Goal: Information Seeking & Learning: Compare options

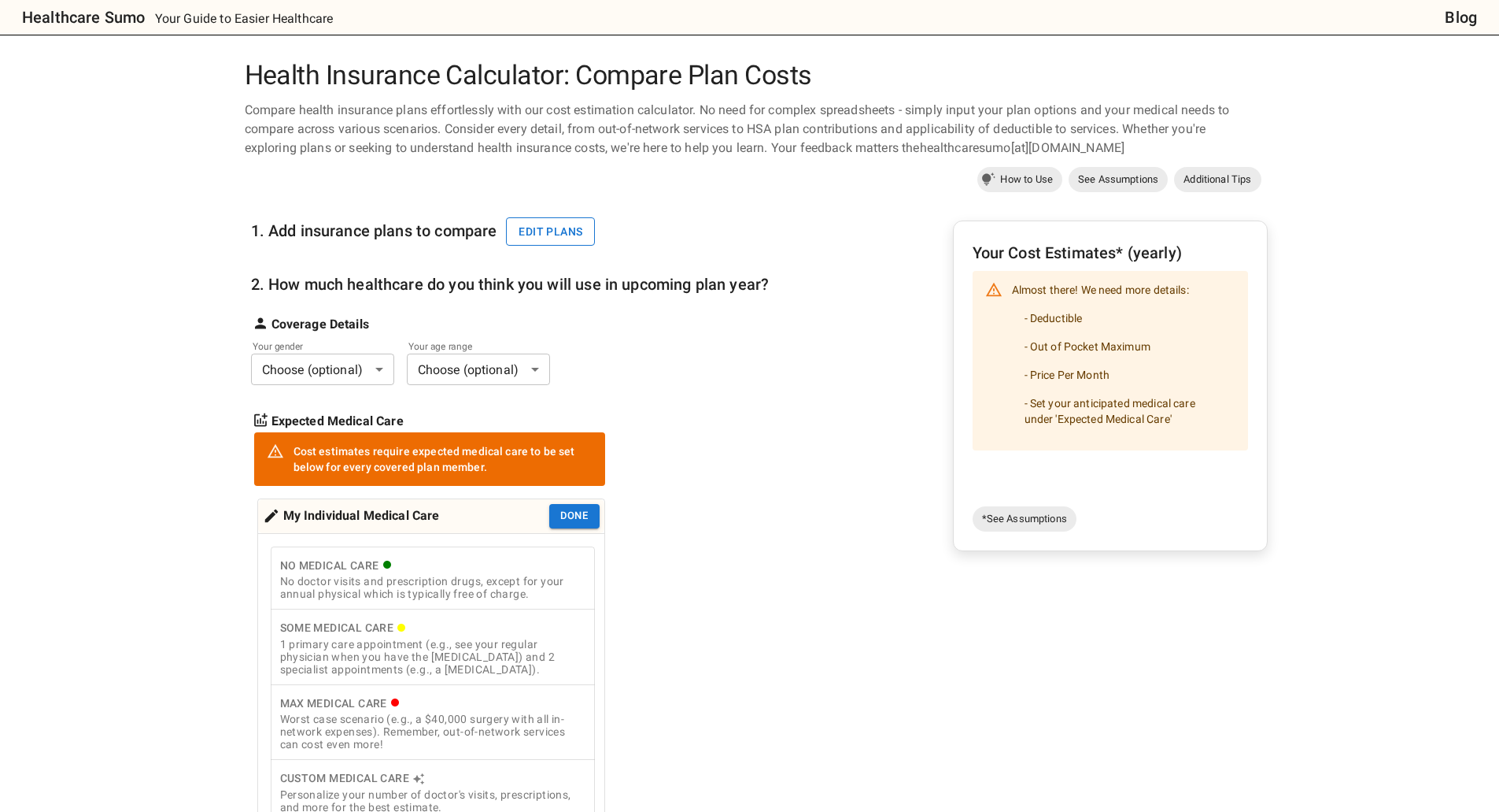
click at [520, 229] on button "Edit plans" at bounding box center [550, 232] width 89 height 30
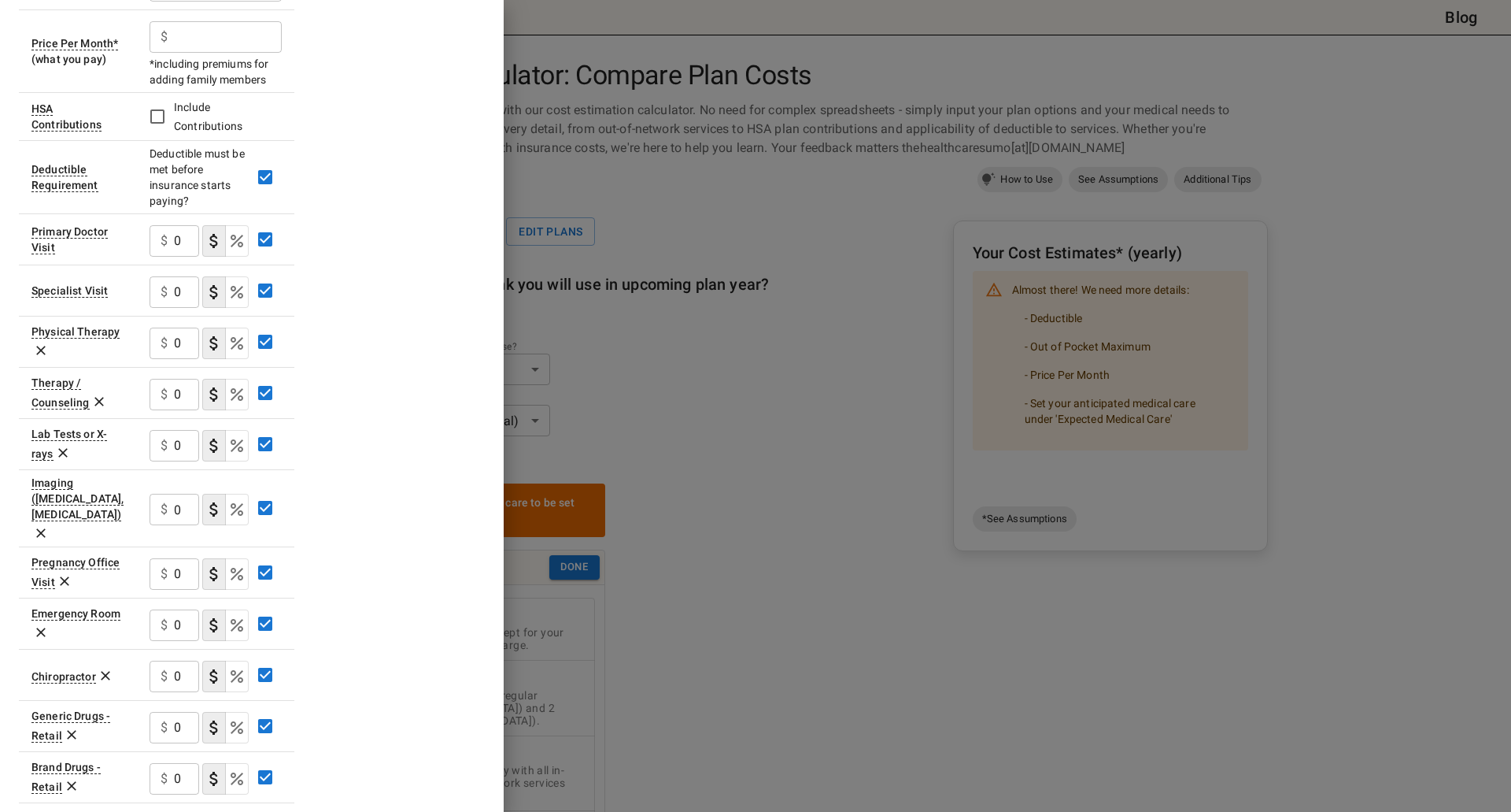
scroll to position [41, 0]
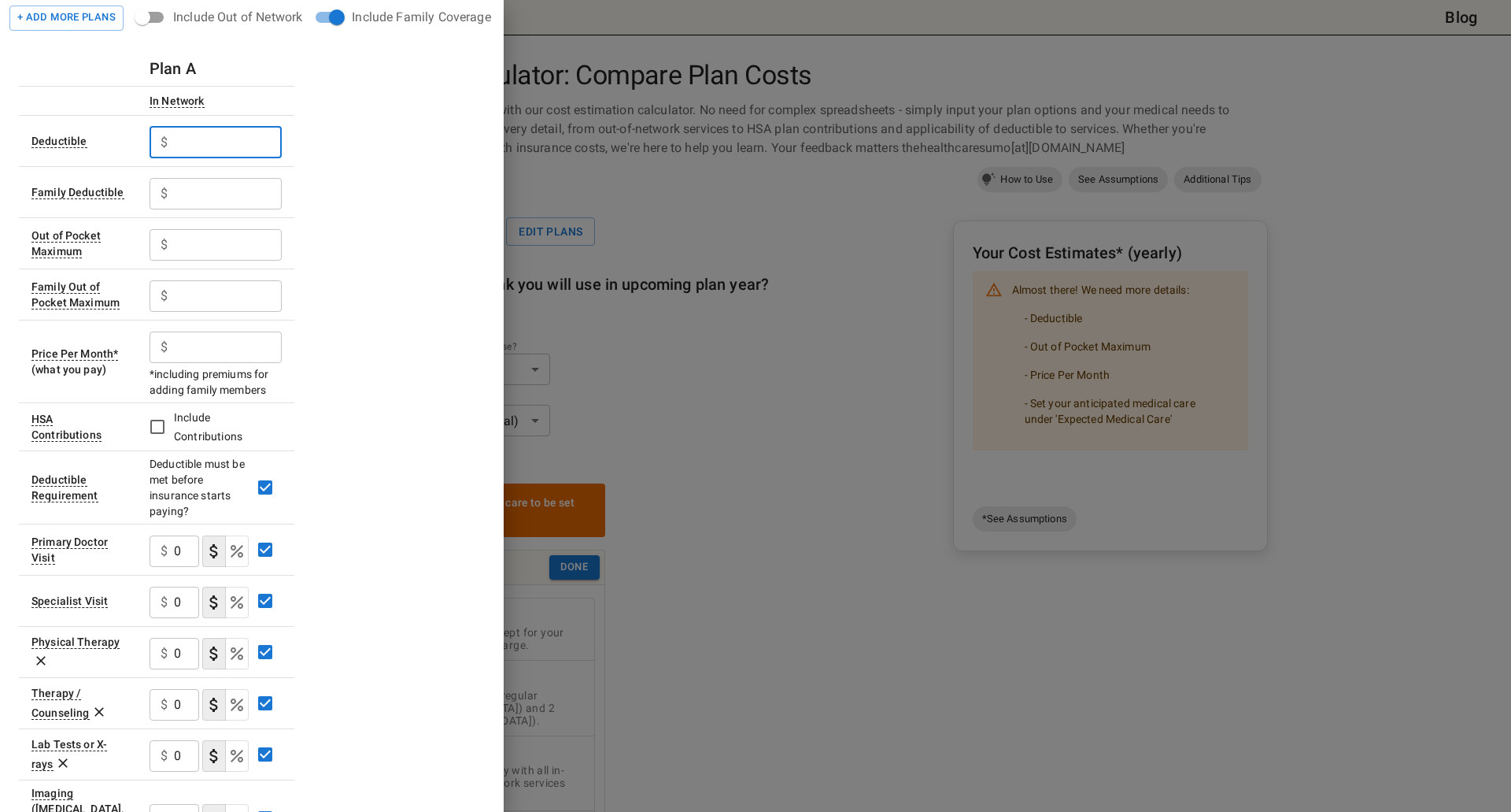
click at [222, 143] on input "text" at bounding box center [228, 143] width 108 height 31
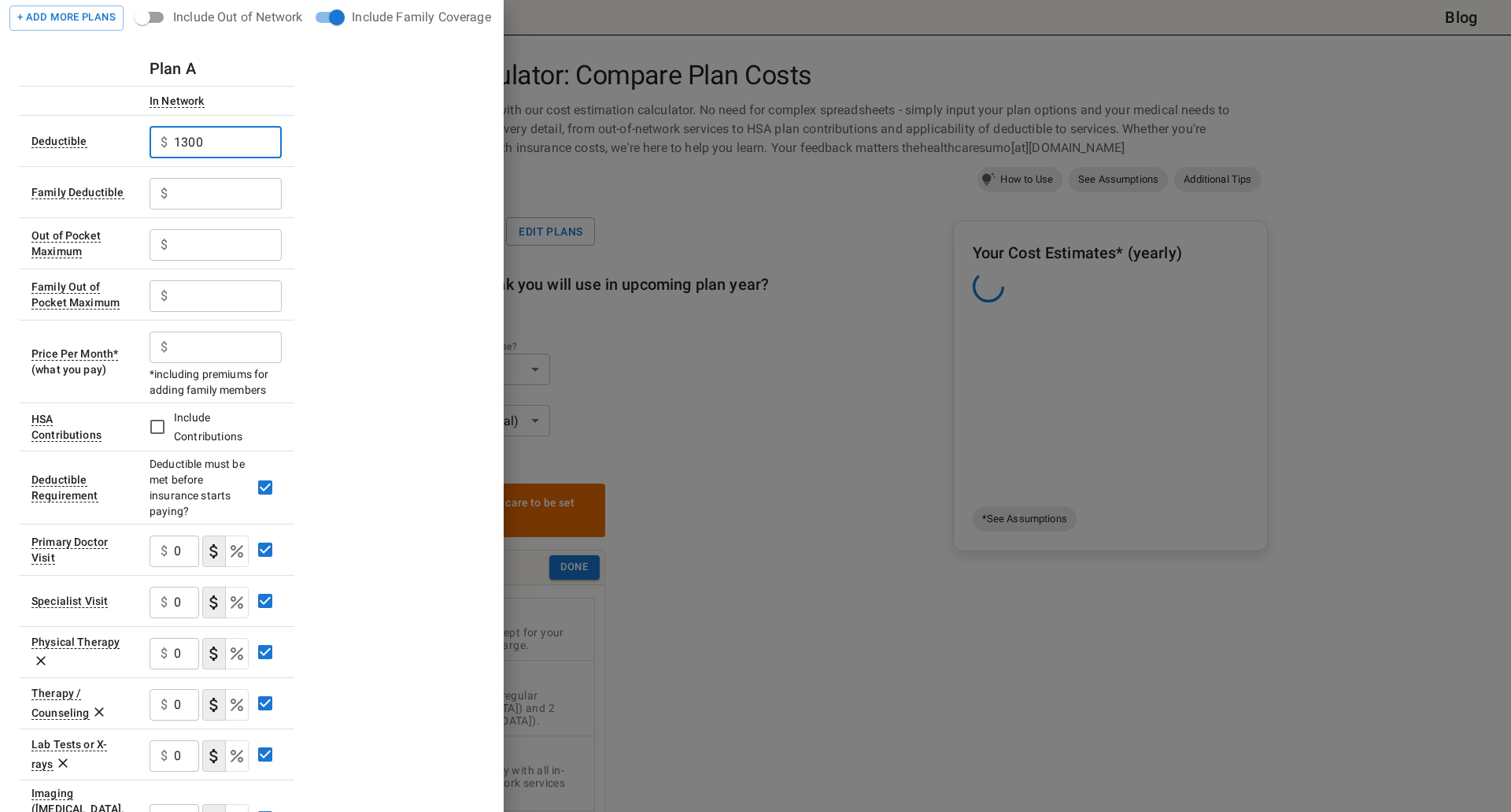
type input "1300"
type input "2600"
type input "3500"
type input "7000"
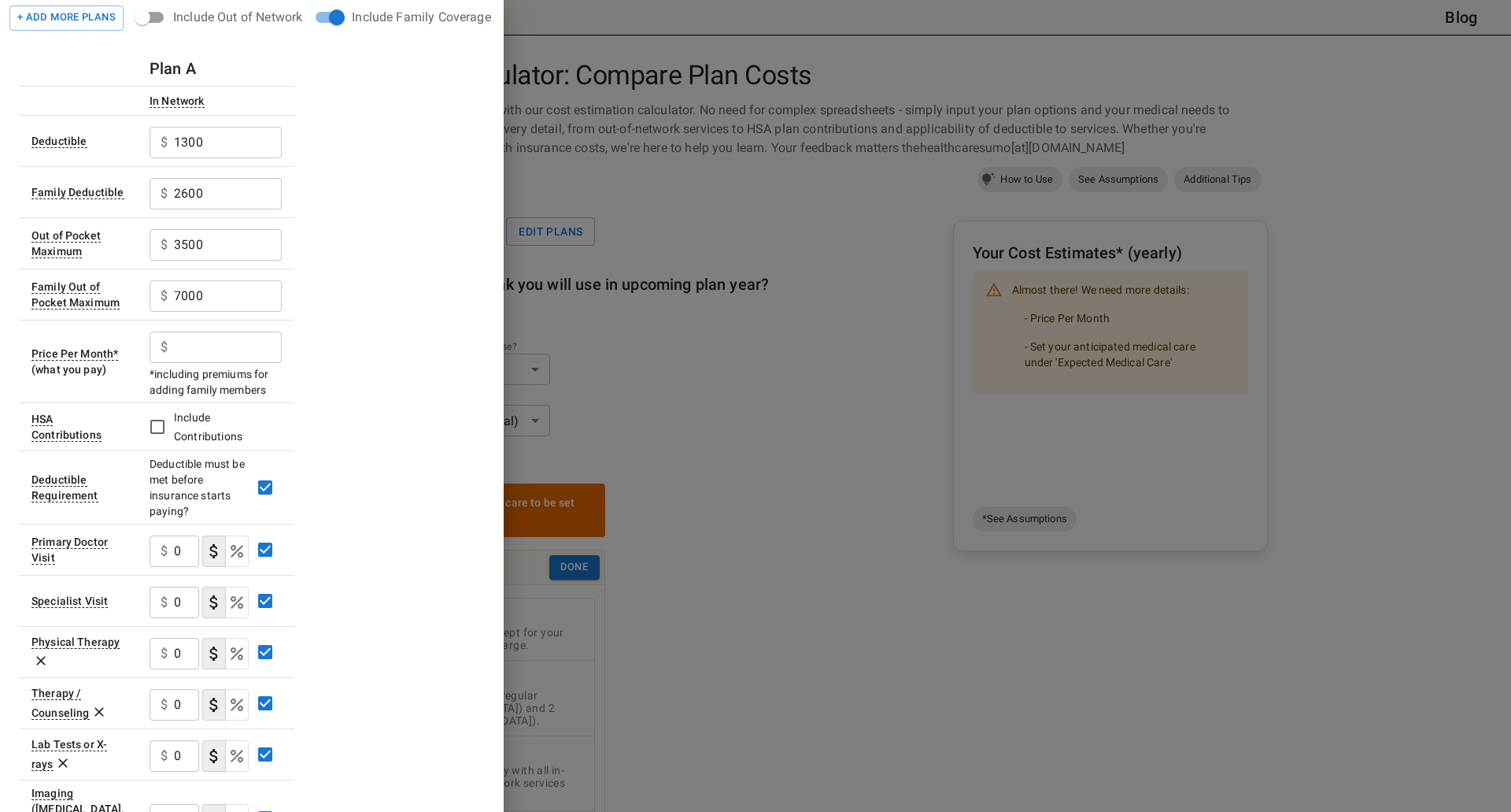
click at [250, 347] on input "text" at bounding box center [228, 347] width 108 height 31
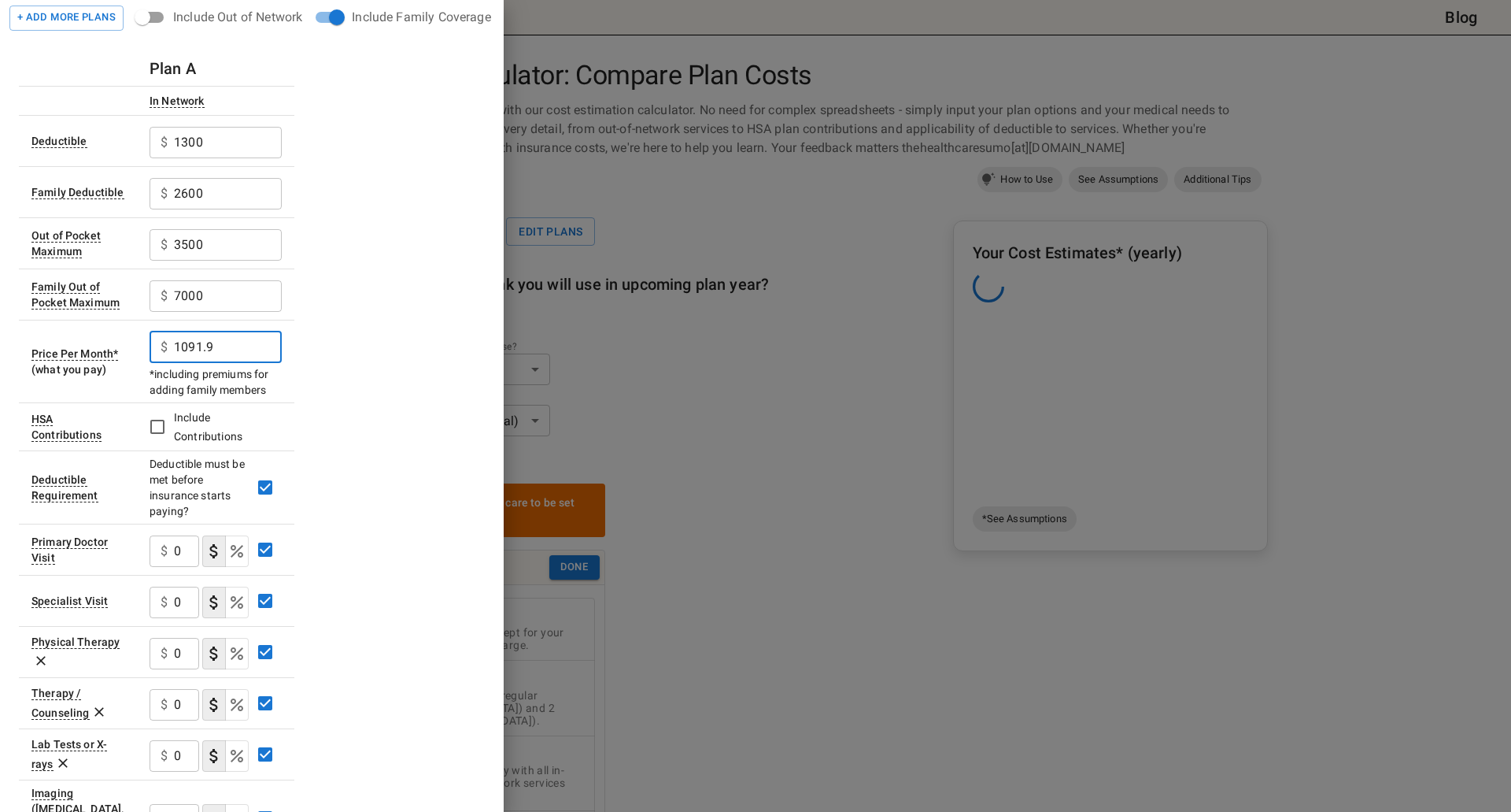
type input "1091.9"
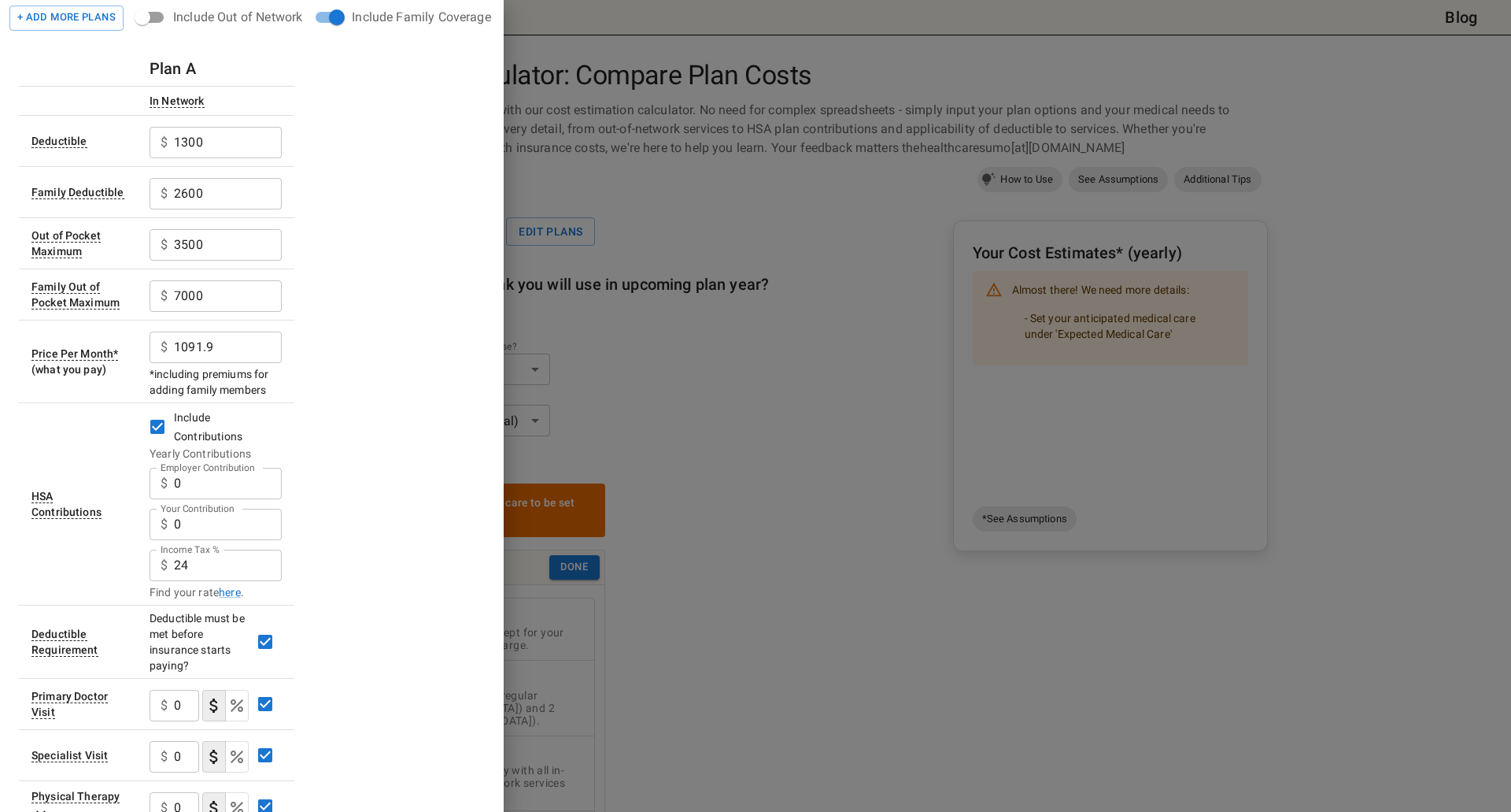
click at [207, 481] on input "0" at bounding box center [228, 483] width 108 height 31
drag, startPoint x: 158, startPoint y: 483, endPoint x: 143, endPoint y: 483, distance: 15.0
click at [143, 483] on td "Include Contributions Yearly Contributions Employer Contribution $ 0 Employer C…" at bounding box center [216, 504] width 157 height 203
type input "600"
click at [203, 563] on input "24" at bounding box center [228, 565] width 108 height 31
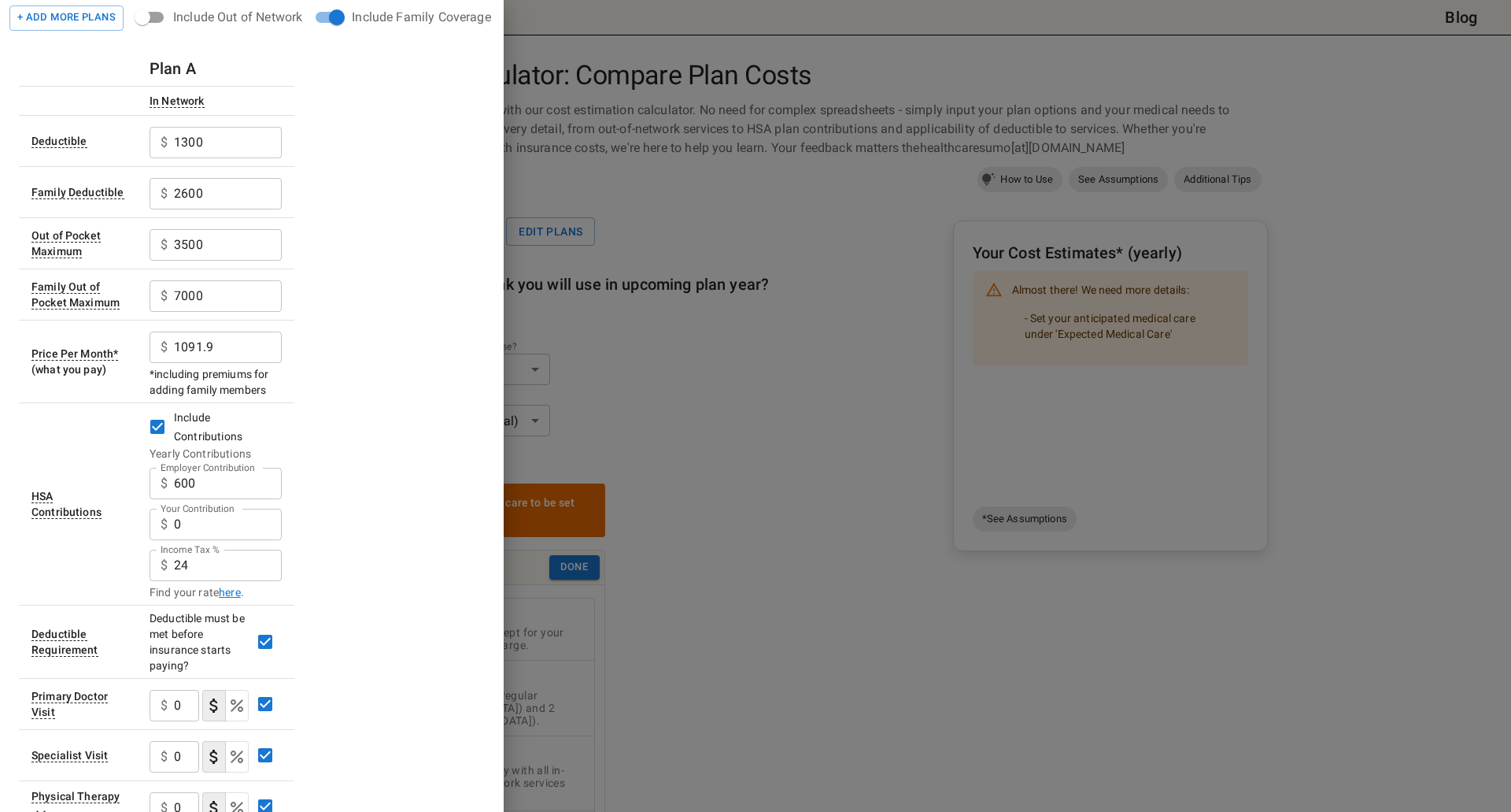
click at [228, 584] on link "here" at bounding box center [229, 592] width 22 height 16
click at [678, 406] on div at bounding box center [755, 406] width 1511 height 812
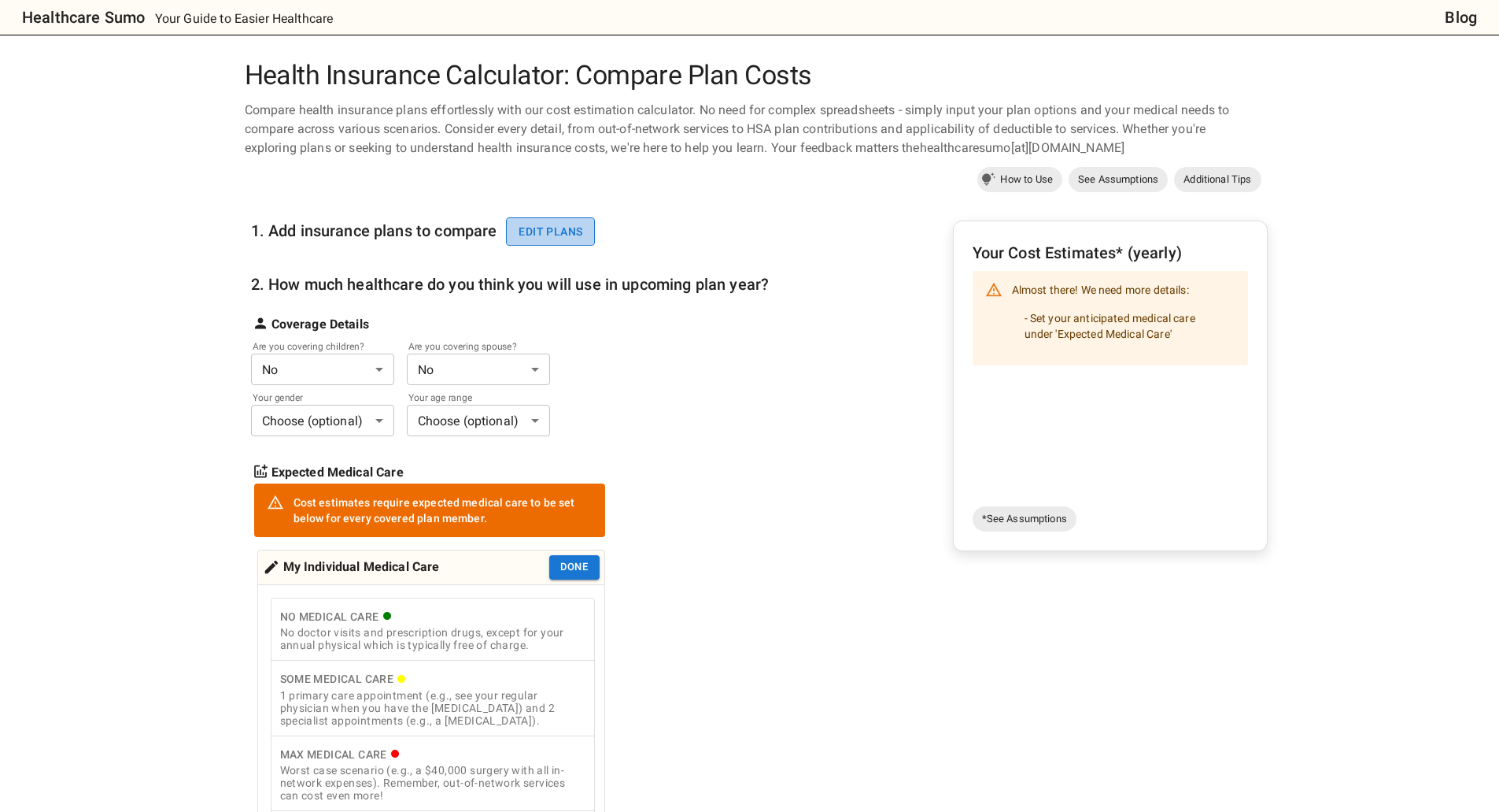
click at [553, 230] on button "Edit plans" at bounding box center [550, 232] width 89 height 30
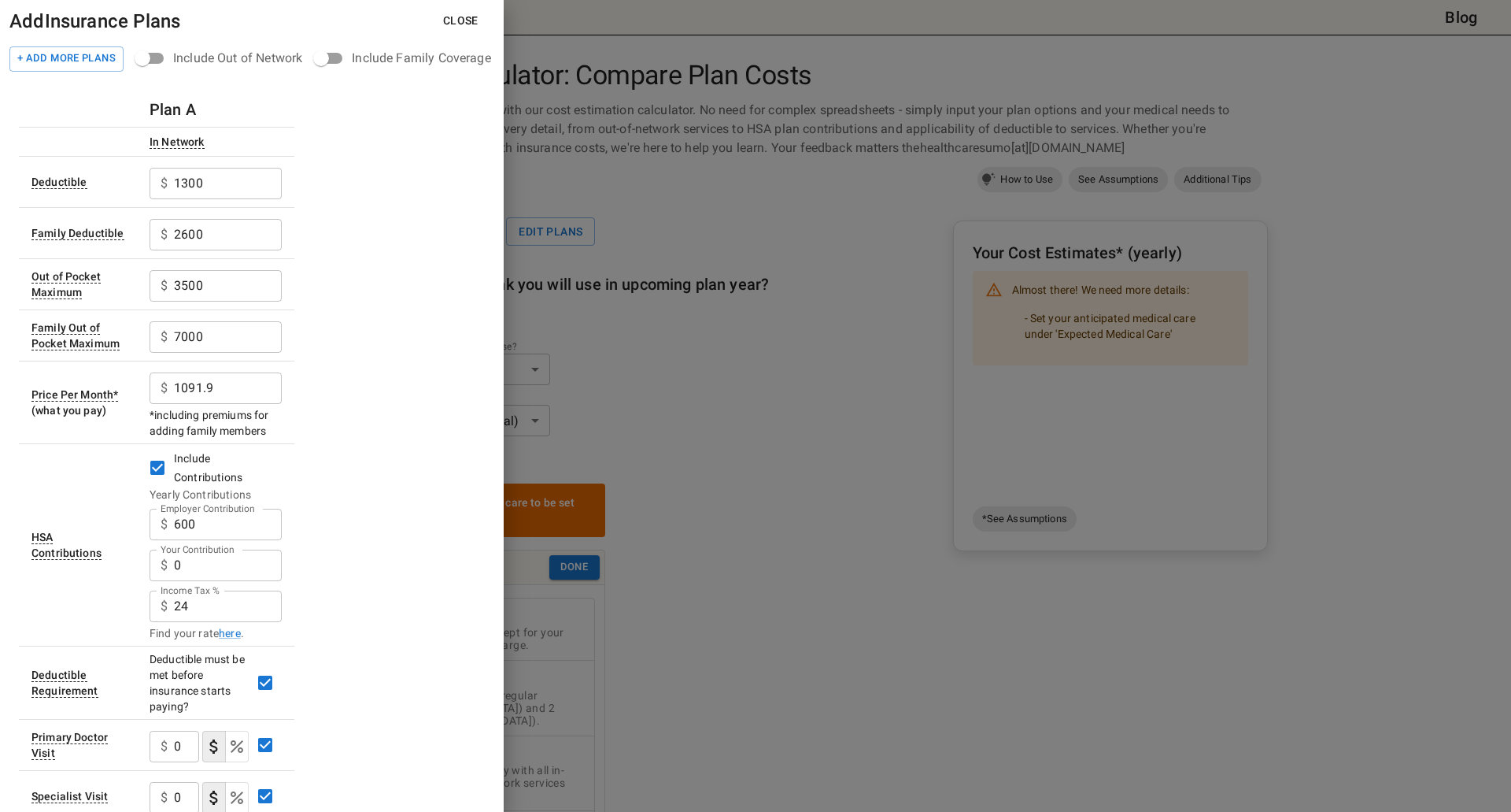
scroll to position [236, 0]
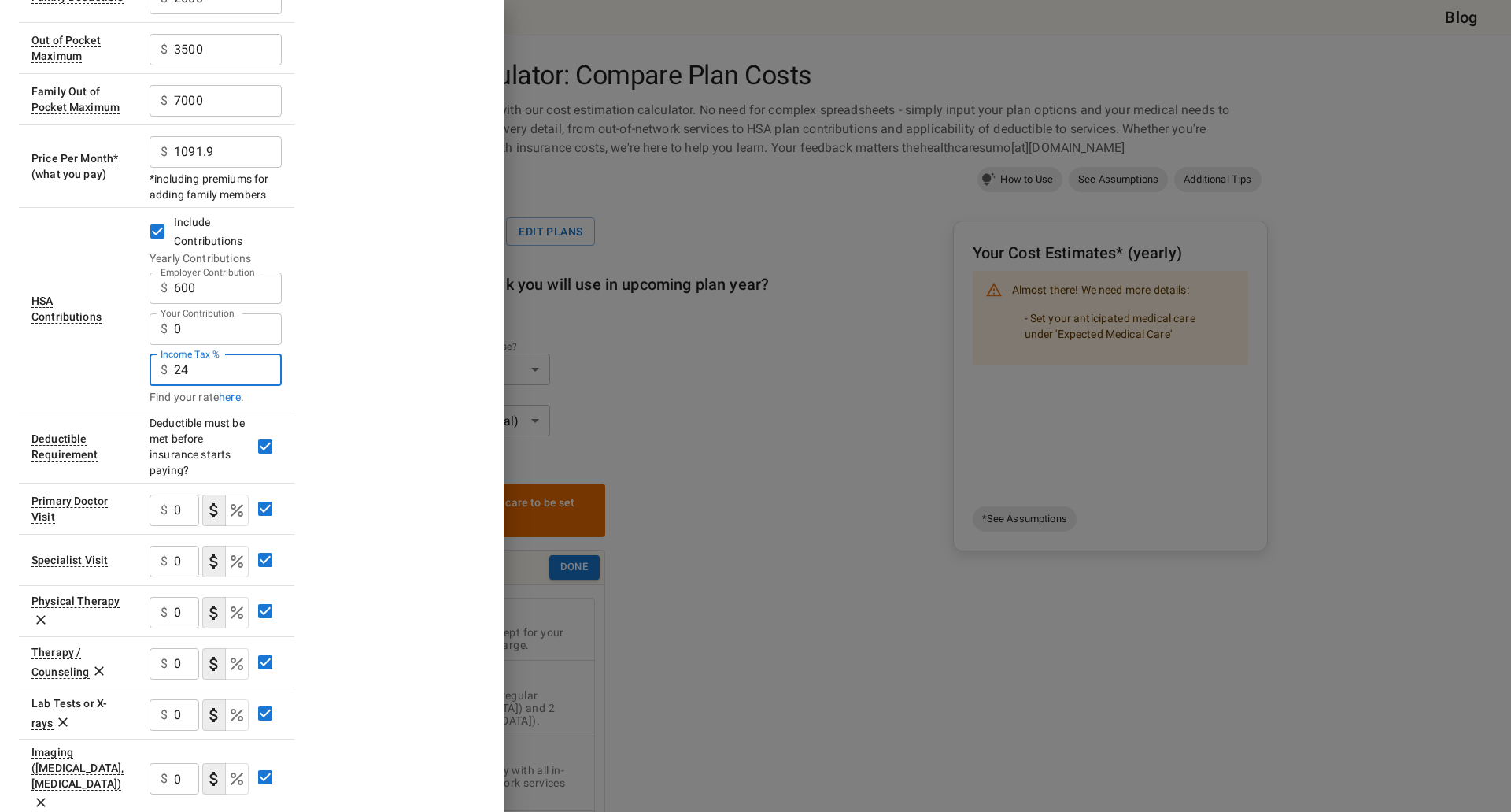
click at [202, 376] on input "24" at bounding box center [228, 370] width 108 height 31
click at [152, 364] on div "$ 24 Income Tax %" at bounding box center [216, 370] width 132 height 31
click at [184, 380] on input "20" at bounding box center [228, 370] width 108 height 31
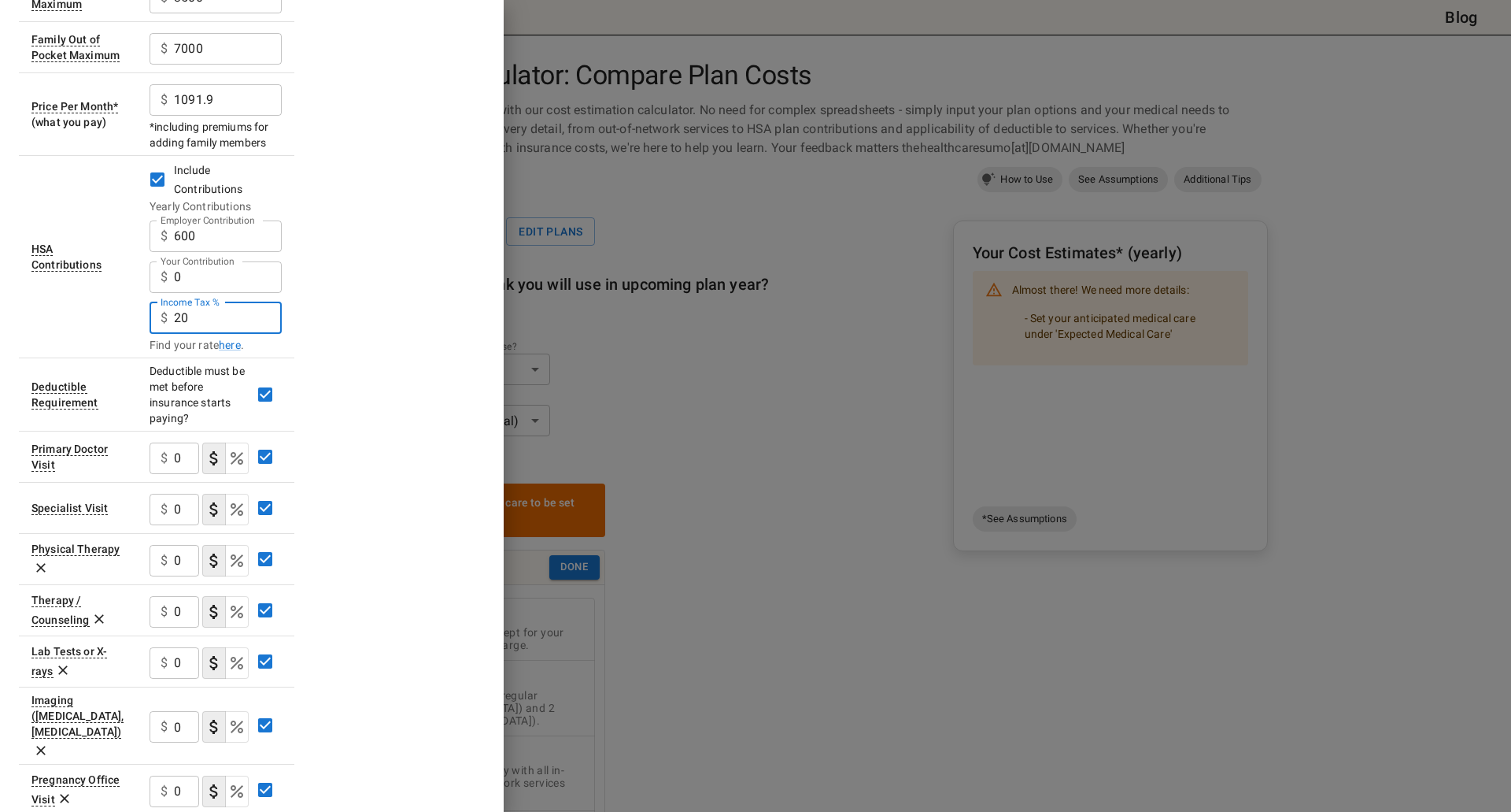
scroll to position [315, 0]
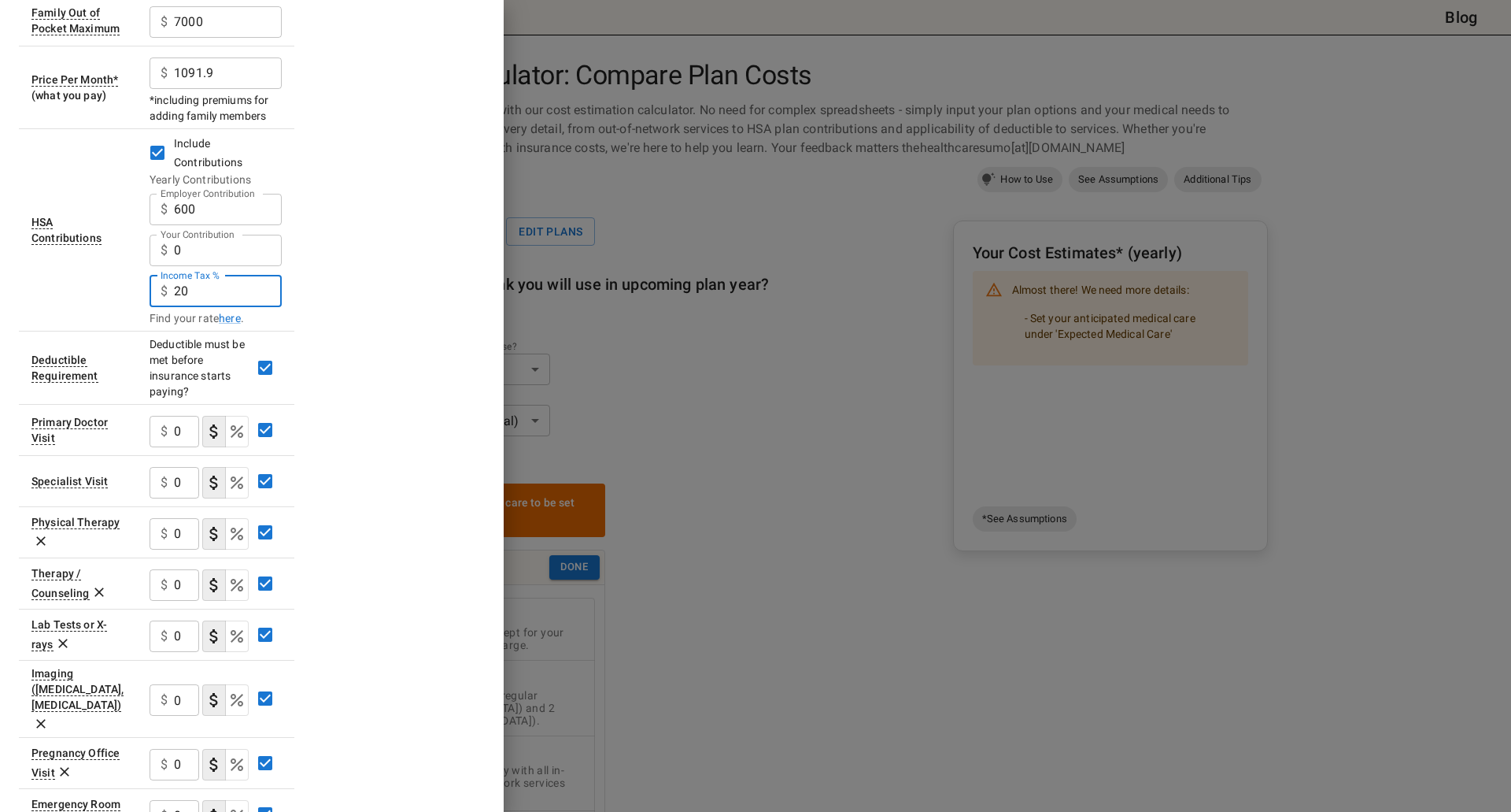
type input "20"
click at [168, 441] on div "$ 0 ​" at bounding box center [174, 431] width 49 height 31
drag, startPoint x: 168, startPoint y: 431, endPoint x: 203, endPoint y: 431, distance: 35.0
click at [203, 431] on div "$ 0 ​" at bounding box center [216, 430] width 132 height 41
click at [177, 438] on input "0" at bounding box center [187, 431] width 26 height 31
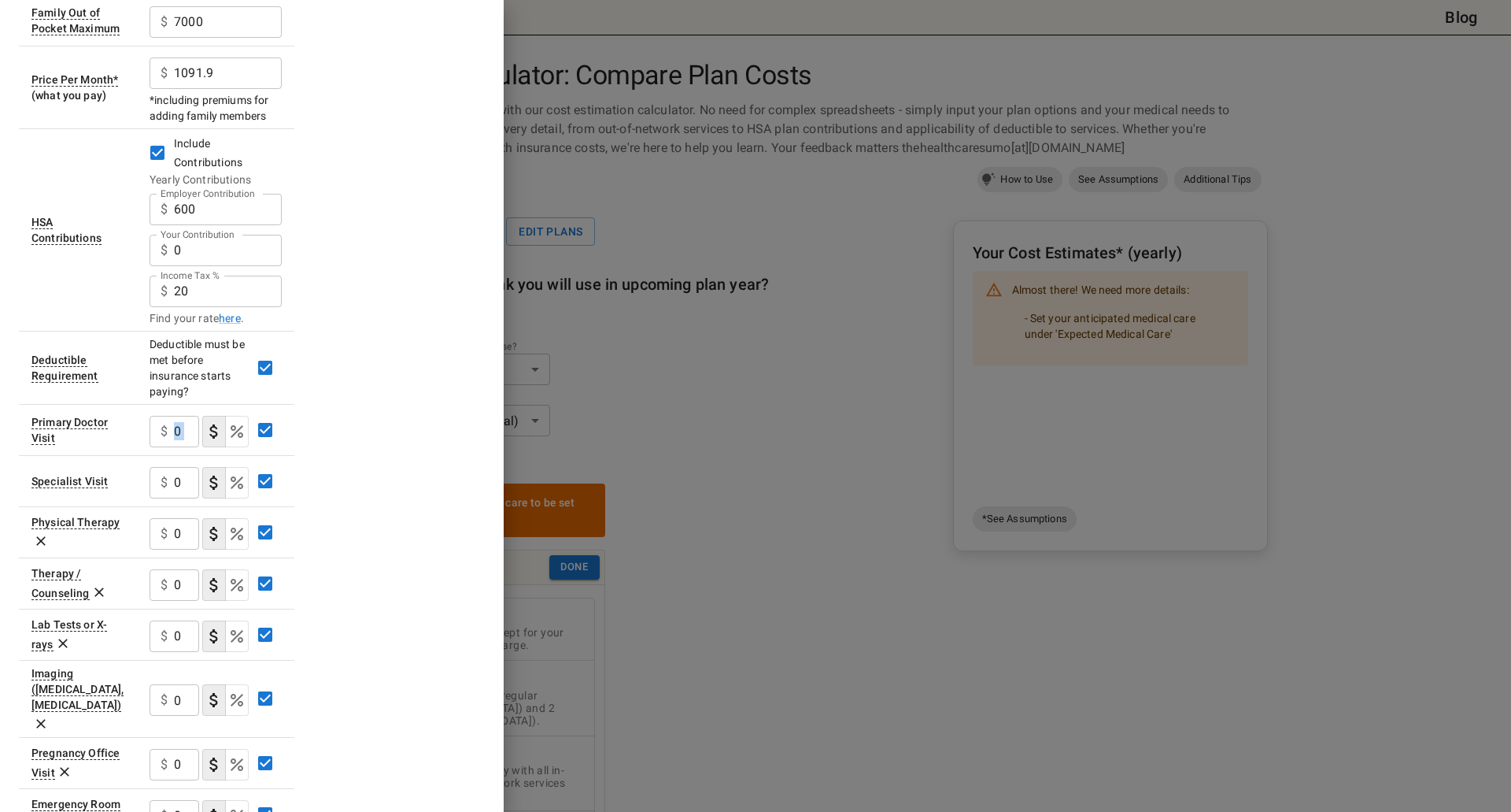
click at [183, 435] on input "0" at bounding box center [187, 431] width 26 height 31
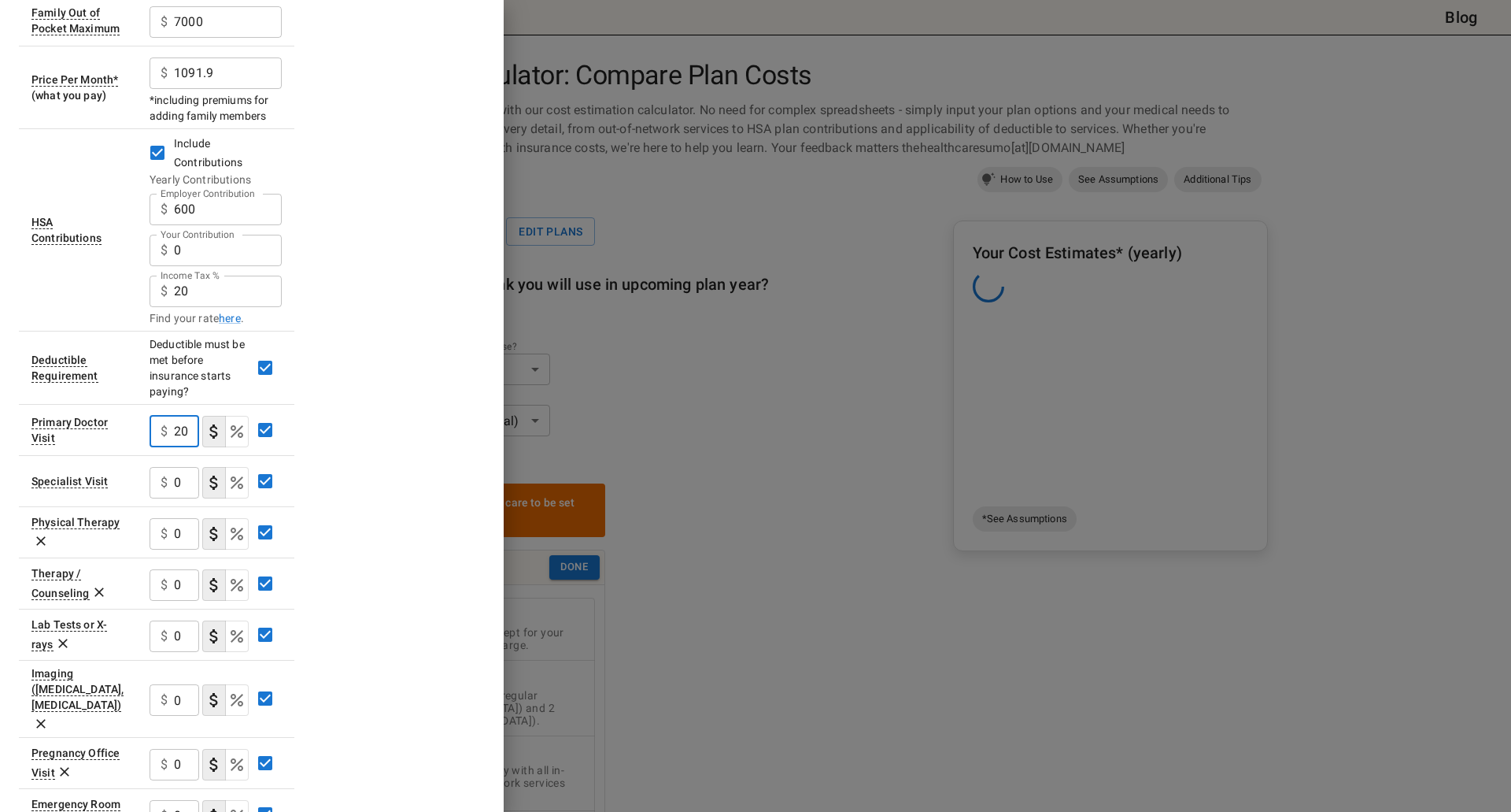
type input "20"
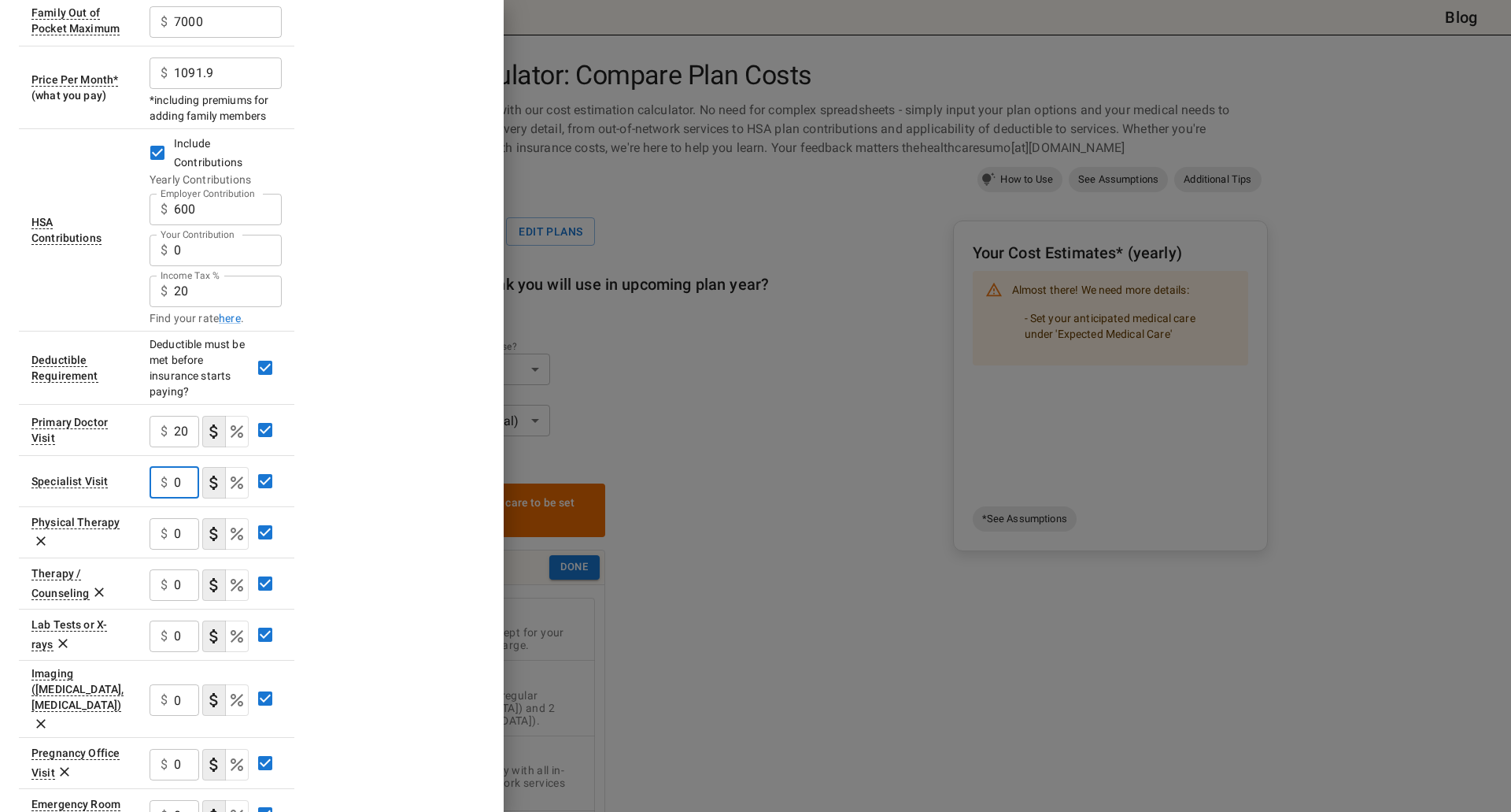
click at [175, 483] on input "0" at bounding box center [187, 482] width 26 height 31
drag, startPoint x: 184, startPoint y: 479, endPoint x: 128, endPoint y: 472, distance: 56.4
click at [157, 481] on div "$ 0 ​" at bounding box center [174, 482] width 49 height 31
type input "75"
click at [183, 528] on input "0" at bounding box center [187, 533] width 26 height 31
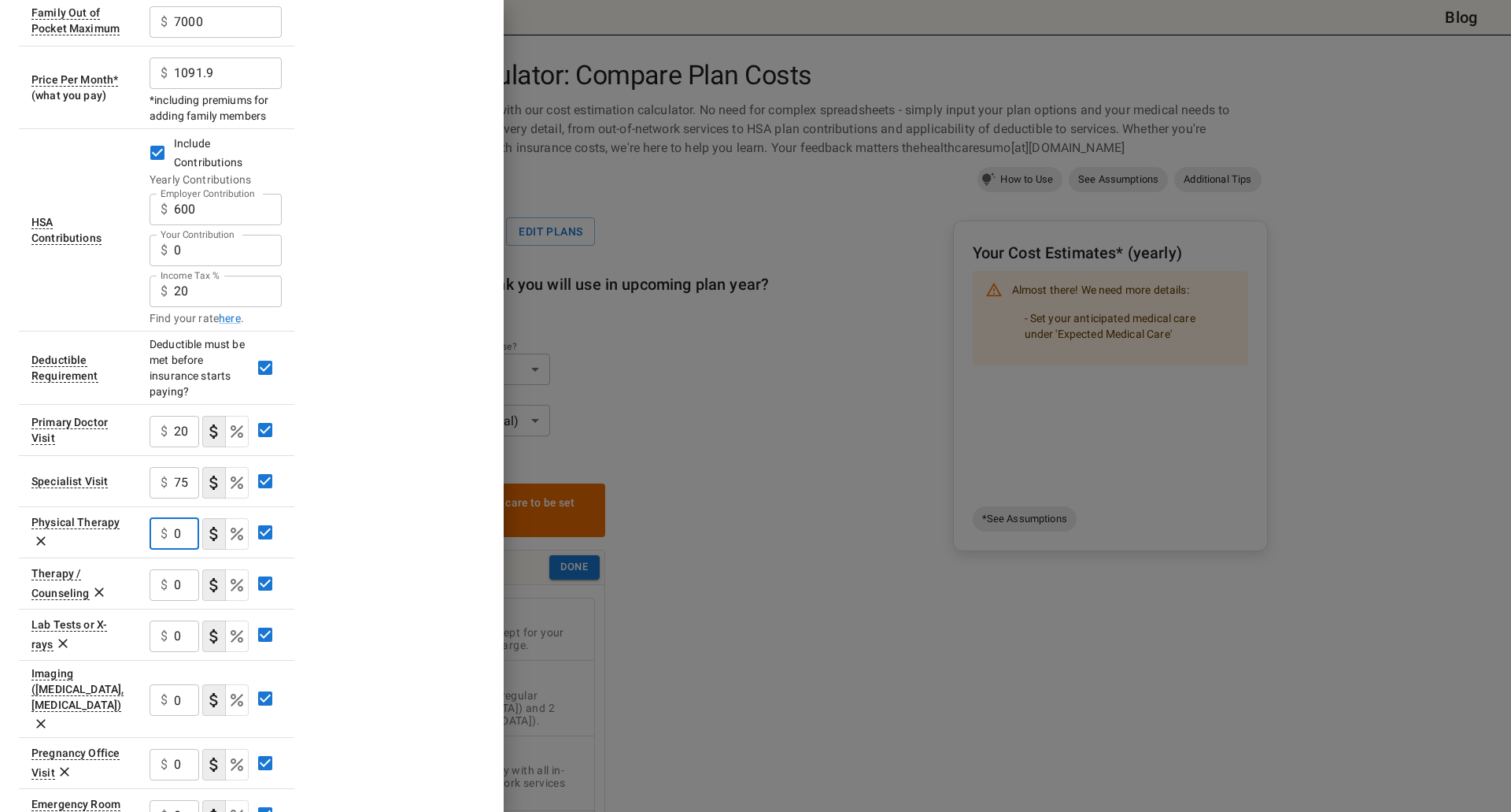
drag, startPoint x: 175, startPoint y: 540, endPoint x: 144, endPoint y: 537, distance: 31.1
click at [144, 537] on td "$ 0 ​" at bounding box center [216, 531] width 157 height 51
drag, startPoint x: 184, startPoint y: 528, endPoint x: 167, endPoint y: 532, distance: 17.5
click at [167, 532] on div "$ 2010 ​" at bounding box center [174, 533] width 49 height 31
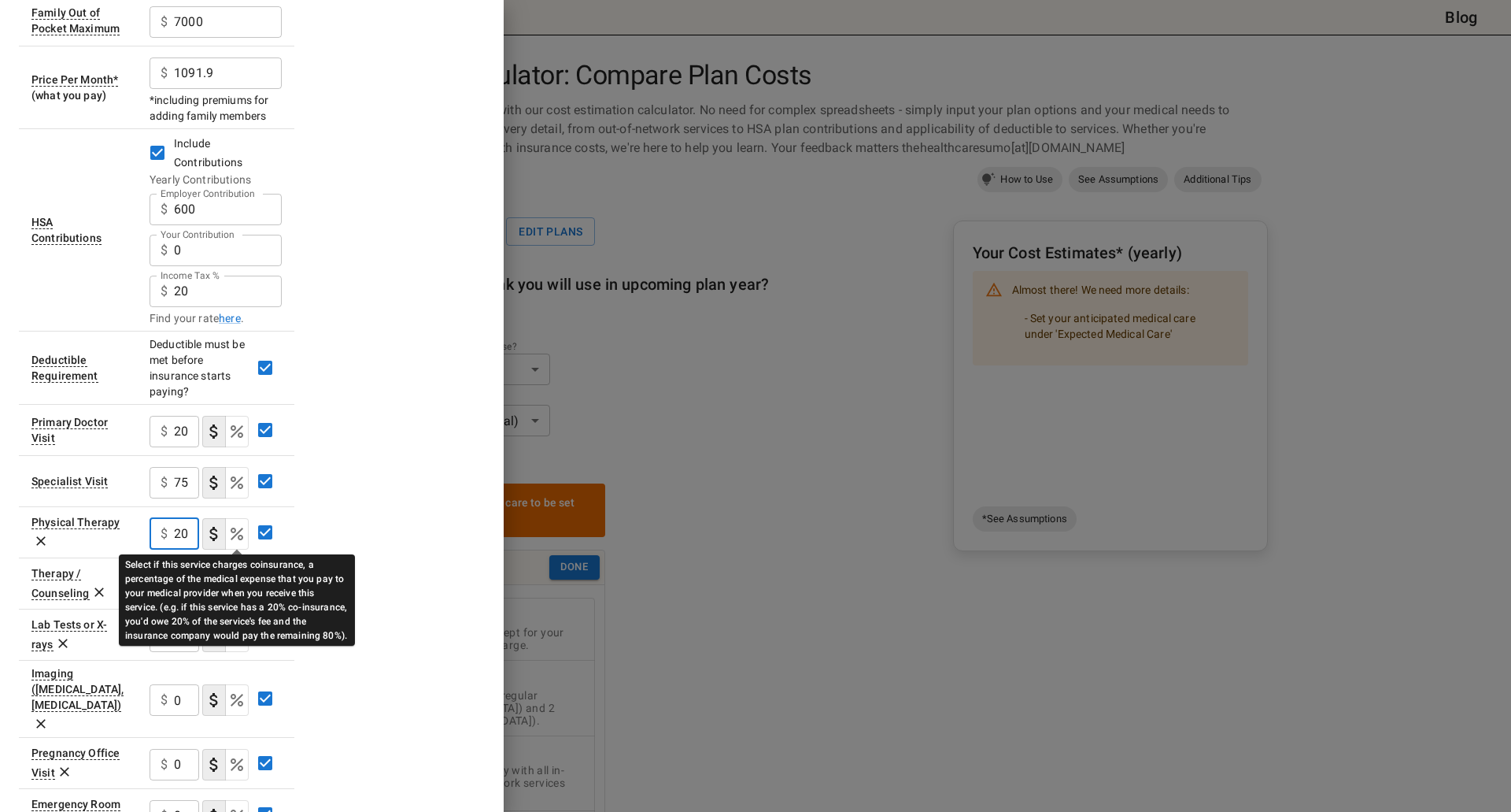
type input "20"
click at [238, 540] on icon "Select if this service charges coinsurance, a percentage of the medical expense…" at bounding box center [236, 533] width 19 height 19
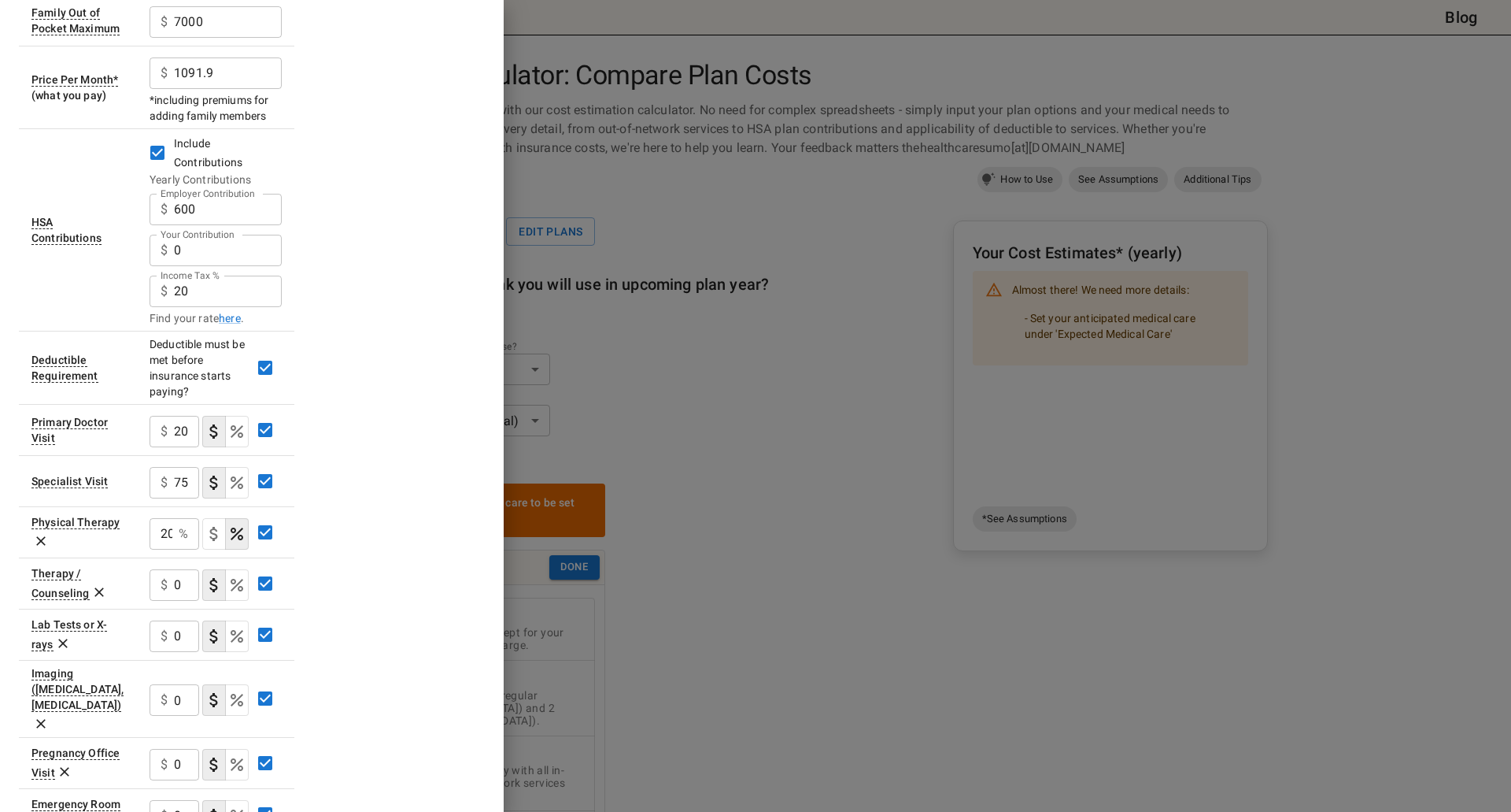
click at [175, 580] on input "0" at bounding box center [187, 585] width 26 height 31
type input "20"
click at [162, 642] on p "$" at bounding box center [163, 636] width 7 height 19
click at [161, 632] on p "$" at bounding box center [163, 636] width 7 height 19
drag, startPoint x: 166, startPoint y: 631, endPoint x: 175, endPoint y: 631, distance: 9.0
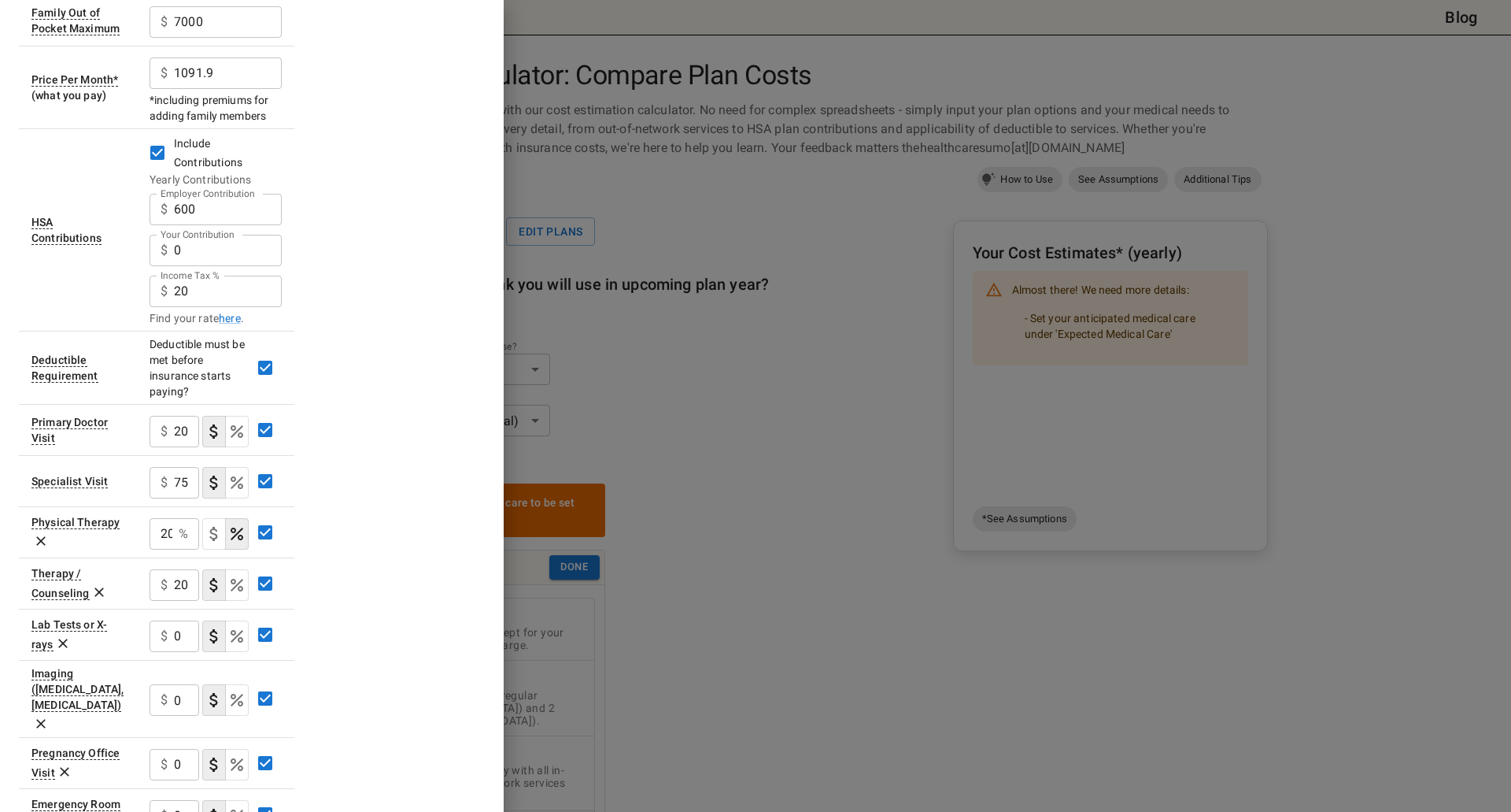
click at [175, 631] on div "$ 0 ​" at bounding box center [174, 636] width 49 height 31
click at [175, 631] on input "0" at bounding box center [187, 636] width 26 height 31
drag, startPoint x: 175, startPoint y: 631, endPoint x: 208, endPoint y: 636, distance: 33.4
click at [211, 636] on div "$ 0 ​" at bounding box center [216, 635] width 132 height 41
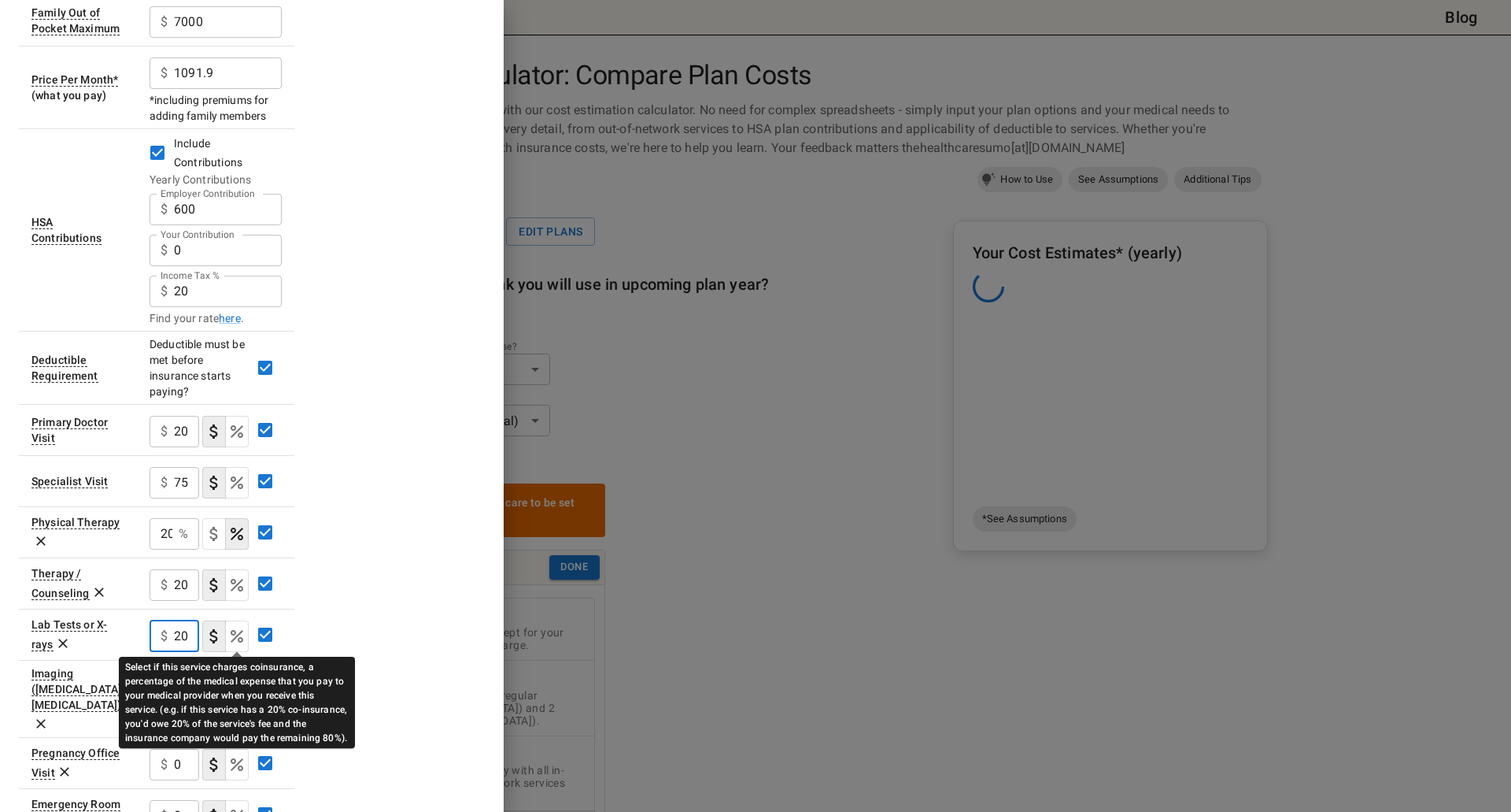
type input "20"
click at [234, 645] on icon "Select if this service charges coinsurance, a percentage of the medical expense…" at bounding box center [236, 636] width 19 height 19
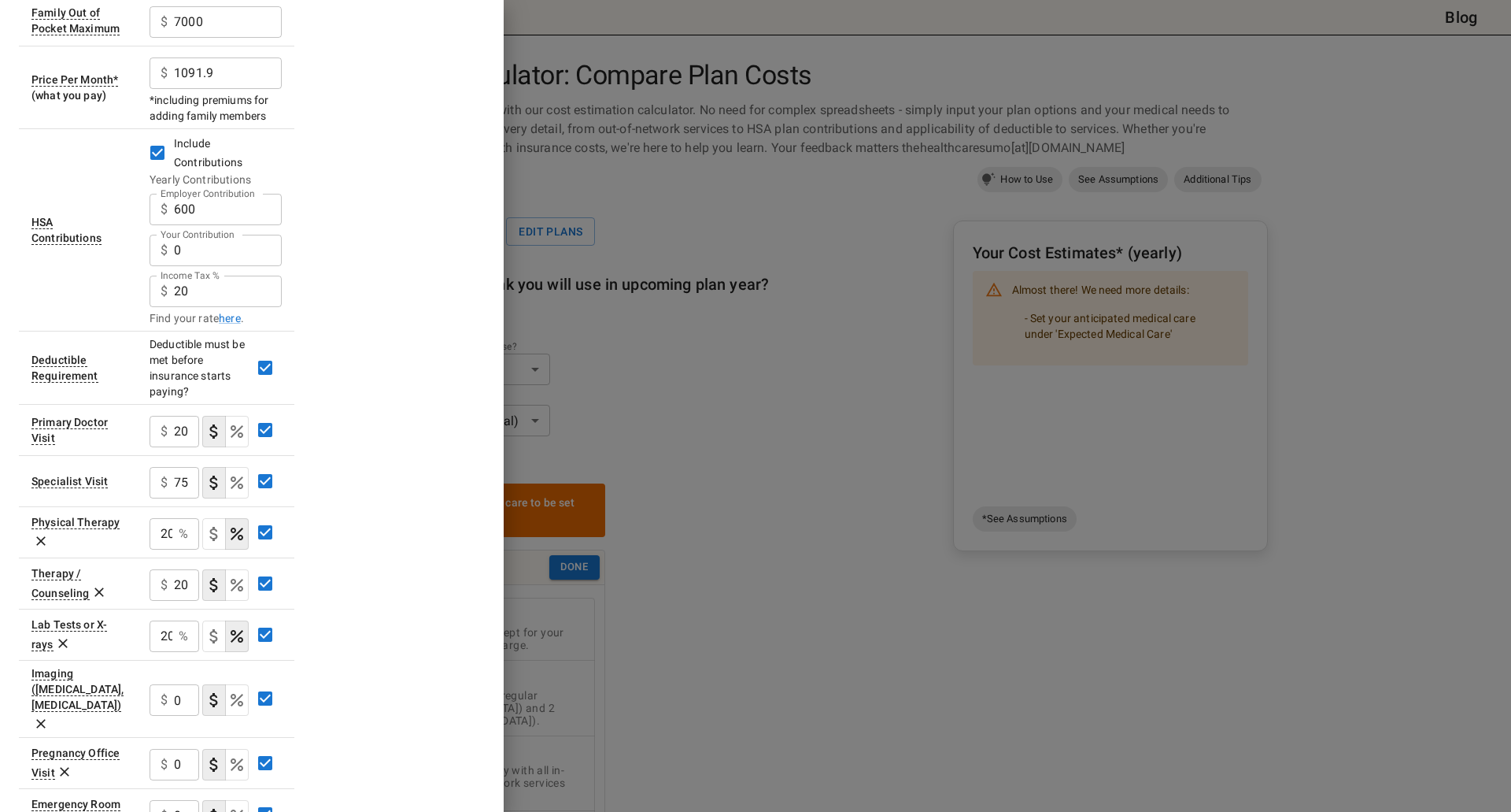
scroll to position [472, 0]
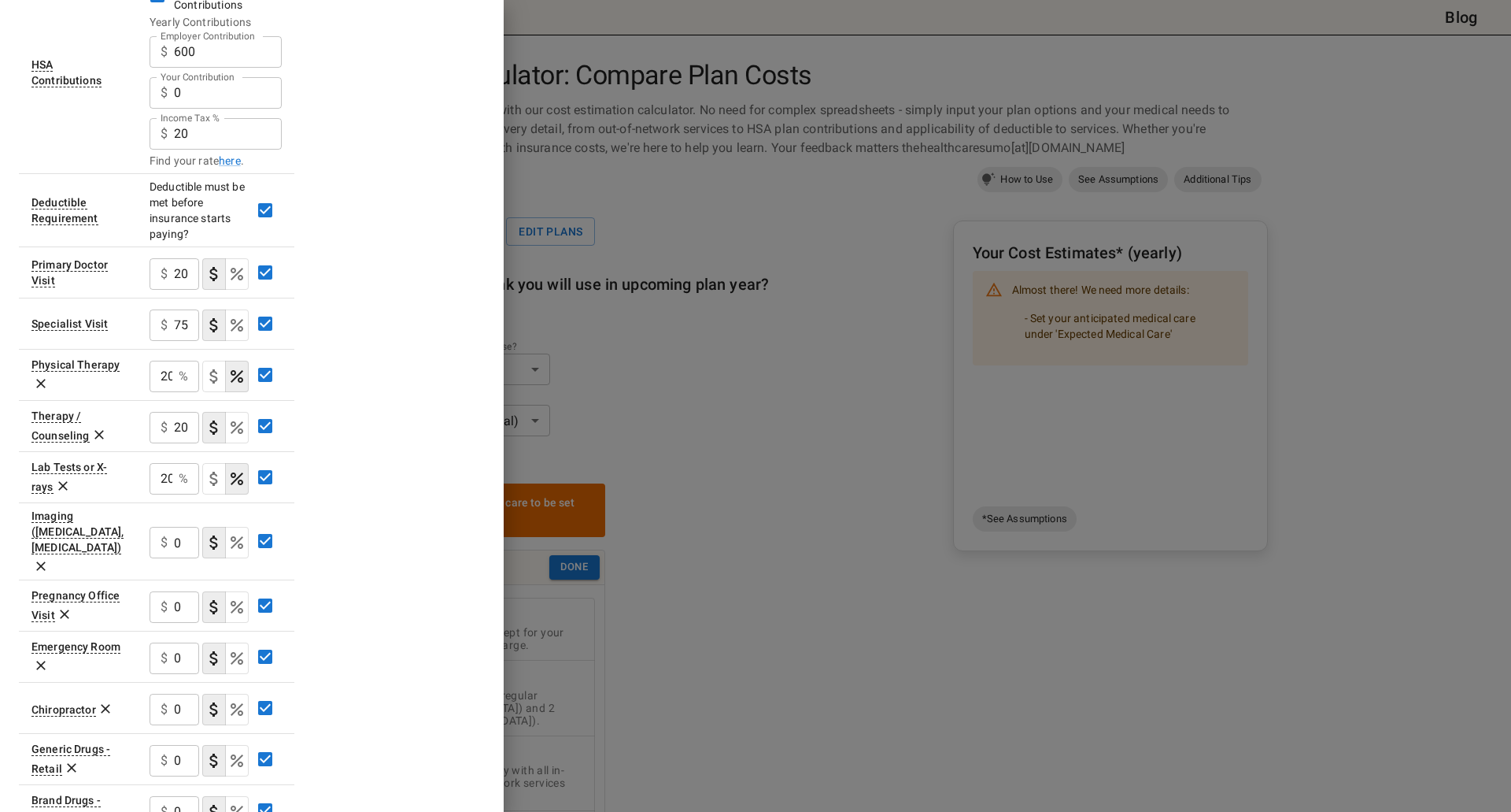
drag, startPoint x: 163, startPoint y: 532, endPoint x: 173, endPoint y: 531, distance: 10.0
click at [171, 532] on div "$ 0 ​" at bounding box center [174, 542] width 49 height 31
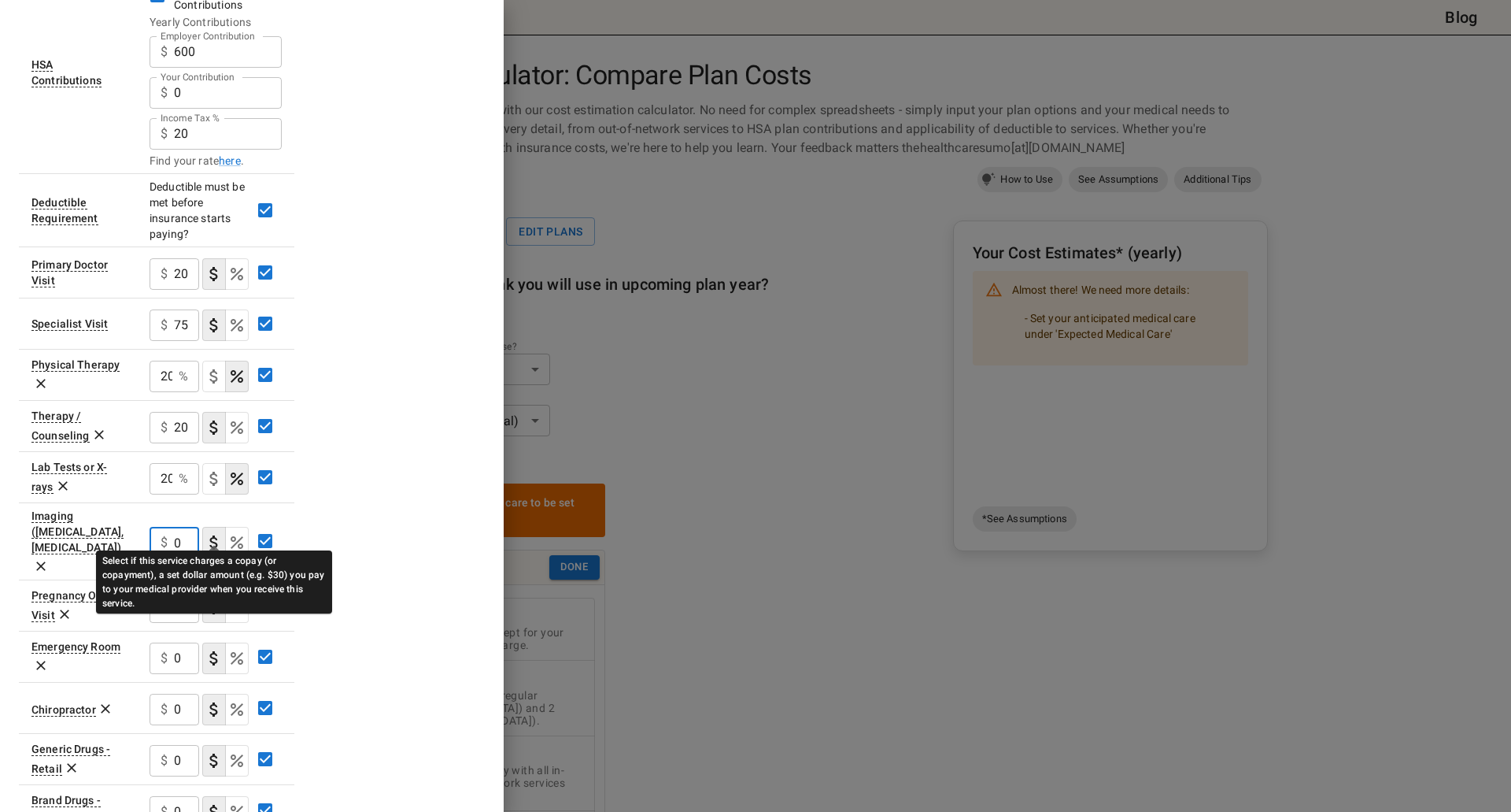
click at [225, 529] on button "coinsurance" at bounding box center [237, 542] width 24 height 31
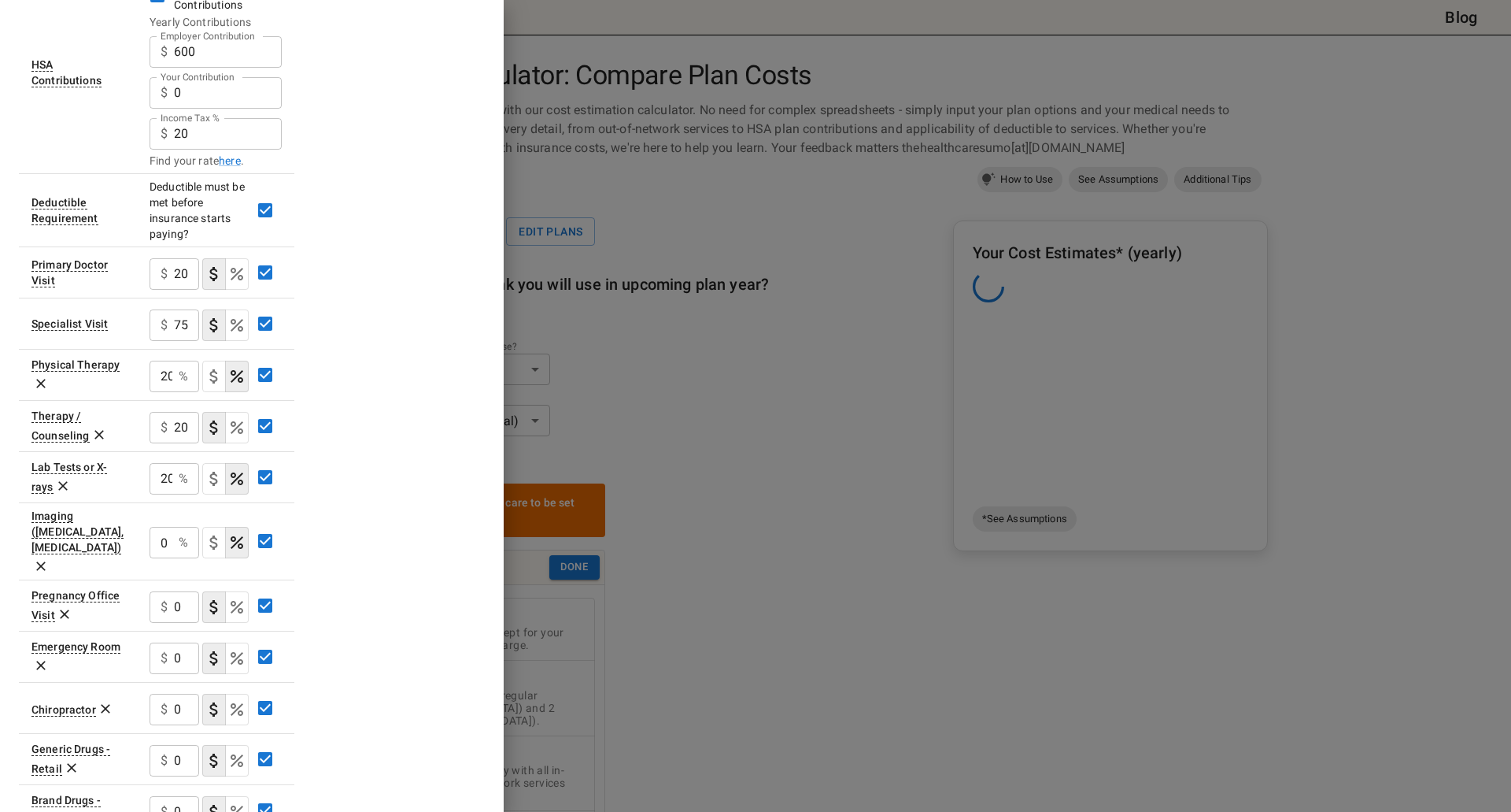
click at [157, 529] on input "0" at bounding box center [160, 542] width 23 height 31
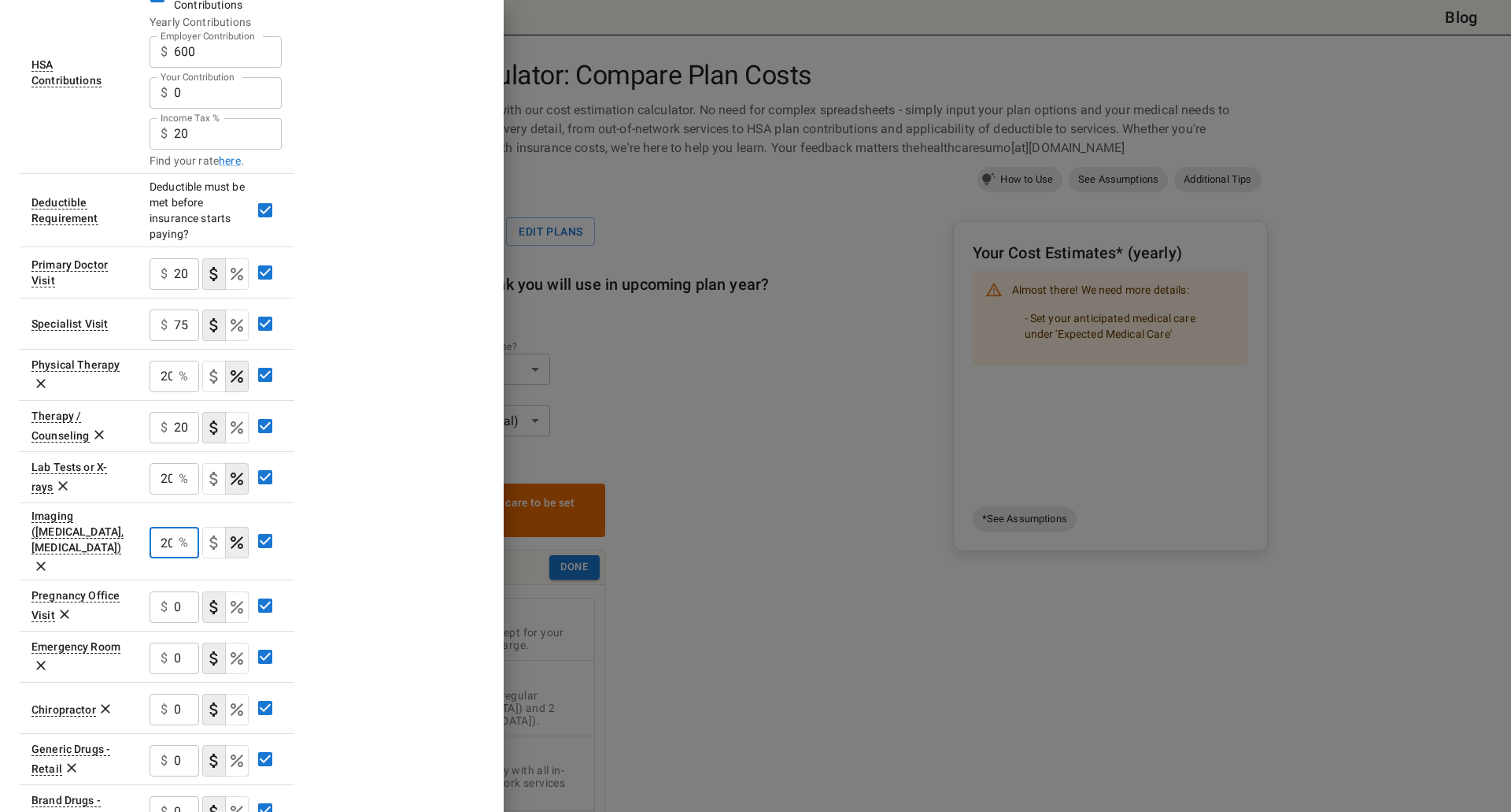
type input "20"
click at [169, 592] on div "$ 0 ​" at bounding box center [174, 607] width 49 height 31
click at [163, 649] on p "$" at bounding box center [163, 657] width 7 height 19
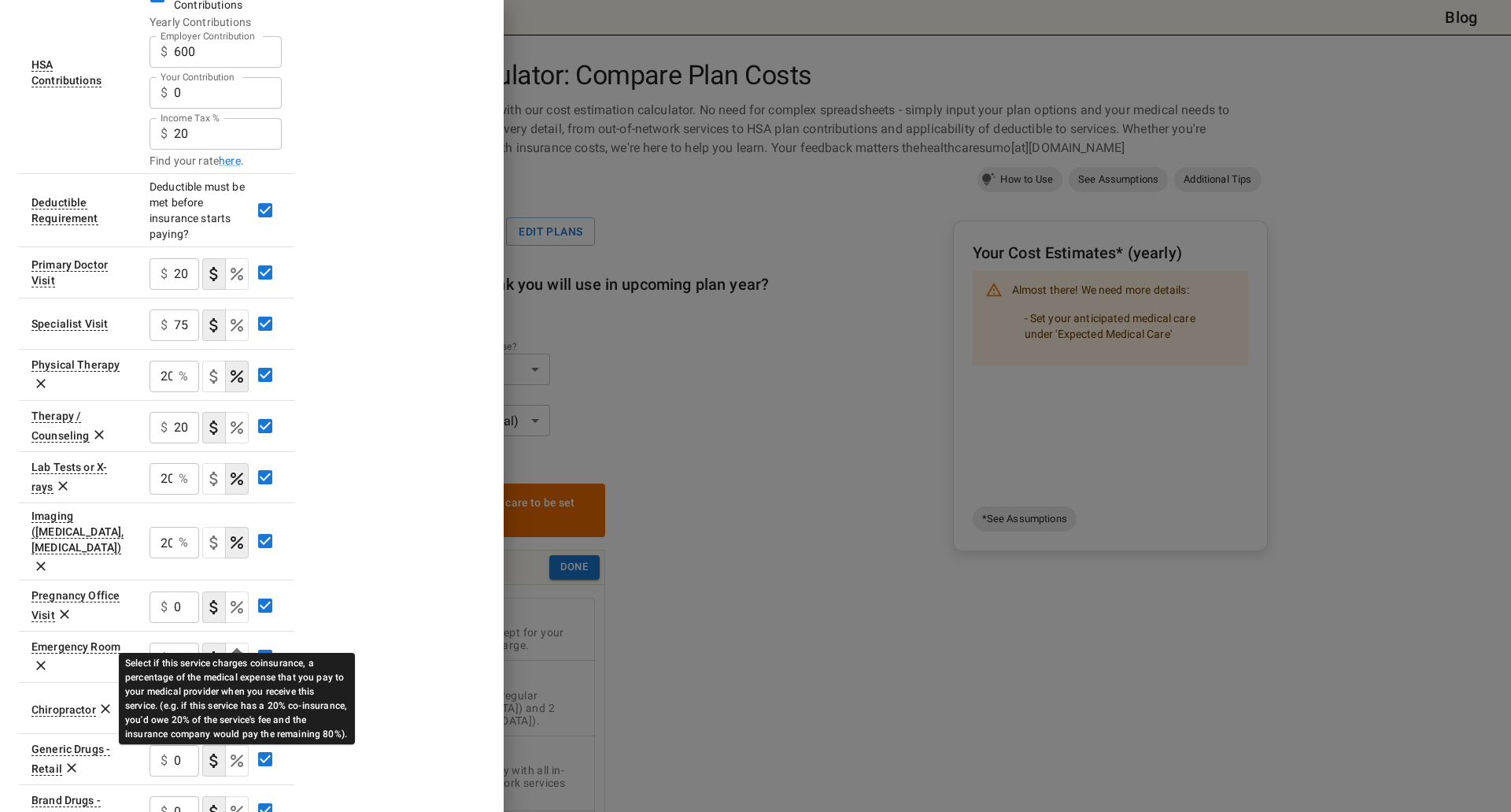
click at [241, 649] on icon "Select if this service charges coinsurance, a percentage of the medical expense…" at bounding box center [236, 657] width 19 height 19
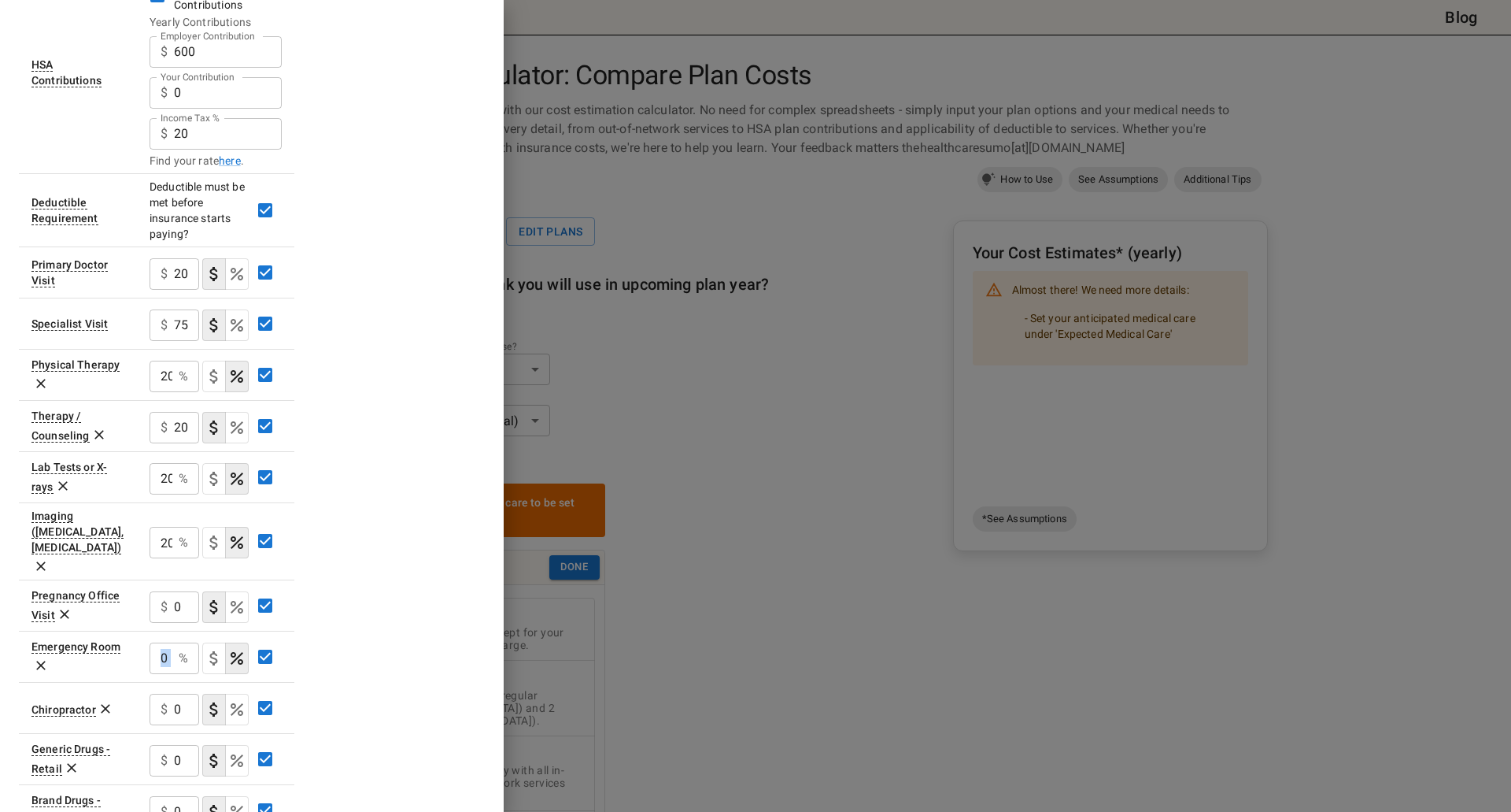
drag, startPoint x: 175, startPoint y: 633, endPoint x: 145, endPoint y: 631, distance: 30.1
click at [145, 631] on td "0 % ​" at bounding box center [216, 656] width 157 height 51
click at [169, 643] on input "0" at bounding box center [160, 658] width 23 height 31
drag, startPoint x: 172, startPoint y: 630, endPoint x: 148, endPoint y: 630, distance: 24.0
click at [148, 631] on td "0 % ​" at bounding box center [216, 656] width 157 height 51
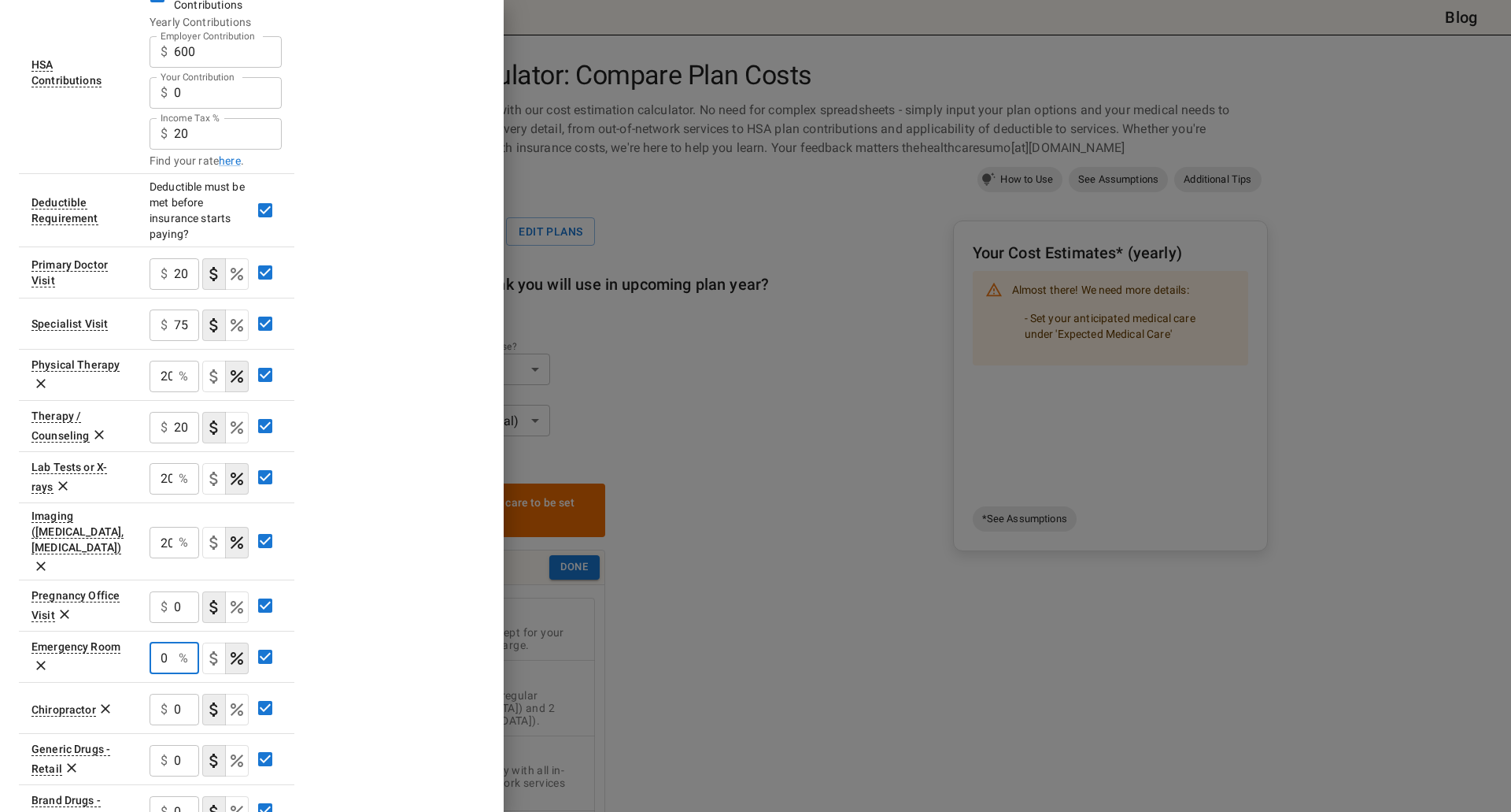
drag, startPoint x: 167, startPoint y: 631, endPoint x: 120, endPoint y: 630, distance: 47.0
click at [120, 631] on tr "Emergency Room 0 % ​" at bounding box center [157, 656] width 276 height 51
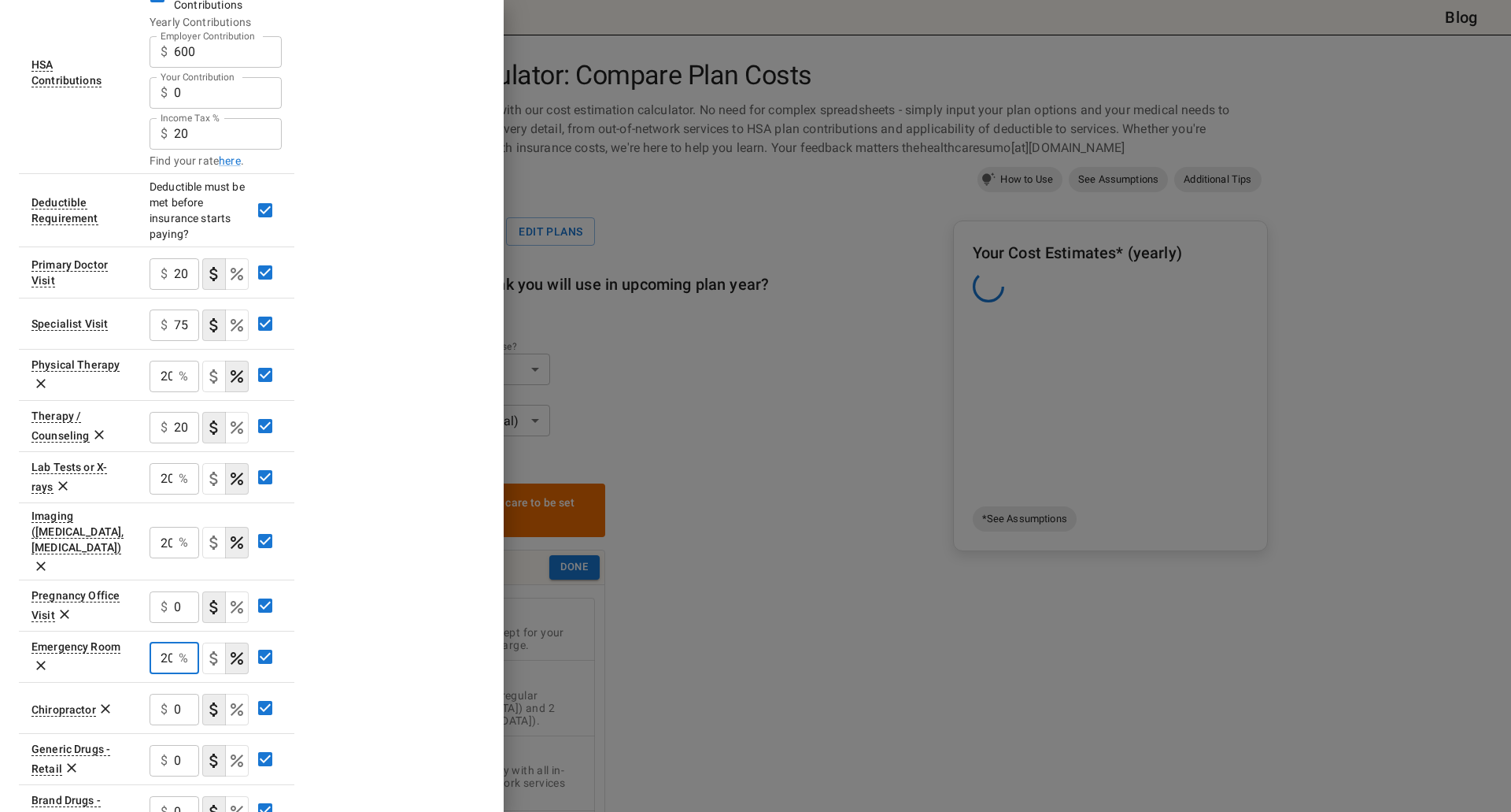
scroll to position [0, 2]
type input "20"
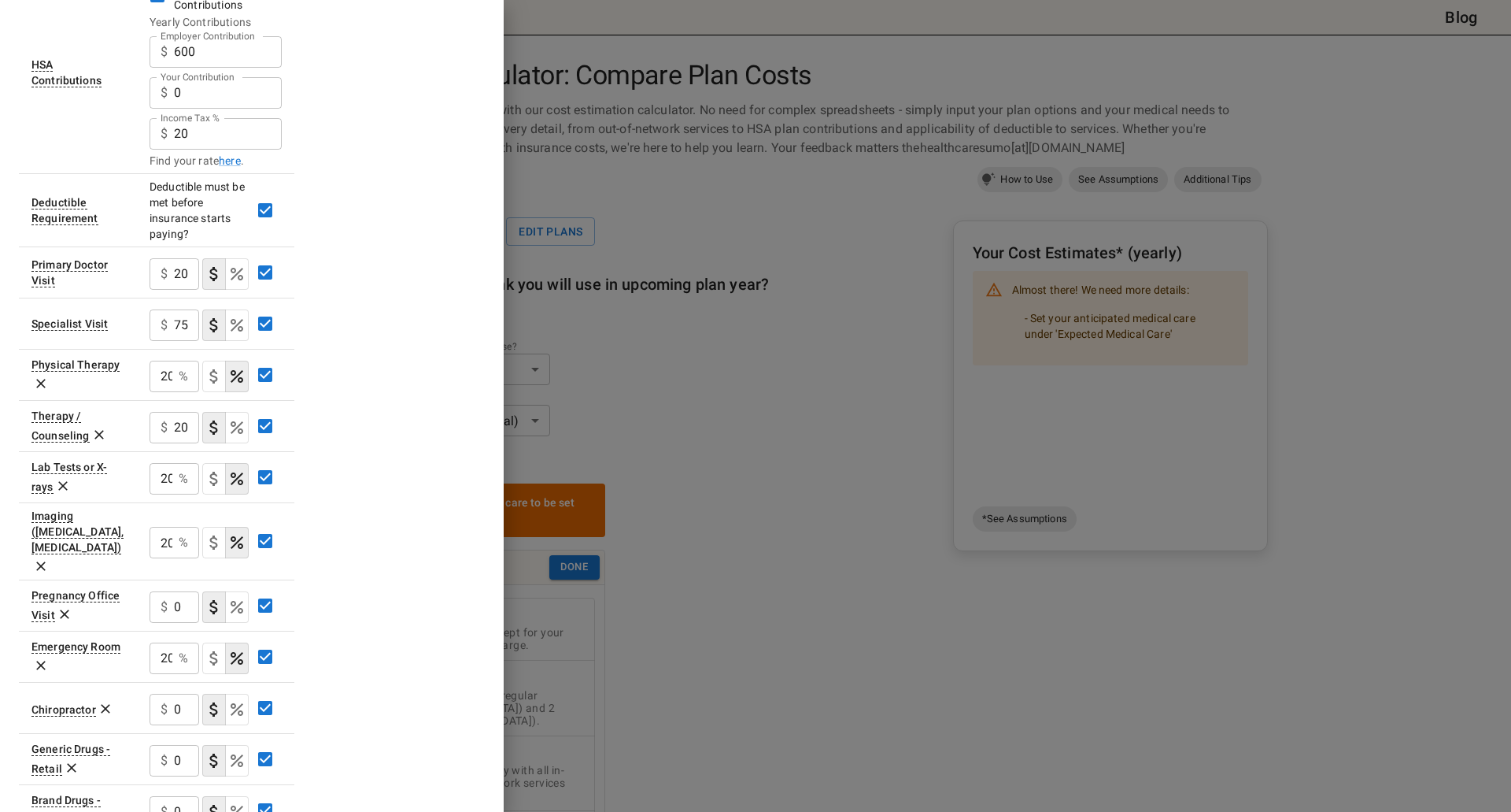
click at [329, 588] on div "Plan A In Network Deductible $ 1300 ​ Family Deductible $ 2600 ​ Out of Pocket …" at bounding box center [251, 356] width 466 height 1472
drag, startPoint x: 180, startPoint y: 688, endPoint x: 171, endPoint y: 682, distance: 10.8
click at [171, 694] on div "$ 0 ​" at bounding box center [174, 710] width 49 height 31
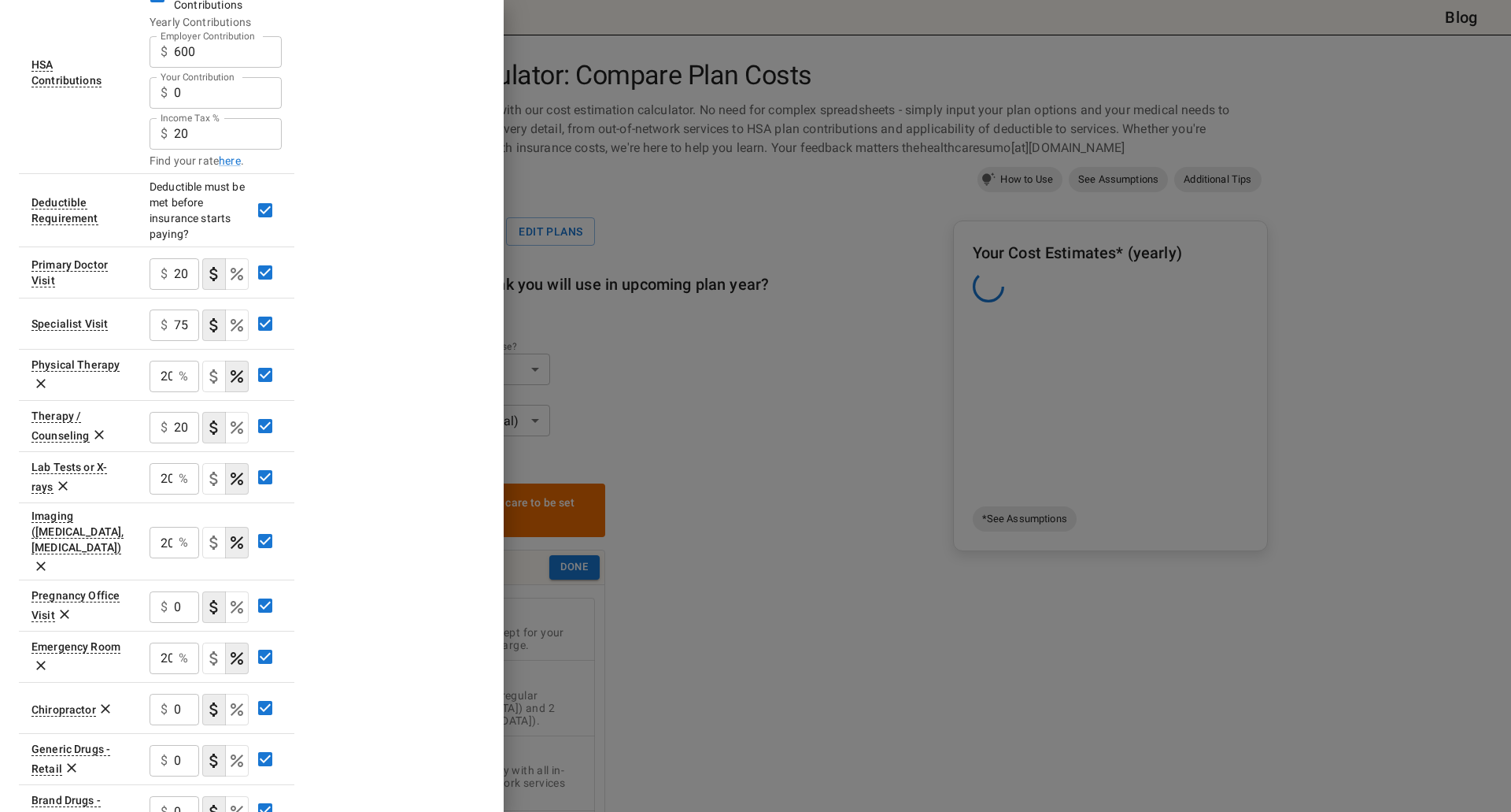
click at [164, 700] on p "$" at bounding box center [163, 709] width 7 height 19
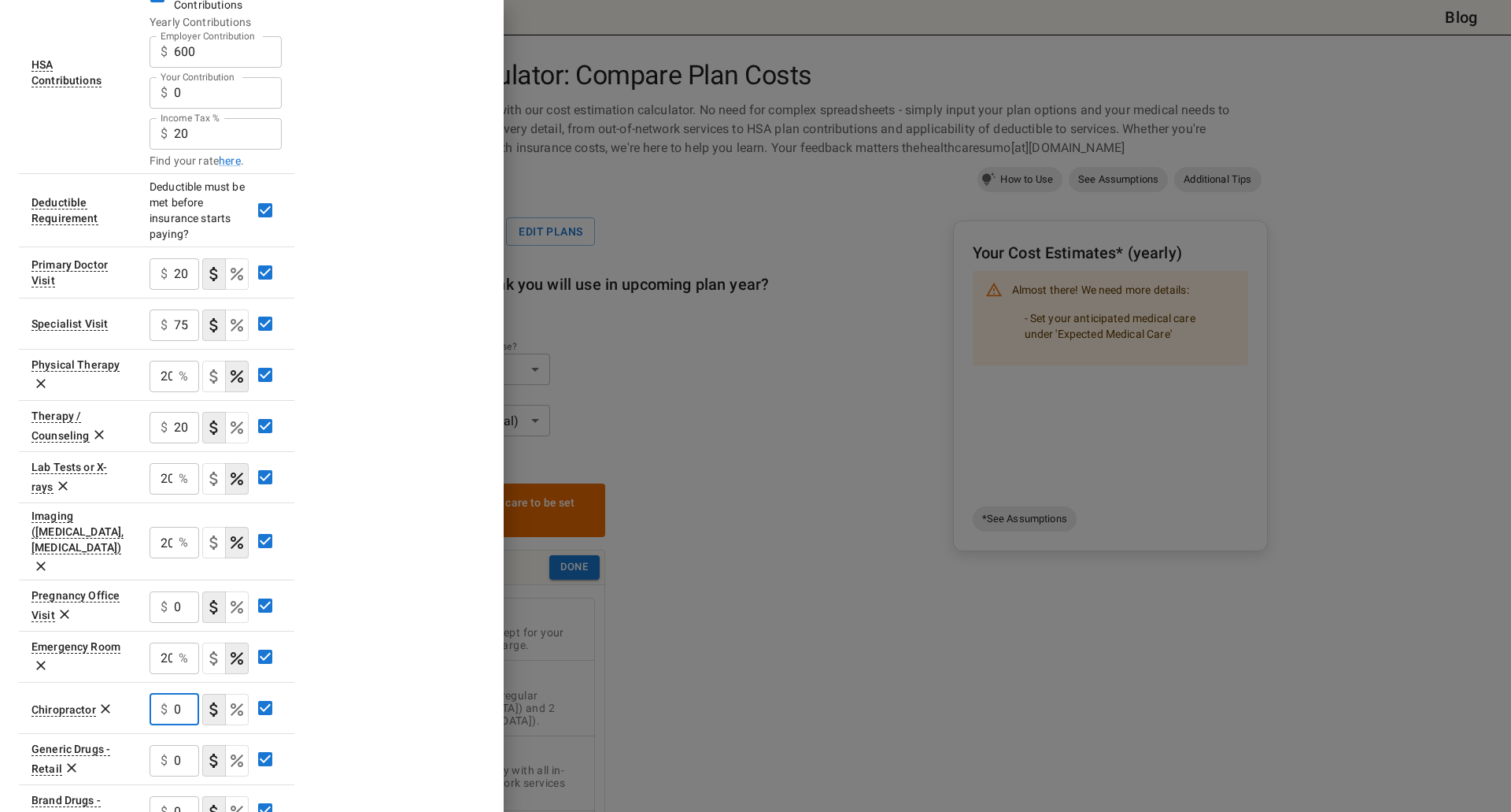
drag, startPoint x: 181, startPoint y: 687, endPoint x: 141, endPoint y: 690, distance: 40.1
click at [141, 690] on td "$ 0 ​" at bounding box center [216, 708] width 157 height 51
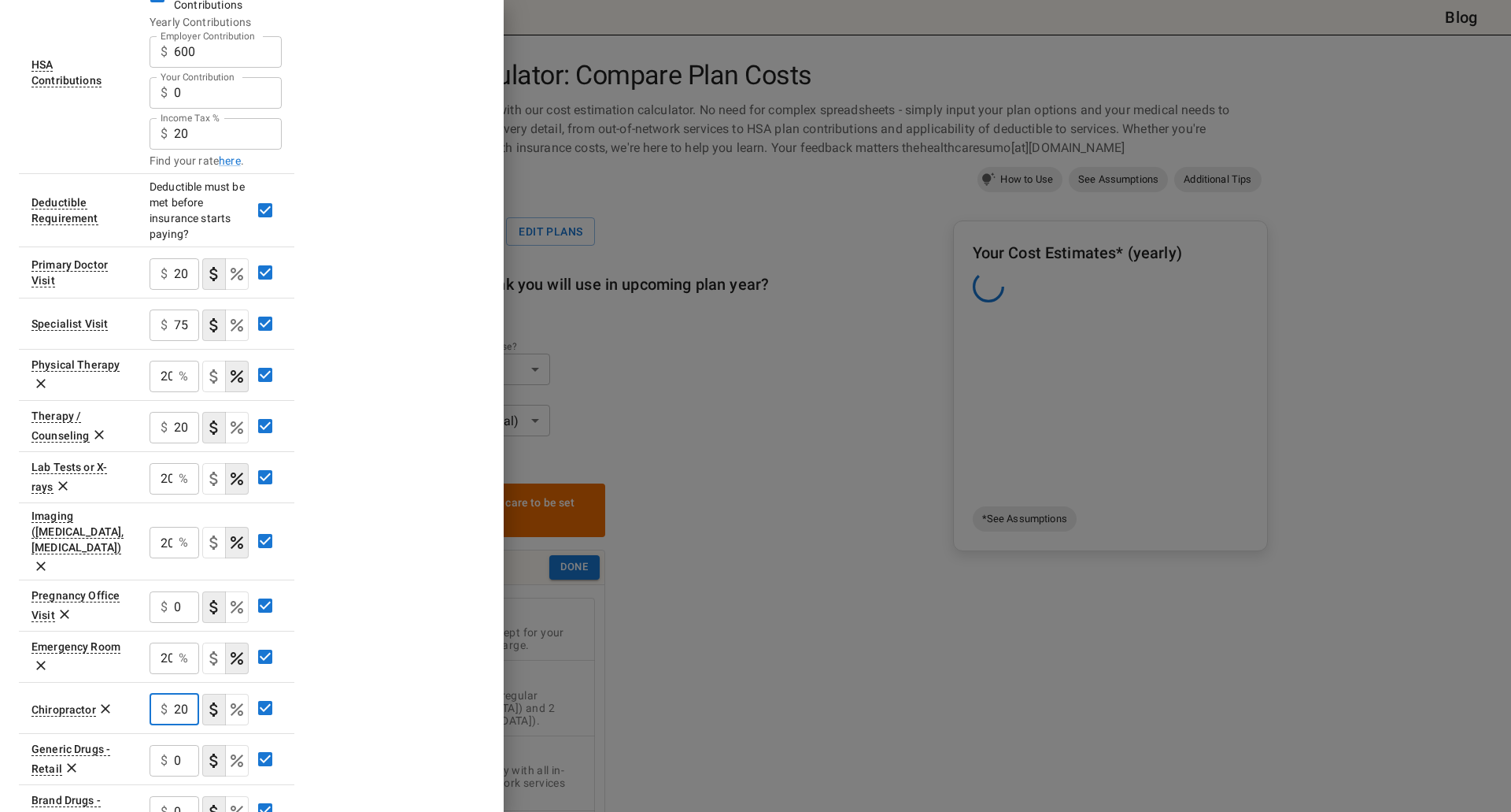
type input "20"
click at [363, 677] on div "Plan A In Network Deductible $ 1300 ​ Family Deductible $ 2600 ​ Out of Pocket …" at bounding box center [251, 356] width 466 height 1472
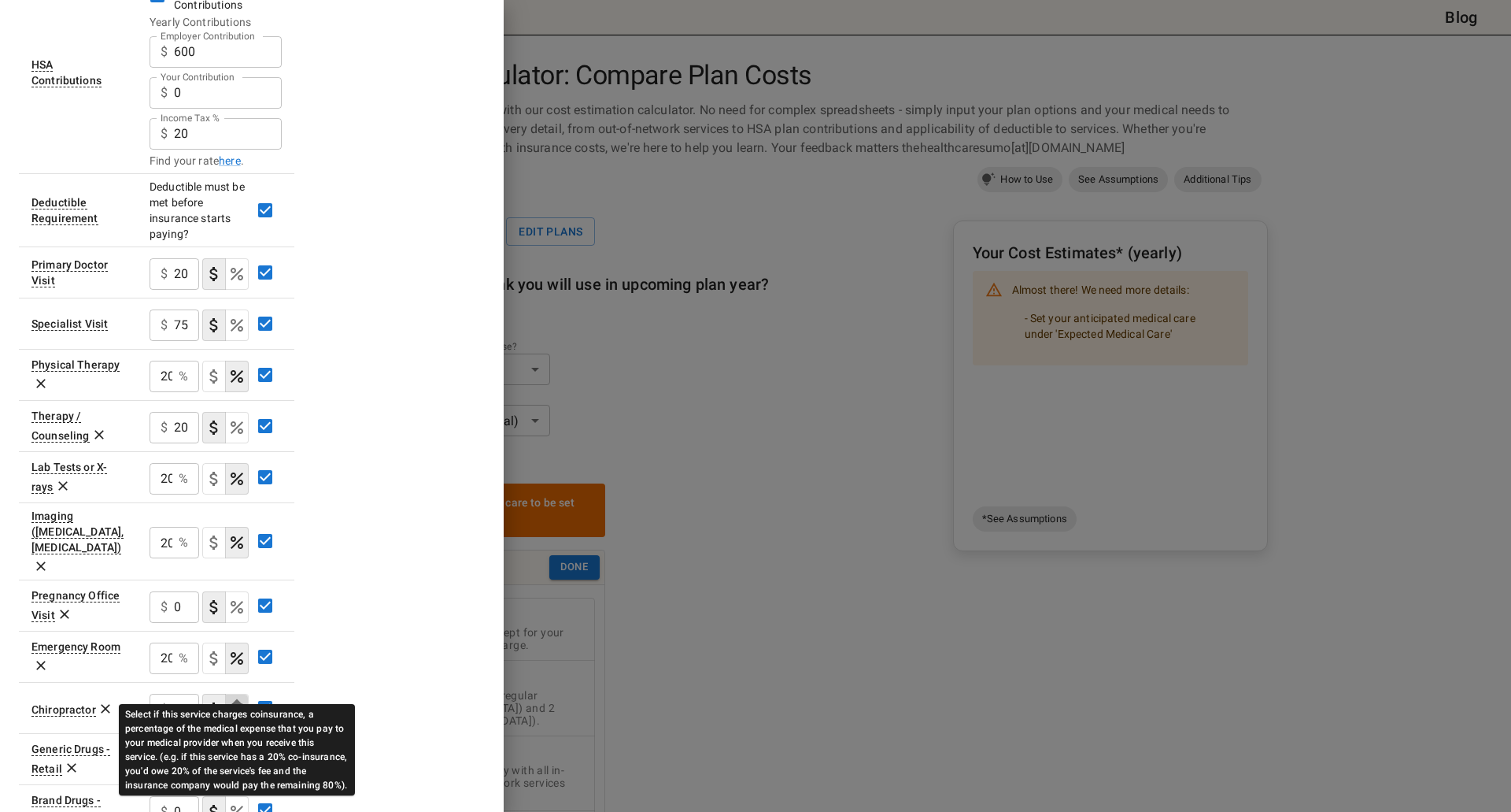
click at [231, 700] on icon "Select if this service charges coinsurance, a percentage of the medical expense…" at bounding box center [236, 709] width 19 height 19
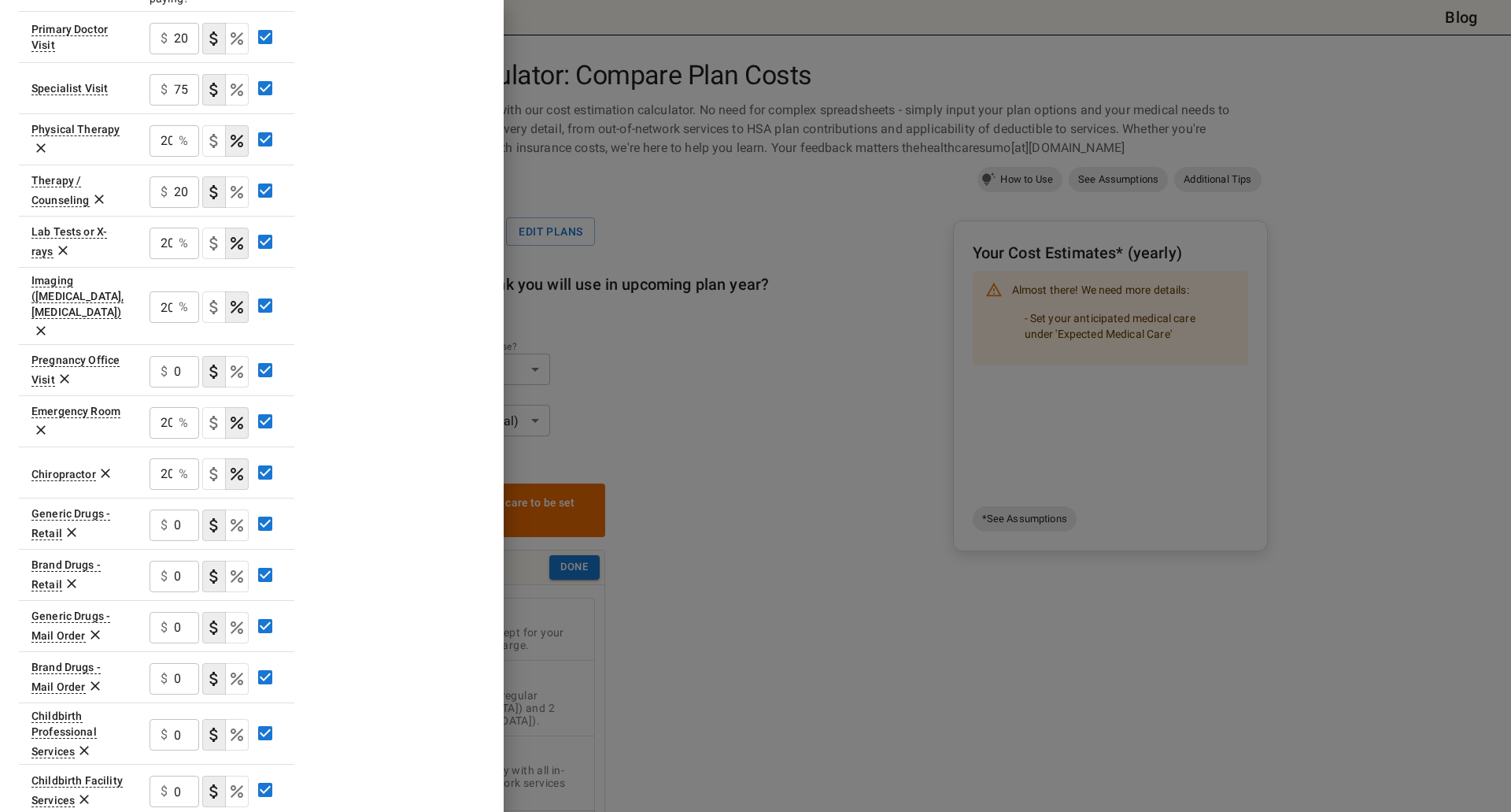
scroll to position [709, 0]
drag, startPoint x: 177, startPoint y: 544, endPoint x: 166, endPoint y: 544, distance: 11.0
click at [166, 560] on div "$ 0 ​" at bounding box center [174, 576] width 49 height 31
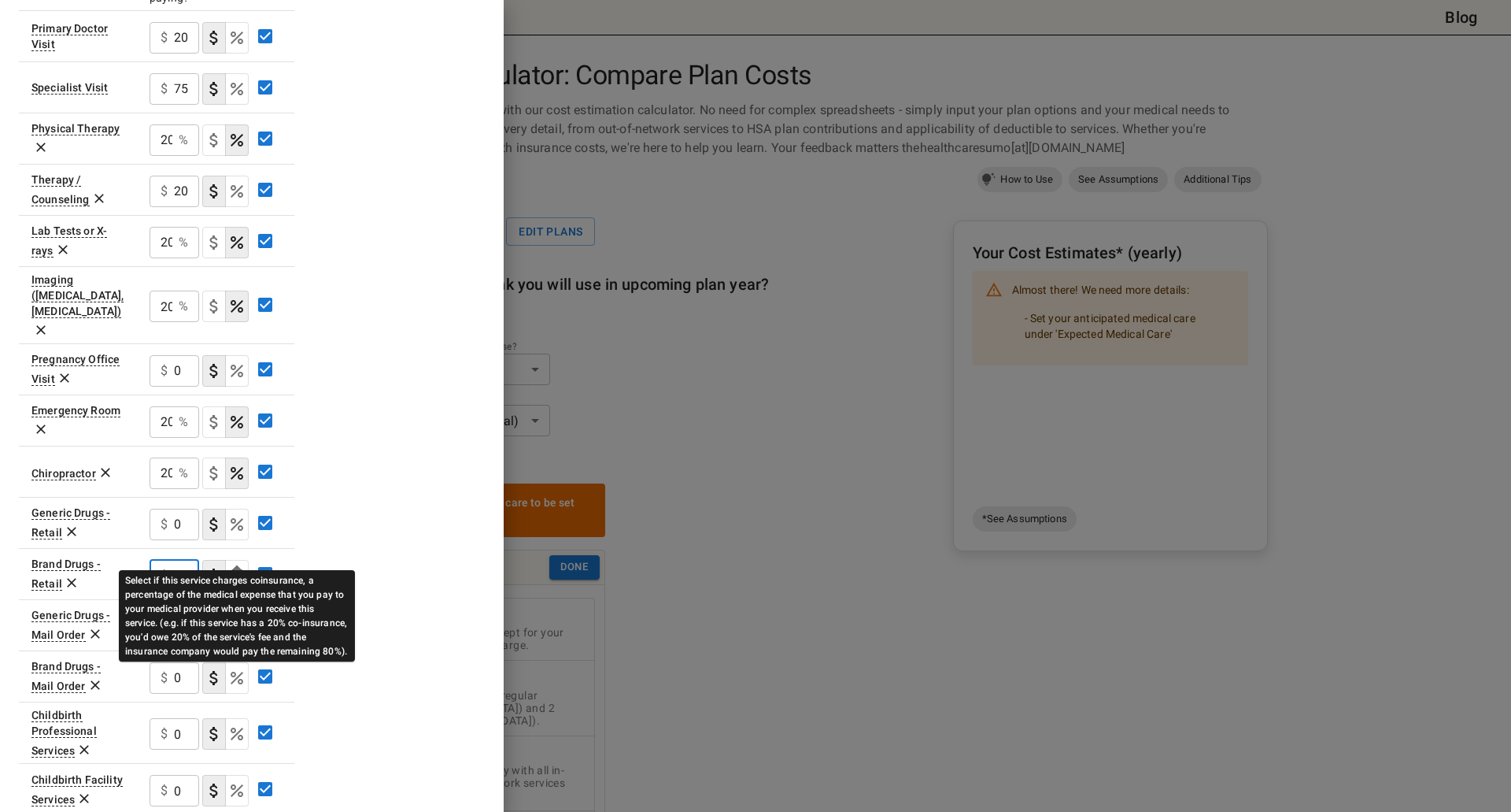
type input "30"
click at [238, 566] on icon "Select if this service charges coinsurance, a percentage of the medical expense…" at bounding box center [236, 575] width 19 height 19
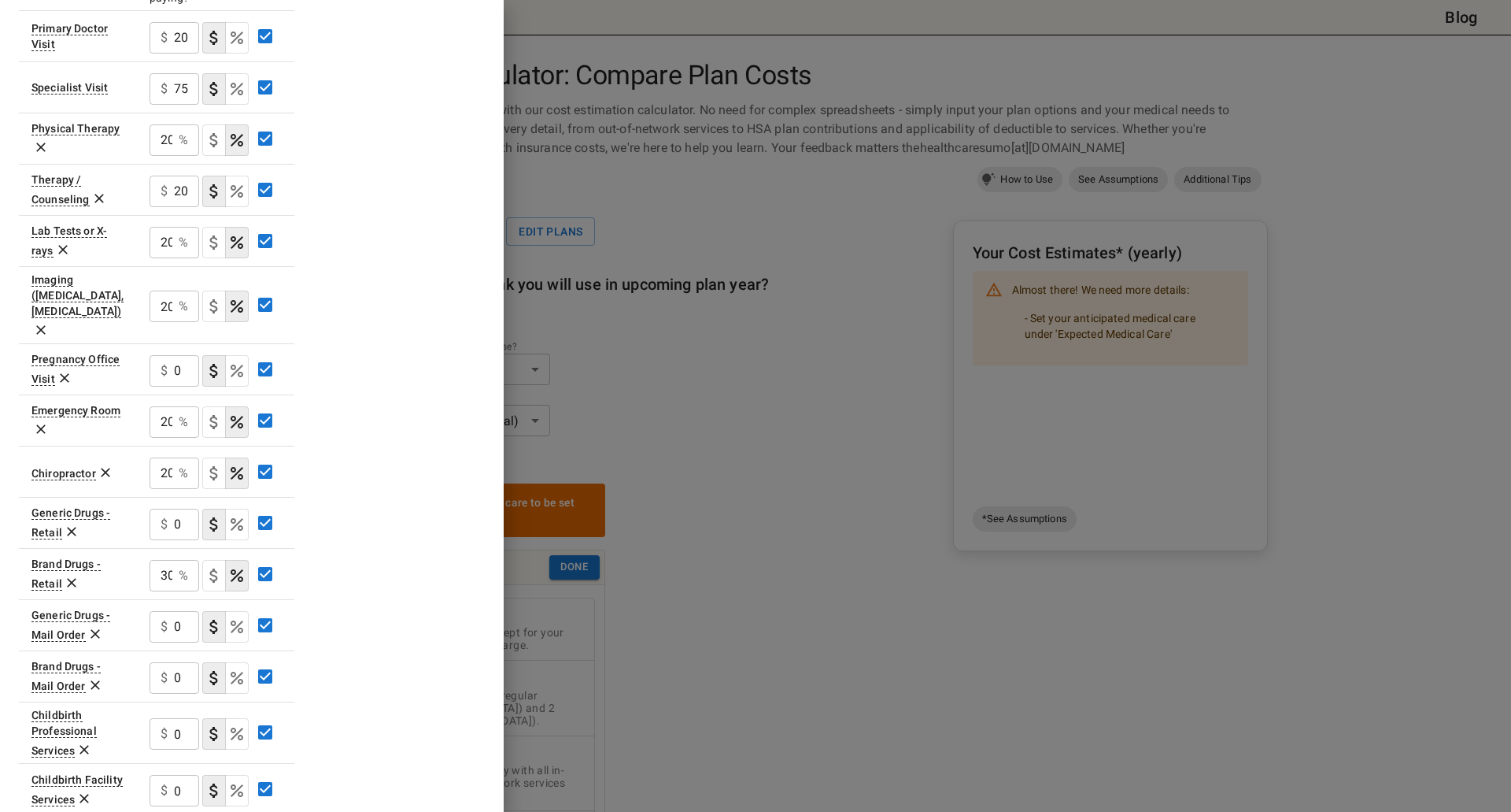
click at [348, 518] on div "Plan A In Network Deductible $ 1300 ​ Family Deductible $ 2600 ​ Out of Pocket …" at bounding box center [251, 120] width 466 height 1472
click at [181, 662] on input "0" at bounding box center [187, 678] width 26 height 31
drag, startPoint x: 183, startPoint y: 651, endPoint x: 154, endPoint y: 651, distance: 29.0
click at [154, 662] on div "$ 0 ​" at bounding box center [174, 678] width 49 height 31
type input "30"
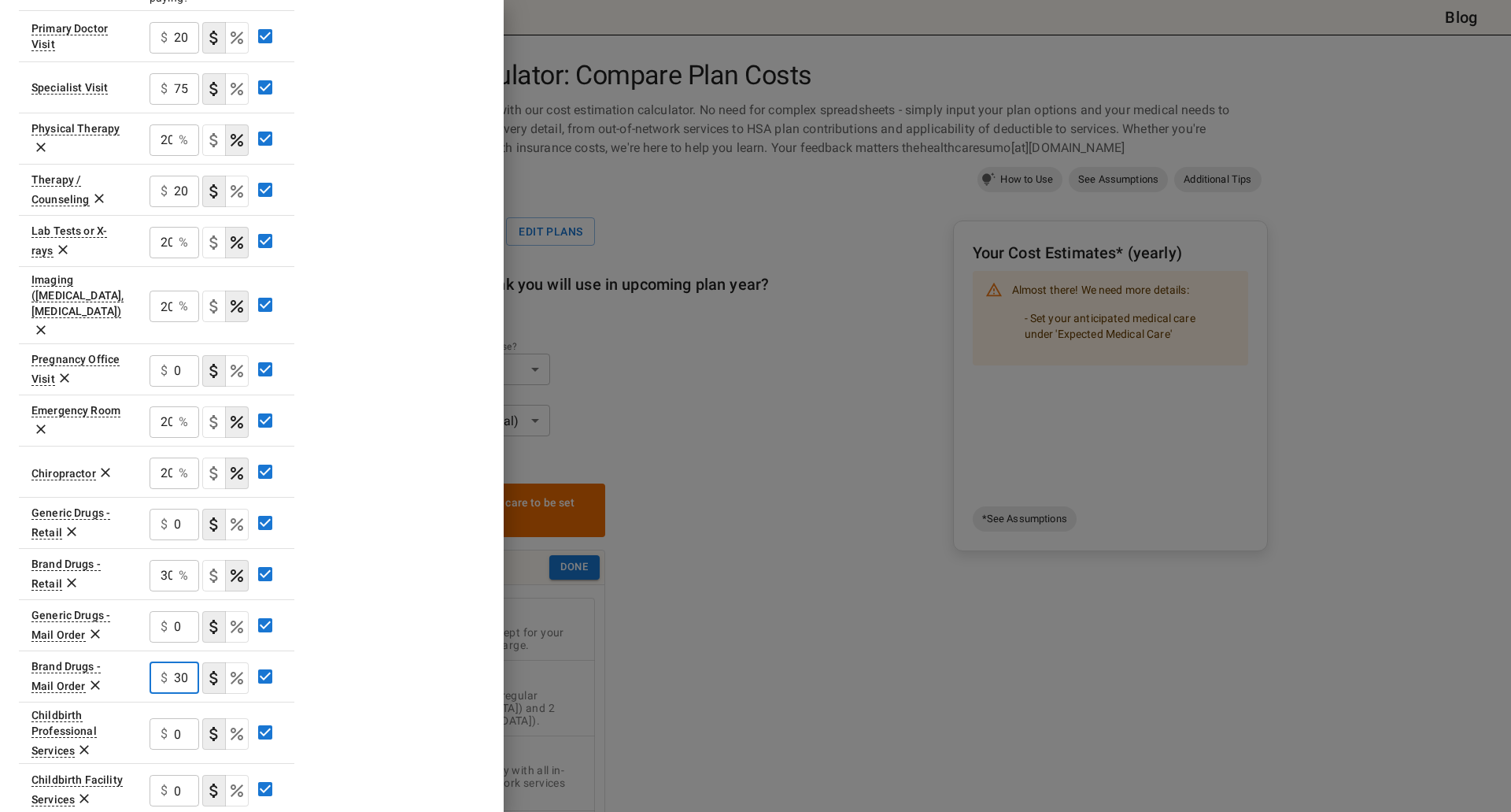
click at [230, 668] on icon "Select if this service charges coinsurance, a percentage of the medical expense…" at bounding box center [236, 677] width 19 height 19
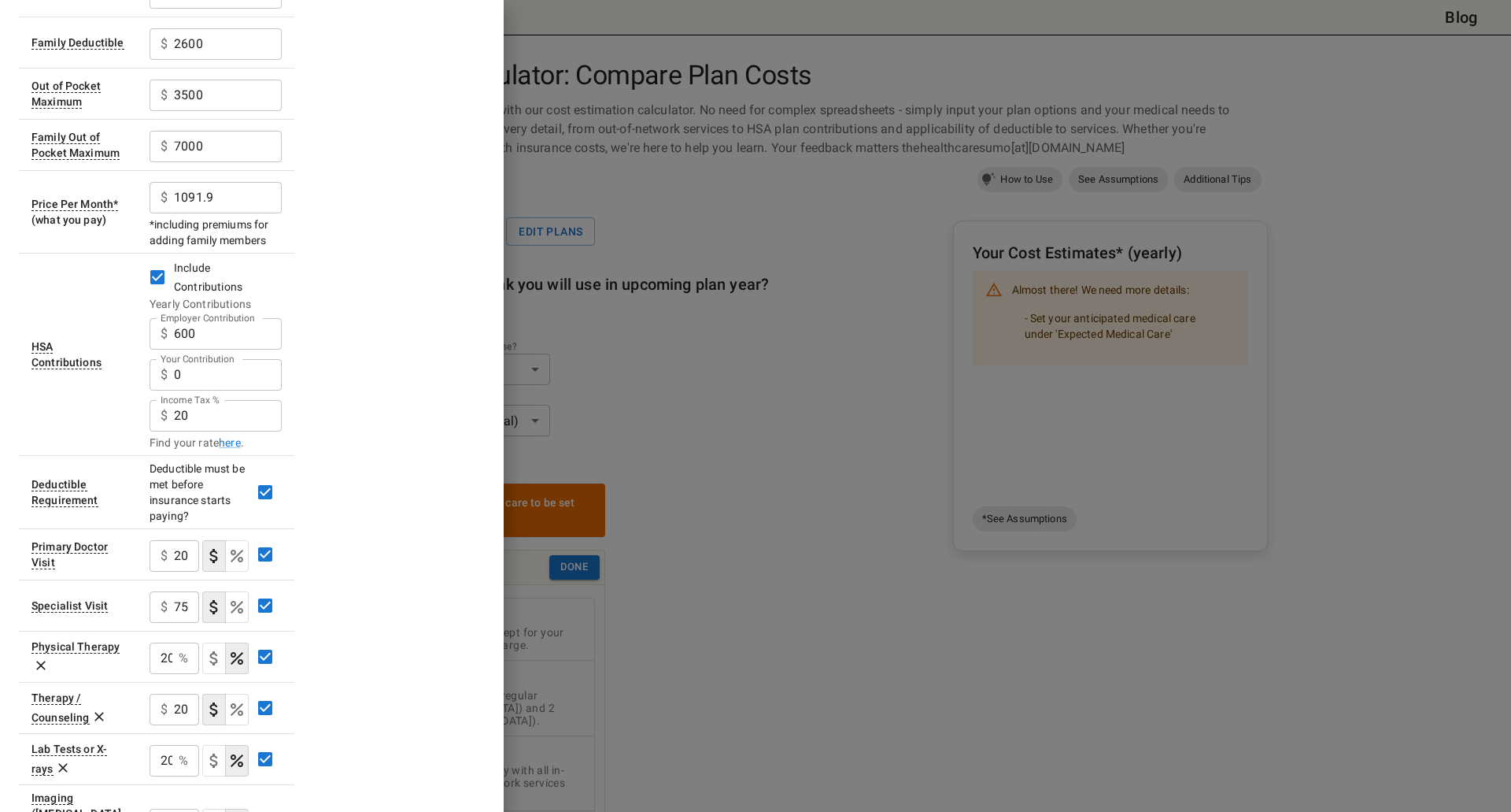
scroll to position [0, 0]
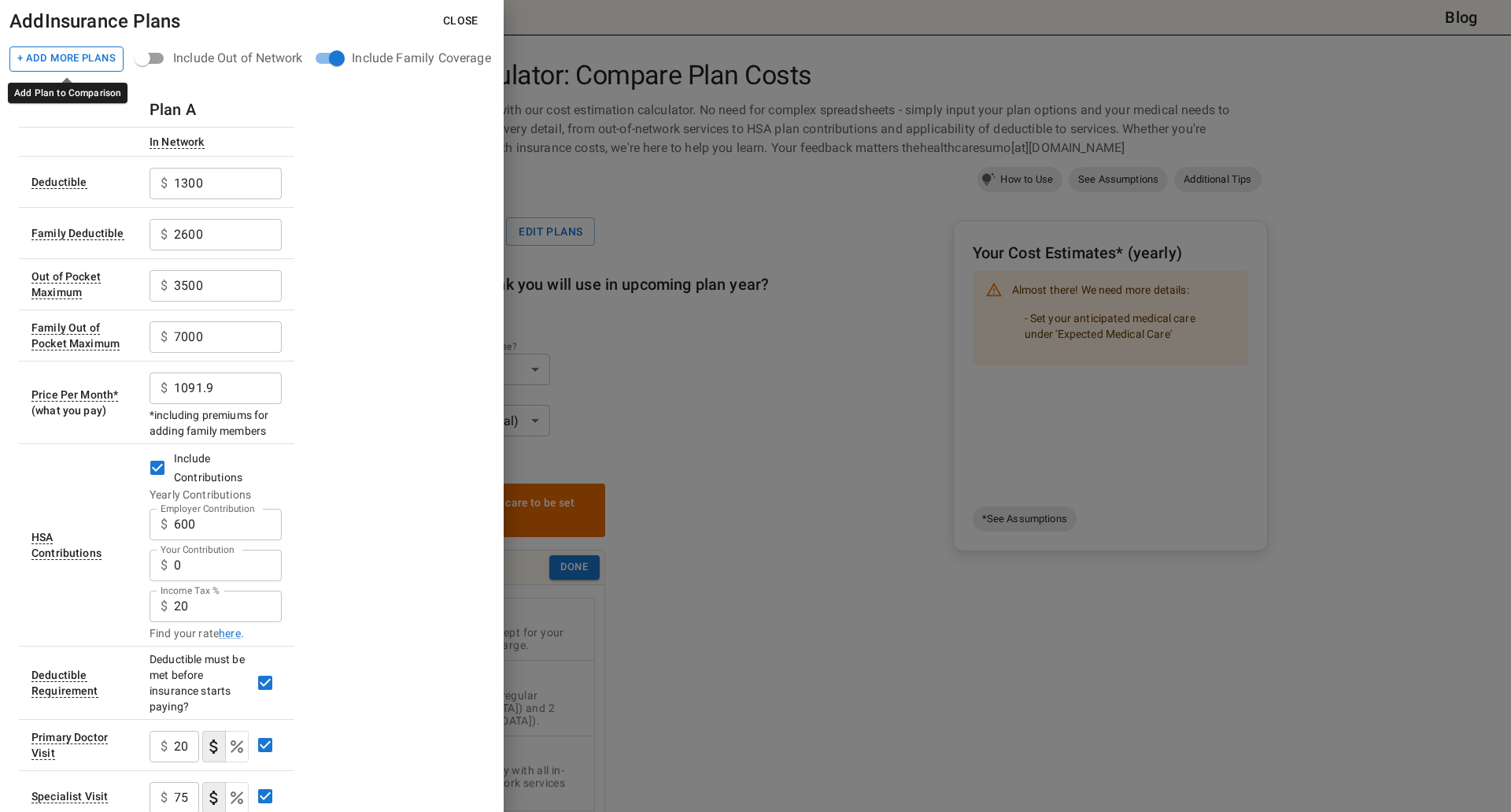
click at [98, 60] on button "+ Add More Plans" at bounding box center [67, 59] width 114 height 26
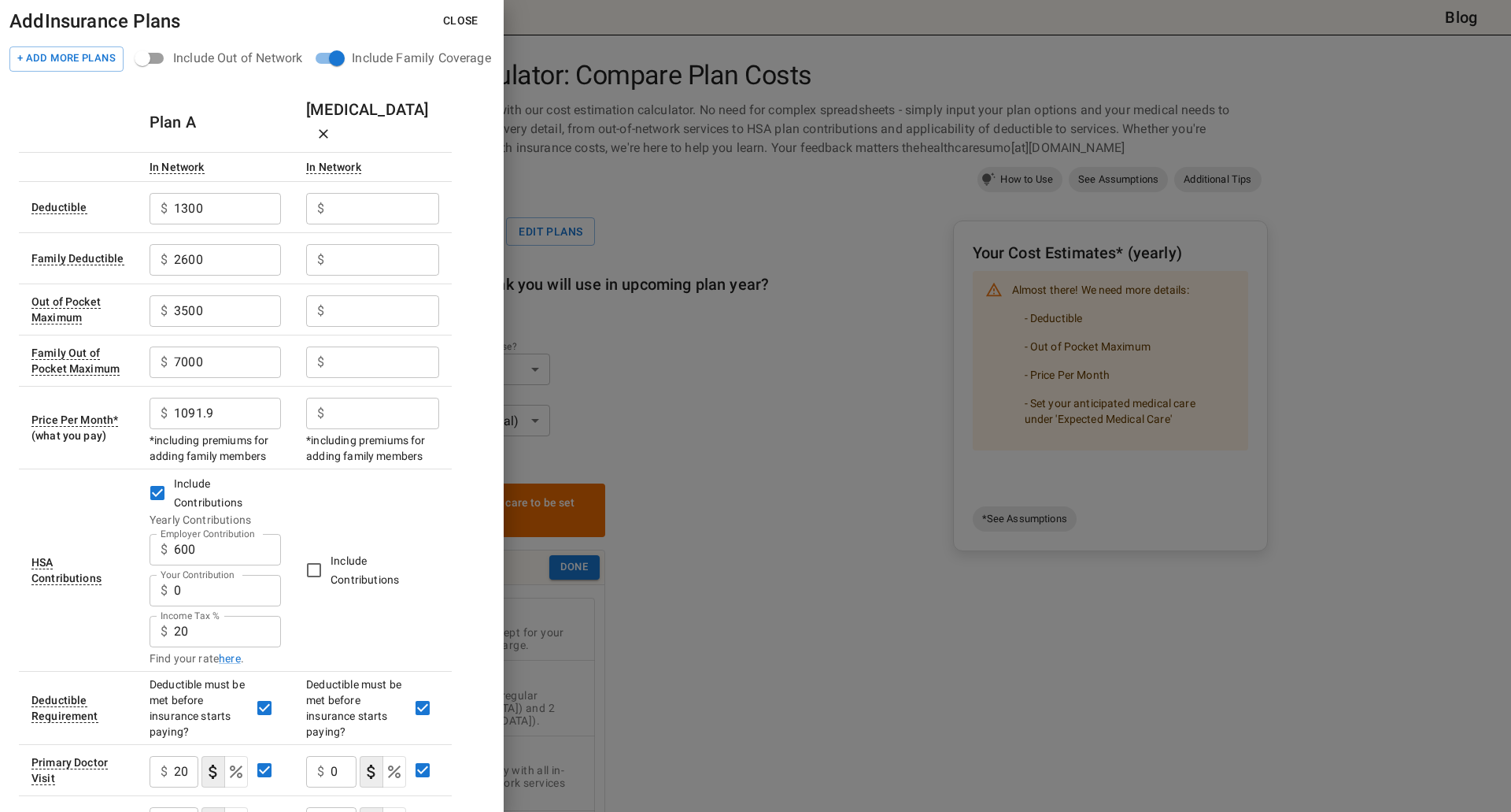
click at [346, 193] on input "Employer Contribution" at bounding box center [385, 209] width 108 height 31
click at [357, 193] on input "Employer Contribution" at bounding box center [385, 209] width 108 height 31
click at [356, 193] on input "Employer Contribution" at bounding box center [385, 209] width 108 height 31
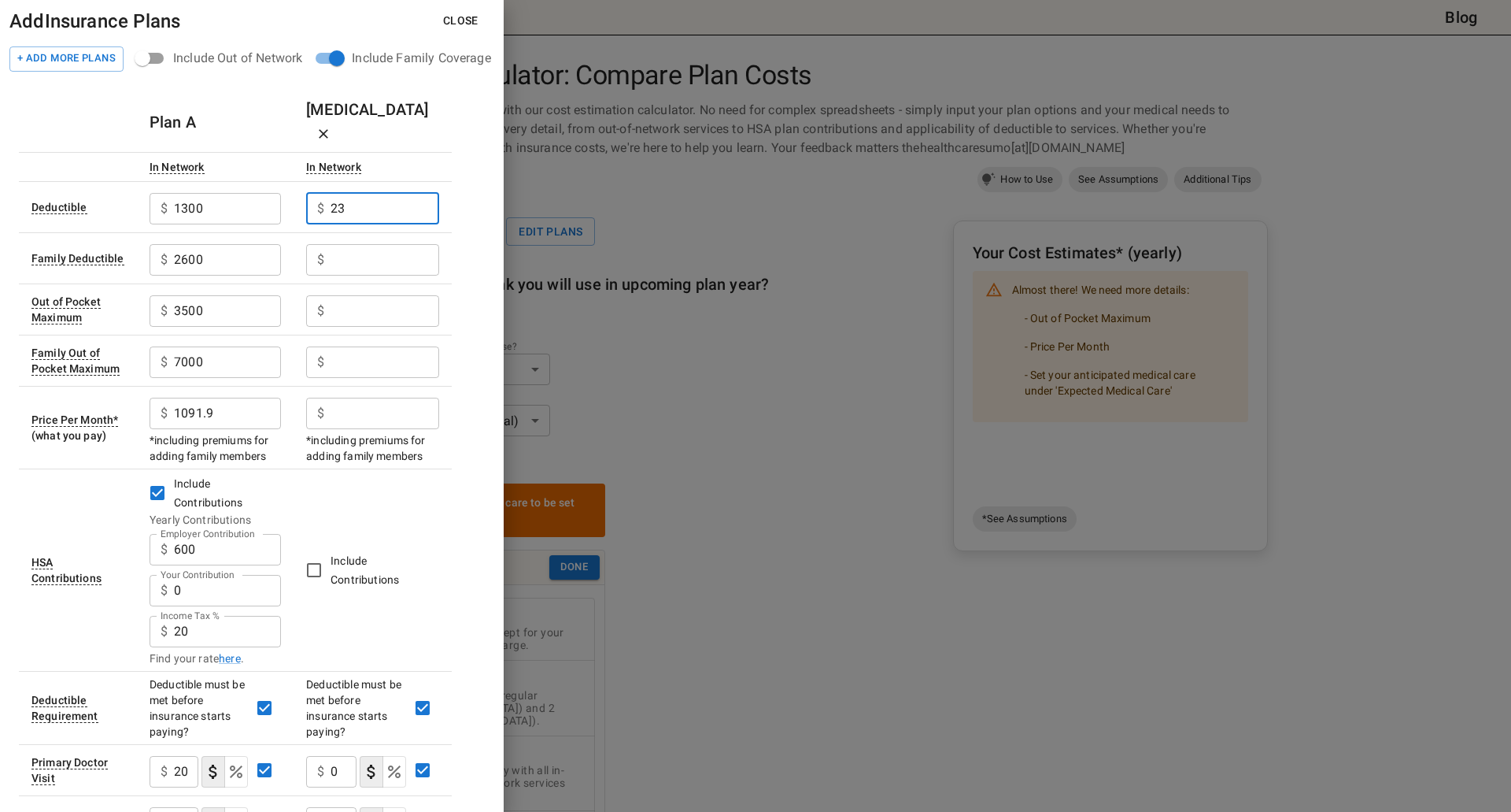
drag, startPoint x: 386, startPoint y: 182, endPoint x: 259, endPoint y: 192, distance: 127.4
click at [259, 192] on tr "Deductible $ 1300 ​ $ 23 ​" at bounding box center [235, 207] width 433 height 51
drag, startPoint x: 370, startPoint y: 180, endPoint x: 297, endPoint y: 176, distance: 73.1
click at [297, 181] on td "$ 2250 ​" at bounding box center [372, 207] width 158 height 51
type input "4500"
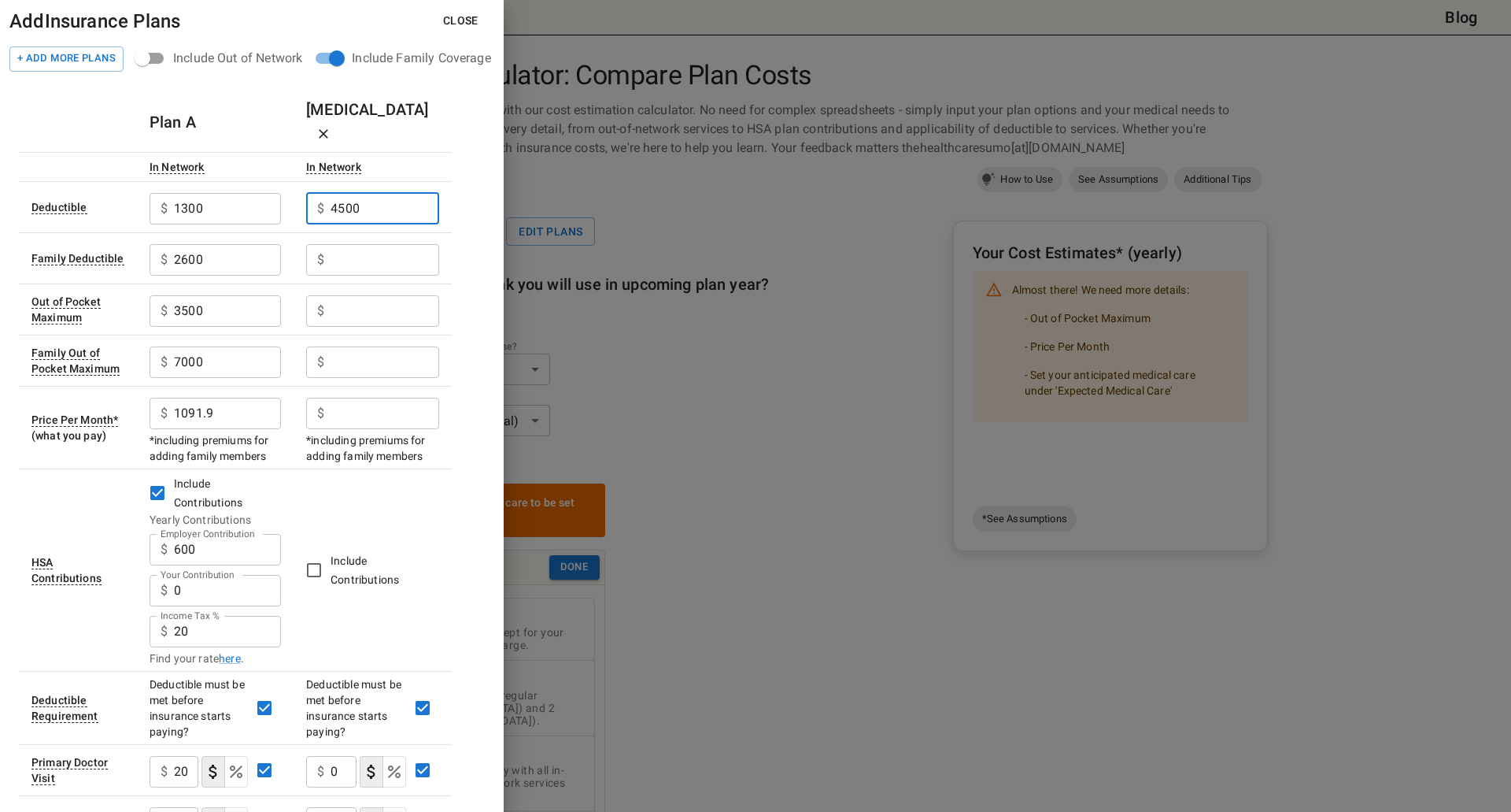
click at [298, 187] on td "$ 4500 ​" at bounding box center [372, 207] width 158 height 51
click at [340, 244] on input "Employer Contribution" at bounding box center [385, 260] width 108 height 31
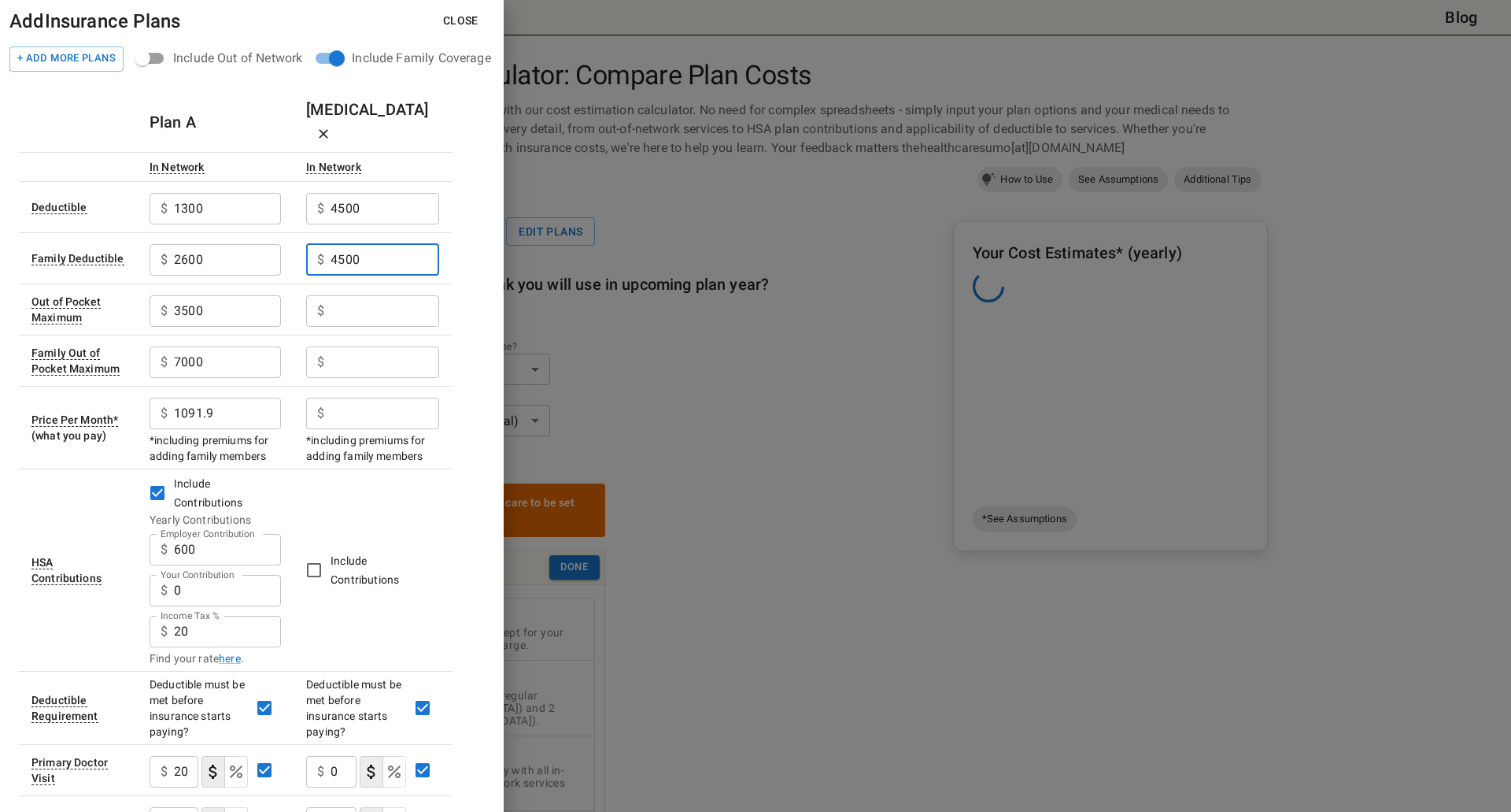
type input "4500"
click at [333, 295] on input "Employer Contribution" at bounding box center [385, 311] width 108 height 31
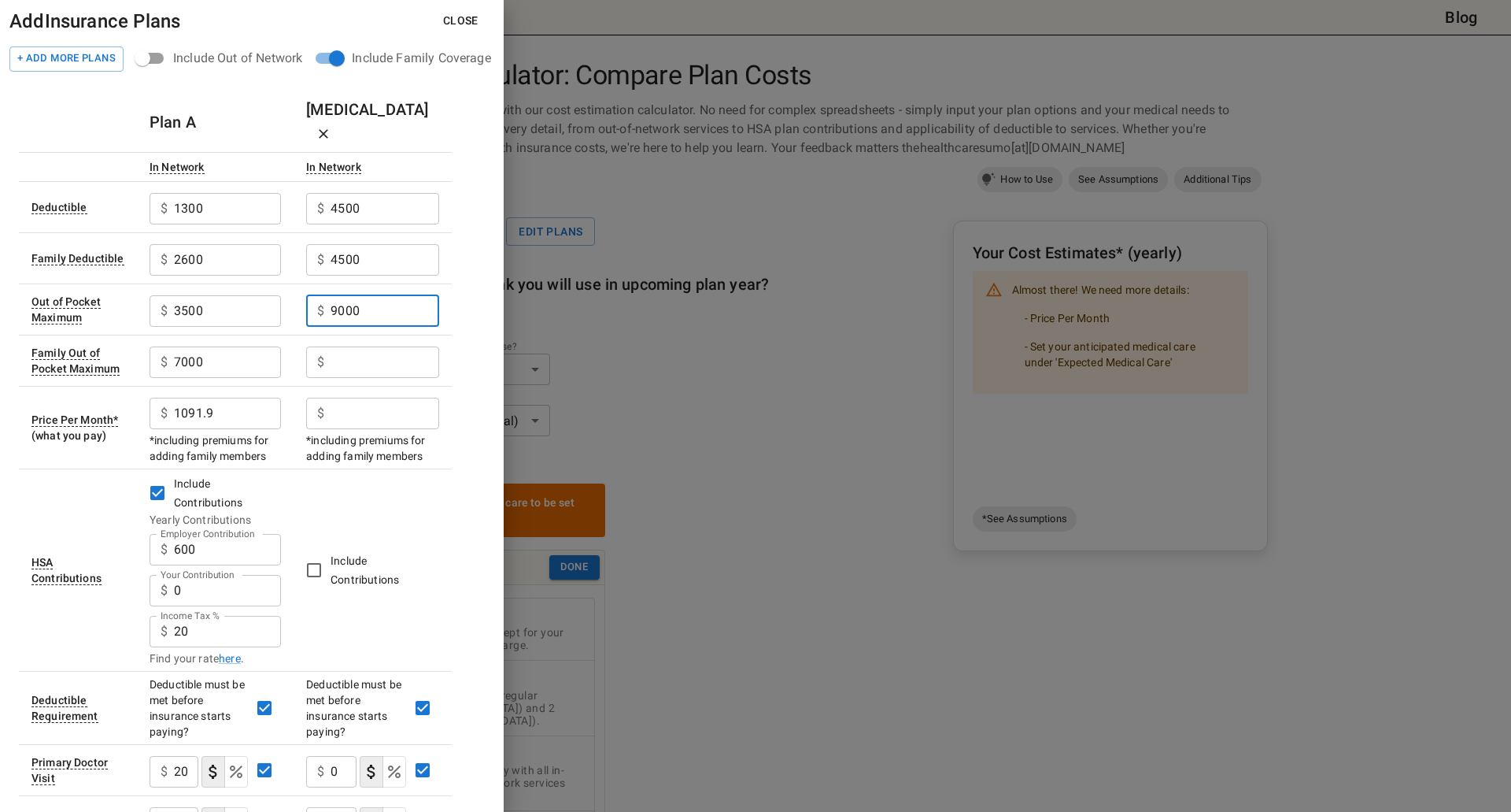
drag, startPoint x: 384, startPoint y: 279, endPoint x: 284, endPoint y: 281, distance: 100.0
click at [284, 283] on tr "Out of Pocket Maximum $ 3500 ​ $ 9000 ​" at bounding box center [235, 309] width 433 height 51
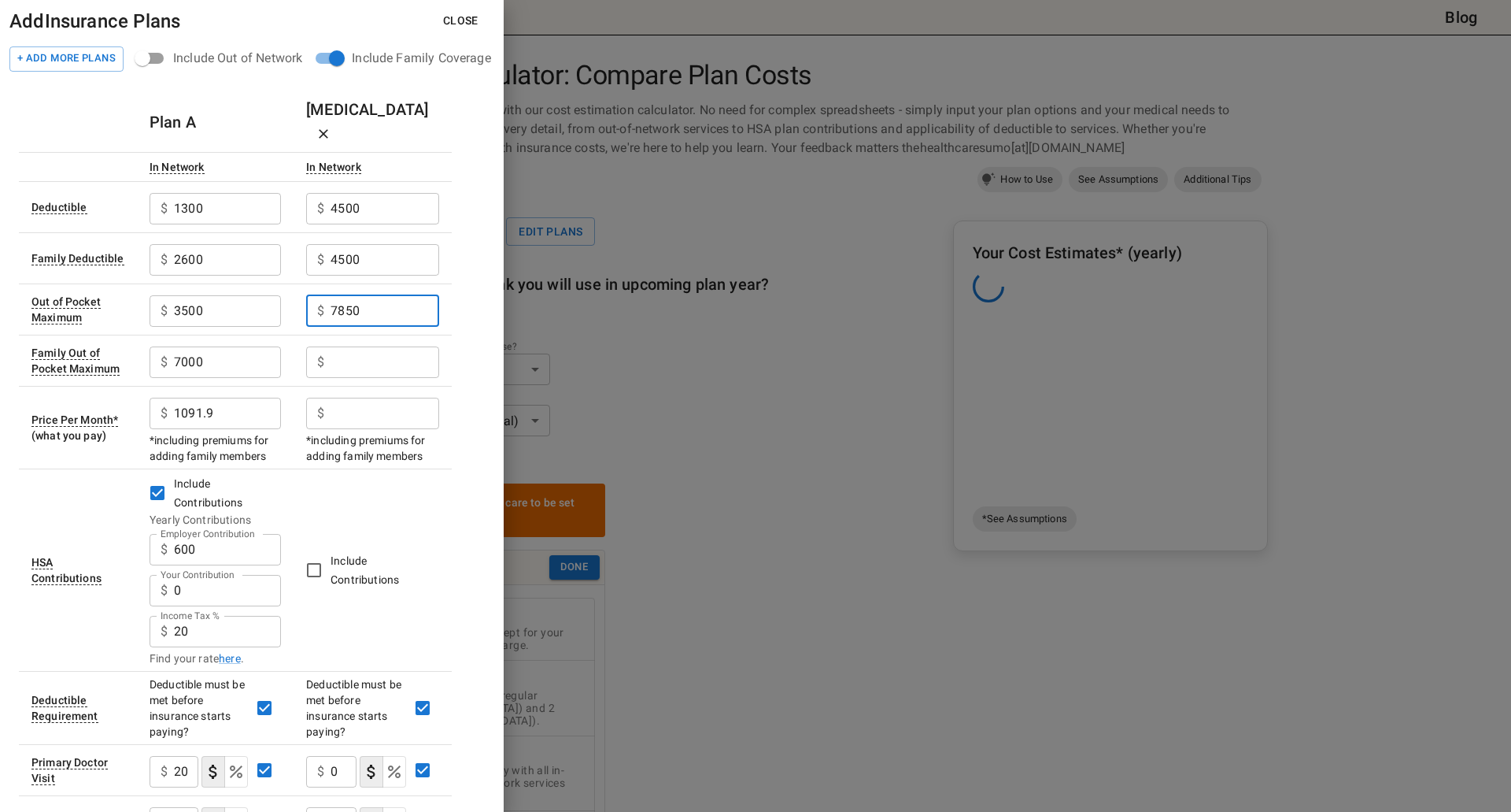
type input "7850"
click at [339, 346] on input "Employer Contribution" at bounding box center [385, 362] width 108 height 31
type input "9000"
click at [358, 398] on input "Employer Contribution" at bounding box center [385, 413] width 108 height 31
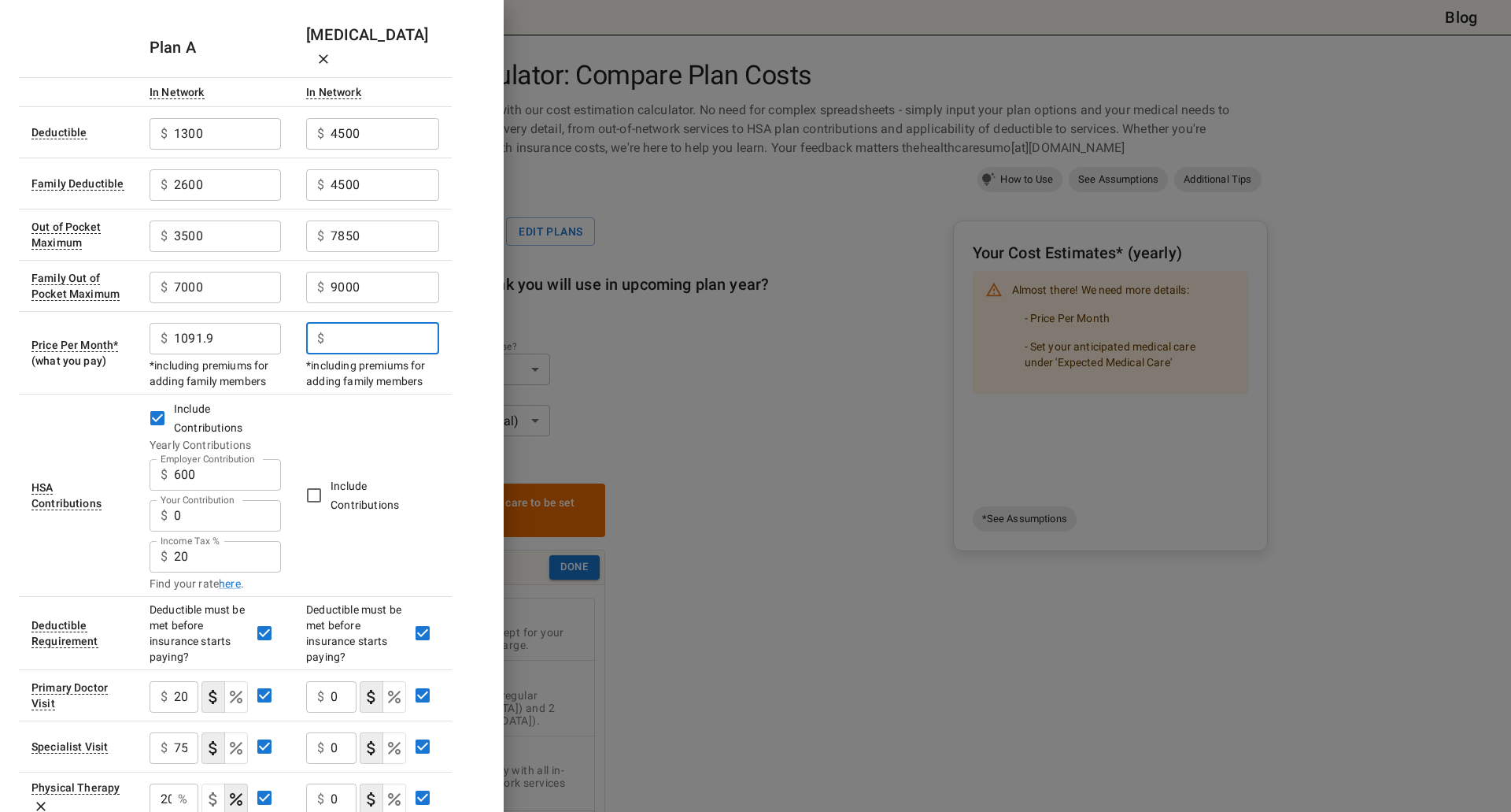
scroll to position [157, 0]
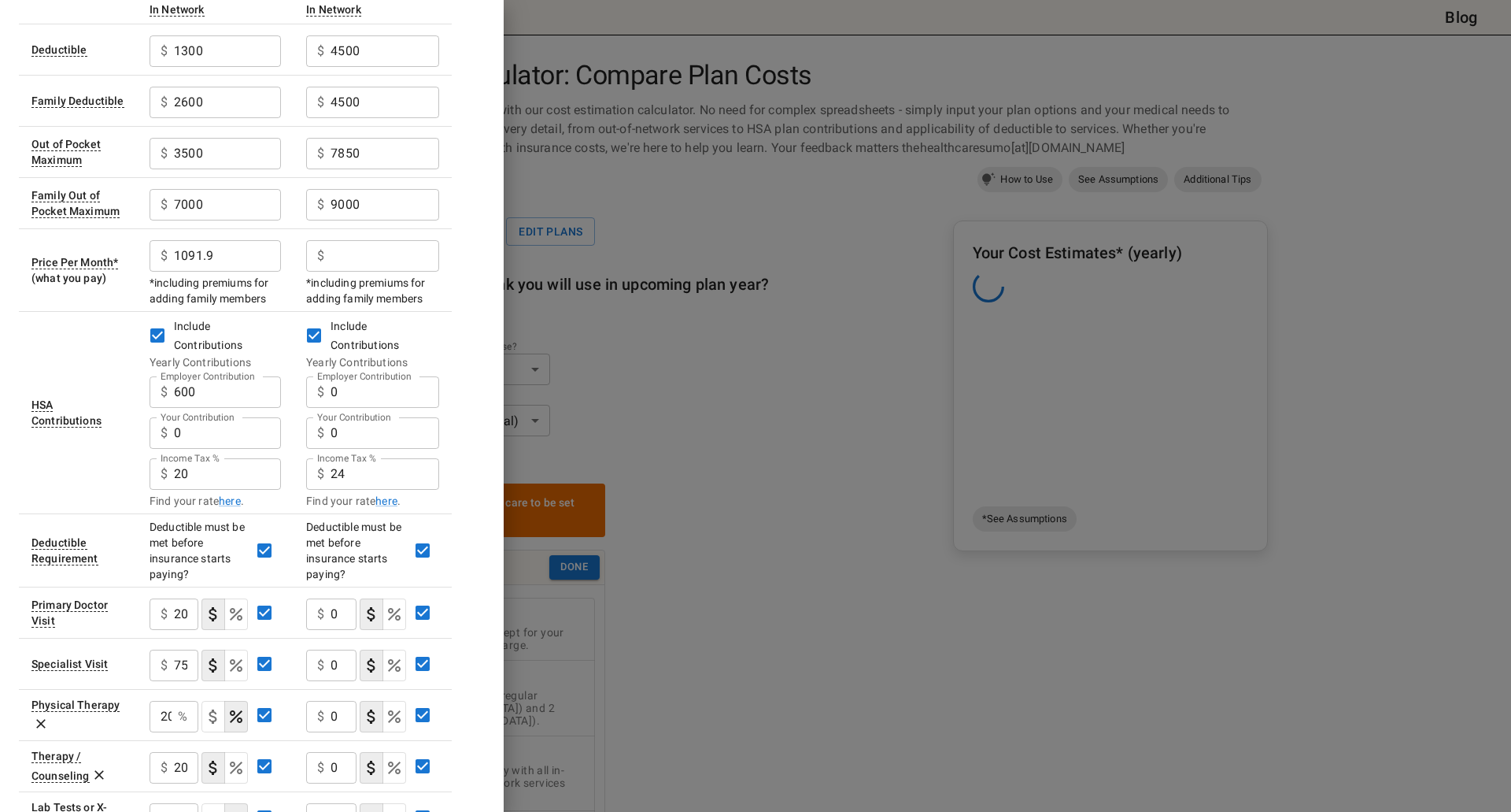
click at [340, 376] on input "0" at bounding box center [385, 392] width 108 height 31
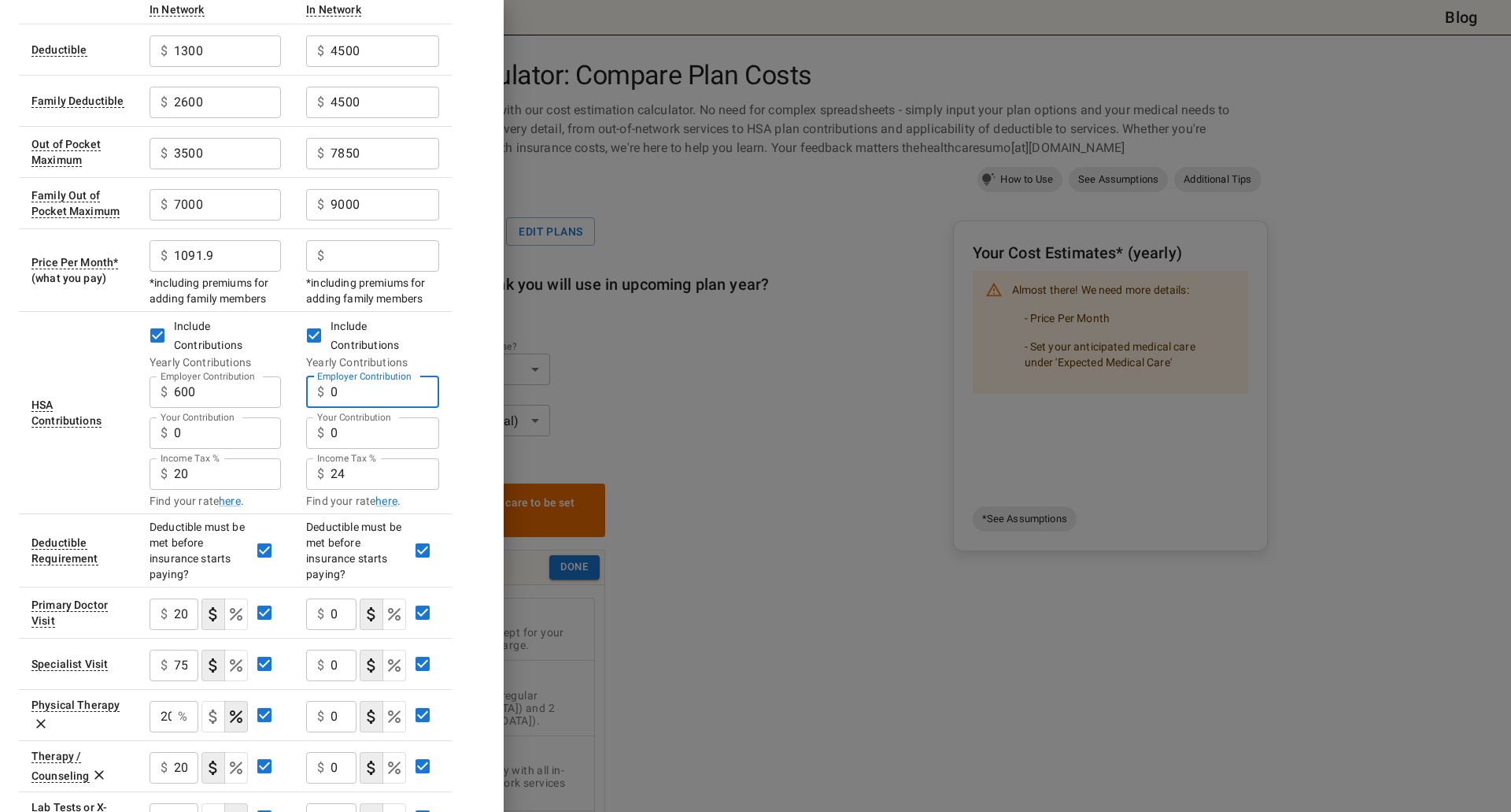
drag, startPoint x: 347, startPoint y: 370, endPoint x: 320, endPoint y: 368, distance: 27.1
click at [320, 376] on div "$ 0 Employer Contribution" at bounding box center [372, 392] width 133 height 31
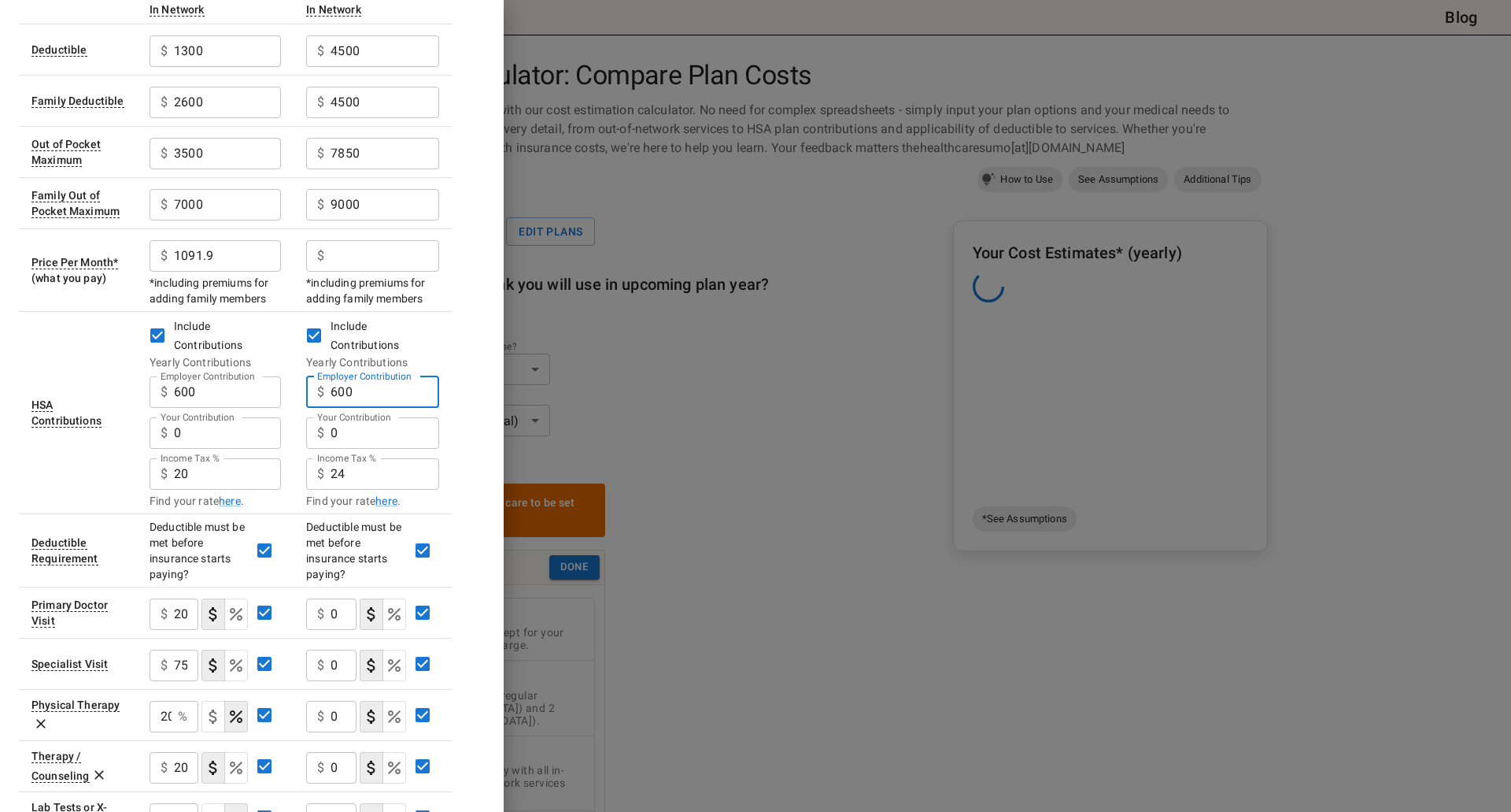
type input "600"
click at [350, 458] on input "24" at bounding box center [385, 473] width 108 height 31
click at [325, 458] on div "$ 24 Income Tax %" at bounding box center [372, 473] width 133 height 31
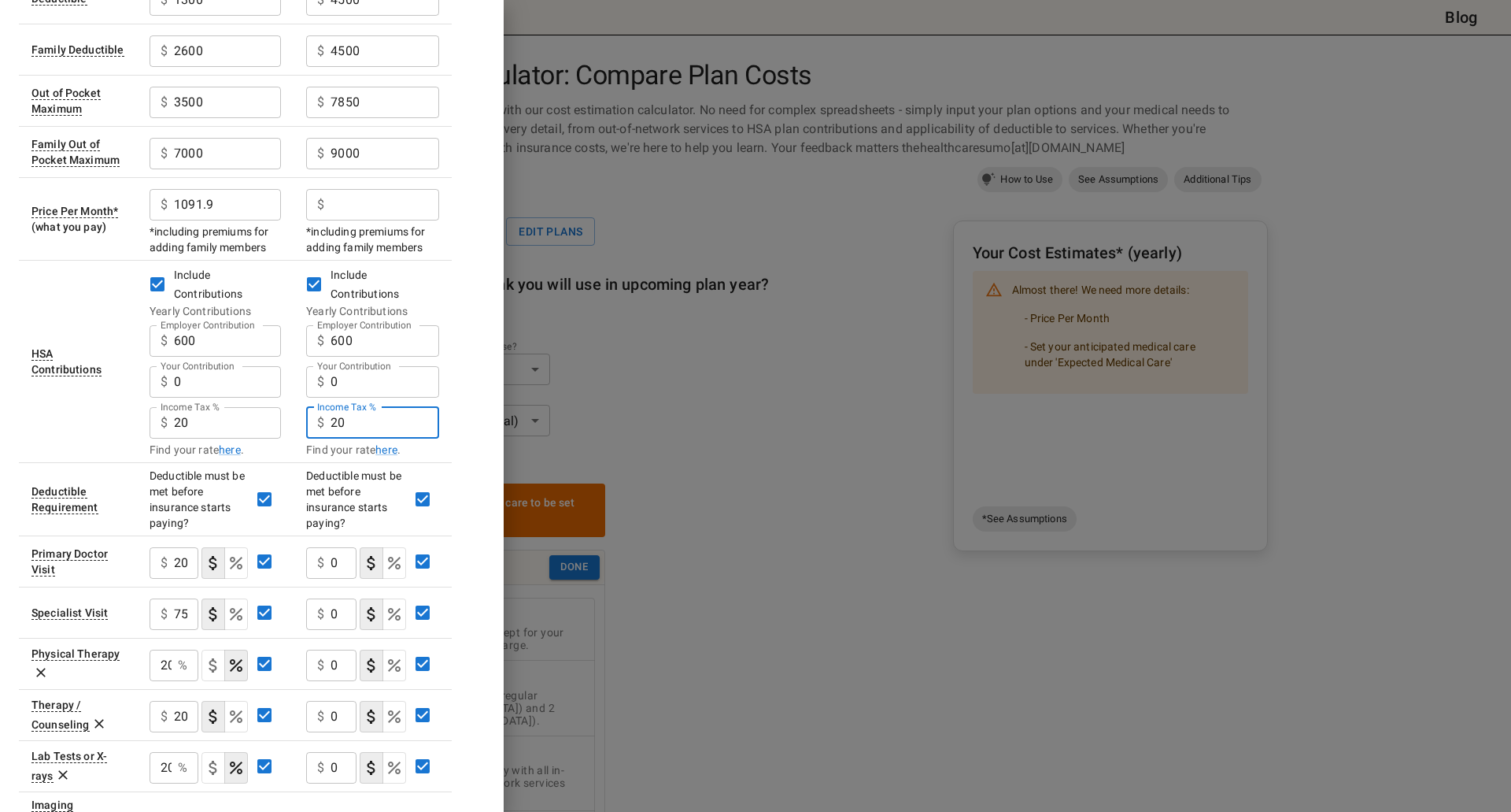
scroll to position [236, 0]
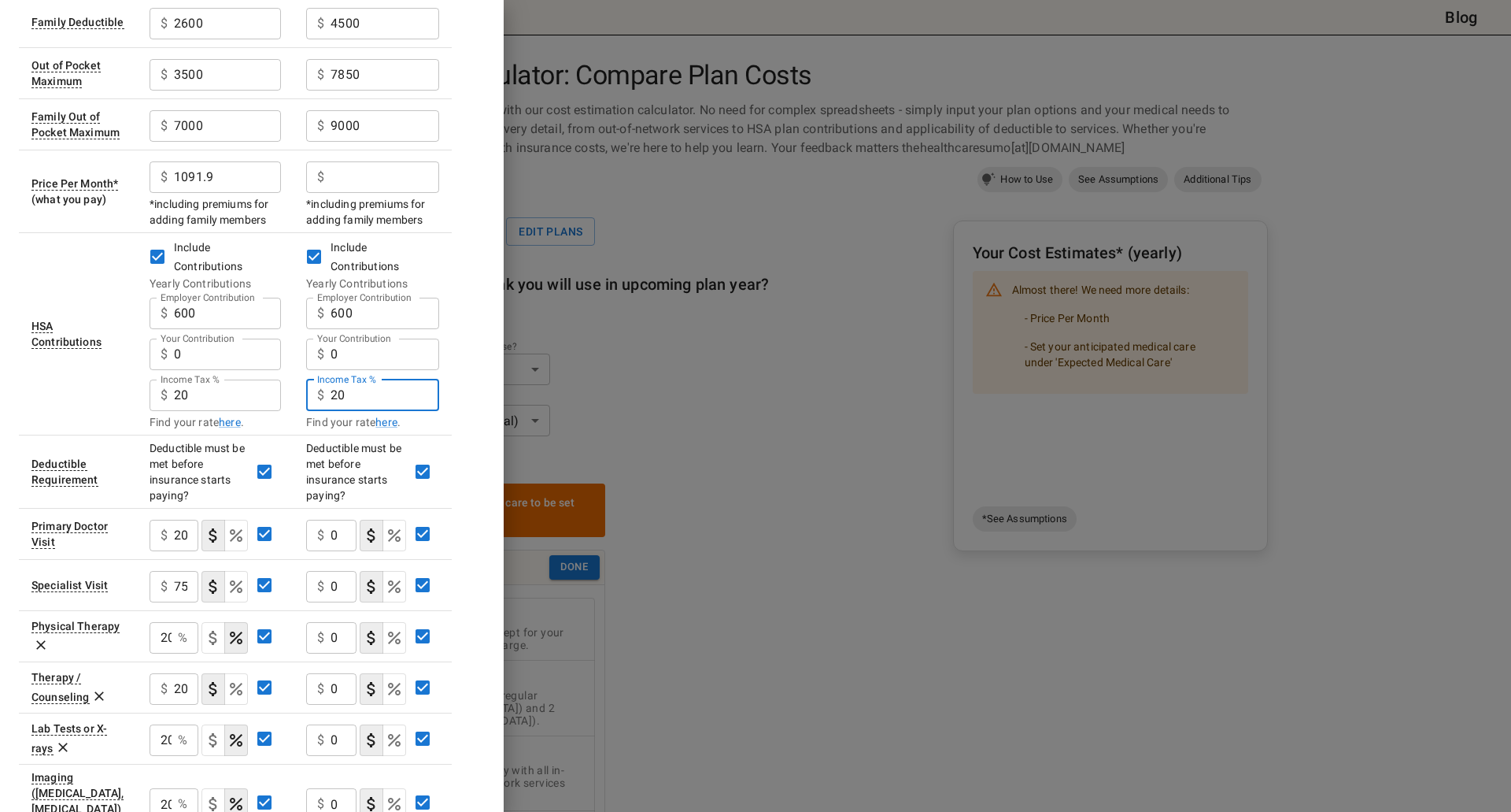
type input "20"
click at [367, 440] on div "Deductible must be met before insurance starts paying?" at bounding box center [356, 471] width 100 height 63
click at [328, 520] on div "$ 0 ​" at bounding box center [331, 535] width 50 height 31
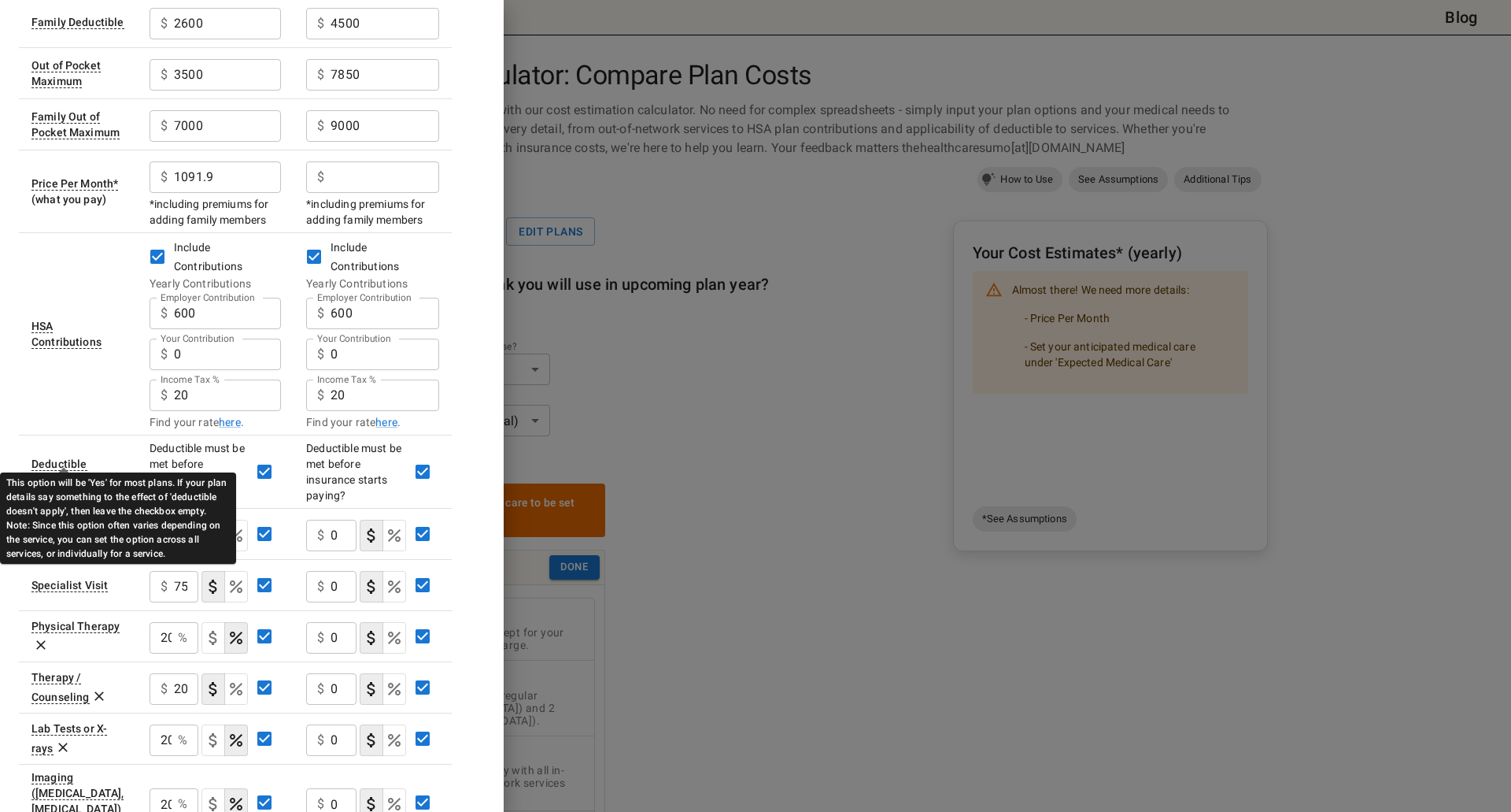
click at [57, 458] on div "Deductible Requirement" at bounding box center [65, 472] width 67 height 30
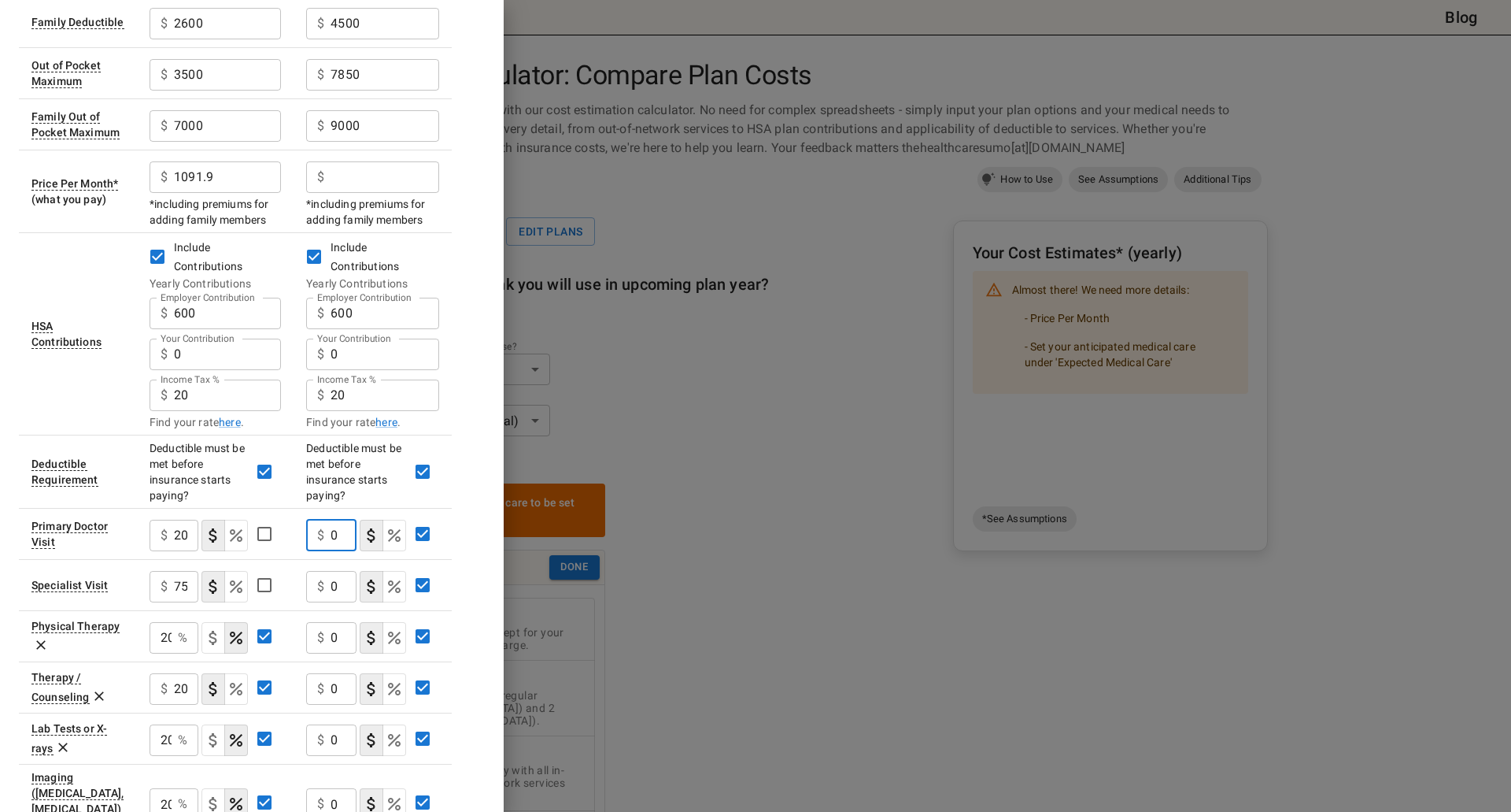
drag, startPoint x: 340, startPoint y: 512, endPoint x: 320, endPoint y: 511, distance: 20.0
click at [320, 520] on div "$ 0 ​" at bounding box center [331, 535] width 50 height 31
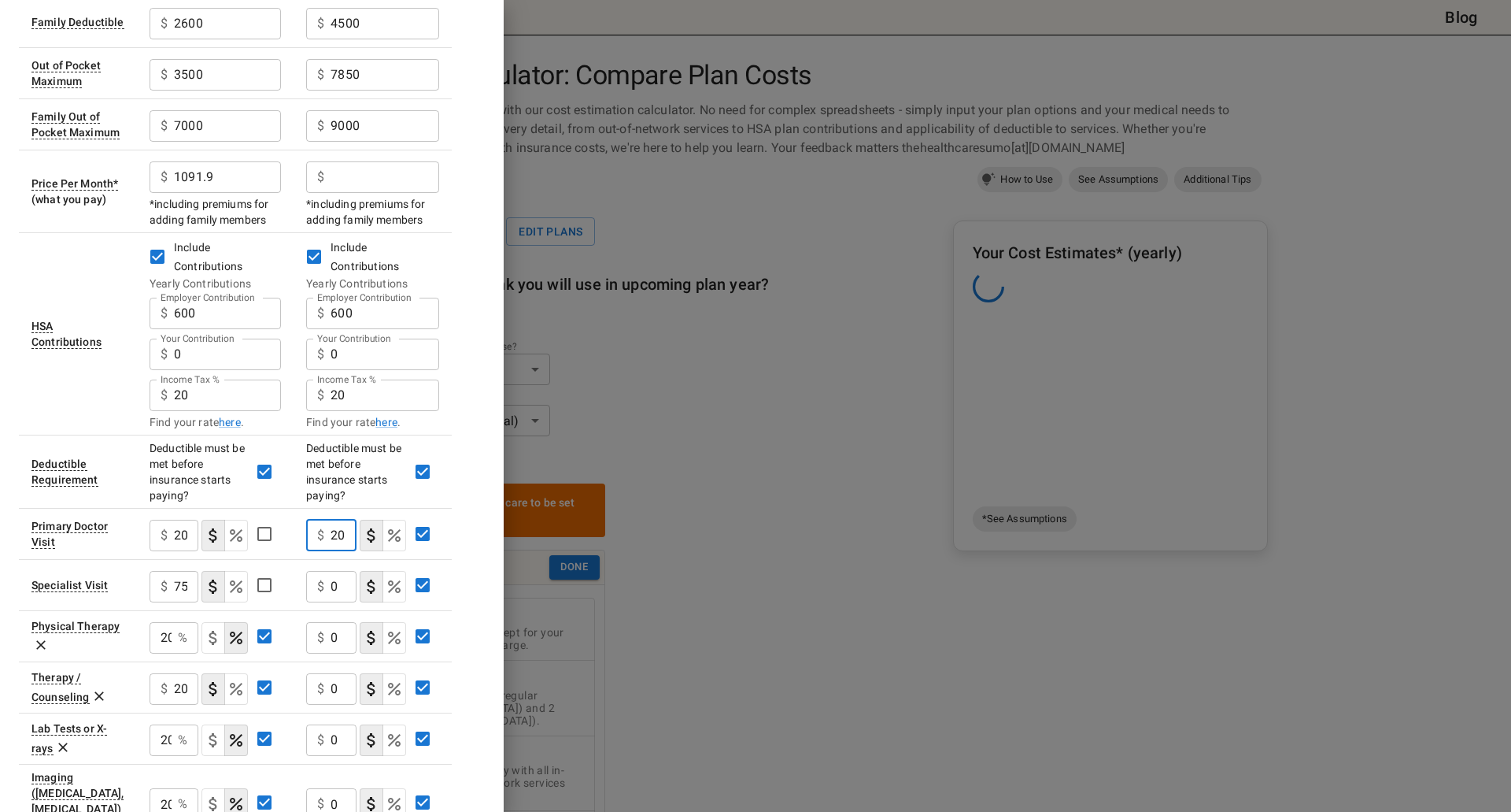
scroll to position [0, 1]
type input "20"
click at [330, 571] on div "$ 0 ​" at bounding box center [331, 587] width 50 height 31
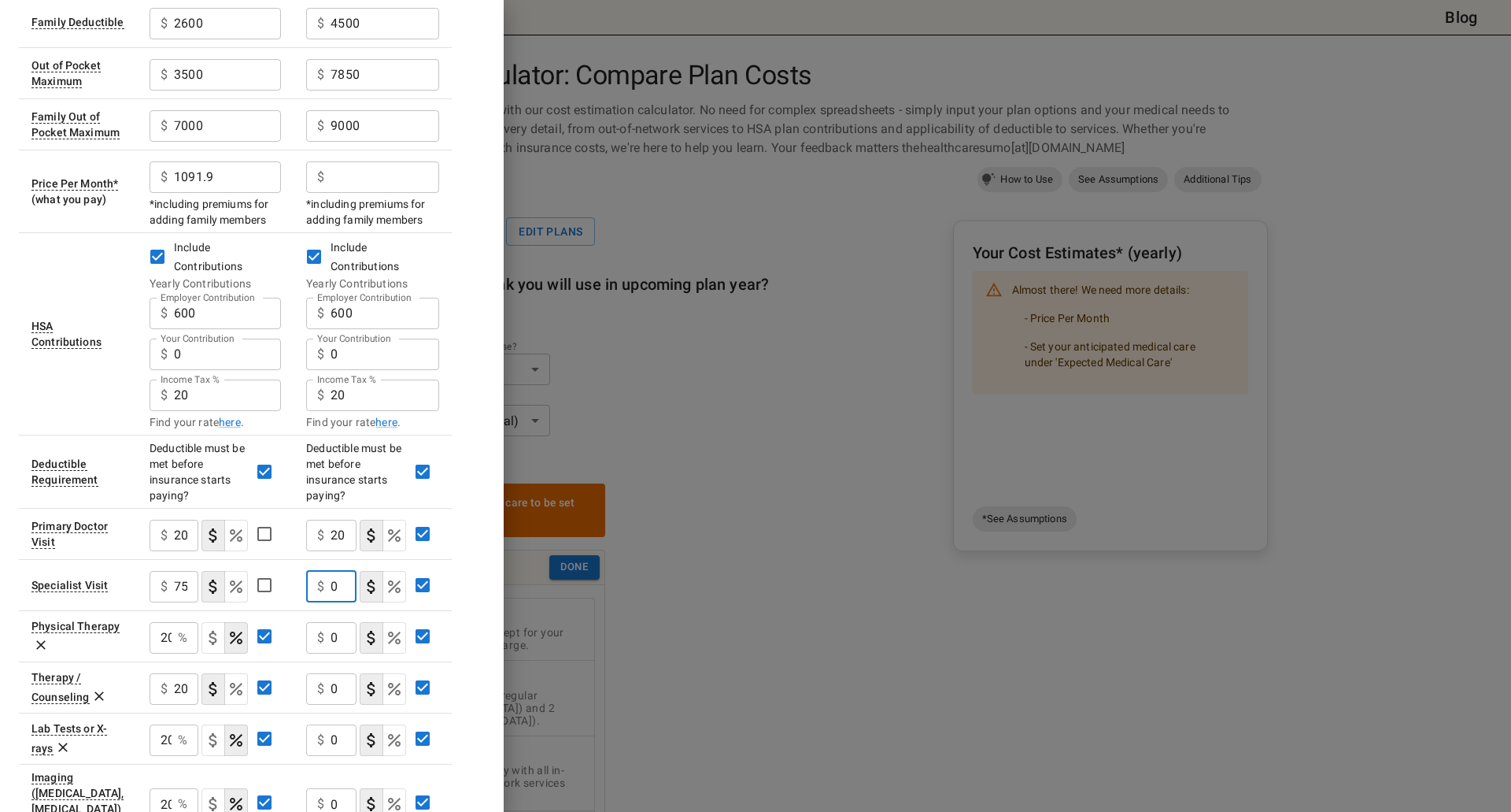
drag, startPoint x: 335, startPoint y: 564, endPoint x: 321, endPoint y: 564, distance: 14.0
click at [321, 571] on div "$ 0 ​" at bounding box center [331, 587] width 50 height 31
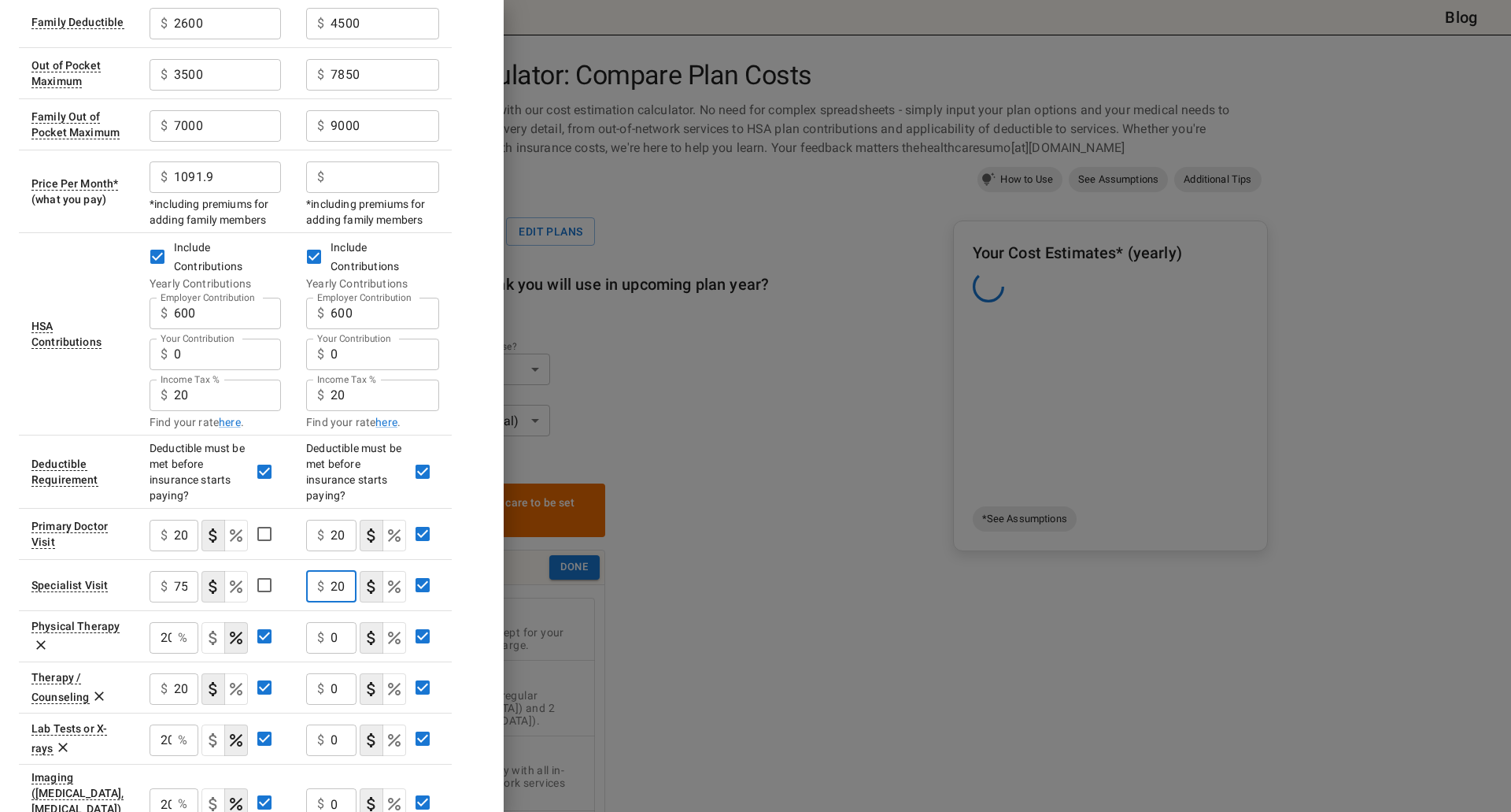
scroll to position [0, 2]
click at [391, 529] on icon "Select if this service charges coinsurance, a percentage of the medical expense…" at bounding box center [394, 534] width 13 height 13
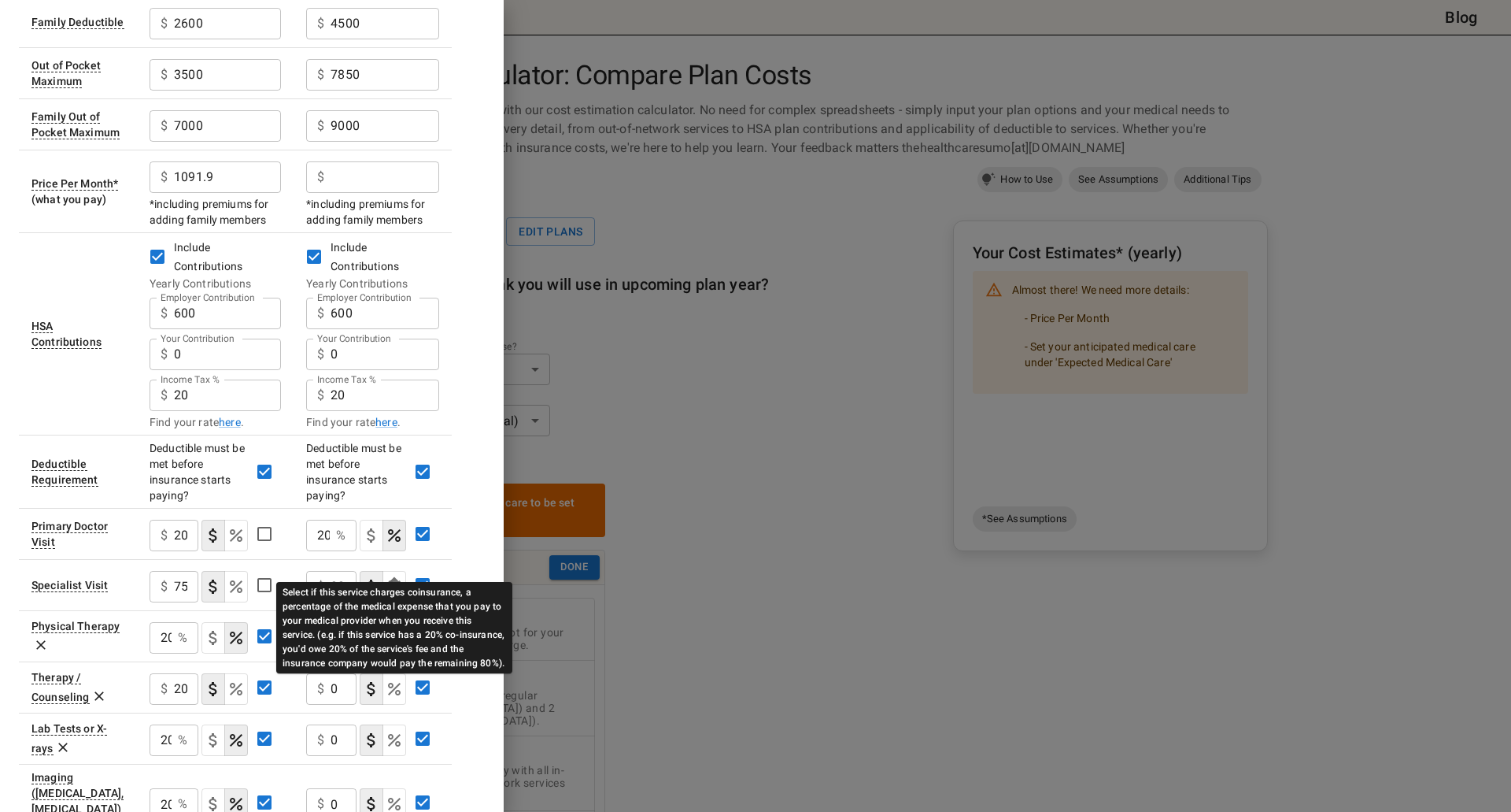
click at [392, 577] on icon "Select if this service charges coinsurance, a percentage of the medical expense…" at bounding box center [394, 586] width 19 height 19
type input "20"
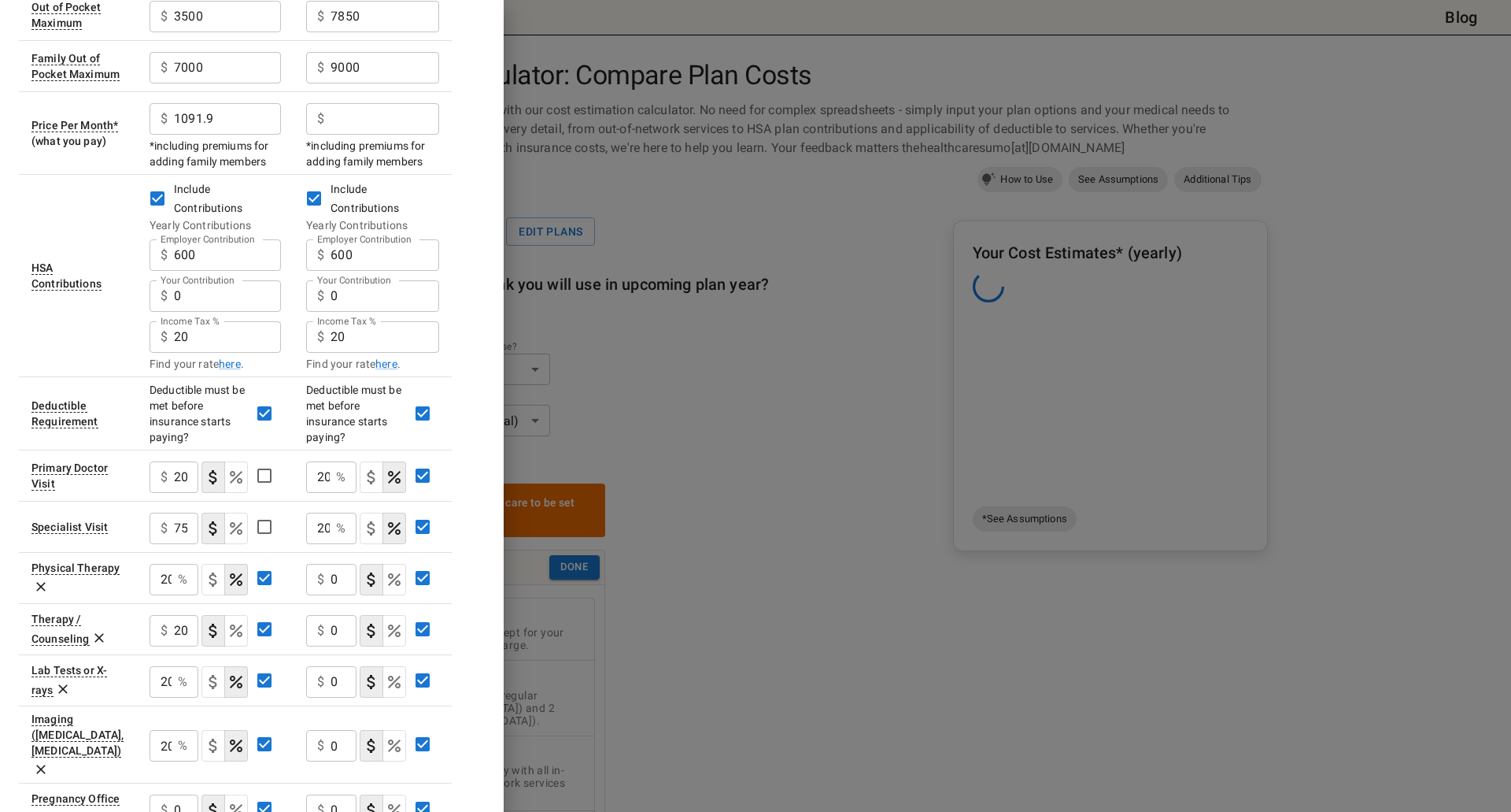
scroll to position [394, 0]
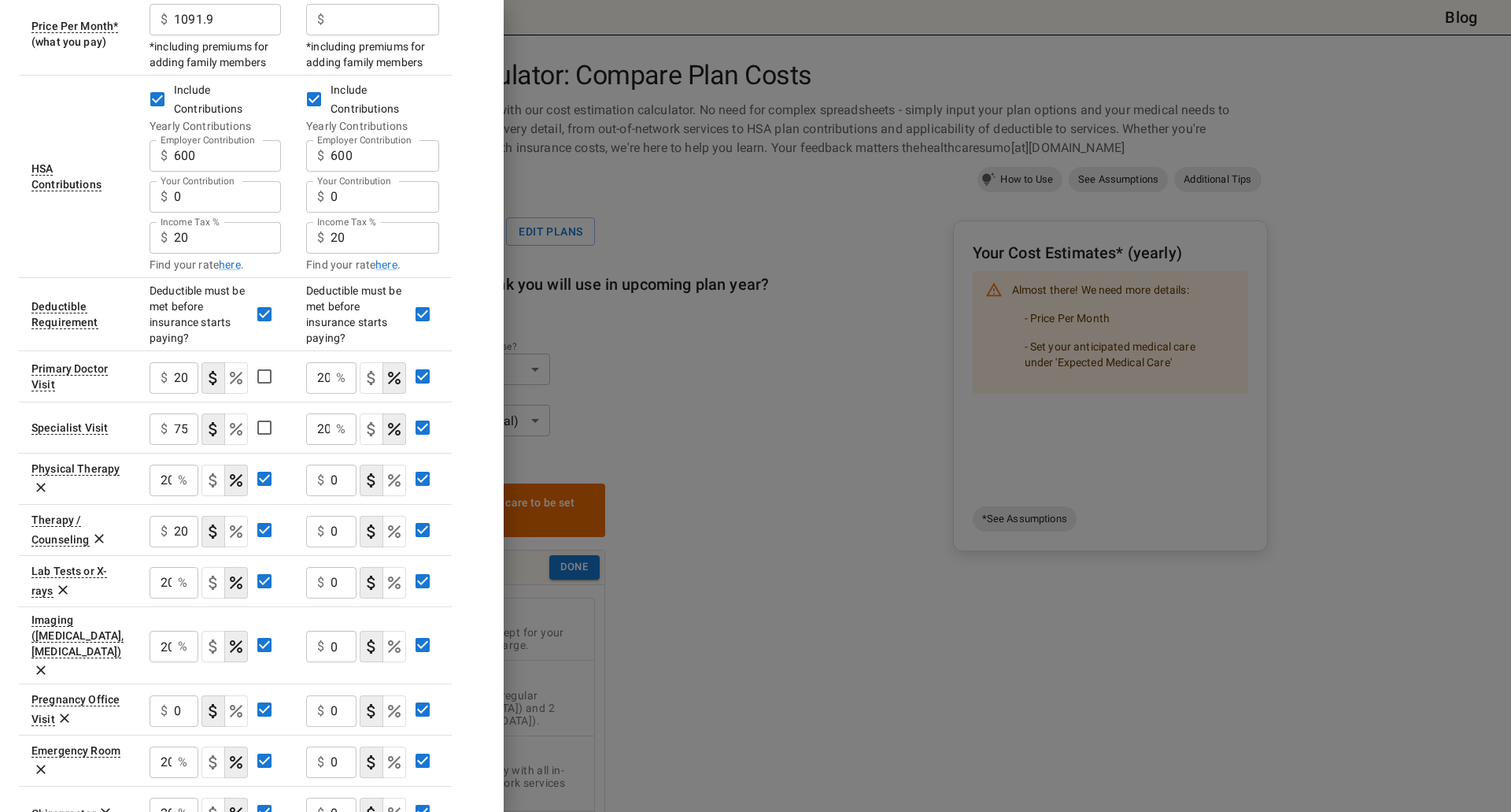
click at [335, 466] on input "0" at bounding box center [344, 480] width 26 height 31
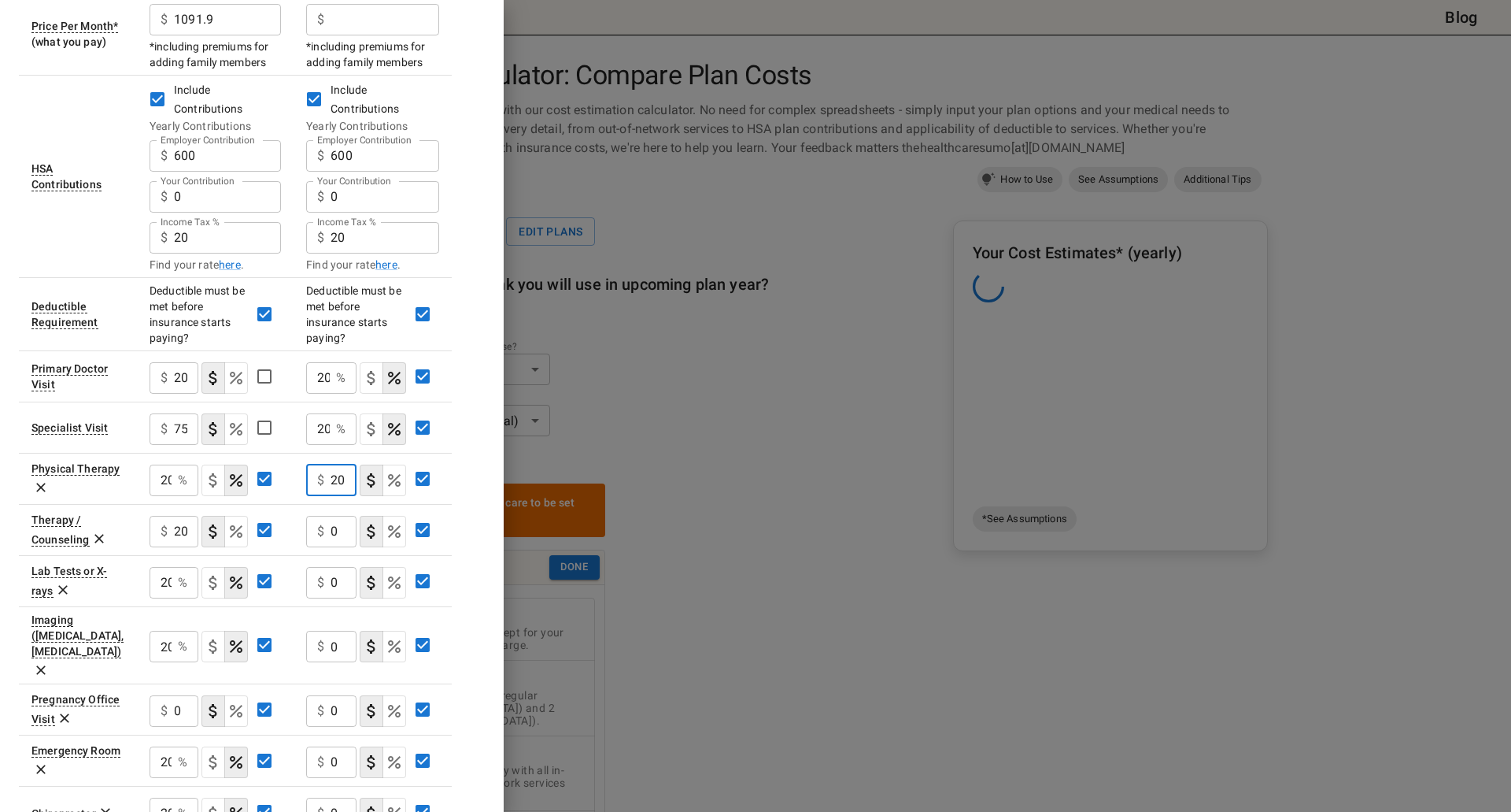
type input "20"
click at [386, 466] on button "coinsurance" at bounding box center [395, 480] width 24 height 31
click at [336, 516] on input "0" at bounding box center [344, 531] width 26 height 31
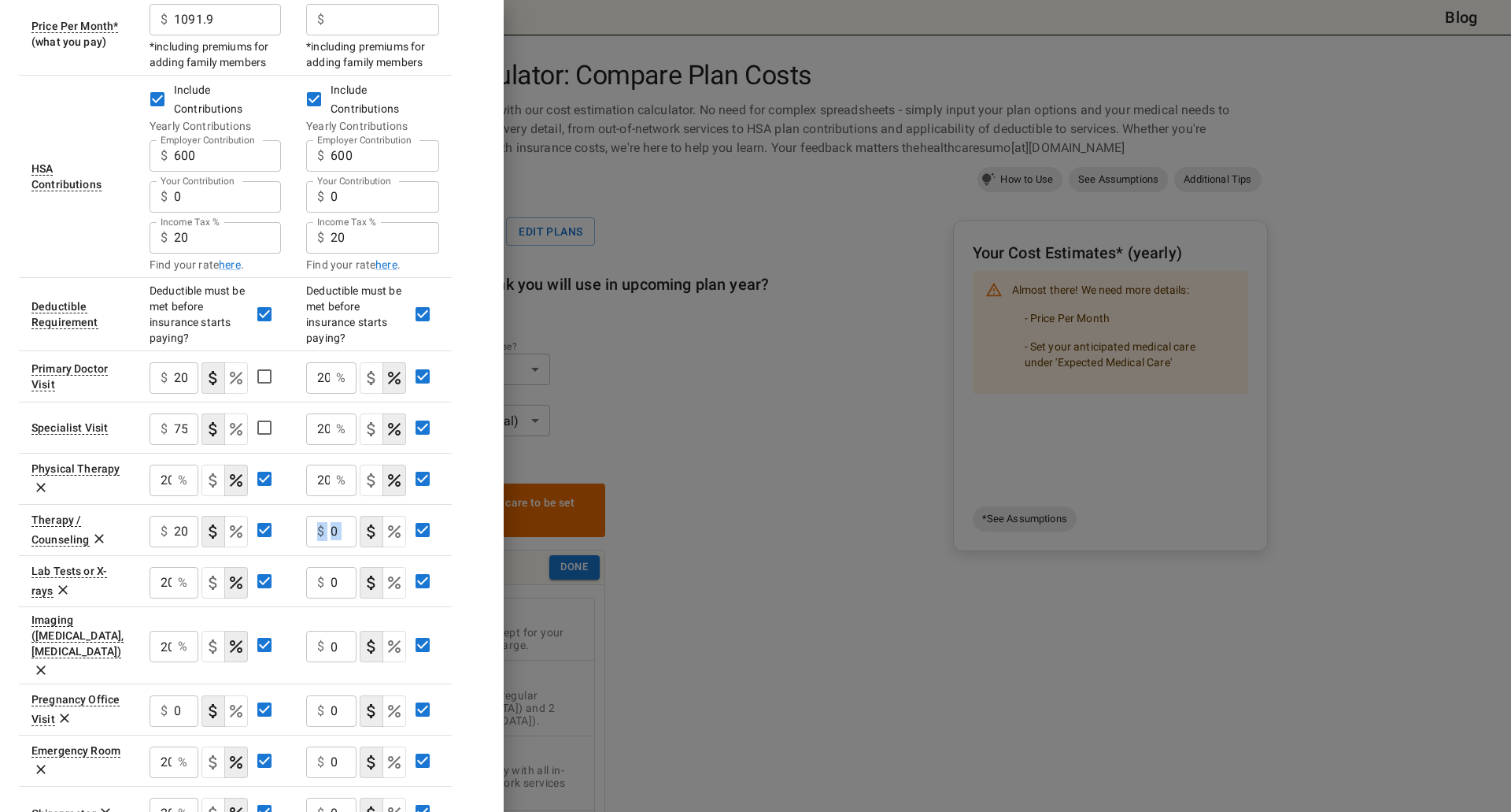
drag, startPoint x: 320, startPoint y: 511, endPoint x: 363, endPoint y: 511, distance: 43.0
click at [363, 511] on div "$ 0 ​" at bounding box center [372, 530] width 133 height 41
click at [351, 516] on input "0" at bounding box center [344, 531] width 26 height 31
click at [418, 520] on div "$ 0 ​" at bounding box center [372, 530] width 133 height 41
click at [319, 522] on p "$" at bounding box center [320, 531] width 7 height 19
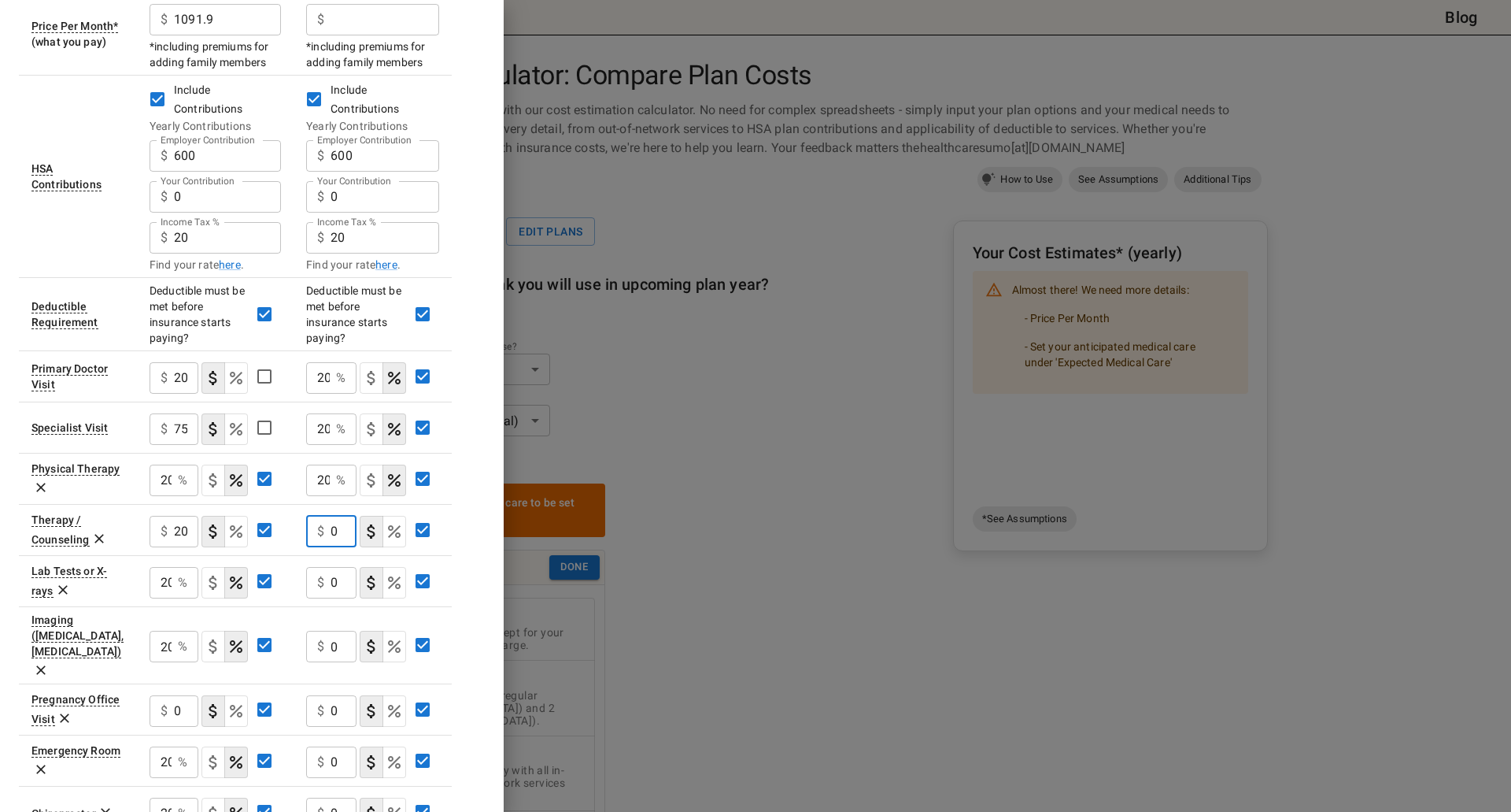
click at [332, 516] on input "0" at bounding box center [344, 531] width 26 height 31
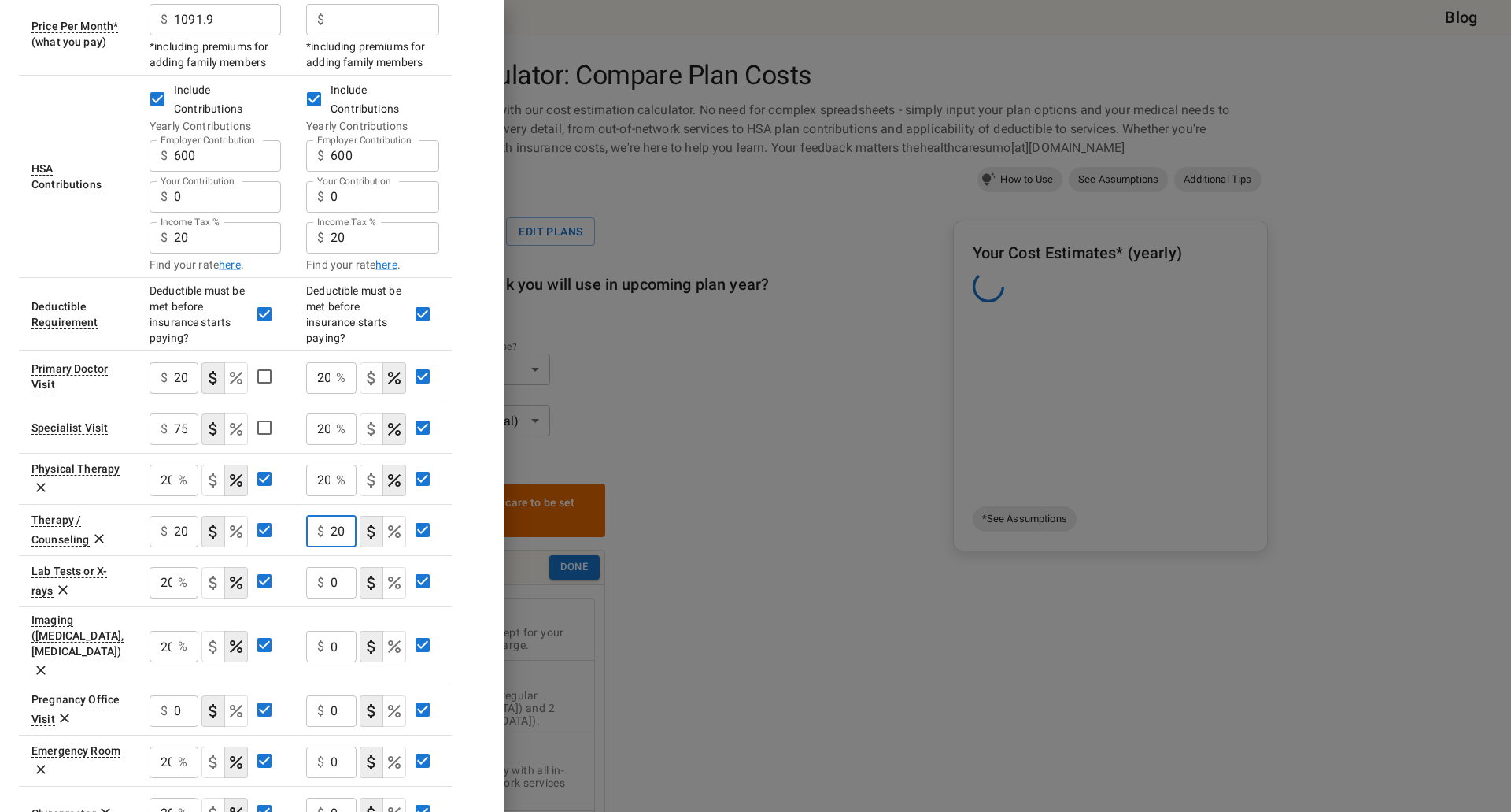
type input "20"
click at [398, 525] on icon "Select if this service charges coinsurance, a percentage of the medical expense…" at bounding box center [394, 531] width 13 height 13
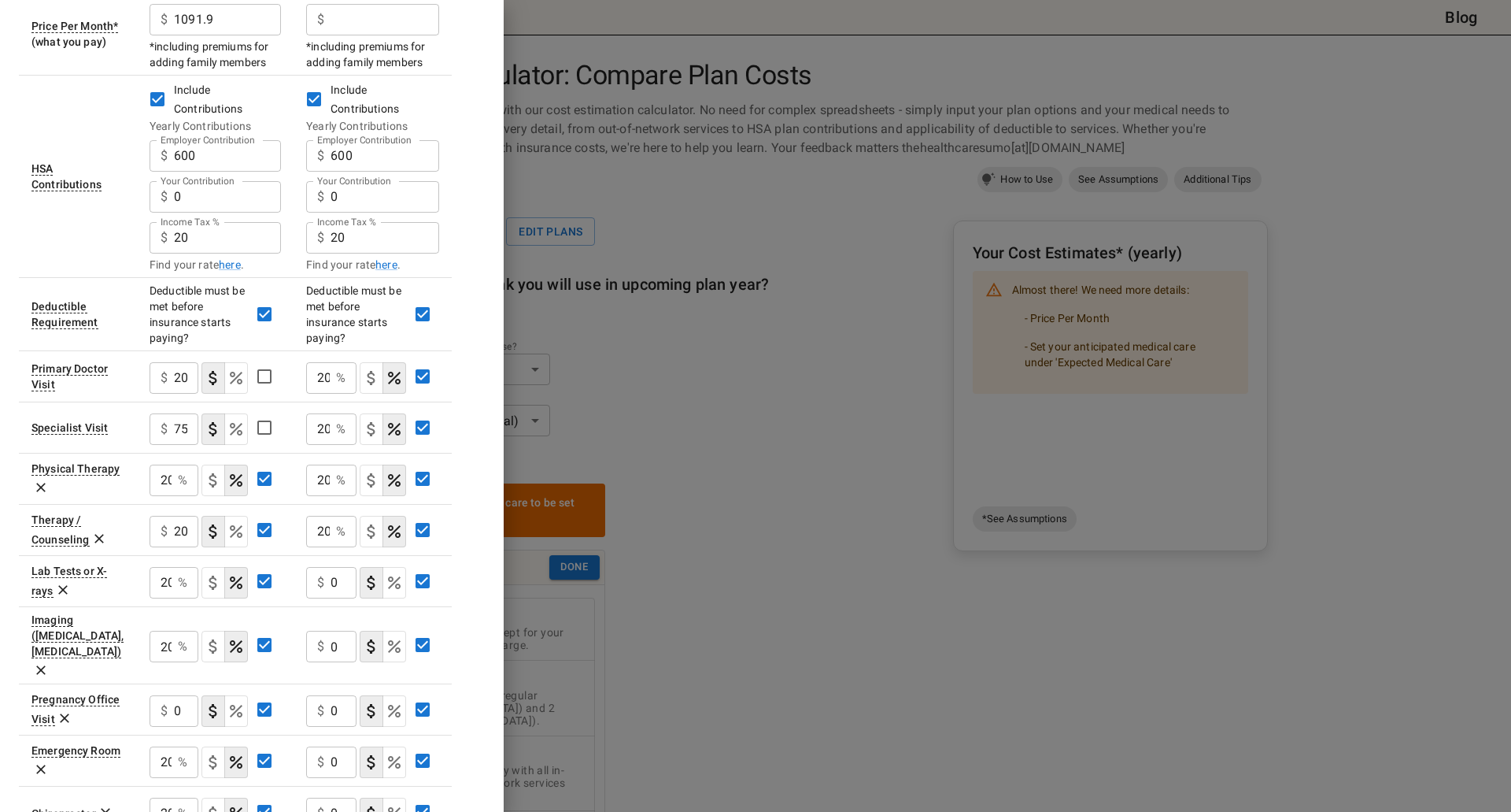
click at [485, 462] on div "Plan A [MEDICAL_DATA] In Network In Network Deductible $ 1300 ​ $ 4500 ​ Family…" at bounding box center [251, 447] width 466 height 1497
drag, startPoint x: 330, startPoint y: 560, endPoint x: 4, endPoint y: 521, distance: 328.3
click at [330, 567] on div "$ 0 ​" at bounding box center [331, 583] width 50 height 31
drag, startPoint x: 340, startPoint y: 556, endPoint x: 313, endPoint y: 556, distance: 27.0
click at [313, 567] on div "$ 0 ​" at bounding box center [331, 583] width 50 height 31
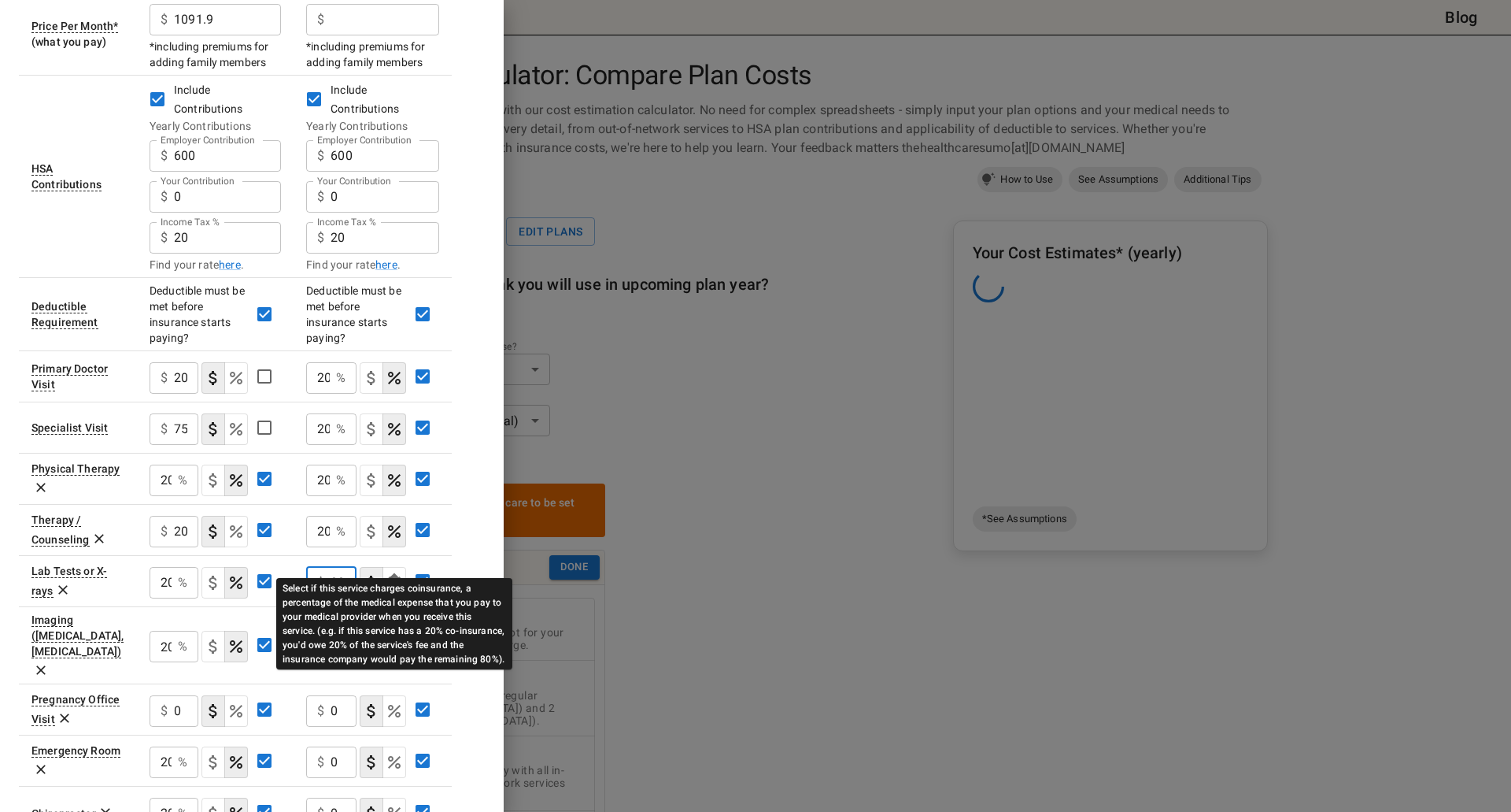
type input "20"
click at [389, 573] on icon "Select if this service charges coinsurance, a percentage of the medical expense…" at bounding box center [394, 582] width 19 height 19
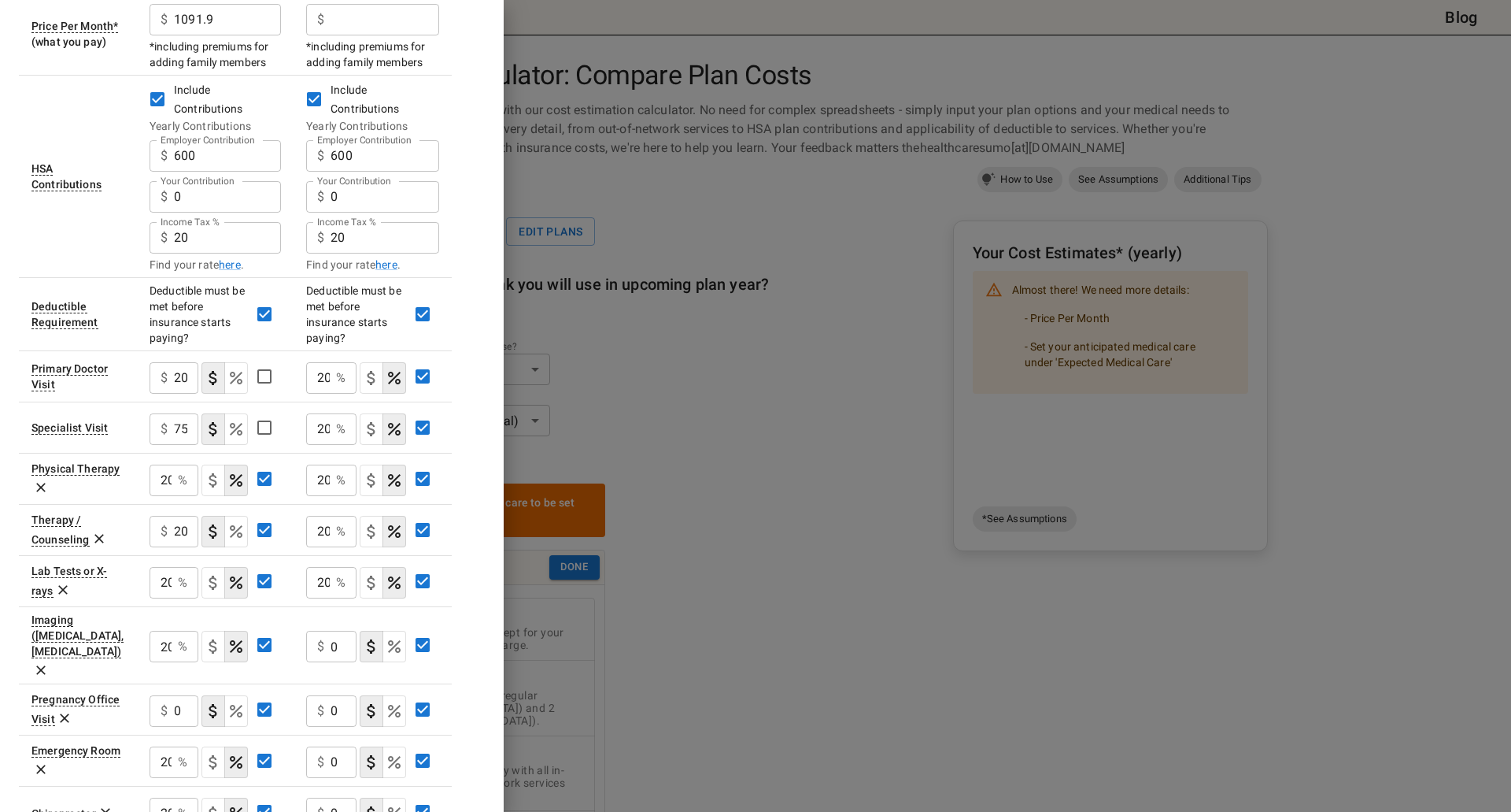
click at [462, 509] on div "Plan A [MEDICAL_DATA] In Network In Network Deductible $ 1300 ​ $ 4500 ​ Family…" at bounding box center [251, 447] width 466 height 1497
drag, startPoint x: 336, startPoint y: 600, endPoint x: 322, endPoint y: 601, distance: 14.0
click at [322, 631] on div "$ 0 ​" at bounding box center [331, 647] width 50 height 31
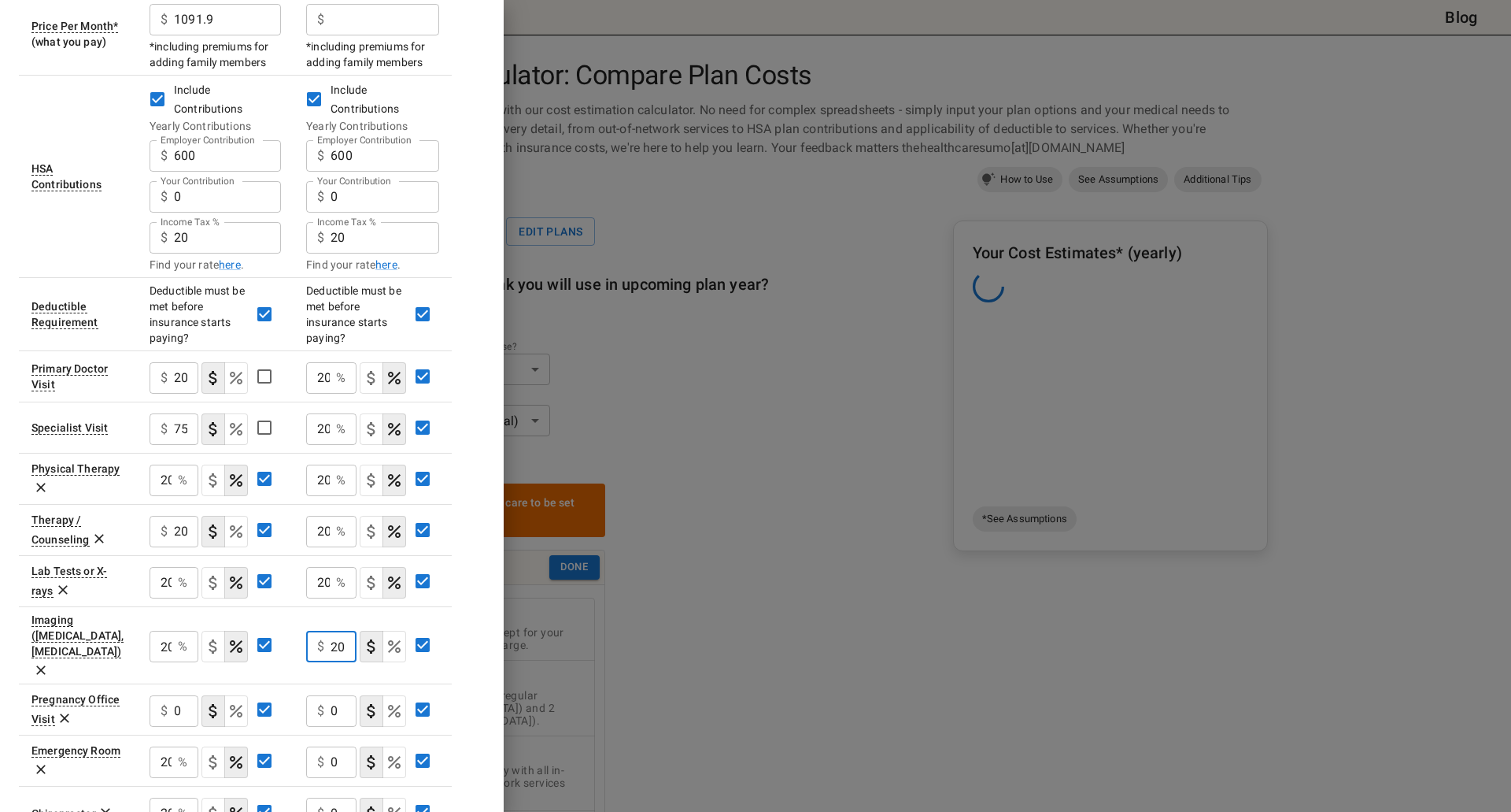
type input "20"
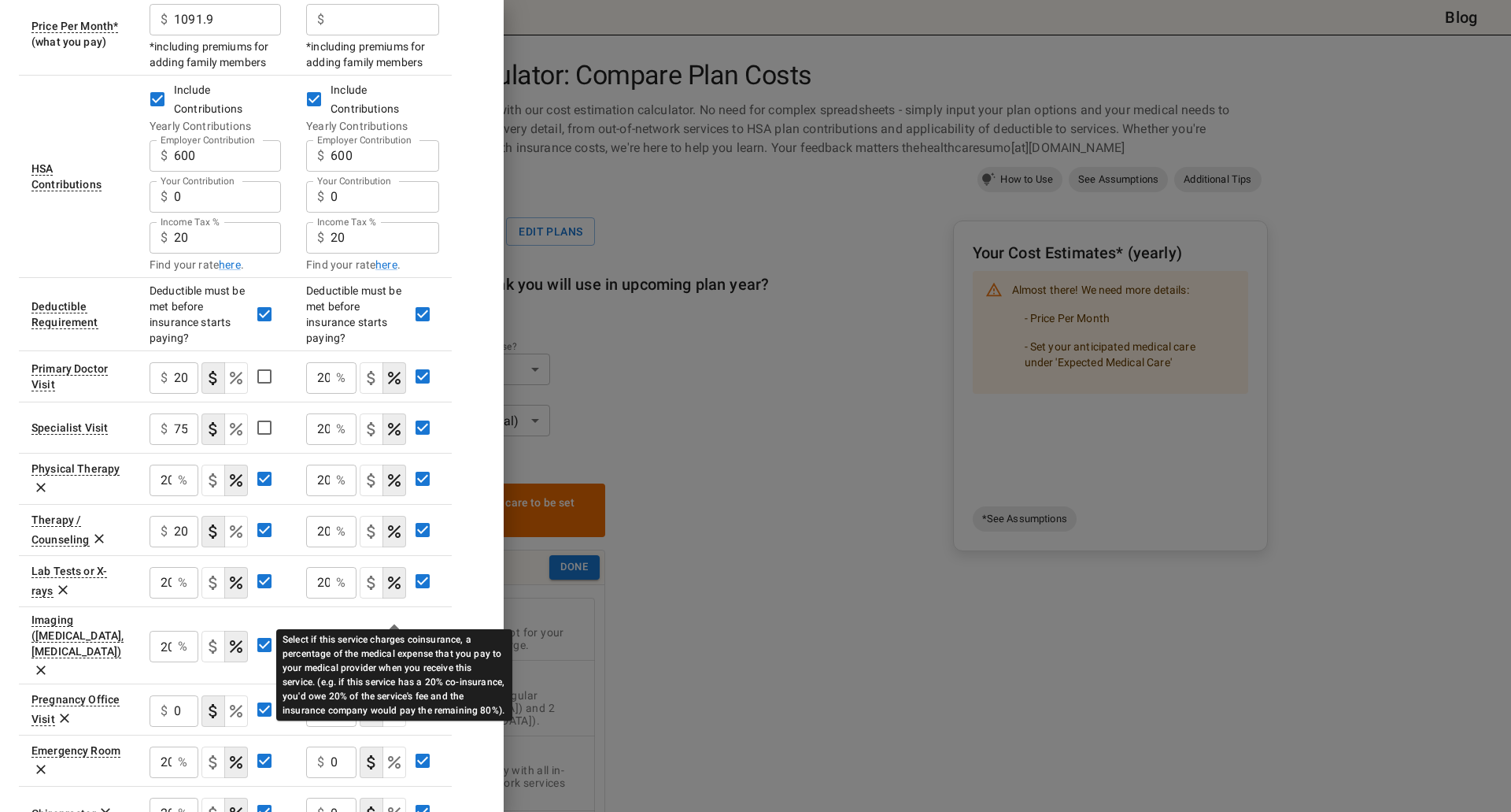
click at [402, 637] on icon "Select if this service charges coinsurance, a percentage of the medical expense…" at bounding box center [394, 646] width 19 height 19
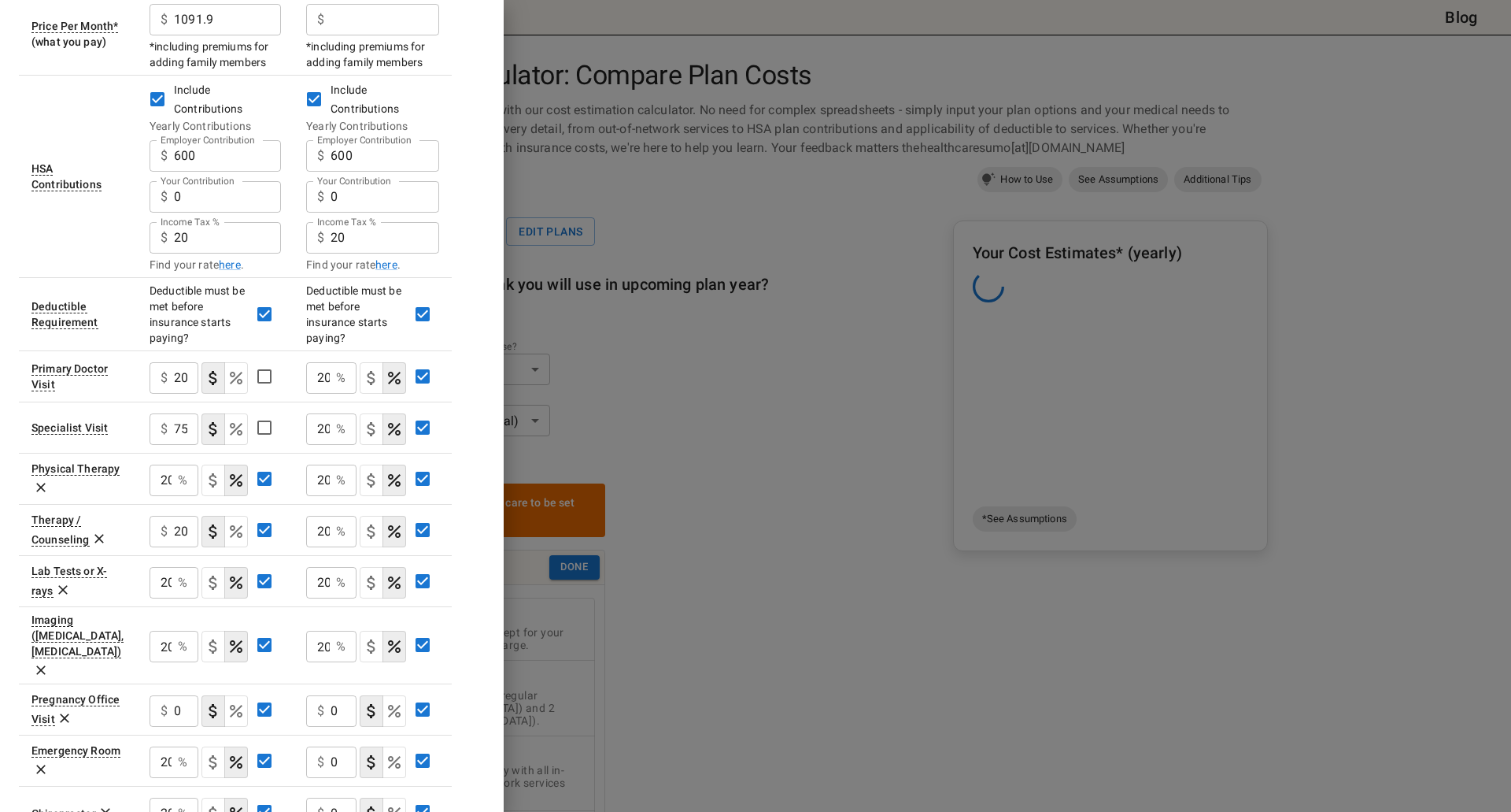
click at [447, 563] on td "20 % ​" at bounding box center [372, 581] width 158 height 51
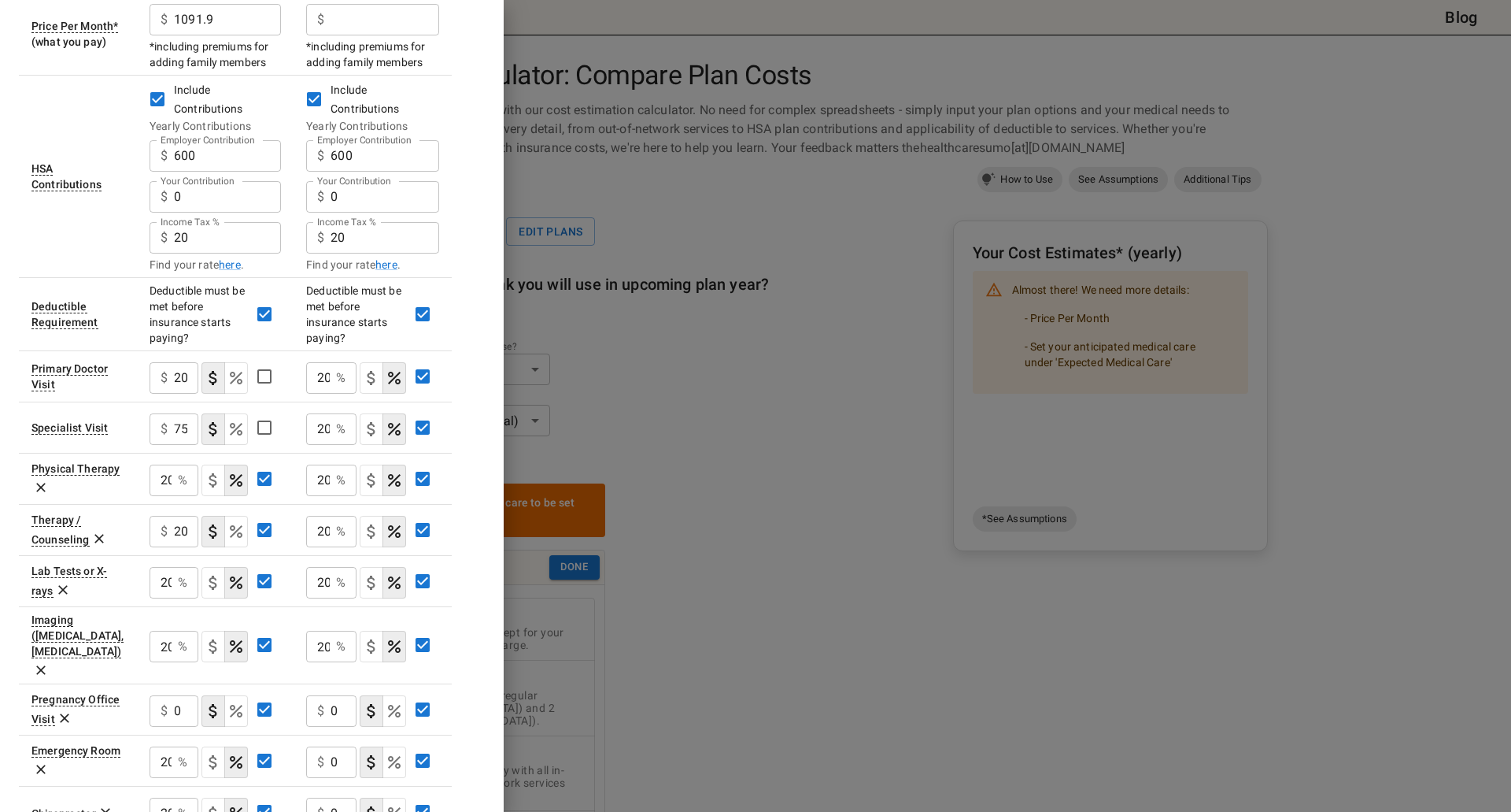
scroll to position [472, 0]
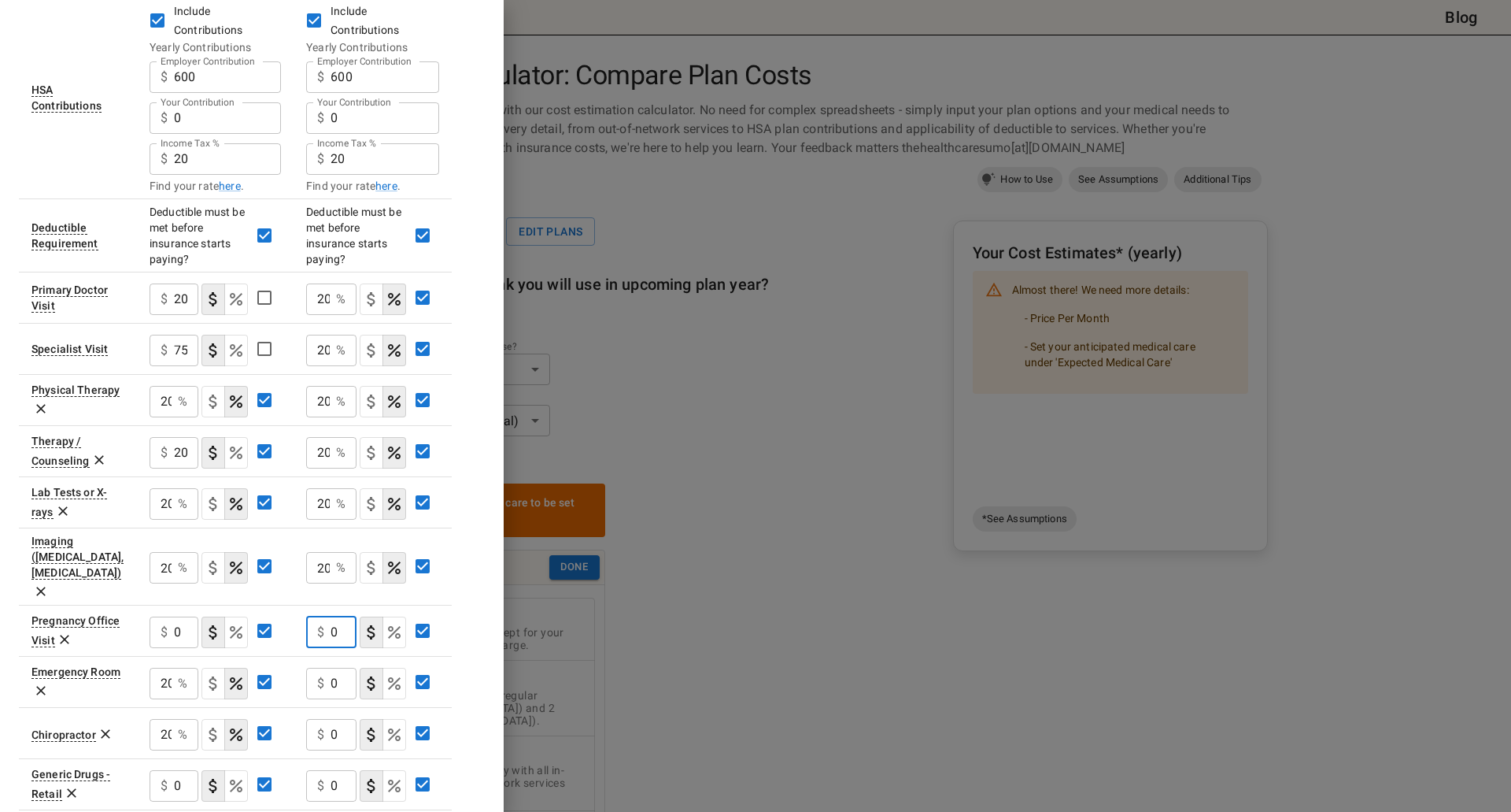
drag, startPoint x: 336, startPoint y: 588, endPoint x: 324, endPoint y: 585, distance: 12.4
click at [324, 616] on div "$ 0 ​" at bounding box center [331, 632] width 50 height 31
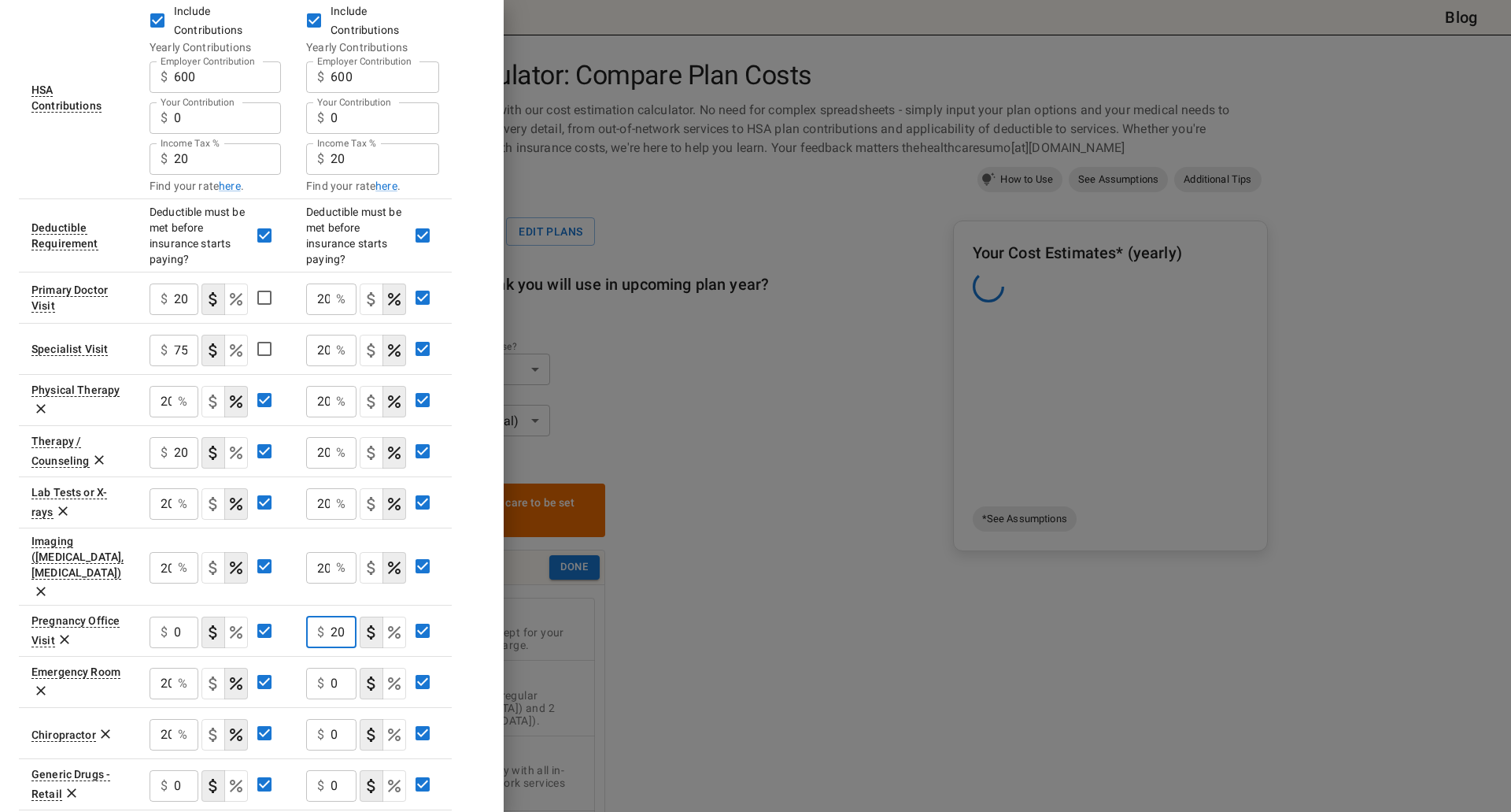
type input "20"
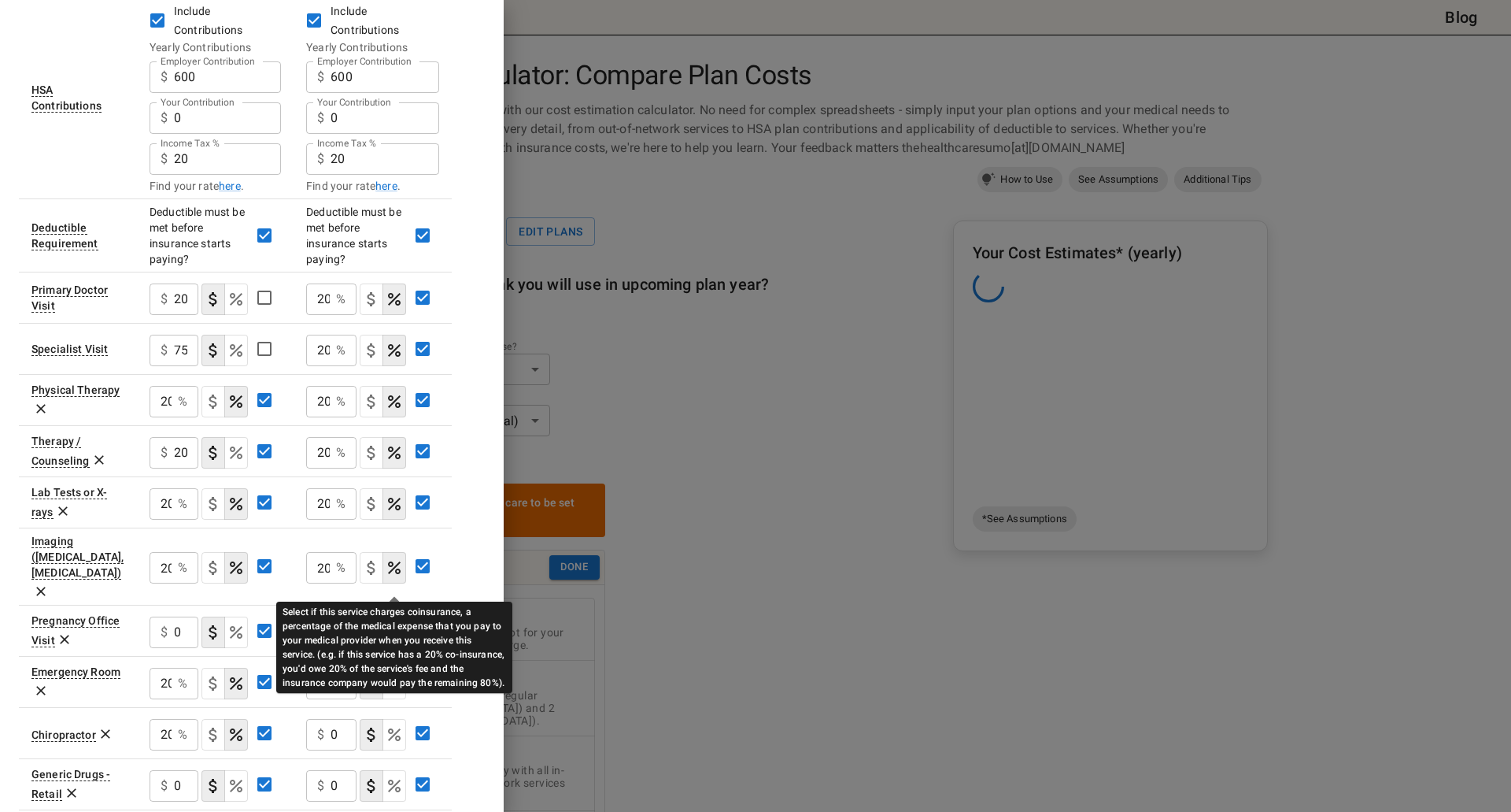
click at [402, 623] on icon "Select if this service charges coinsurance, a percentage of the medical expense…" at bounding box center [394, 632] width 19 height 19
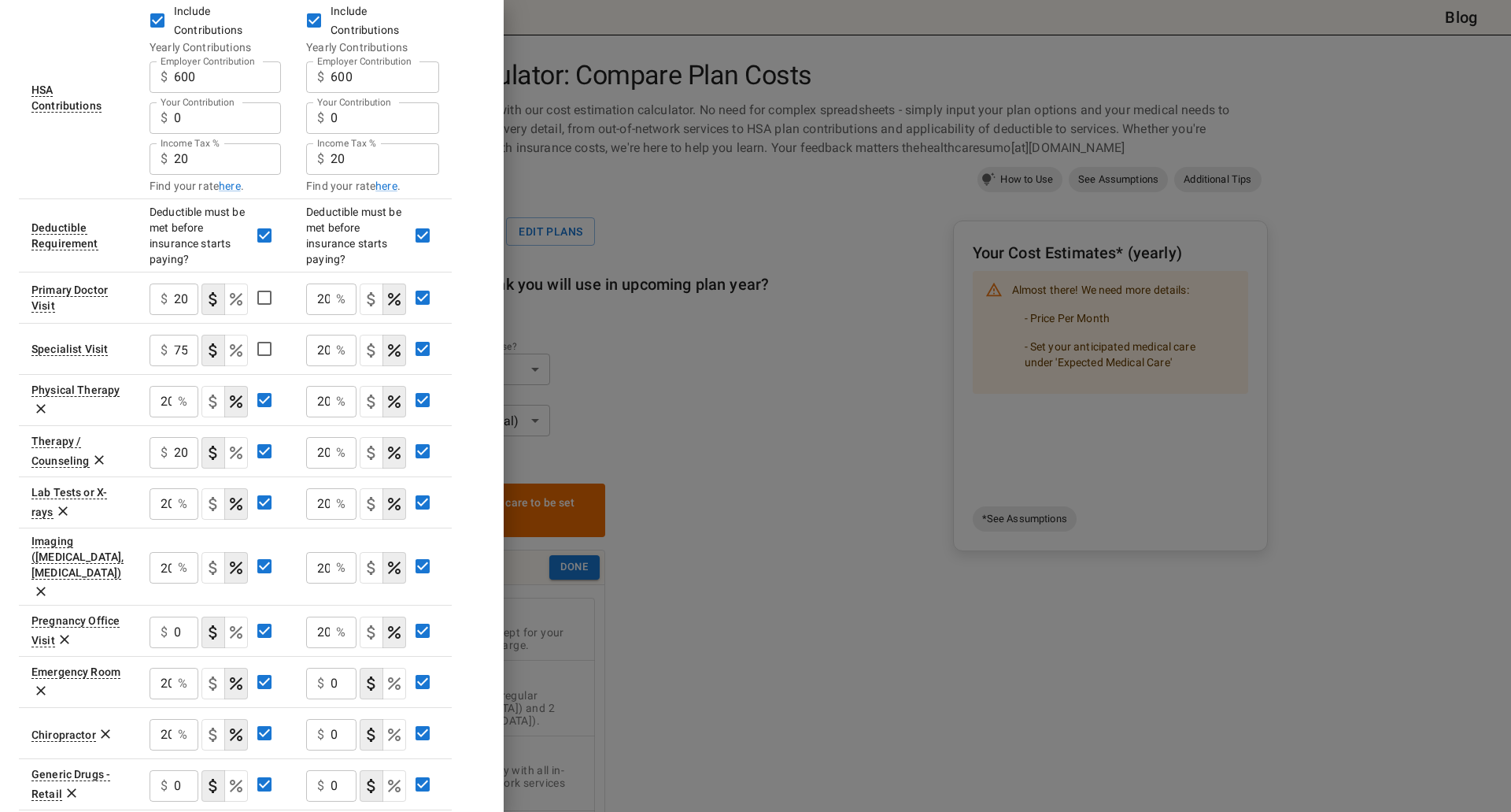
click at [329, 667] on div "$ 0 ​" at bounding box center [331, 683] width 50 height 31
drag, startPoint x: 344, startPoint y: 628, endPoint x: 316, endPoint y: 629, distance: 28.0
click at [316, 667] on div "$ 0 ​" at bounding box center [331, 683] width 50 height 31
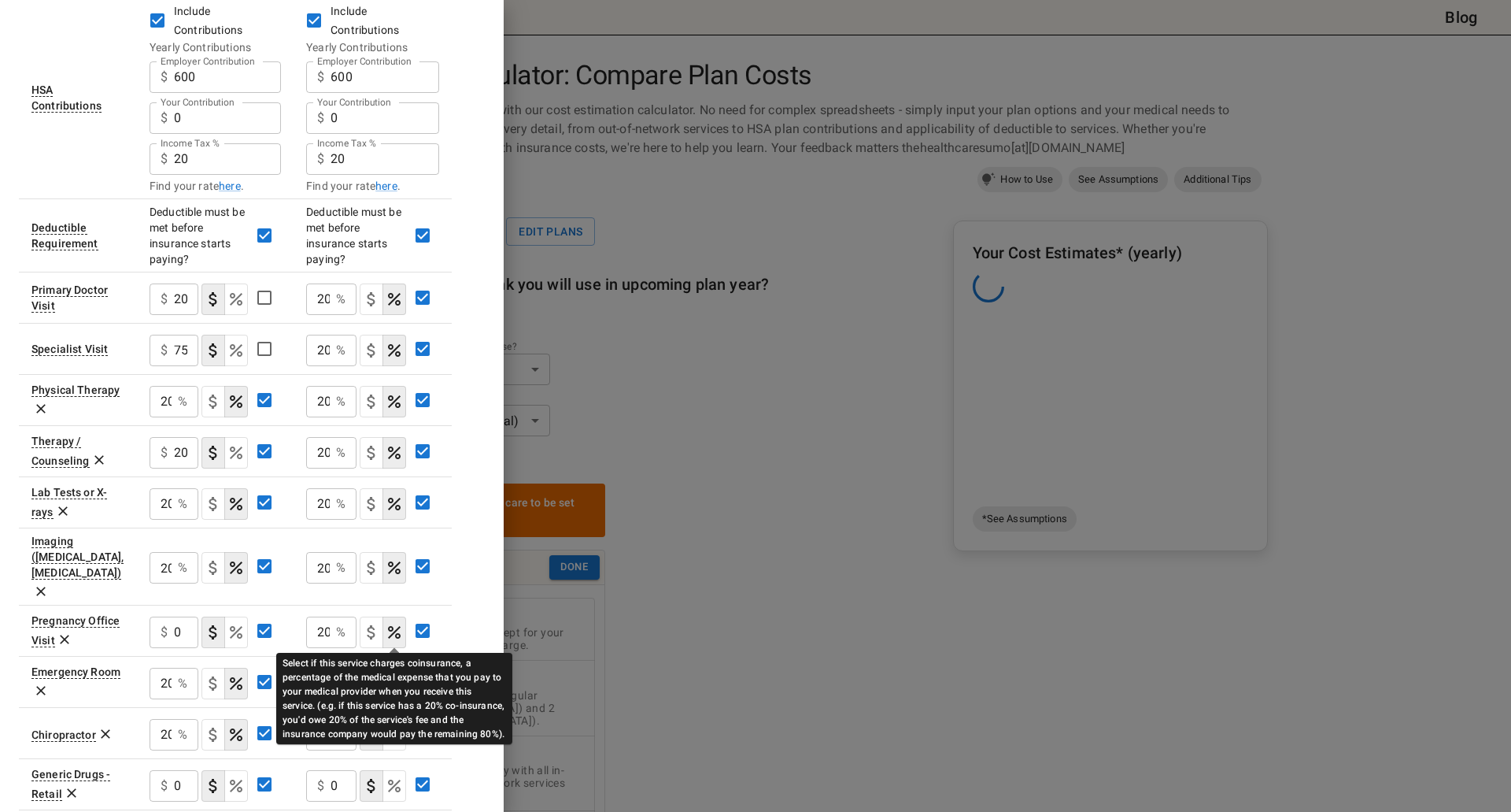
type input "20"
click at [391, 674] on icon "Select if this service charges coinsurance, a percentage of the medical expense…" at bounding box center [394, 683] width 19 height 19
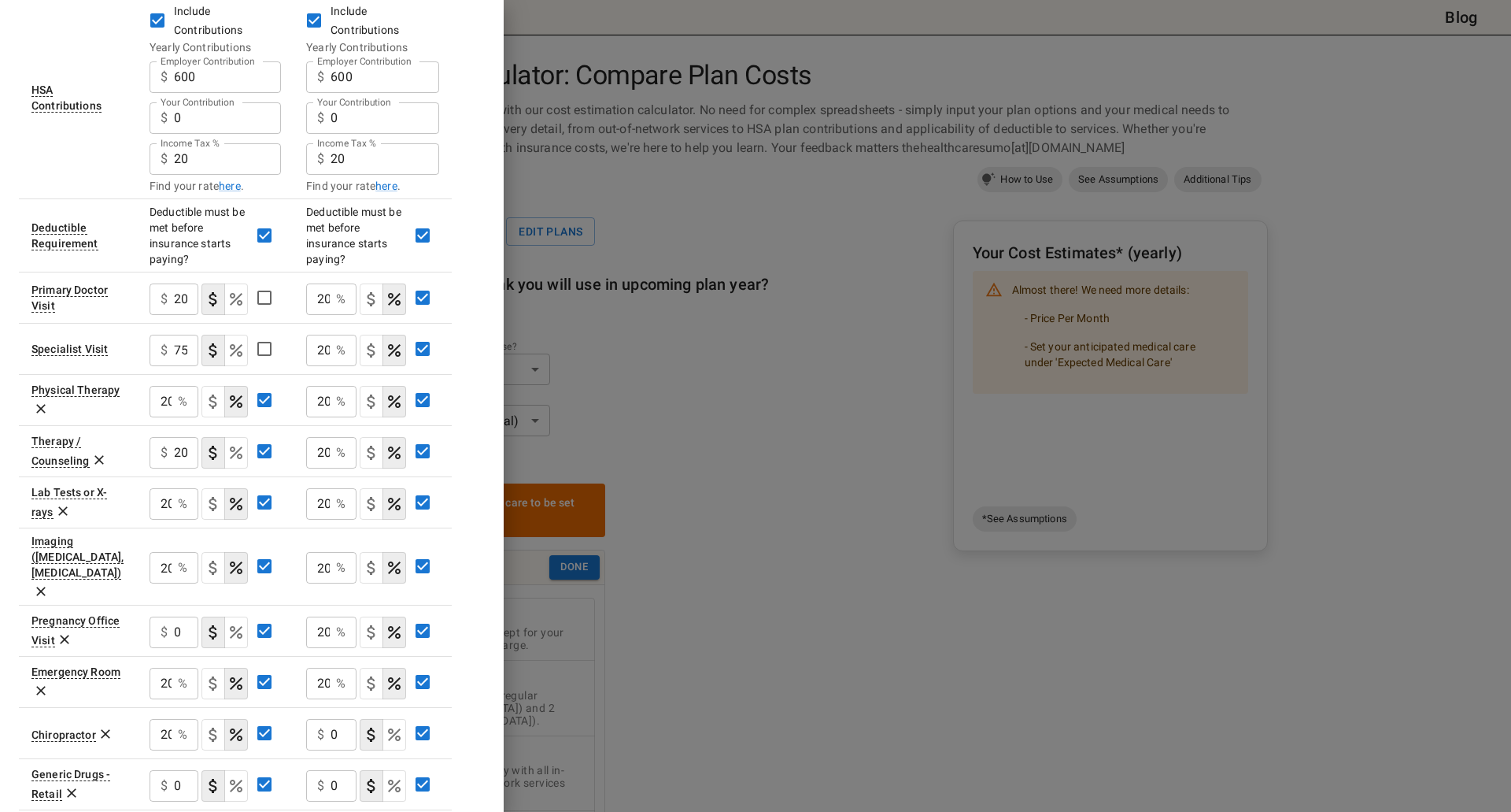
click at [334, 718] on input "0" at bounding box center [344, 734] width 26 height 31
drag, startPoint x: 342, startPoint y: 684, endPoint x: 332, endPoint y: 684, distance: 10.0
click at [332, 718] on input "0" at bounding box center [344, 734] width 26 height 31
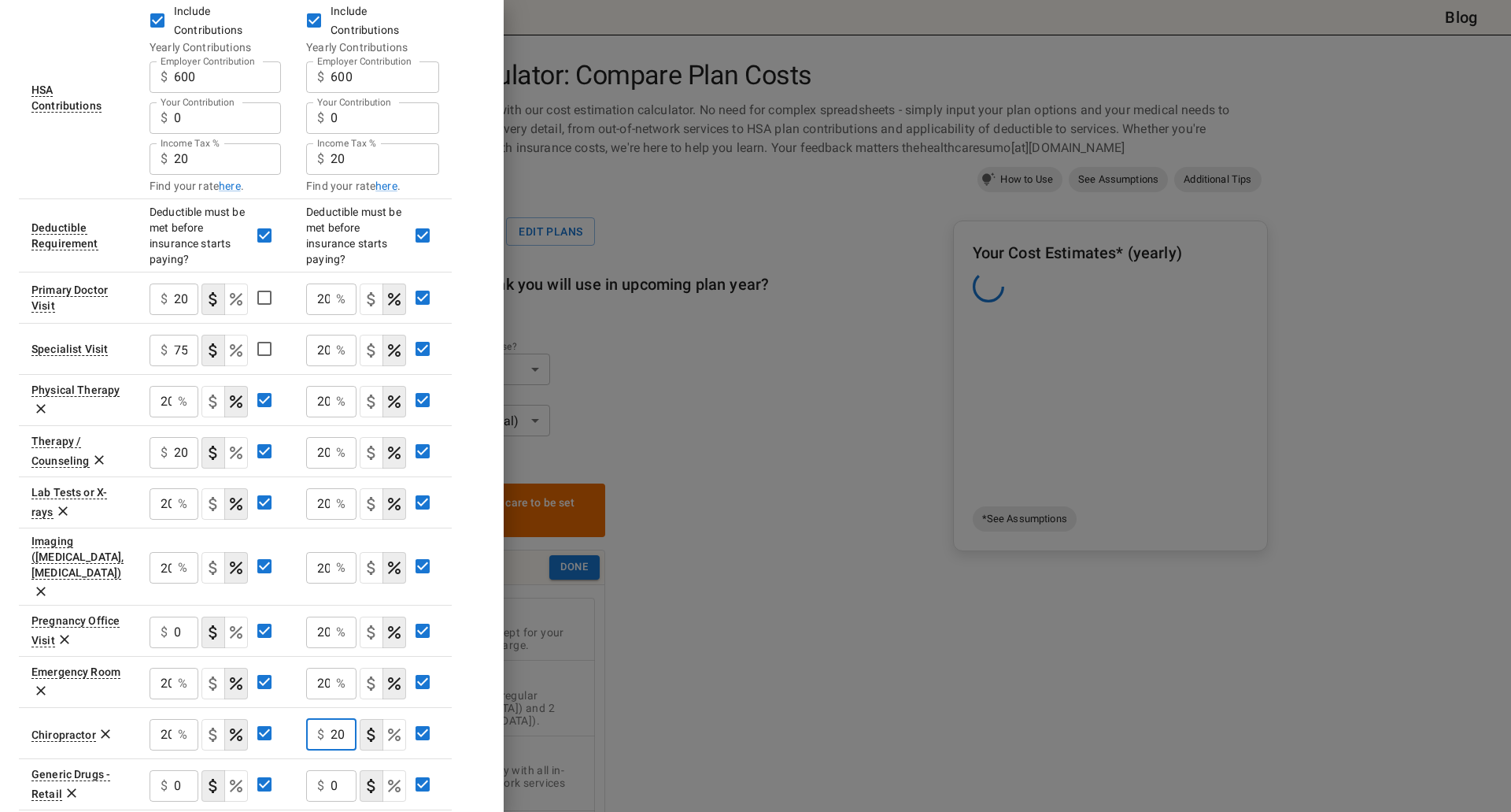
type input "20"
click at [383, 718] on button "coinsurance" at bounding box center [395, 734] width 24 height 31
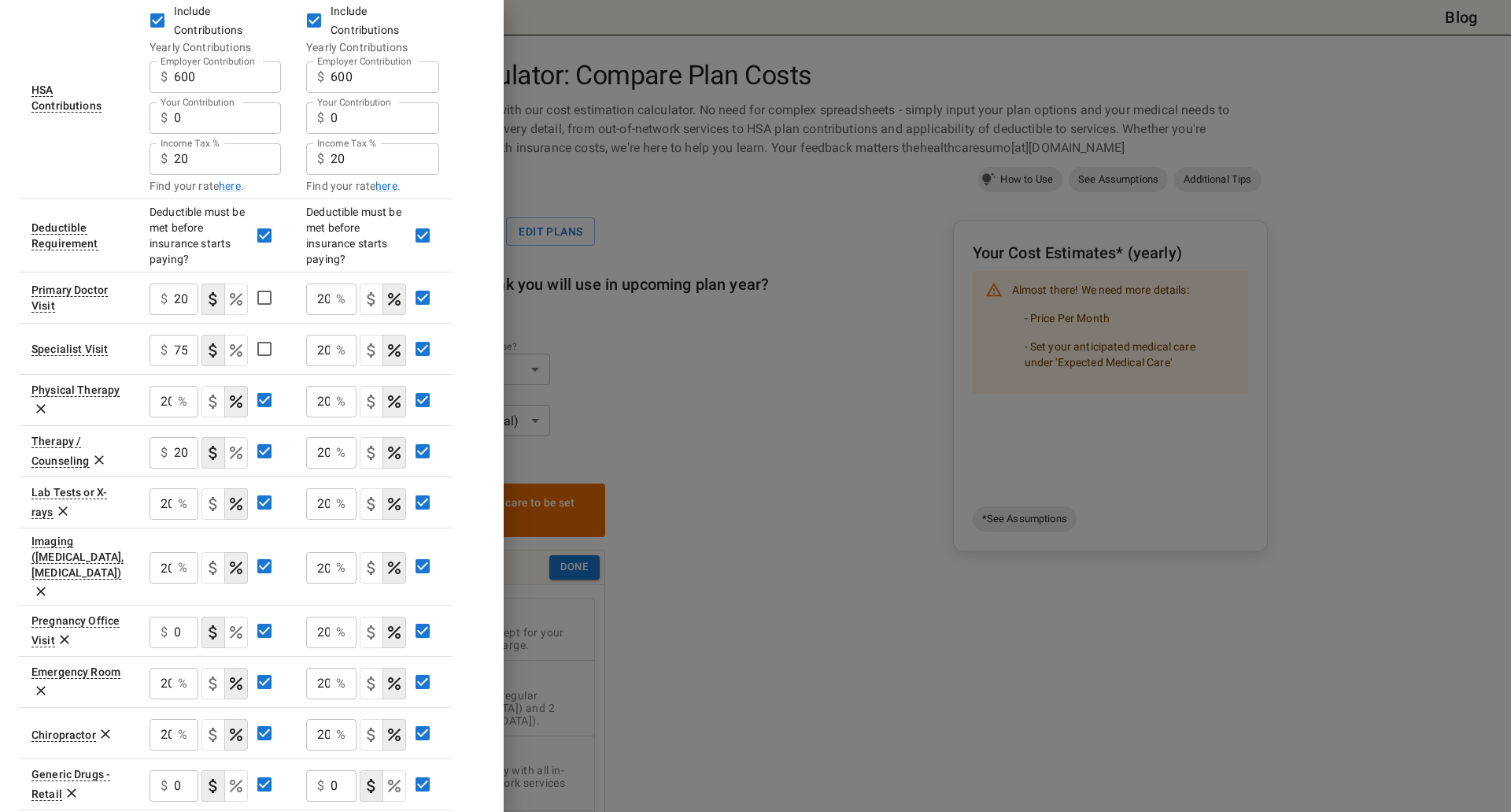
click at [331, 770] on div "$ 0 ​" at bounding box center [331, 785] width 50 height 31
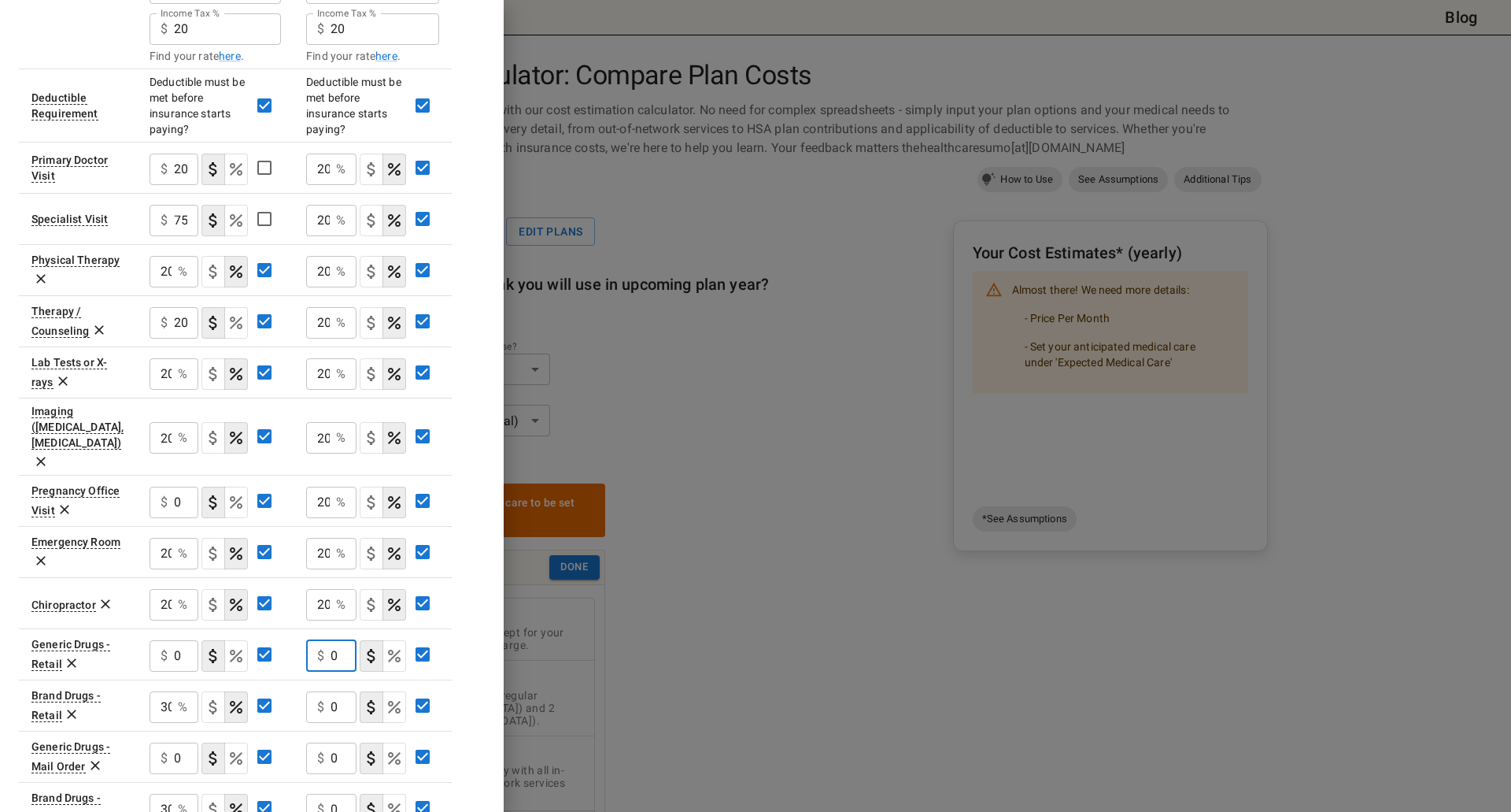
scroll to position [630, 0]
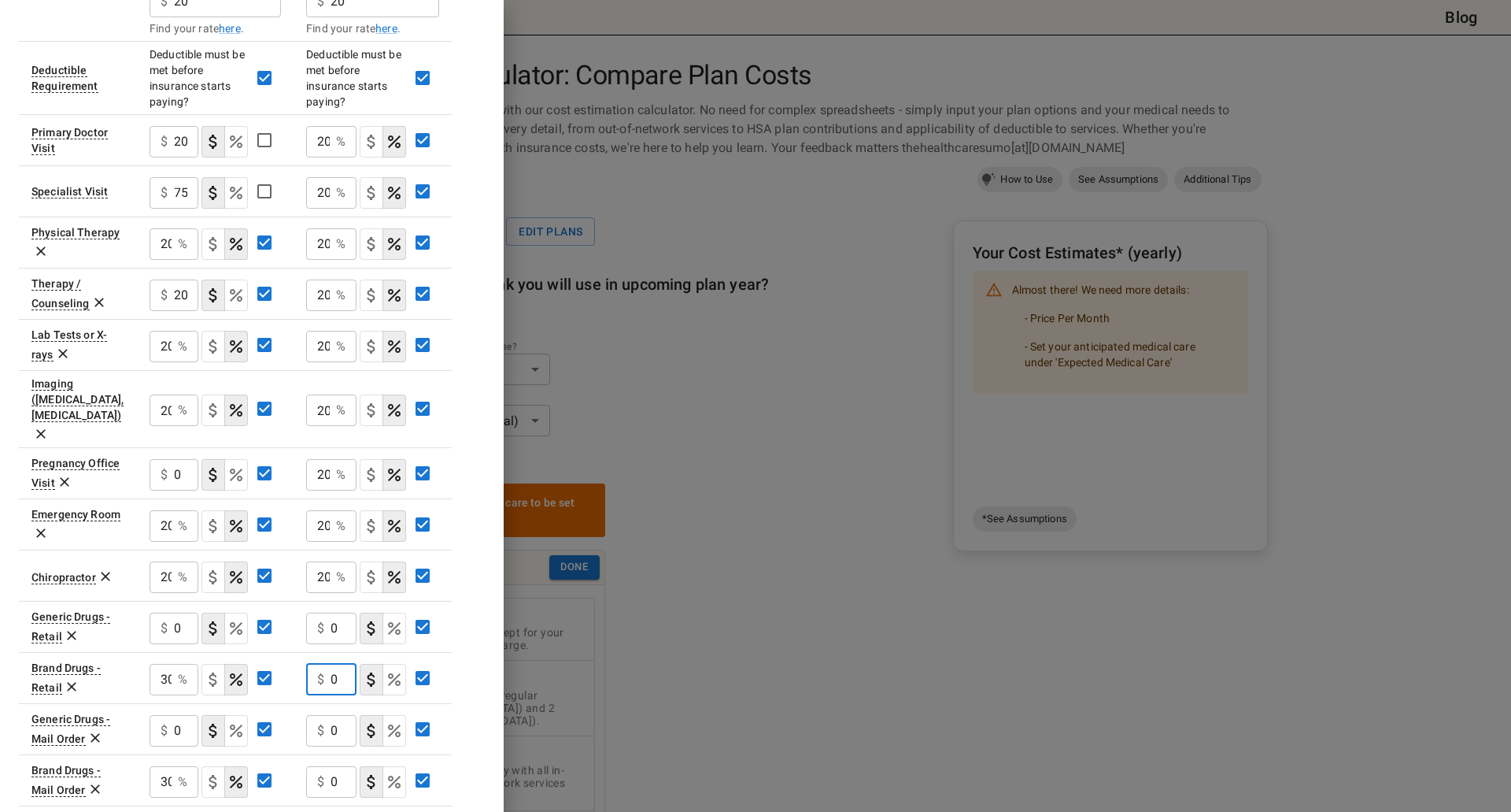
click at [340, 663] on input "0" at bounding box center [344, 679] width 26 height 31
drag, startPoint x: 342, startPoint y: 631, endPoint x: 327, endPoint y: 631, distance: 15.0
click at [327, 663] on div "$ 0 ​" at bounding box center [331, 679] width 50 height 31
type input "8"
type input "20"
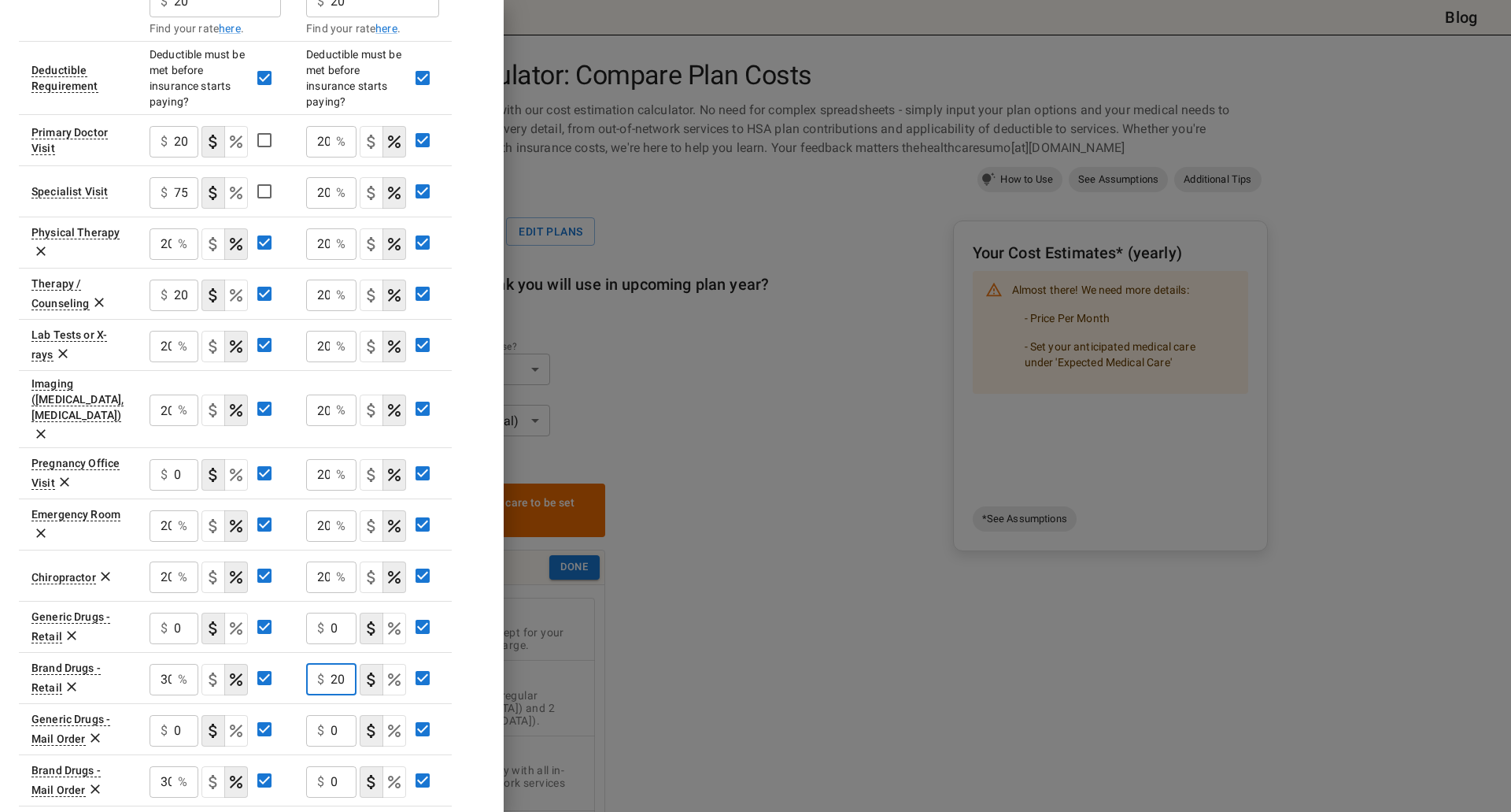
click at [388, 670] on icon "Select if this service charges coinsurance, a percentage of the medical expense…" at bounding box center [394, 679] width 19 height 19
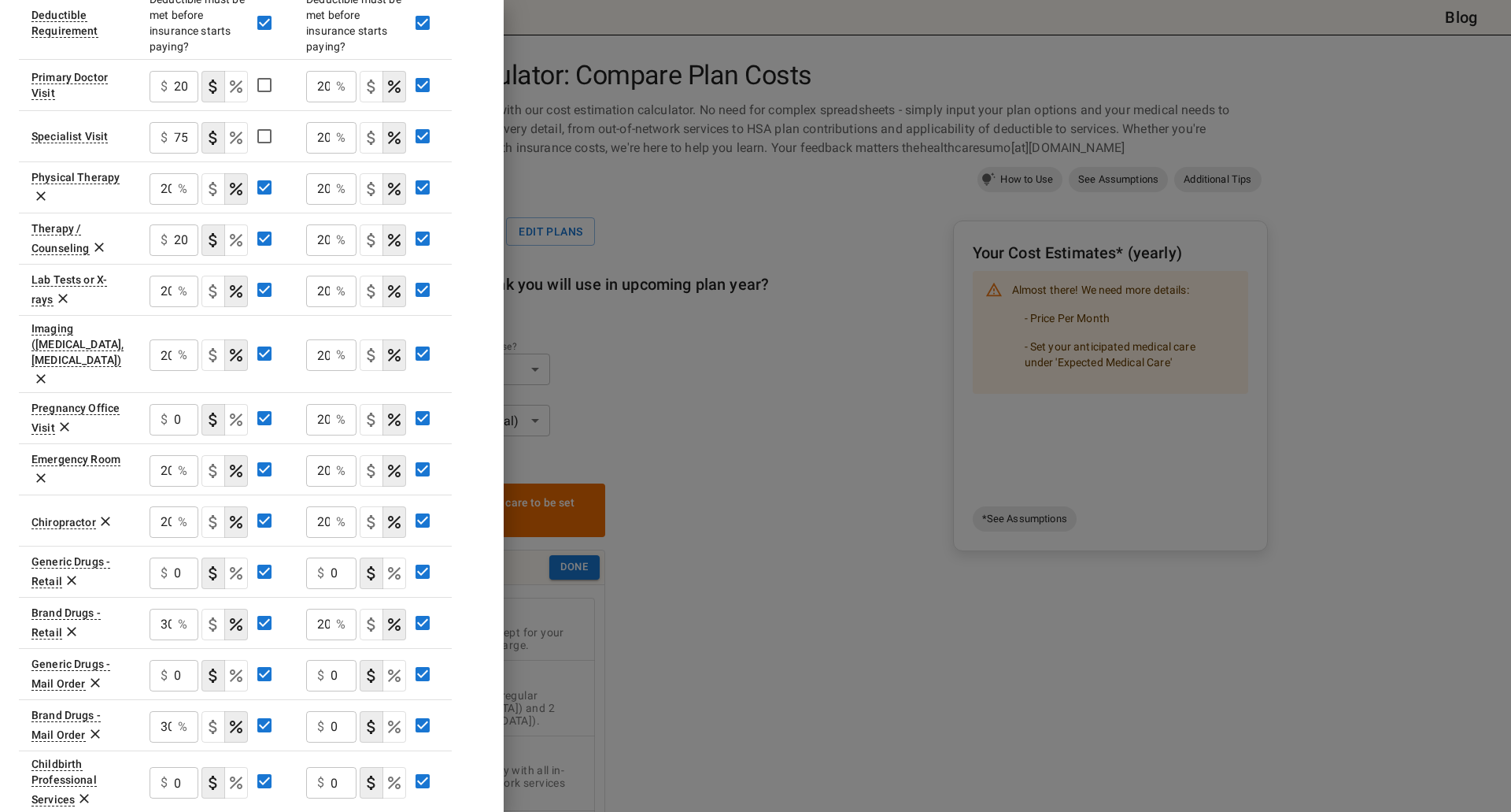
scroll to position [709, 0]
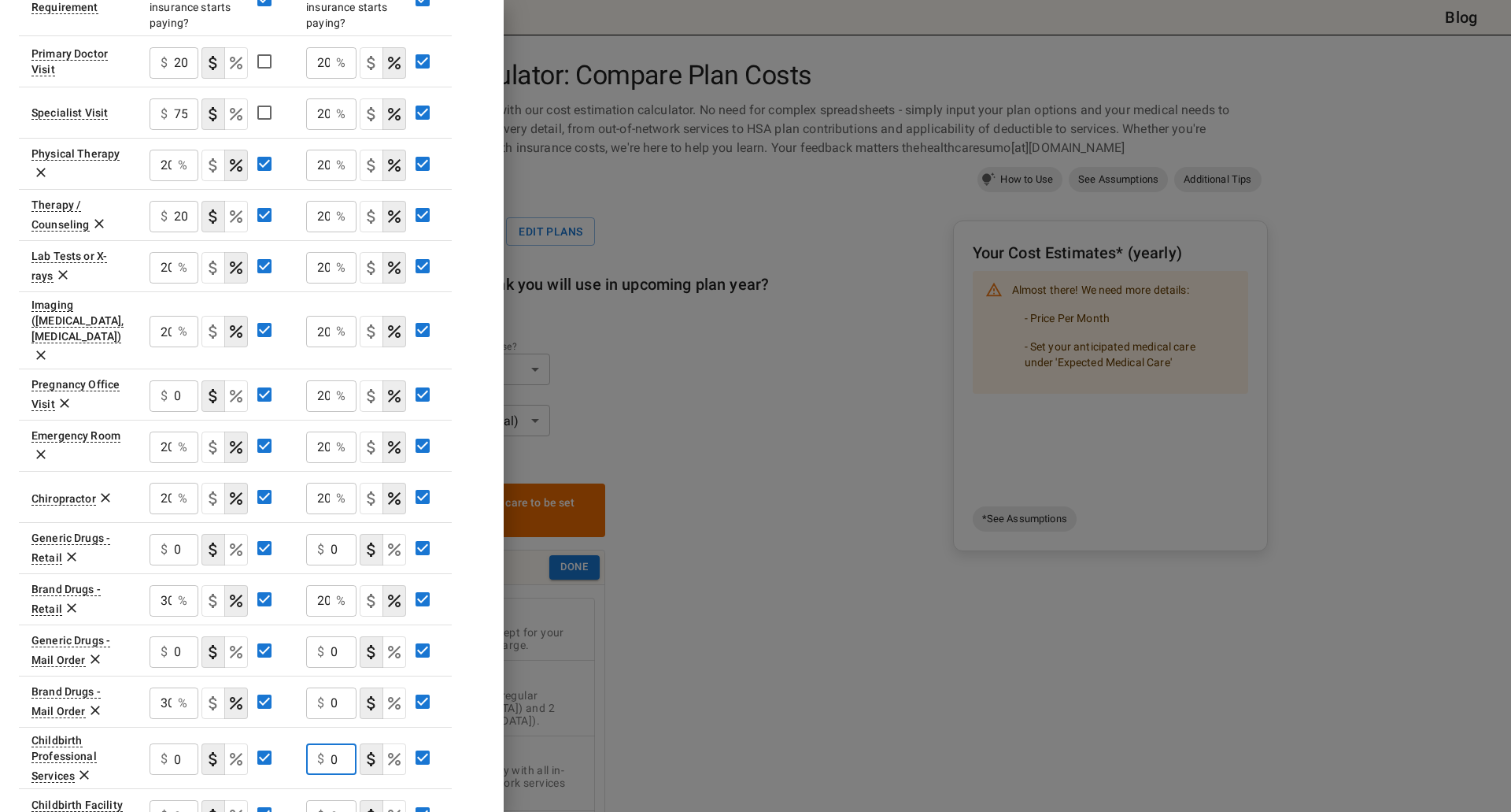
click at [333, 743] on input "0" at bounding box center [344, 759] width 26 height 31
click at [340, 687] on input "0" at bounding box center [344, 703] width 26 height 31
drag, startPoint x: 340, startPoint y: 655, endPoint x: 327, endPoint y: 655, distance: 13.0
click at [327, 687] on div "$ 0 ​" at bounding box center [331, 703] width 50 height 31
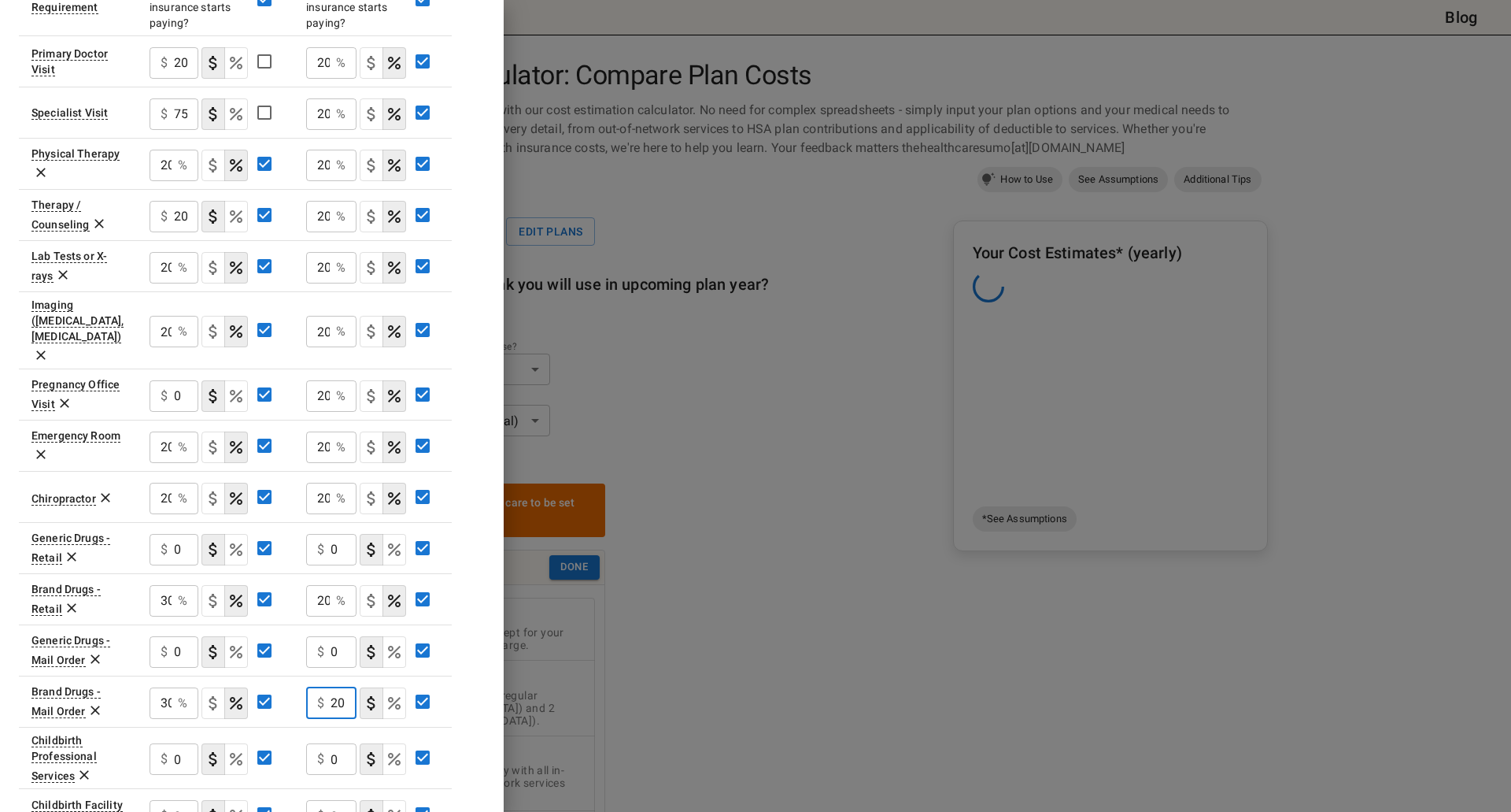
type input "20"
click at [397, 697] on icon "Select if this service charges coinsurance, a percentage of the medical expense…" at bounding box center [394, 703] width 13 height 13
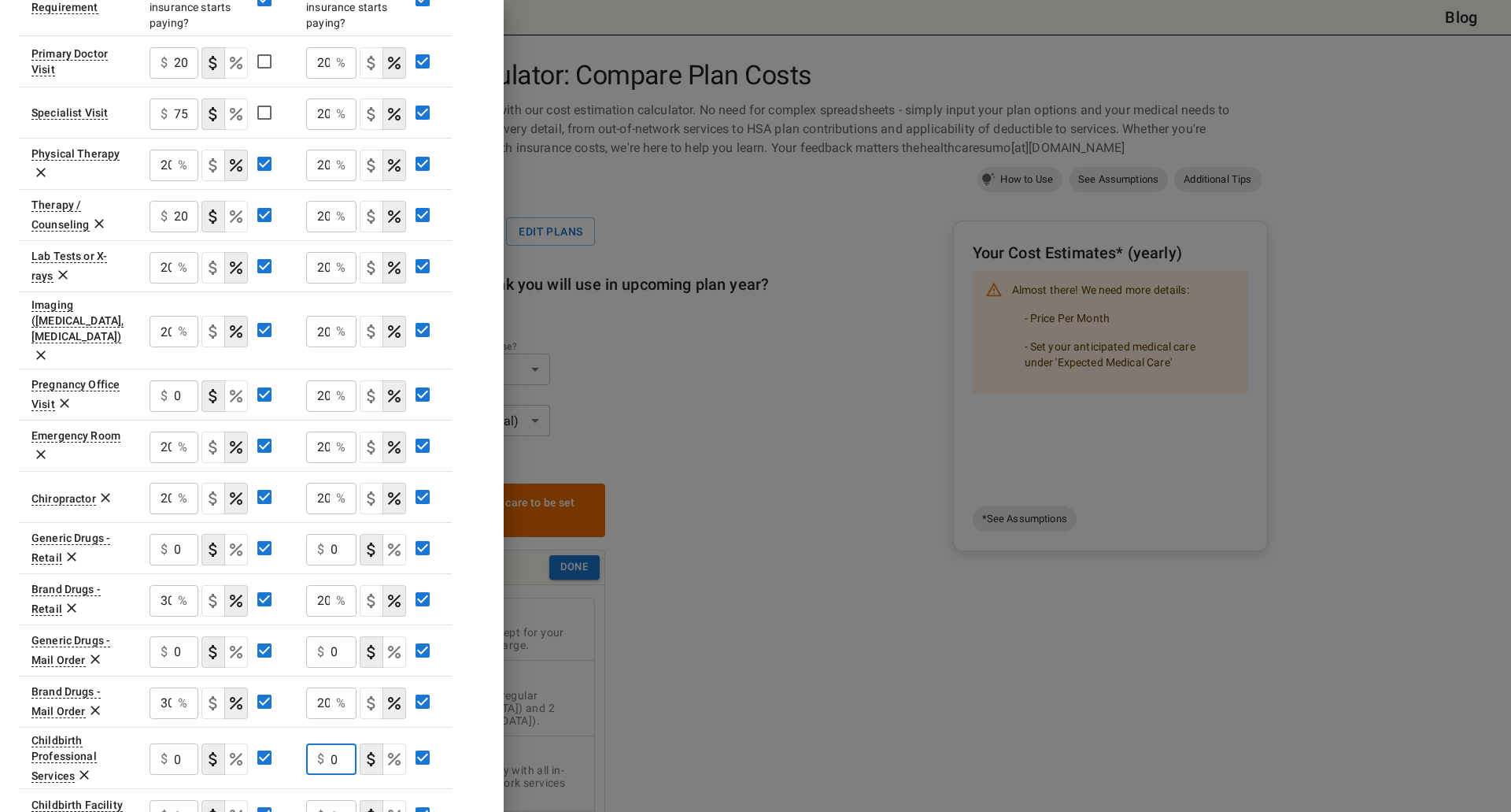
drag, startPoint x: 355, startPoint y: 720, endPoint x: 321, endPoint y: 714, distance: 34.5
click at [321, 743] on div "$ 0 ​" at bounding box center [331, 759] width 50 height 31
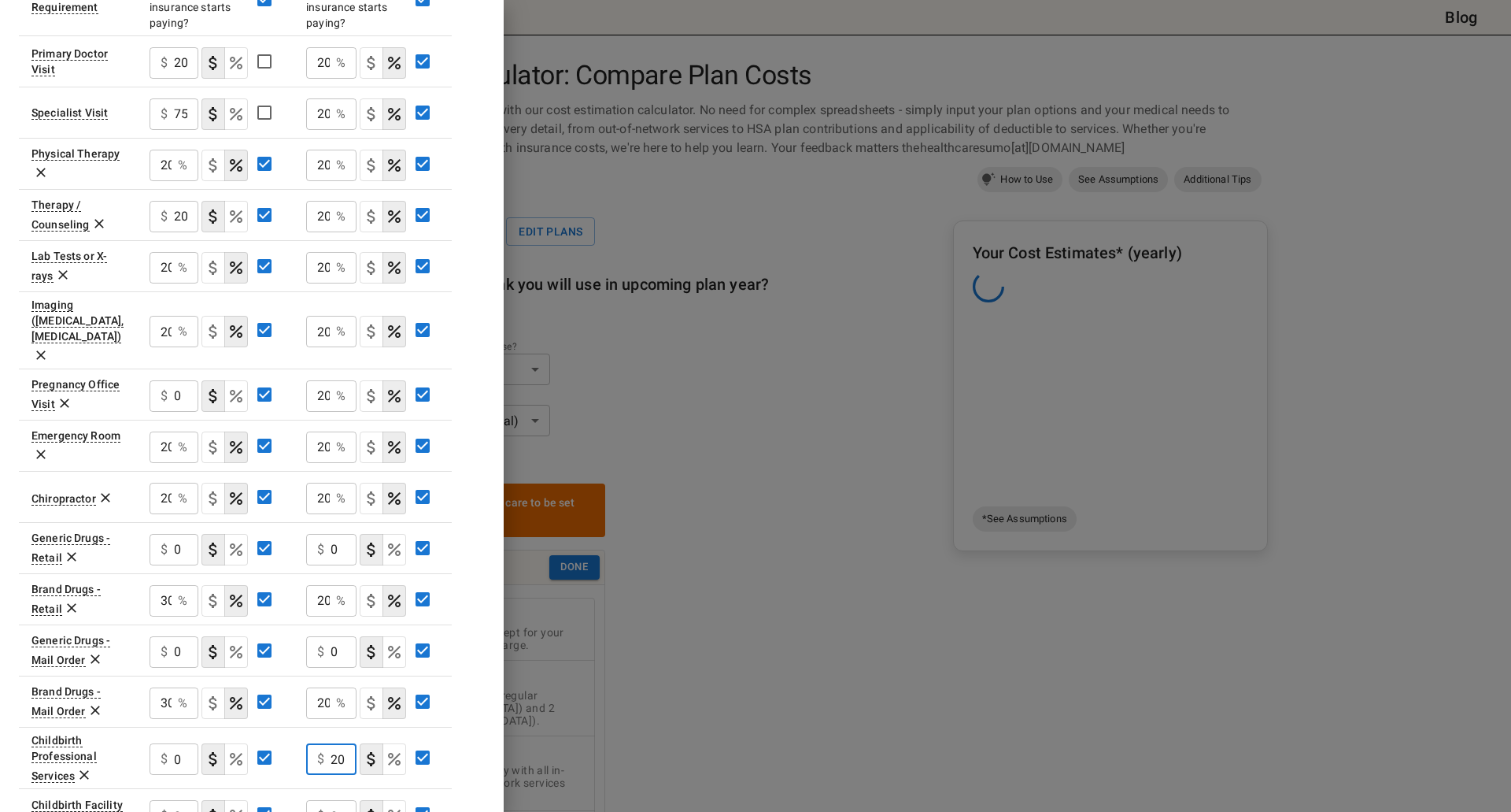
type input "20"
drag, startPoint x: 340, startPoint y: 765, endPoint x: 307, endPoint y: 772, distance: 33.7
click at [307, 800] on div "$ 0 ​" at bounding box center [331, 816] width 50 height 31
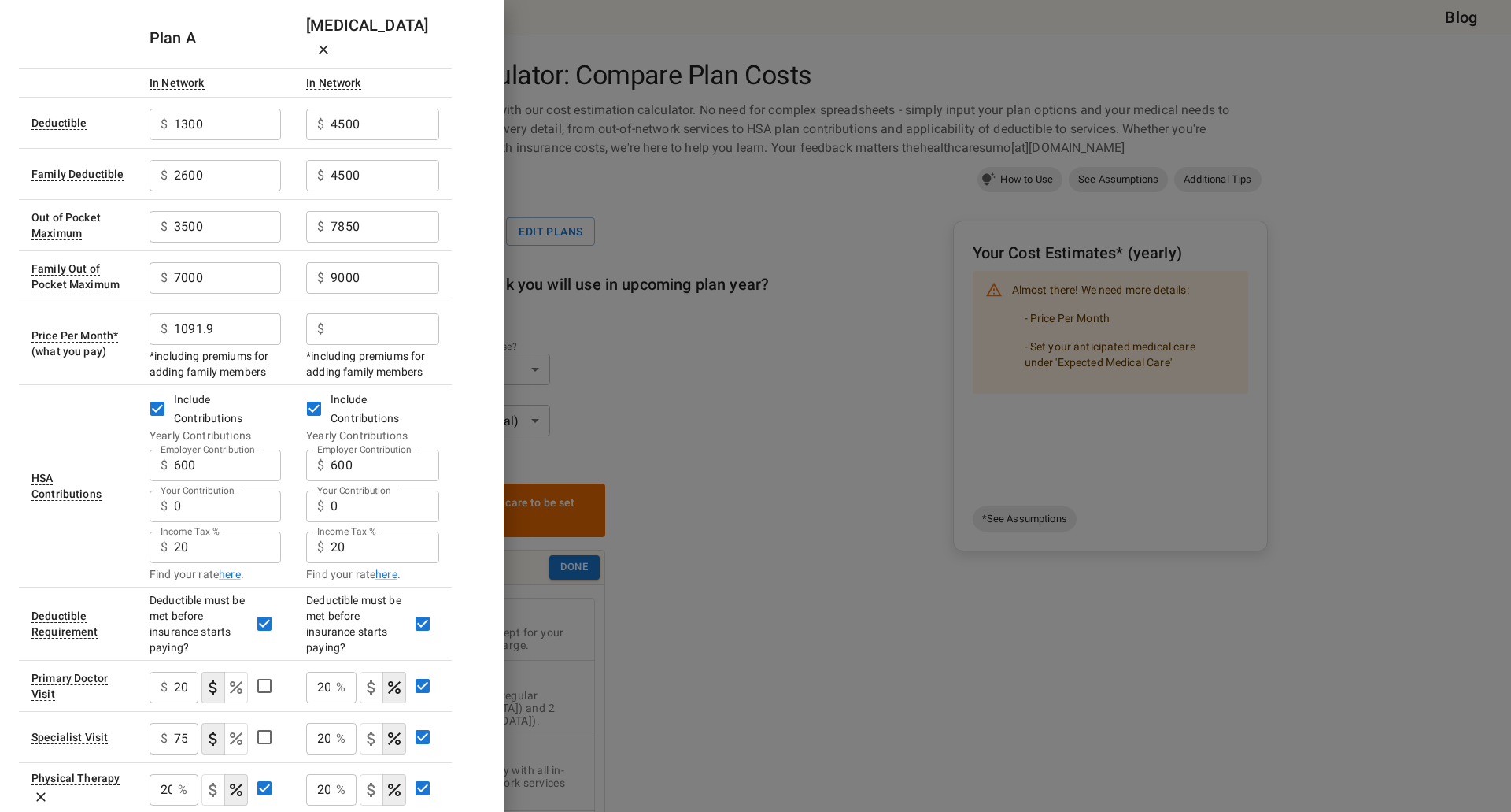
scroll to position [0, 0]
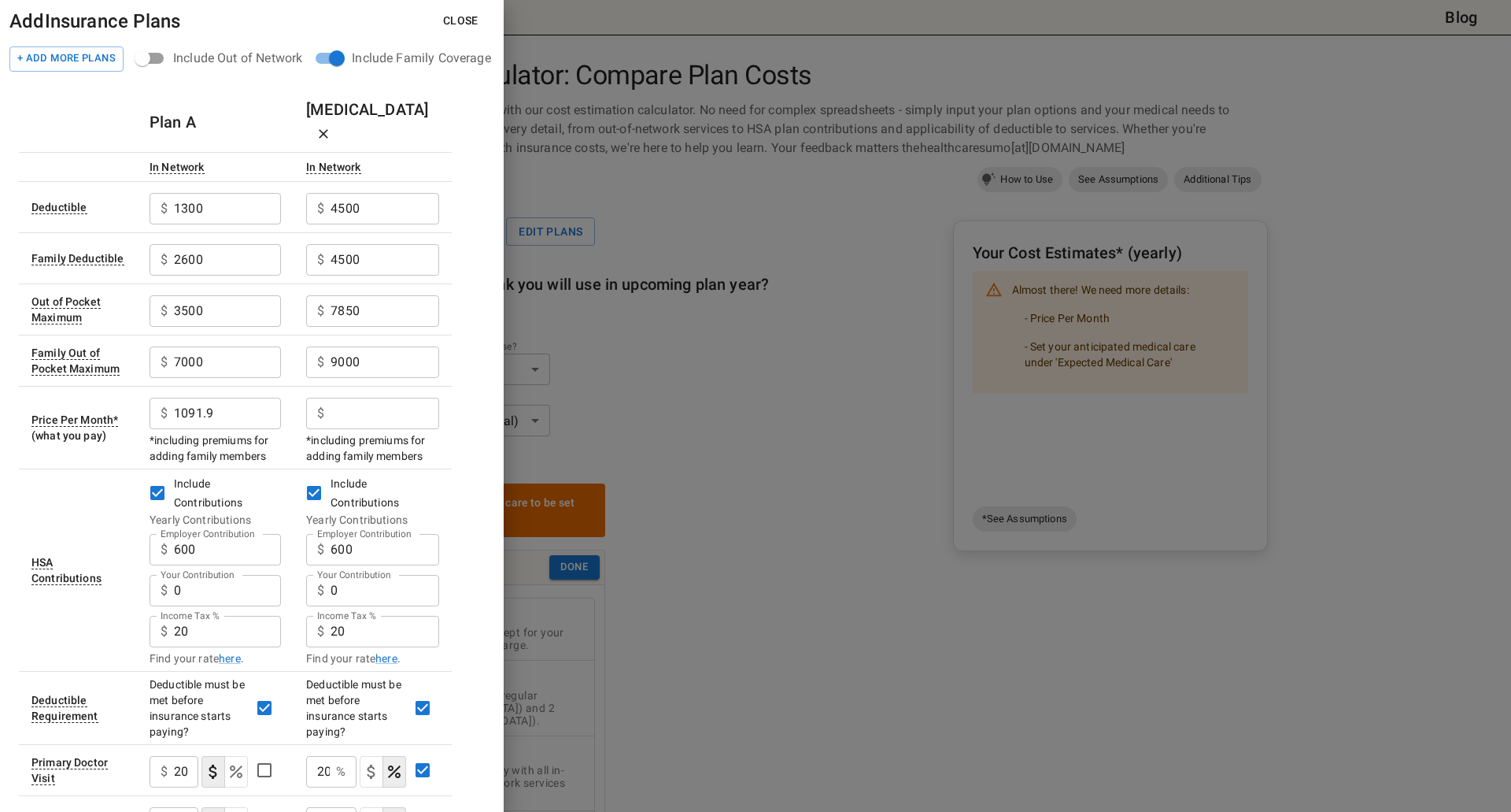
type input "20"
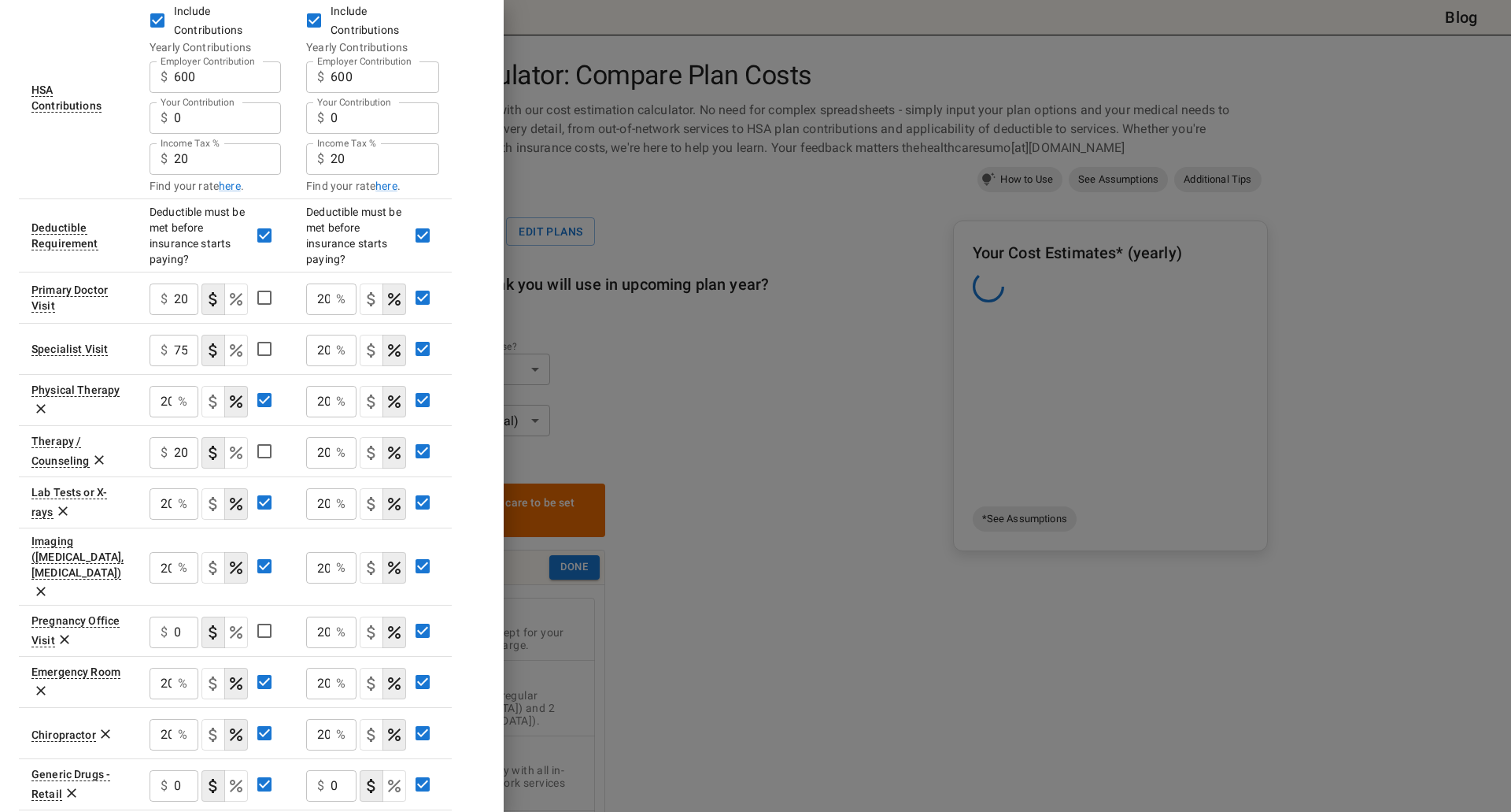
scroll to position [709, 0]
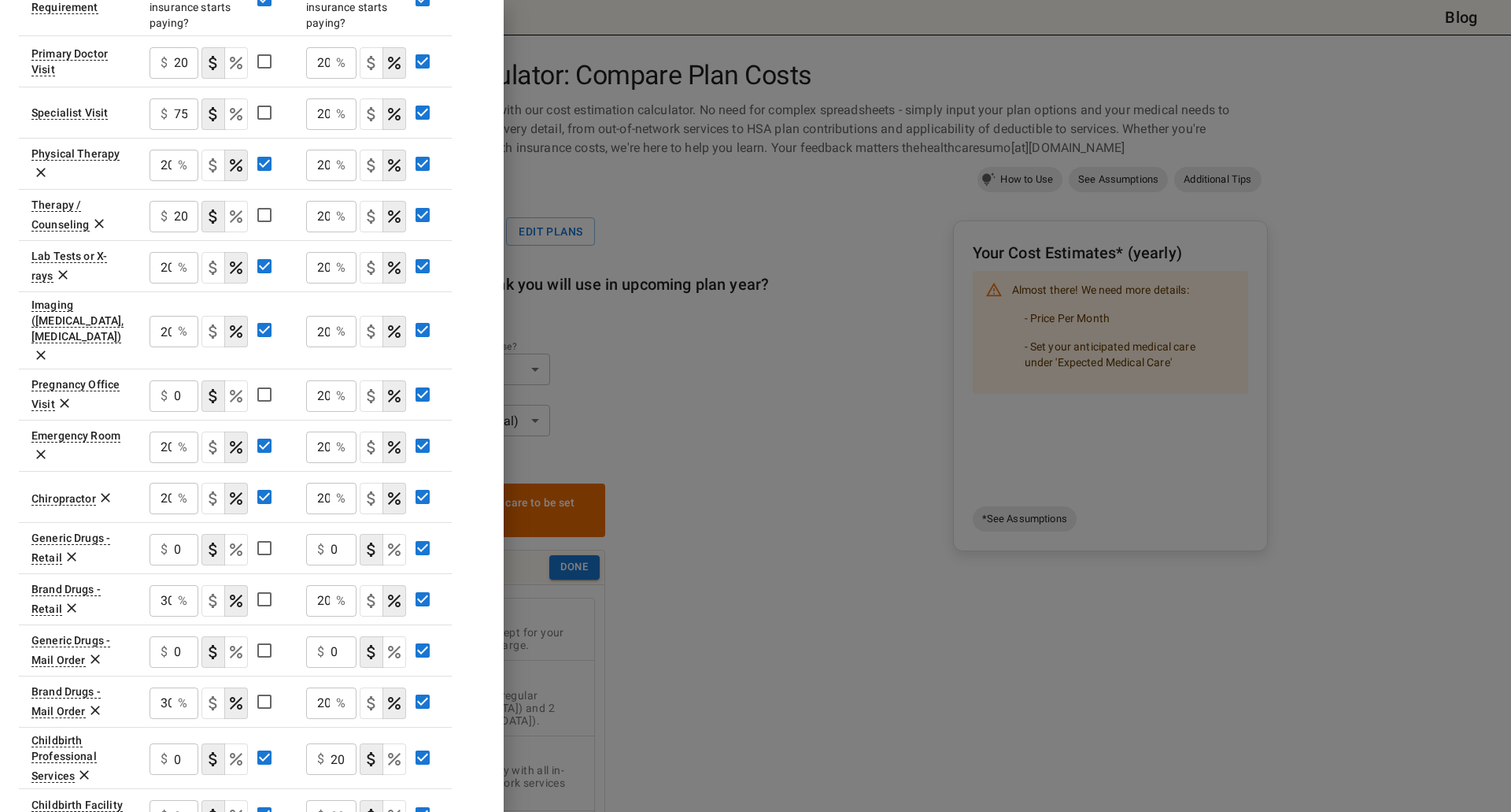
click at [175, 743] on div "$ 0 ​" at bounding box center [174, 759] width 49 height 31
click at [171, 743] on div "$ 0 ​" at bounding box center [174, 759] width 49 height 31
type input "20"
drag, startPoint x: 179, startPoint y: 758, endPoint x: 157, endPoint y: 761, distance: 22.2
click at [157, 800] on div "$ 0 ​" at bounding box center [174, 816] width 49 height 31
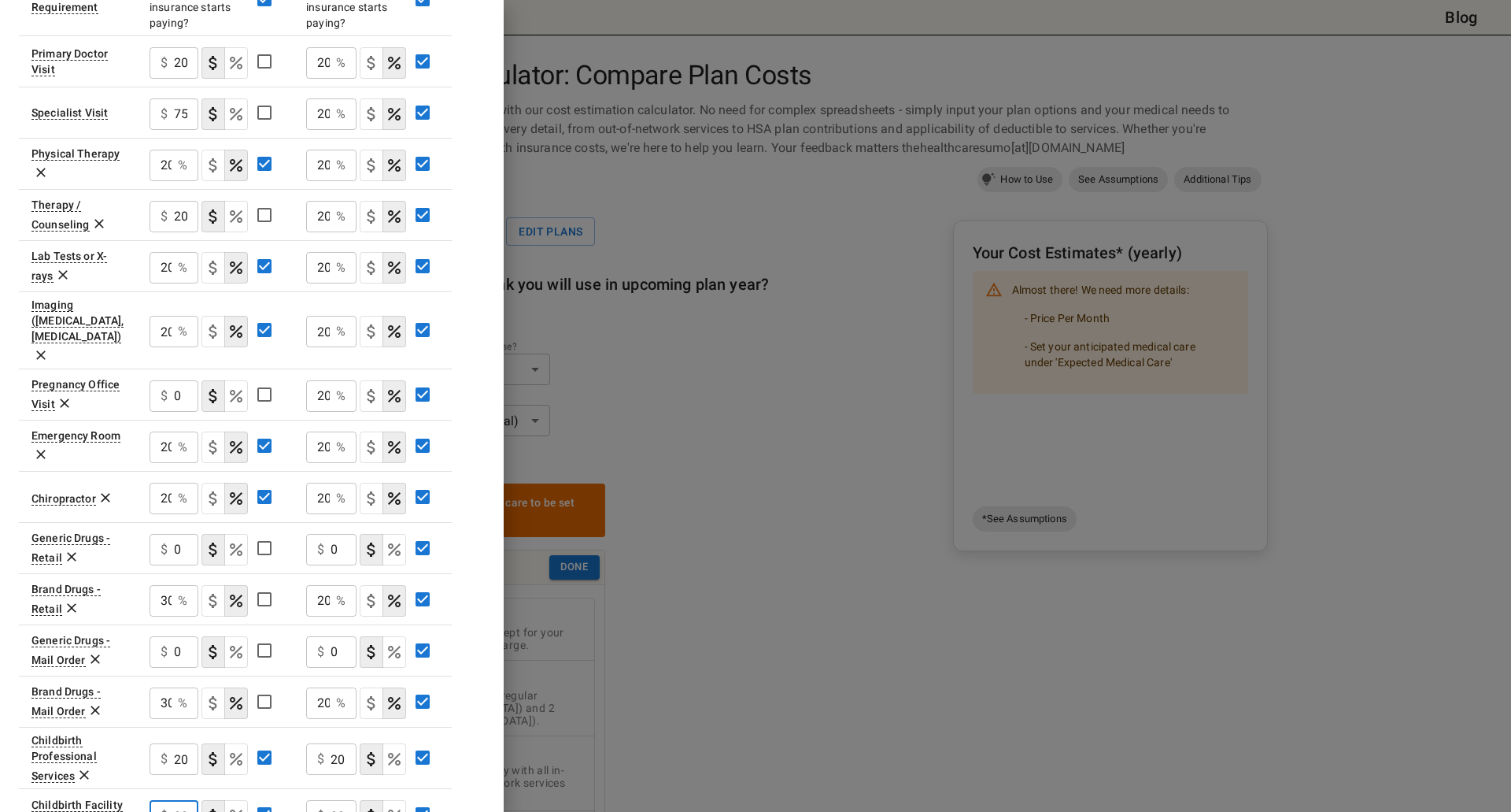
type input "20"
click at [234, 800] on button "coinsurance" at bounding box center [236, 816] width 24 height 31
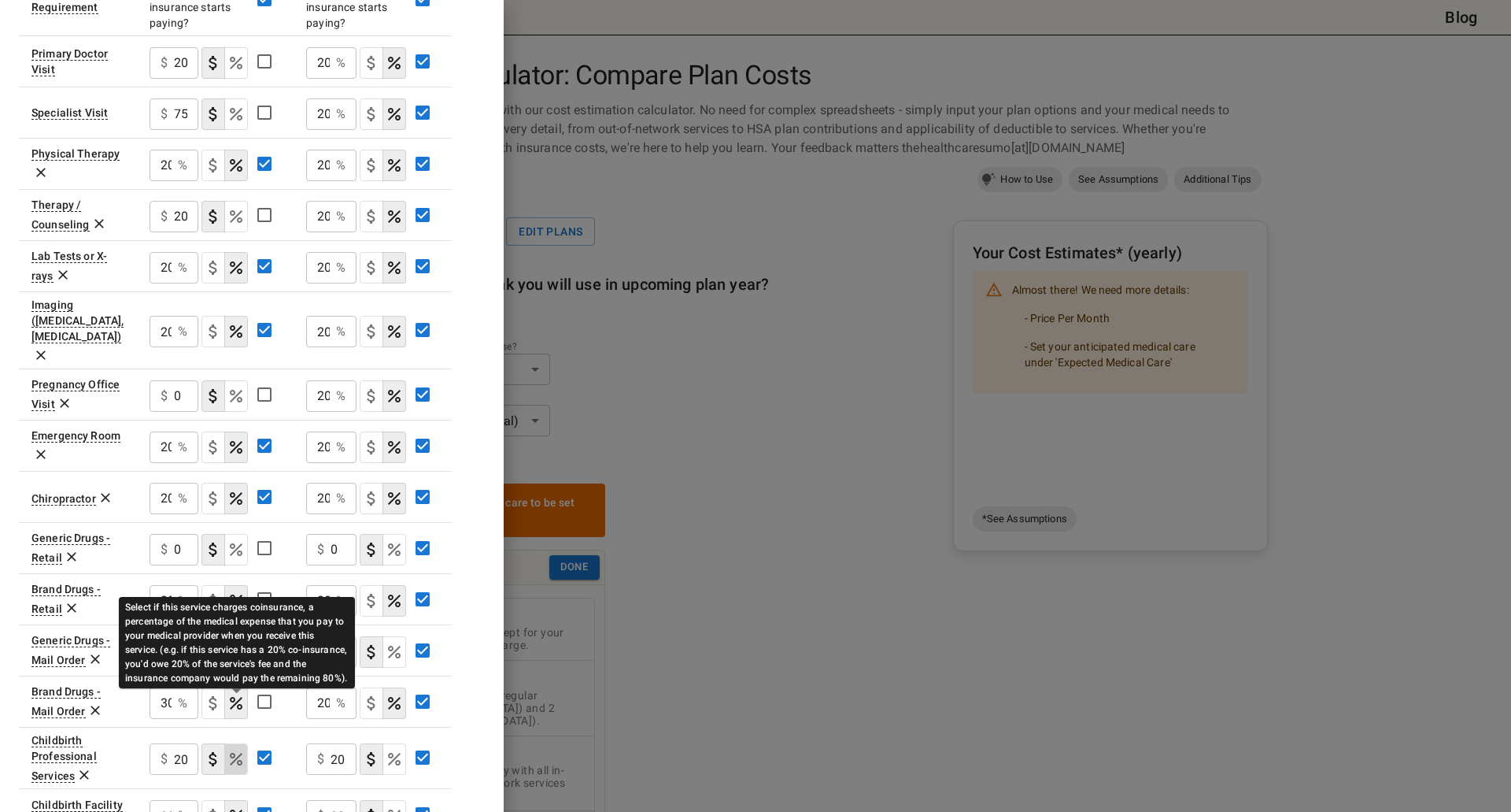
click at [240, 749] on icon "Select if this service charges coinsurance, a percentage of the medical expense…" at bounding box center [235, 758] width 19 height 19
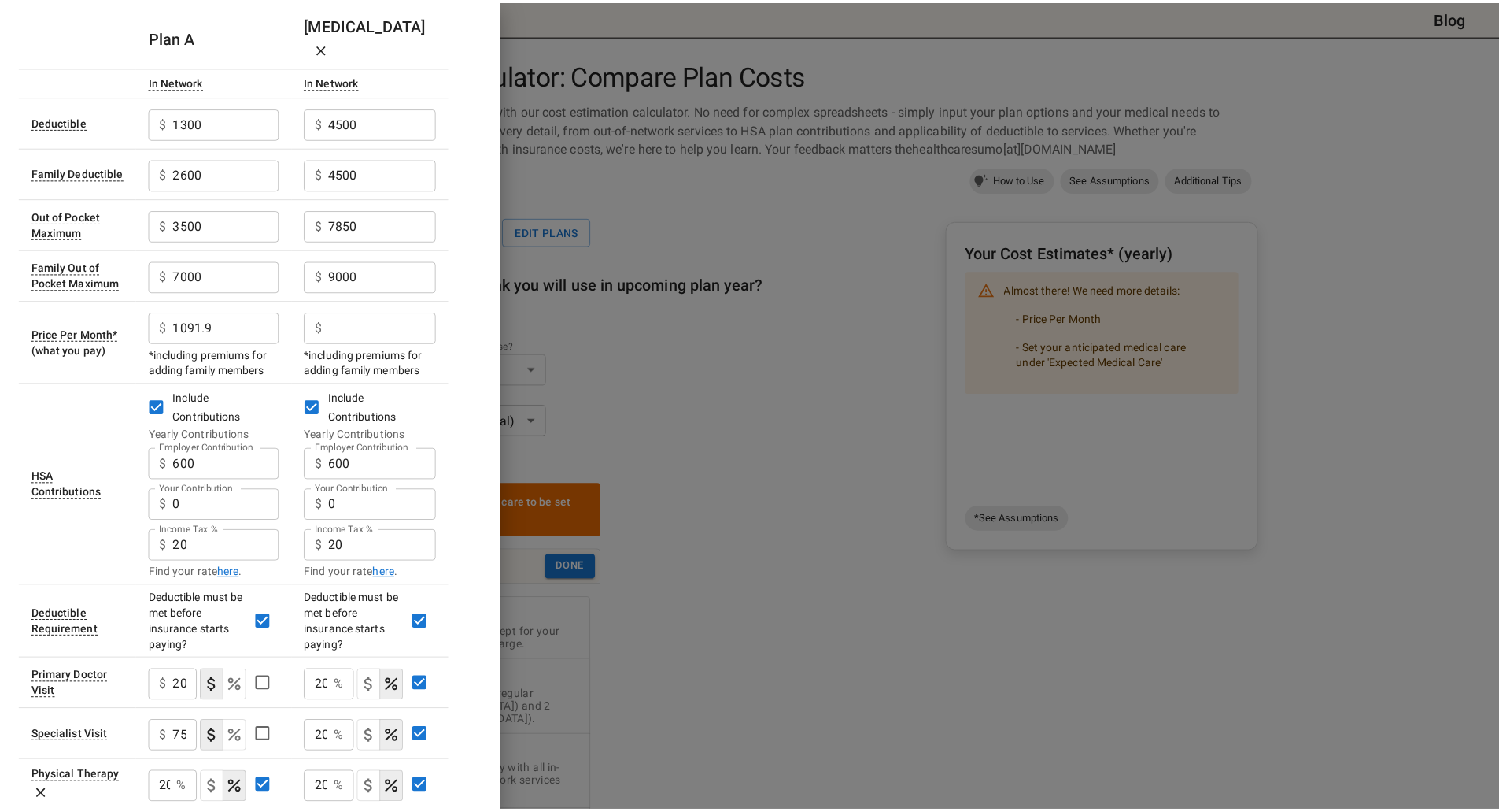
scroll to position [0, 0]
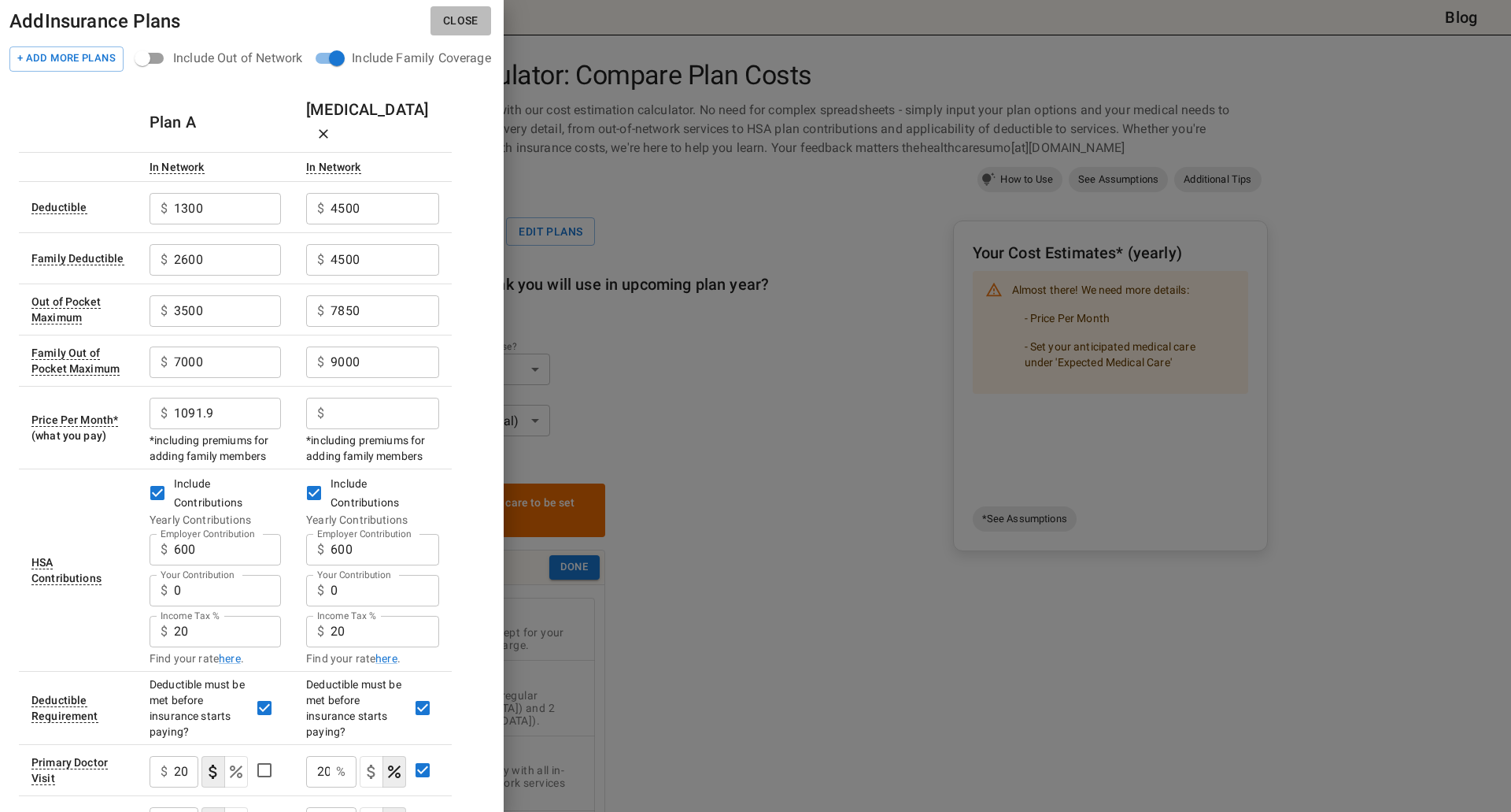
click at [479, 18] on button "Close" at bounding box center [461, 21] width 61 height 30
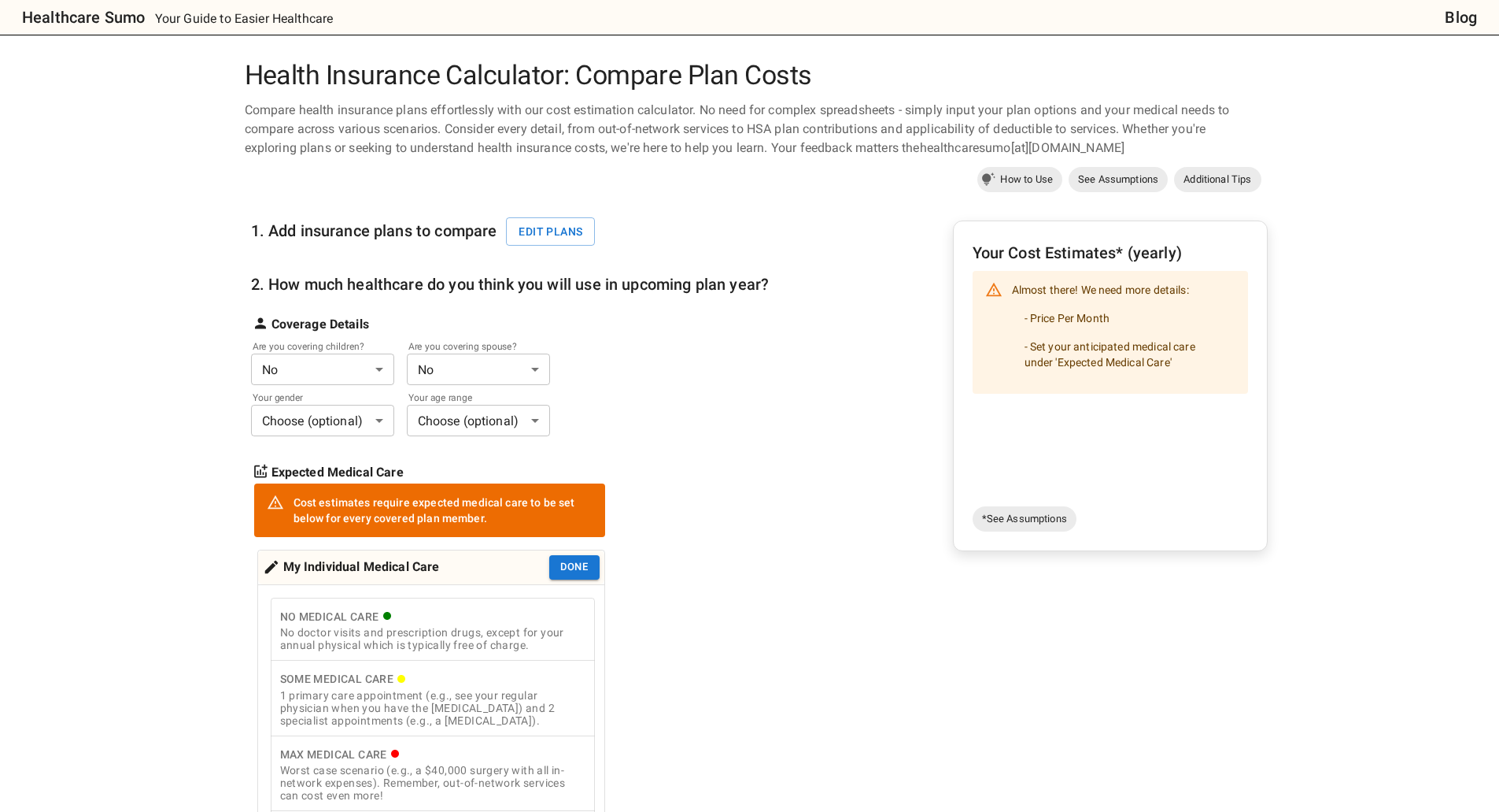
click at [354, 363] on body "Healthcare Sumo Your Guide to Easier Healthcare Blog Health Insurance Calculato…" at bounding box center [749, 757] width 1499 height 1514
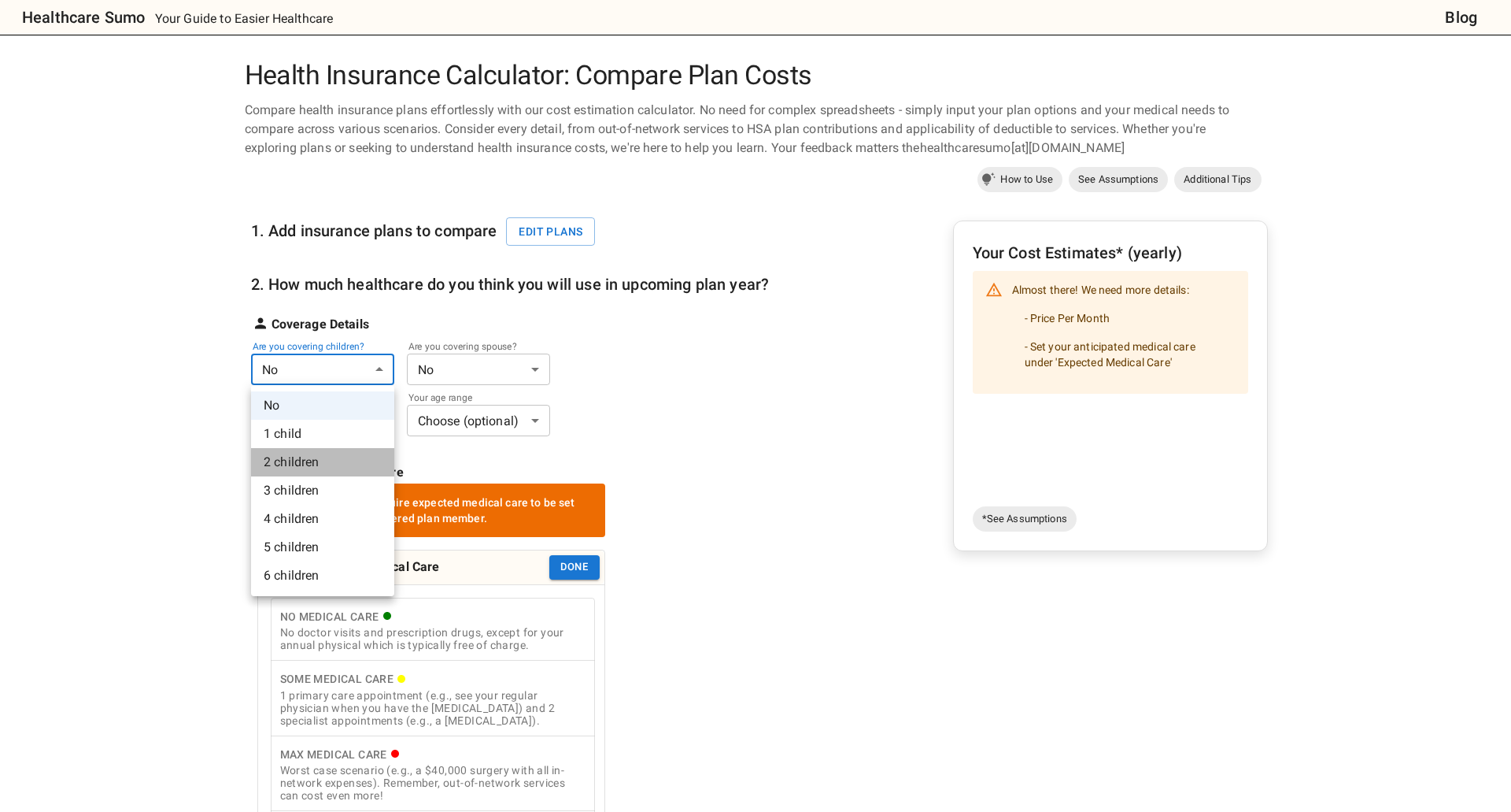
click at [328, 462] on li "2 children" at bounding box center [323, 462] width 144 height 29
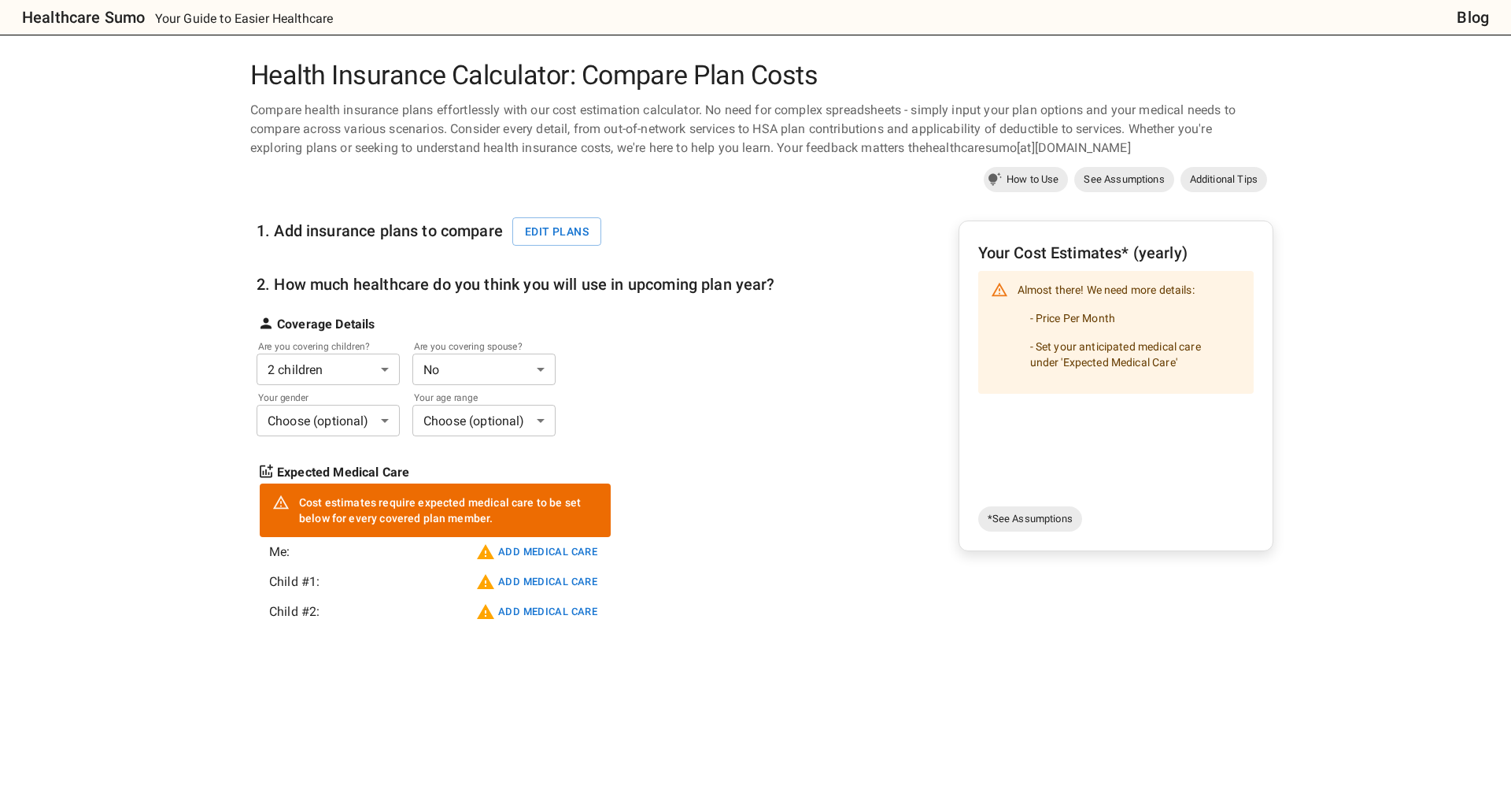
click at [468, 365] on body "Healthcare Sumo Your Guide to Easier Healthcare Blog Health Insurance Calculato…" at bounding box center [755, 634] width 1511 height 1269
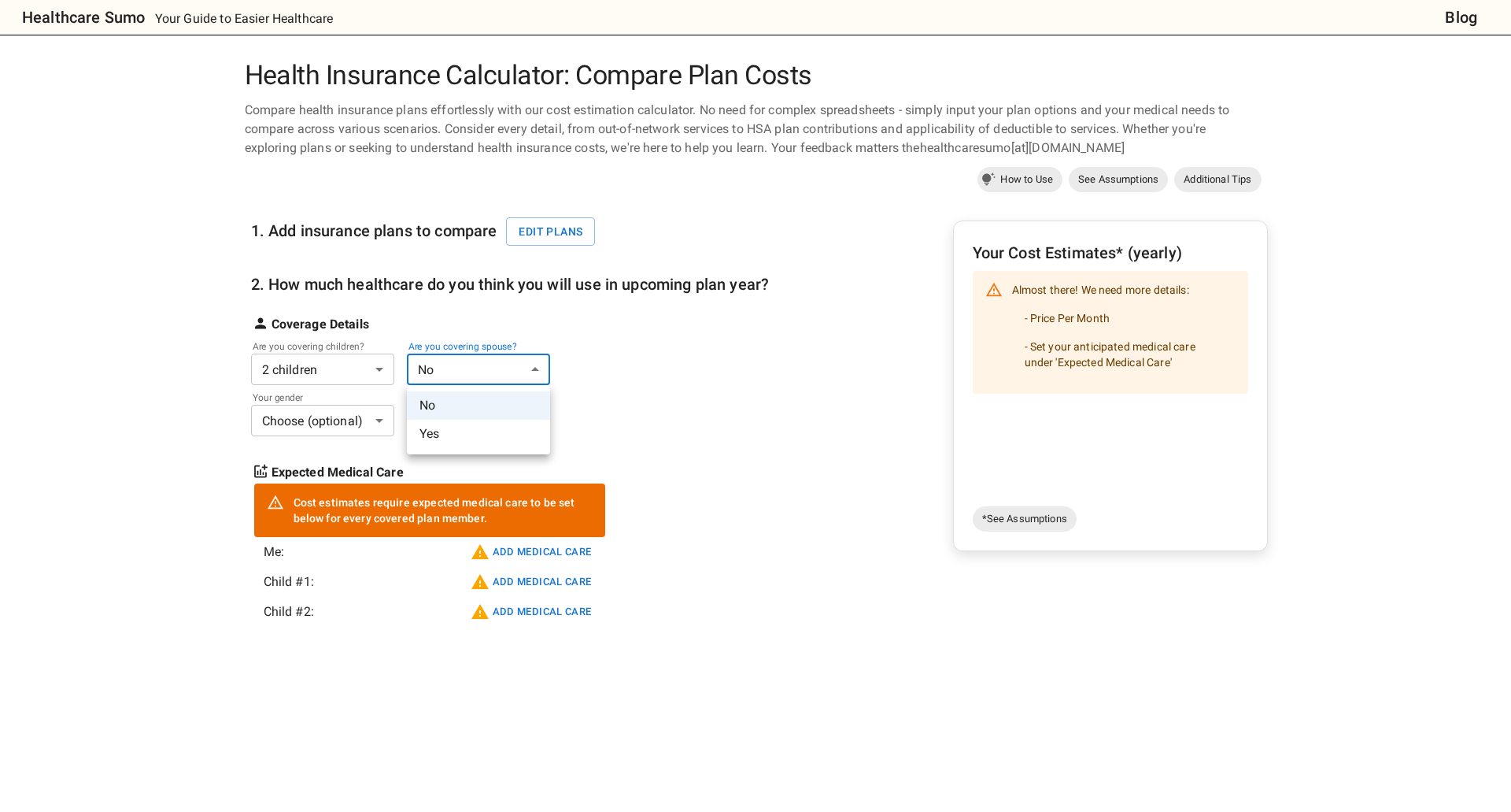
click at [463, 431] on li "Yes" at bounding box center [478, 433] width 144 height 29
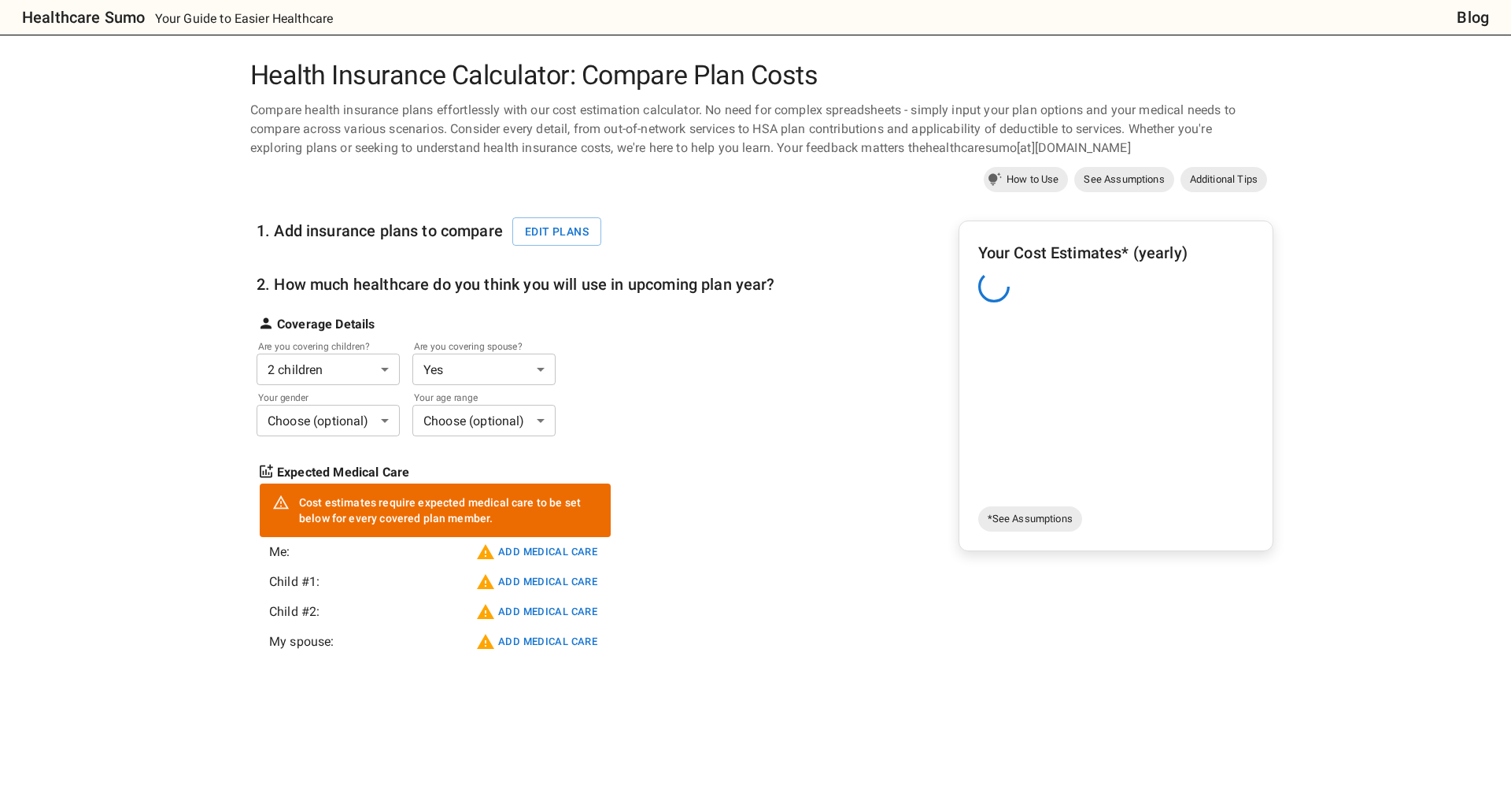
click at [322, 429] on body "Healthcare Sumo Your Guide to Easier Healthcare Blog Health Insurance Calculato…" at bounding box center [755, 650] width 1511 height 1299
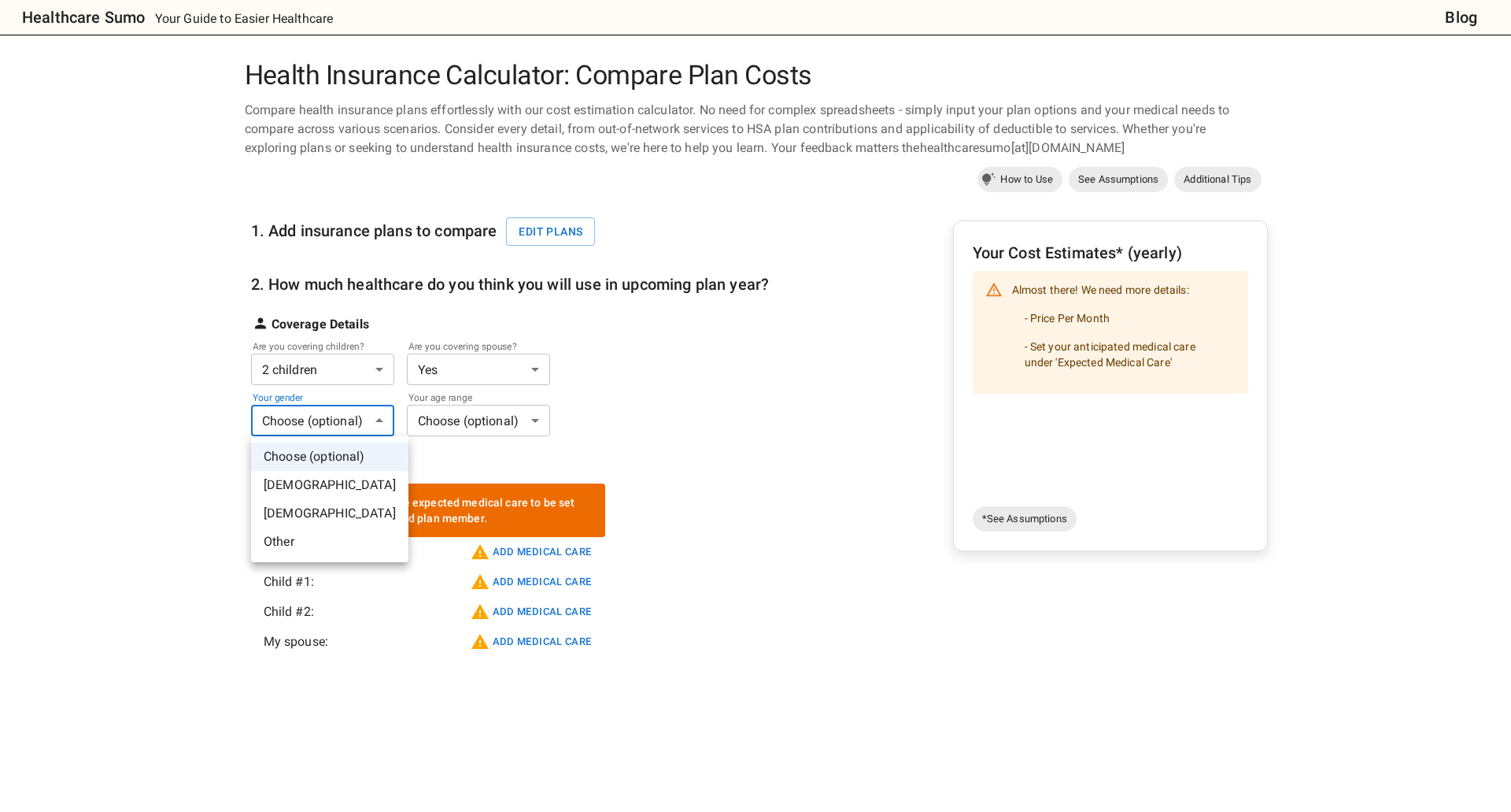
click at [312, 497] on li "[DEMOGRAPHIC_DATA]" at bounding box center [330, 484] width 157 height 29
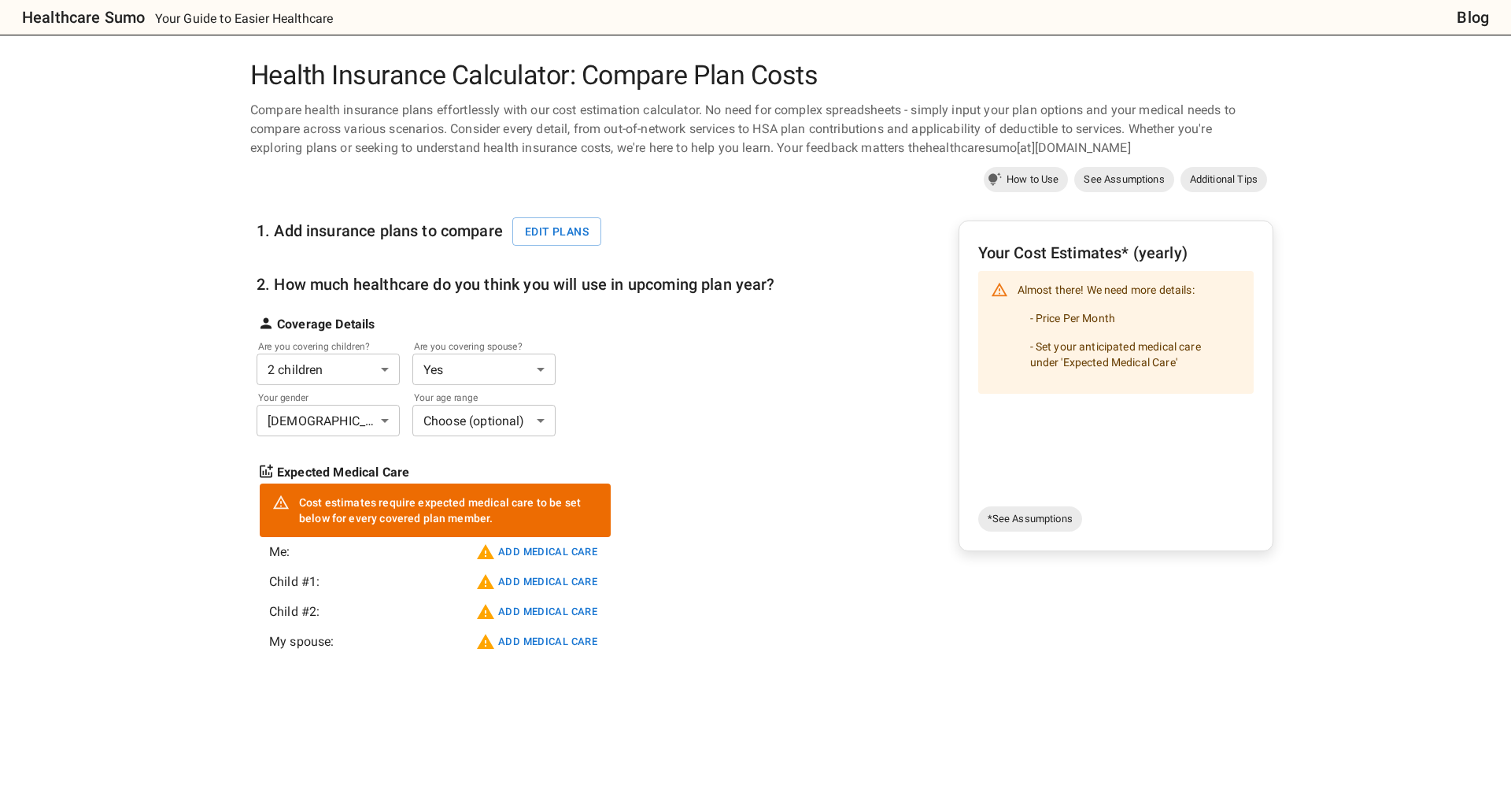
click at [452, 418] on body "Healthcare Sumo Your Guide to Easier Healthcare Blog Health Insurance Calculato…" at bounding box center [755, 650] width 1511 height 1299
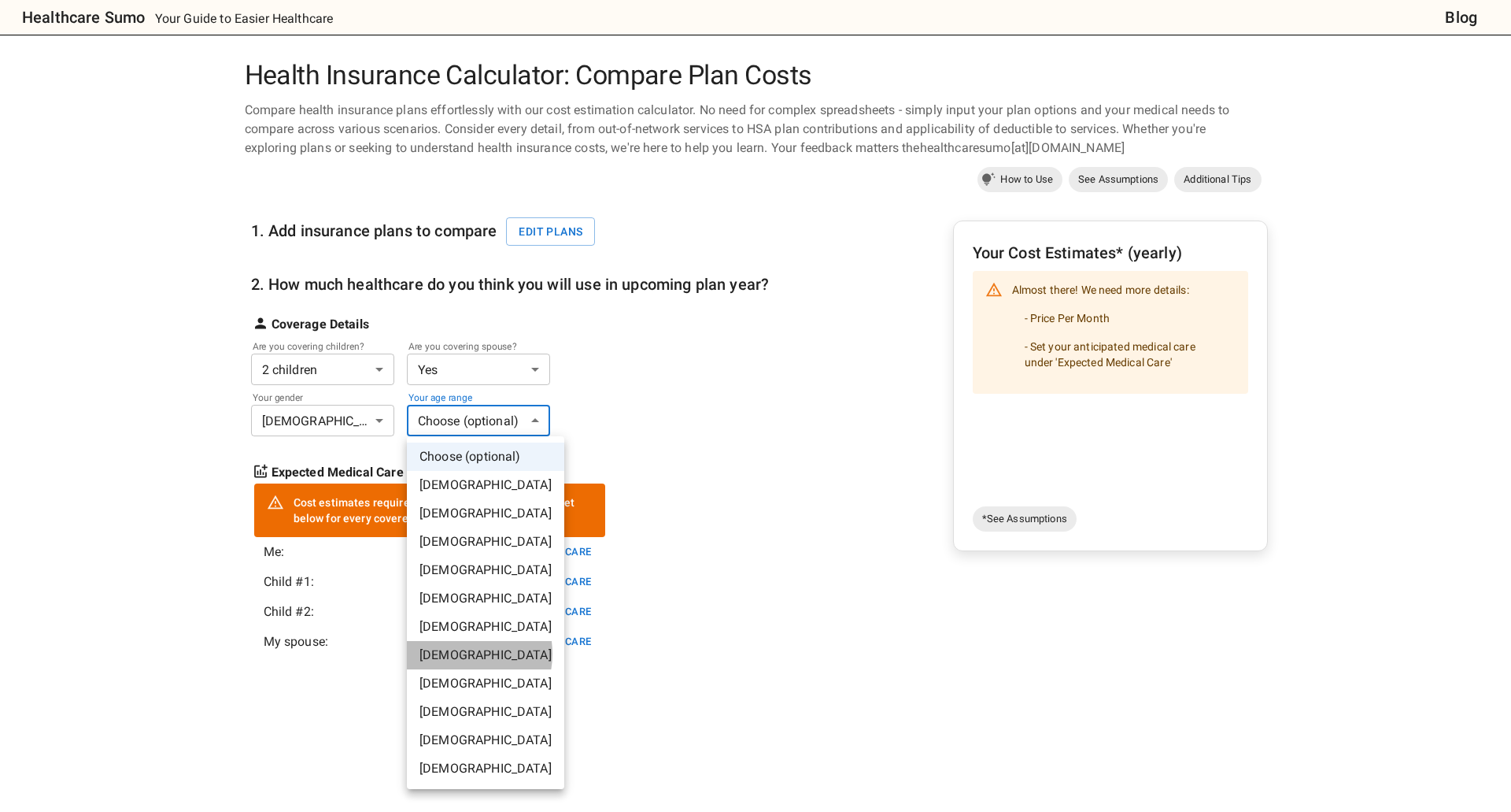
click at [457, 654] on li "[DEMOGRAPHIC_DATA]" at bounding box center [485, 655] width 157 height 29
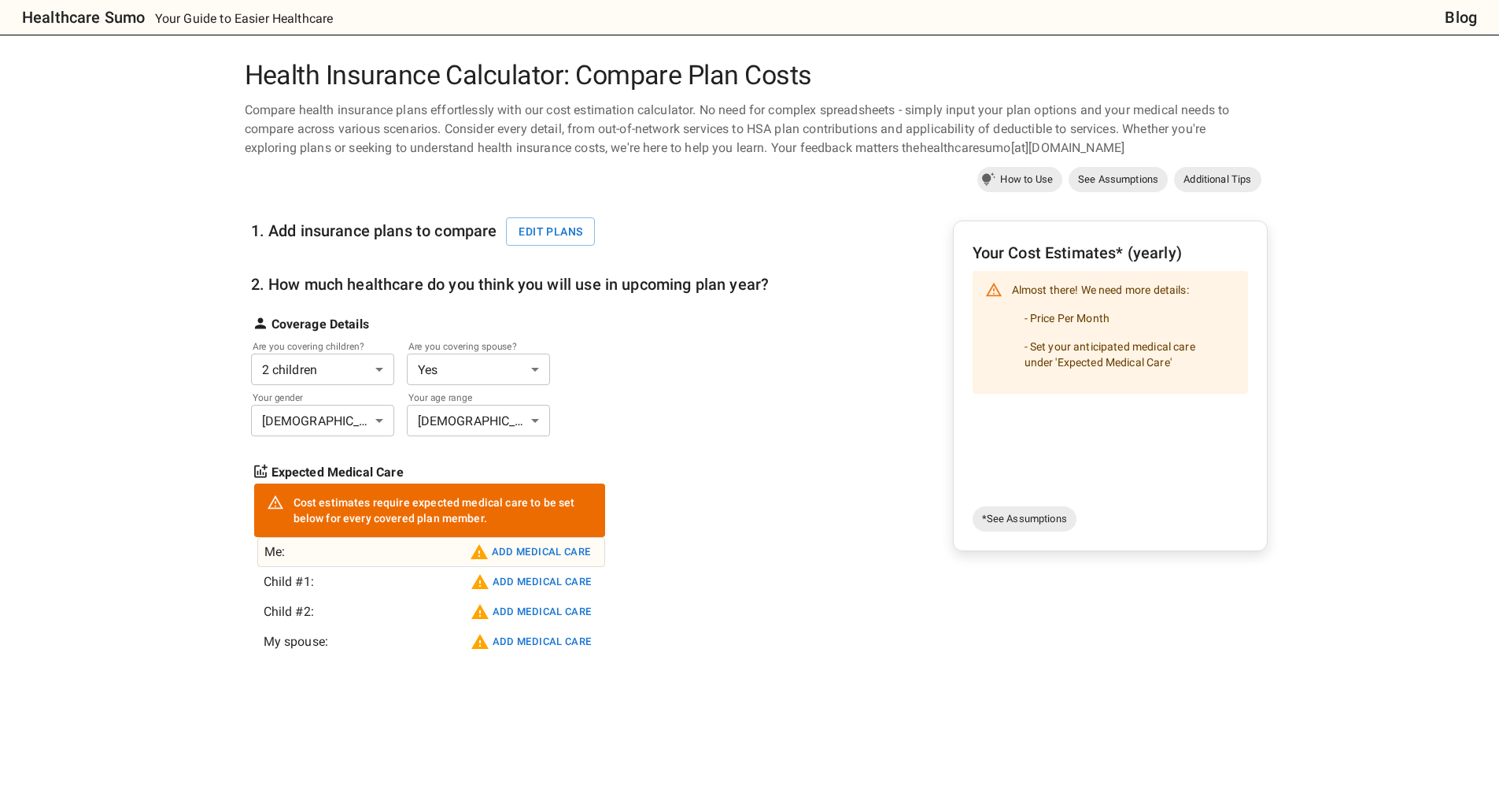
click at [521, 557] on button "Add medical care" at bounding box center [530, 552] width 129 height 26
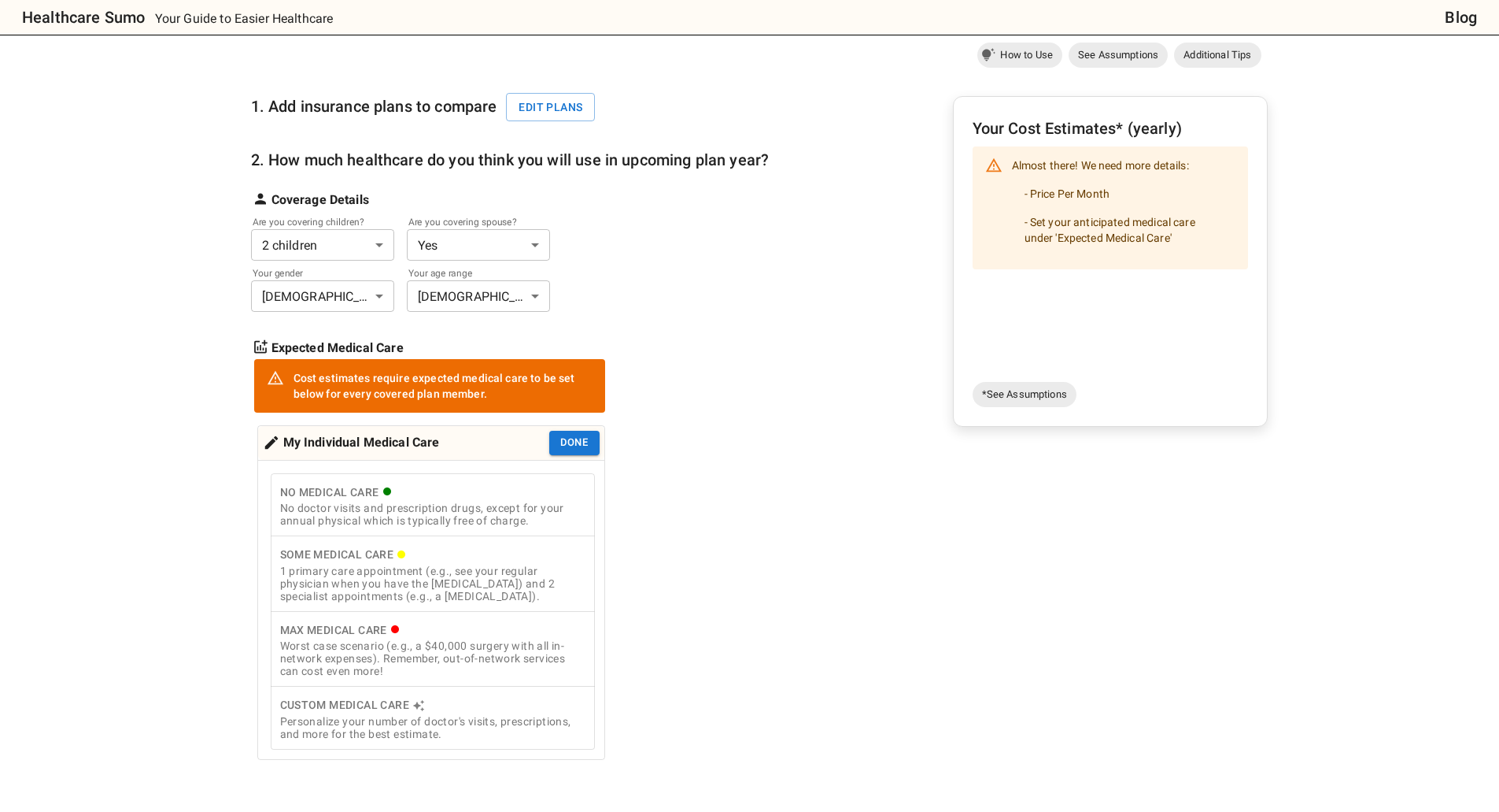
scroll to position [315, 0]
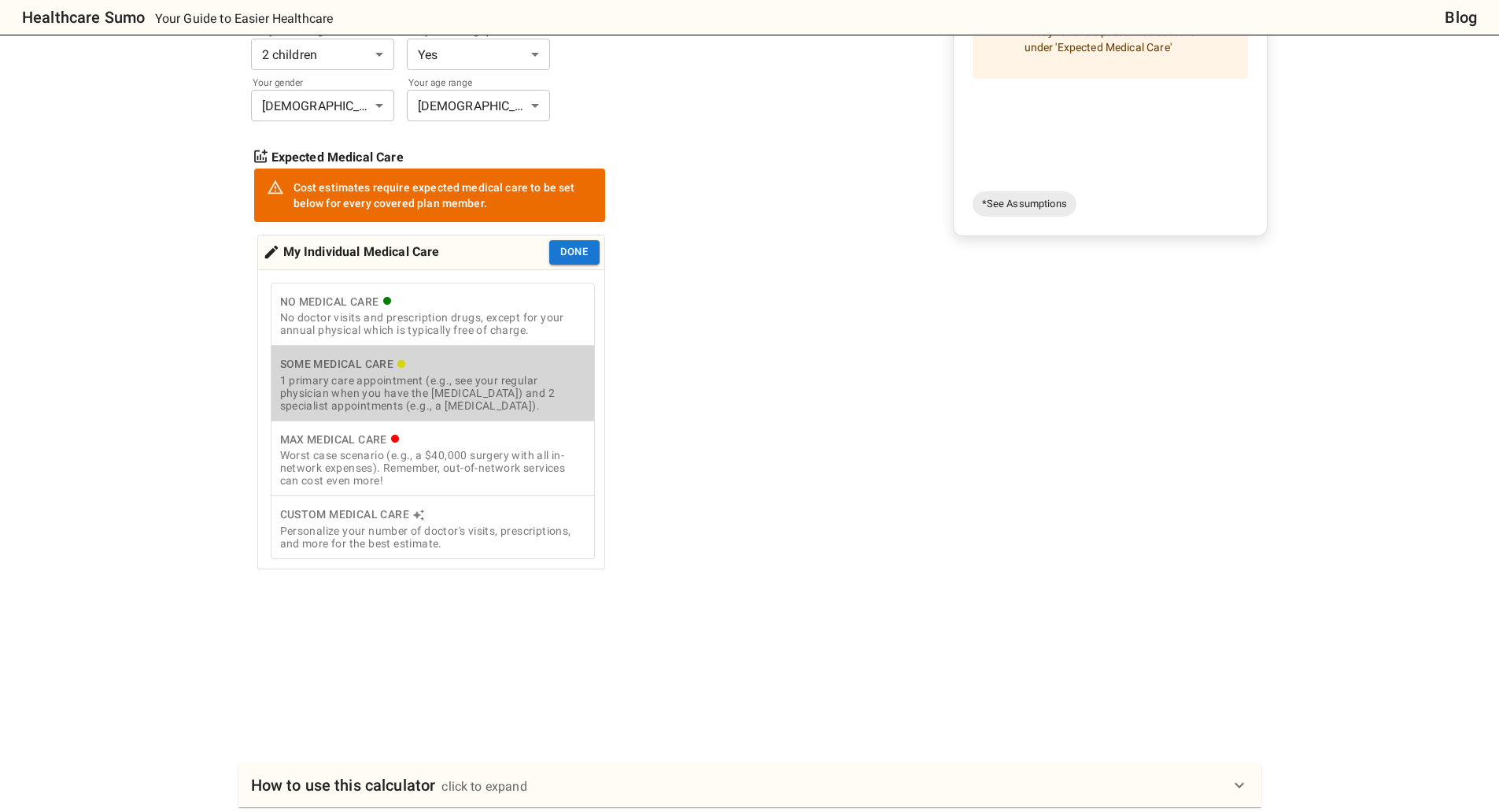
click at [370, 410] on div "1 primary care appointment (e.g., see your regular physician when you have the …" at bounding box center [433, 393] width 305 height 37
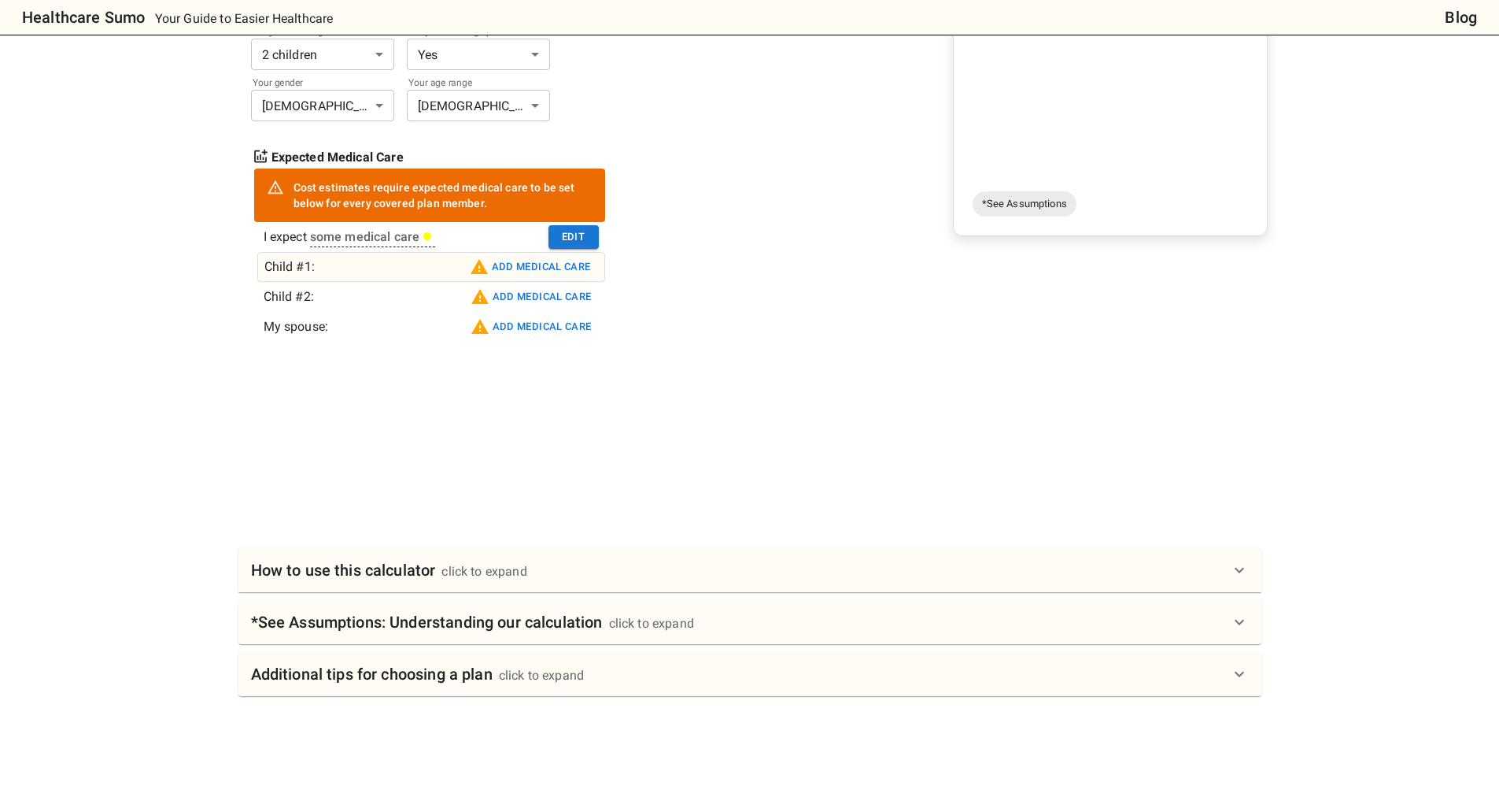
click at [497, 274] on button "Add medical care" at bounding box center [530, 267] width 129 height 26
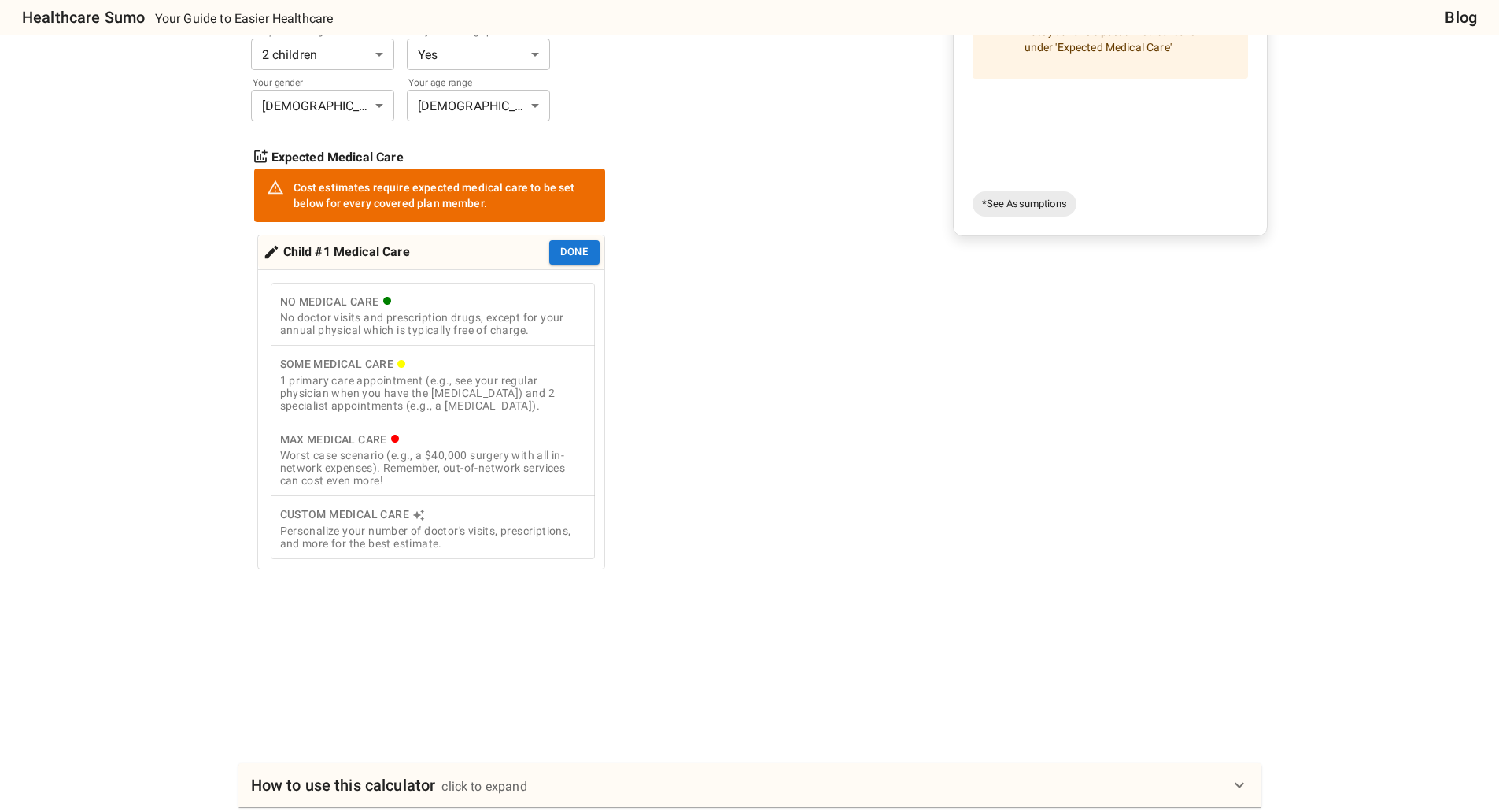
click at [375, 411] on div "1 primary care appointment (e.g., see your regular physician when you have the …" at bounding box center [433, 393] width 305 height 37
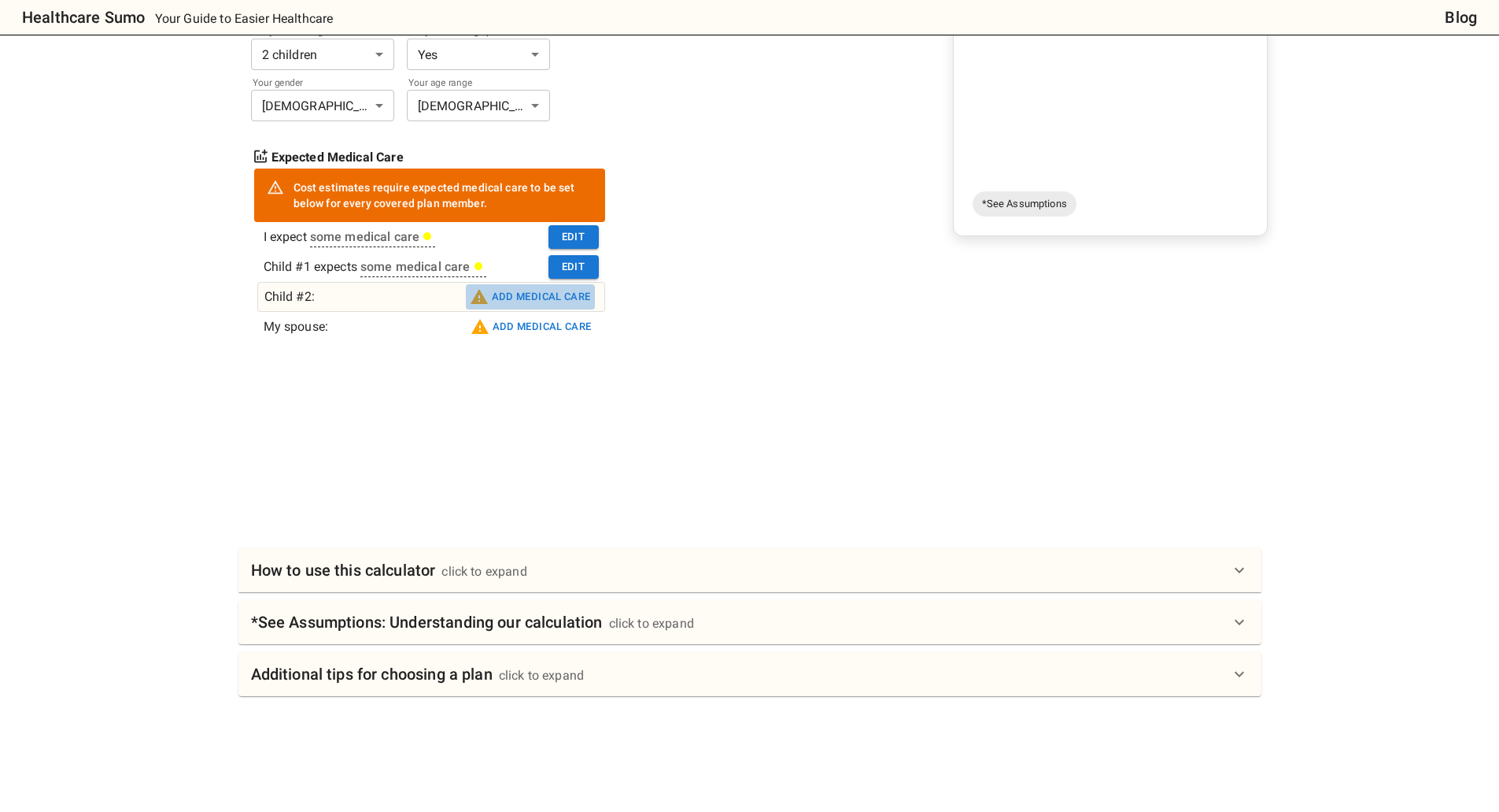
click at [546, 300] on button "Add medical care" at bounding box center [530, 297] width 129 height 26
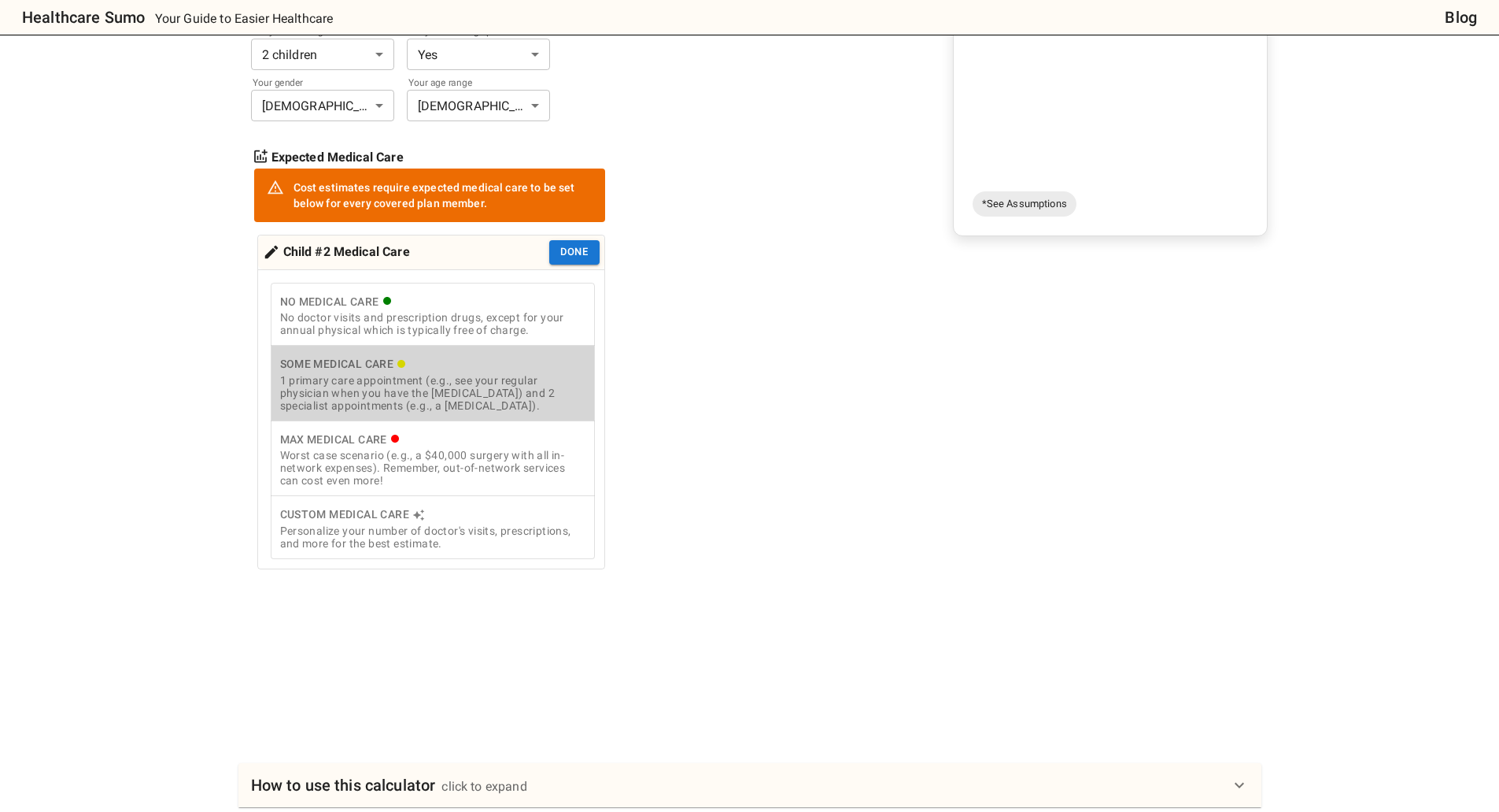
click at [463, 401] on div "1 primary care appointment (e.g., see your regular physician when you have the …" at bounding box center [433, 393] width 305 height 37
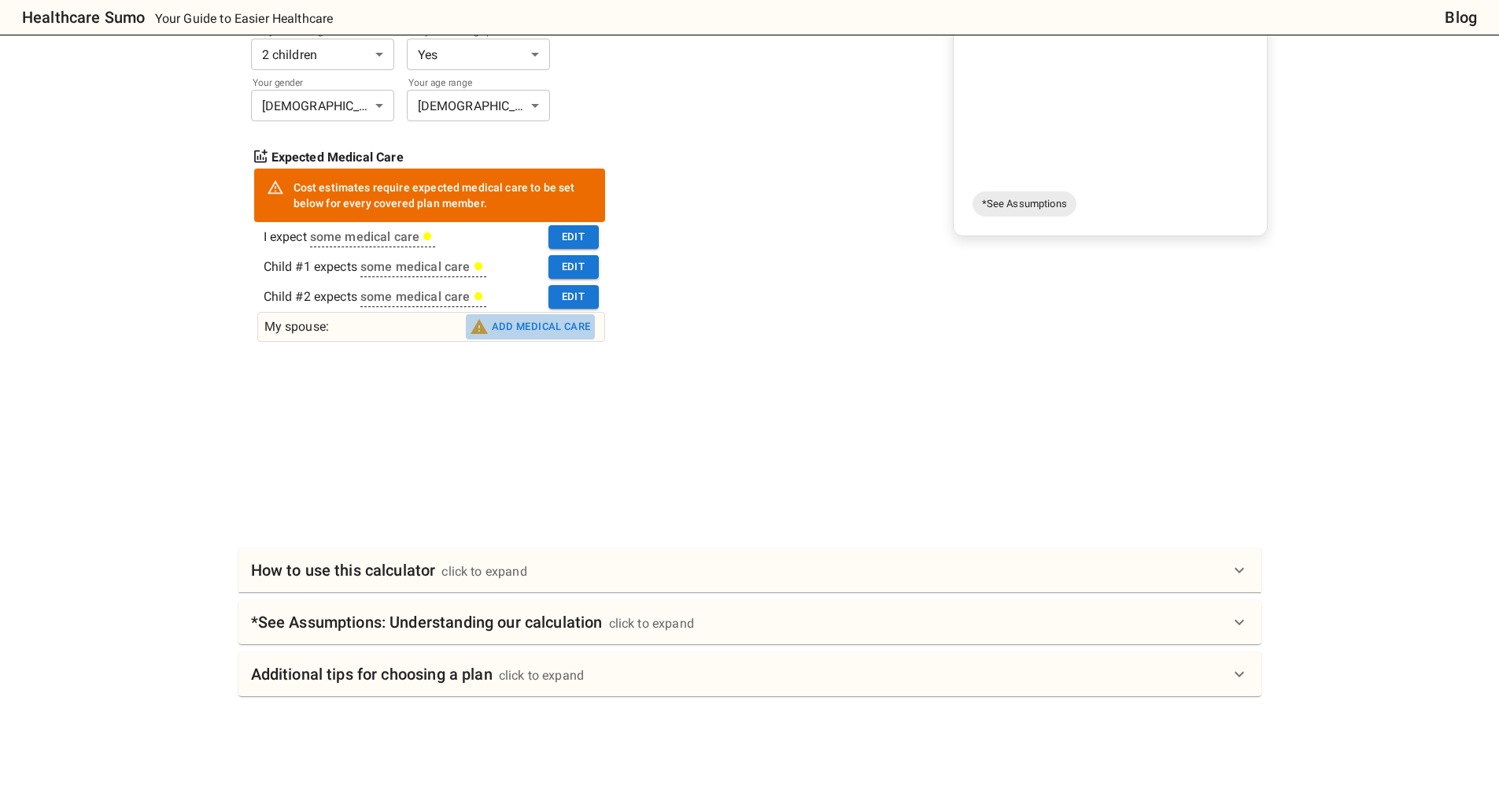
click at [525, 324] on button "Add medical care" at bounding box center [530, 327] width 129 height 26
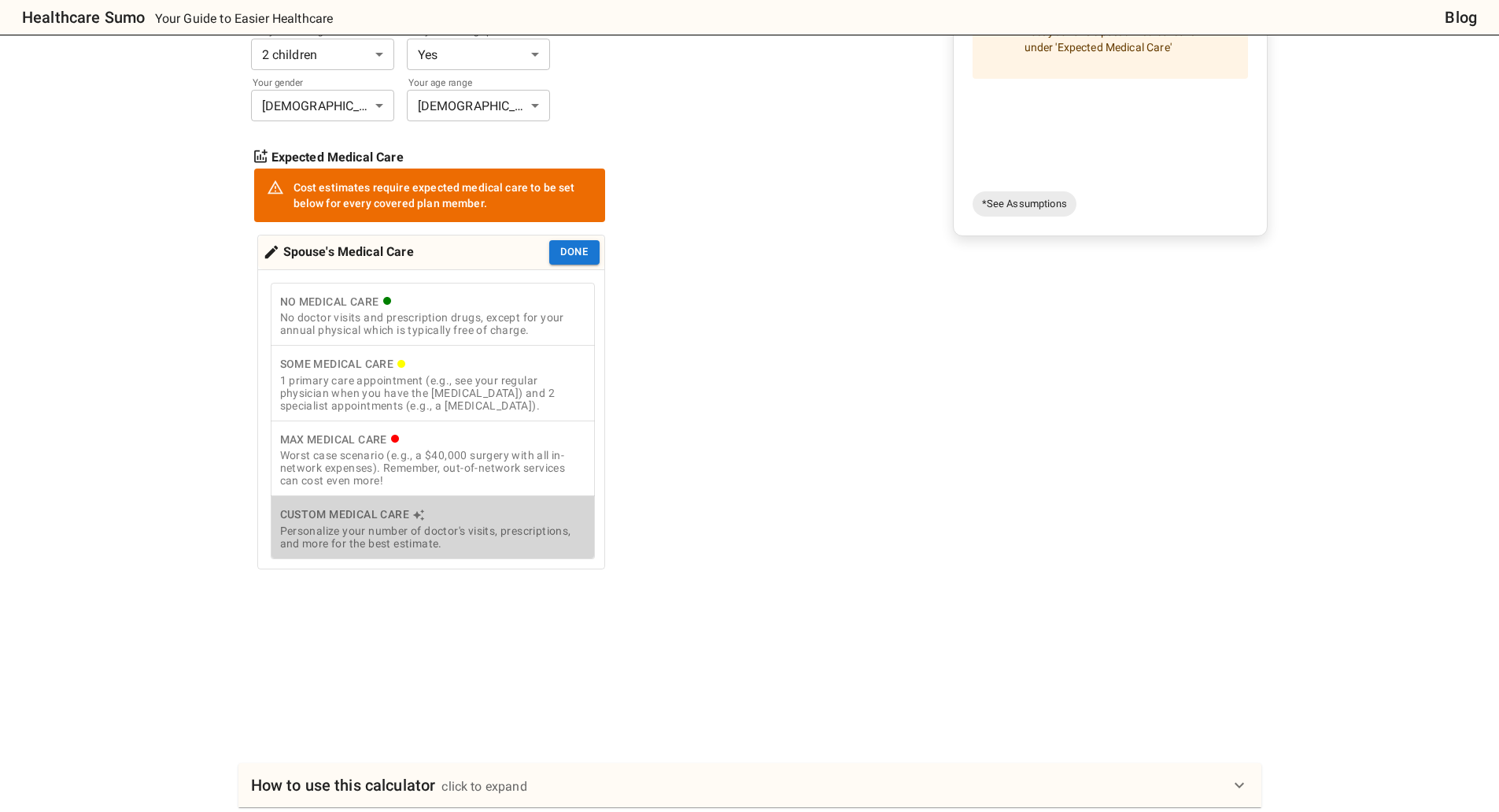
click at [371, 523] on div "Custom Medical Care" at bounding box center [433, 515] width 305 height 20
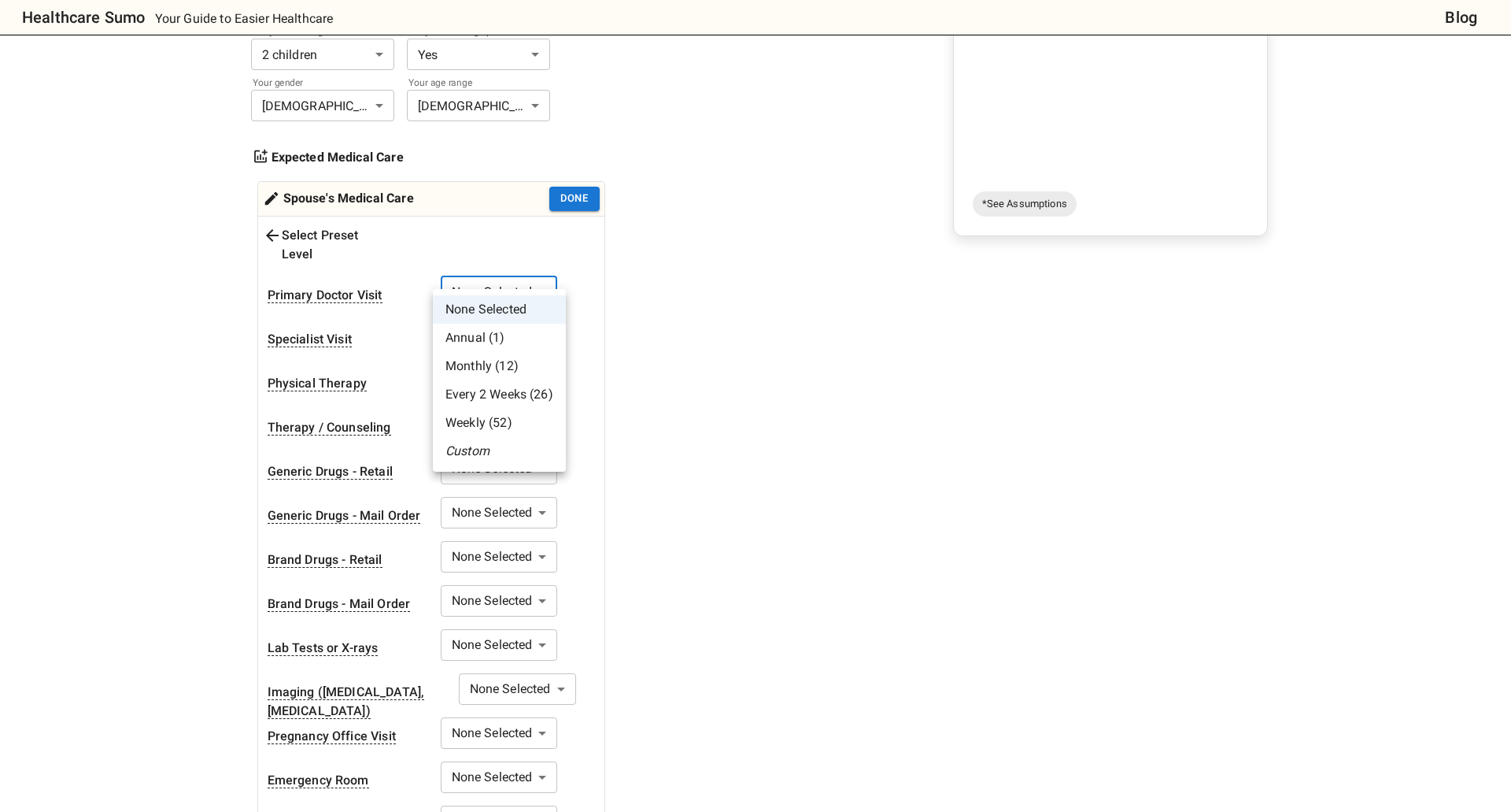
click at [470, 272] on body "Healthcare Sumo Your Guide to Easier Healthcare Blog Health Insurance Calculato…" at bounding box center [755, 625] width 1511 height 1880
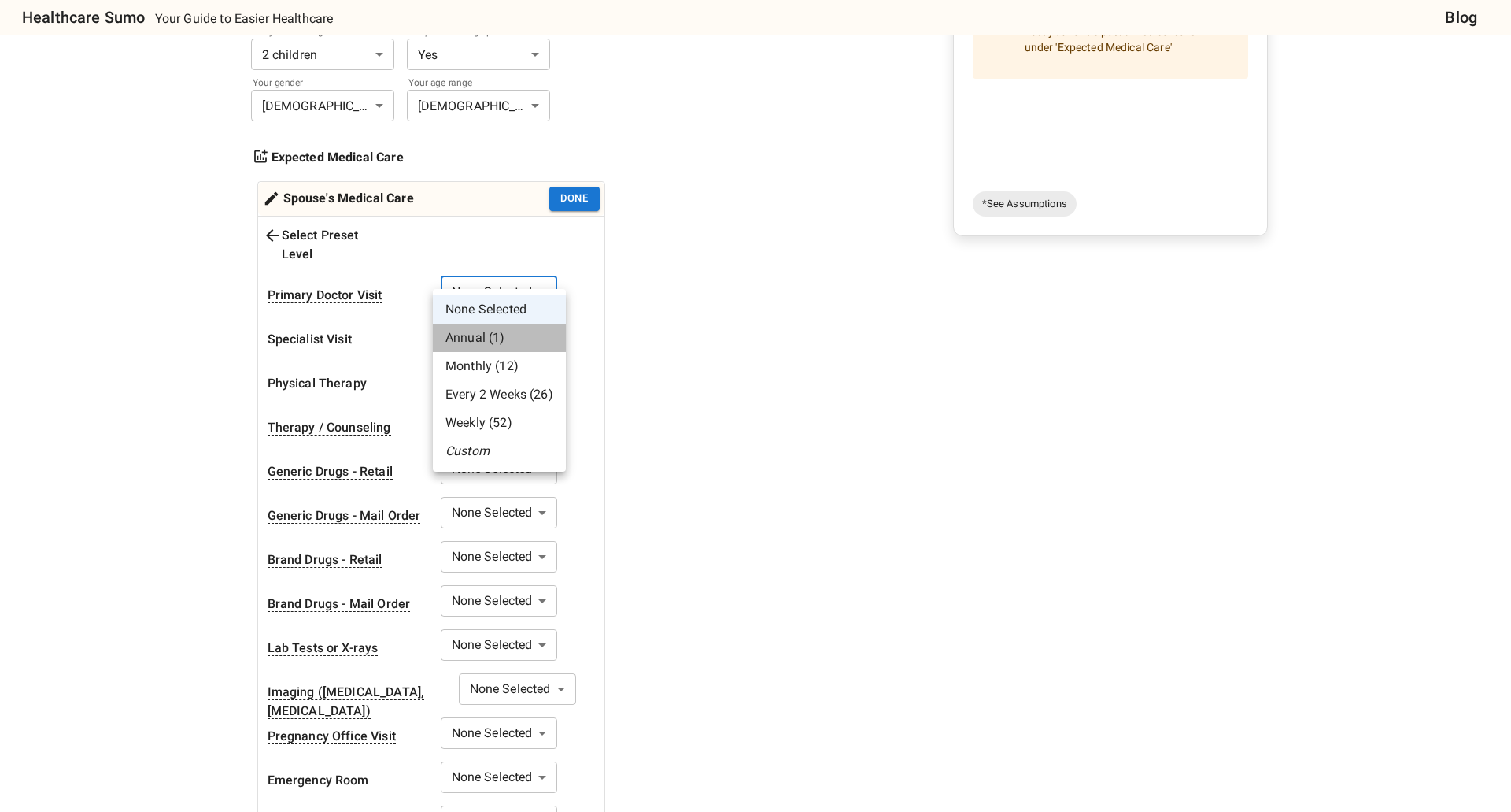
click at [485, 334] on li "Annual (1)" at bounding box center [499, 338] width 133 height 29
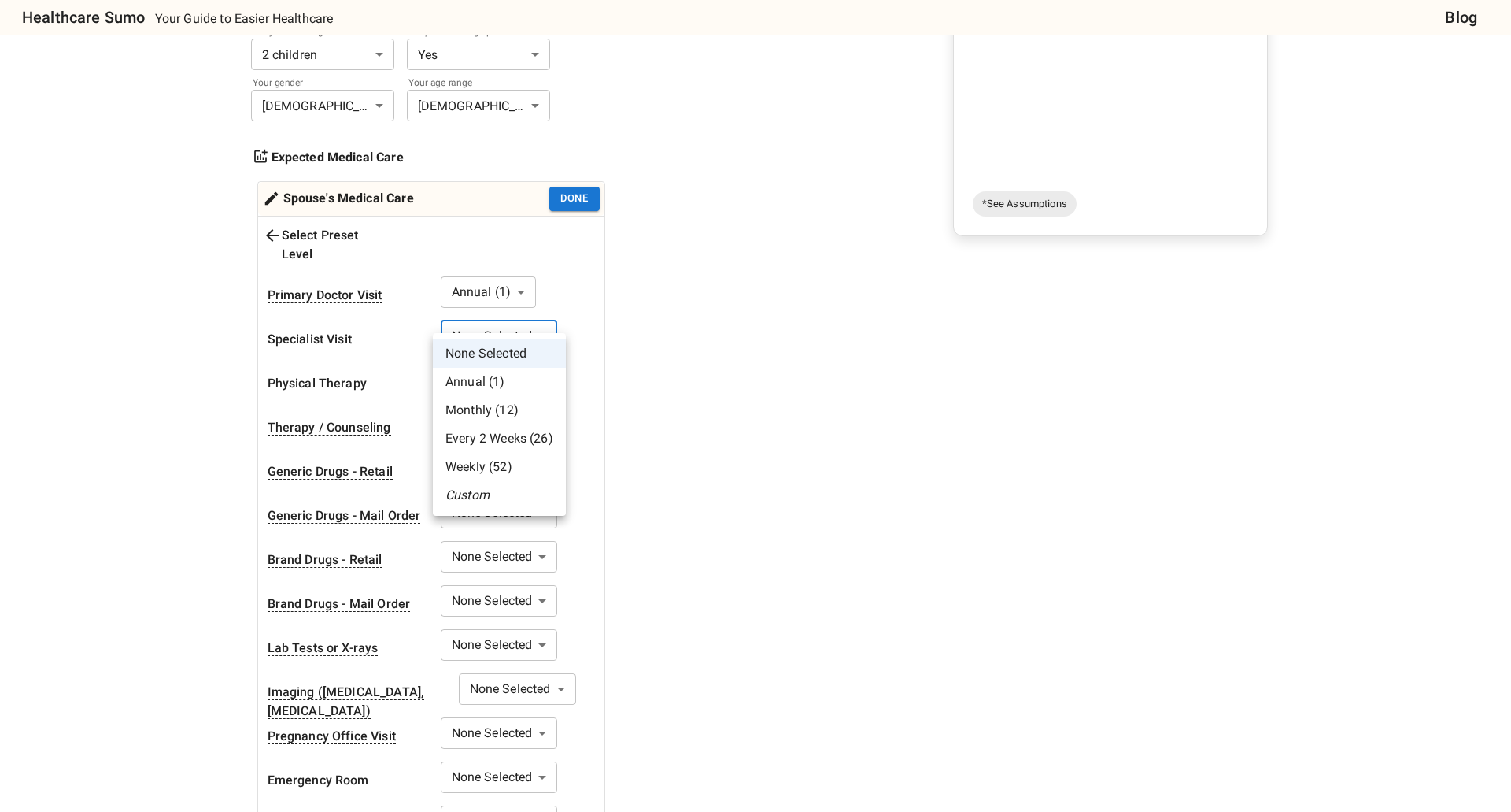
click at [492, 325] on body "Healthcare Sumo Your Guide to Easier Healthcare Blog Health Insurance Calculato…" at bounding box center [755, 625] width 1511 height 1880
click at [489, 490] on li "Custom" at bounding box center [499, 495] width 133 height 29
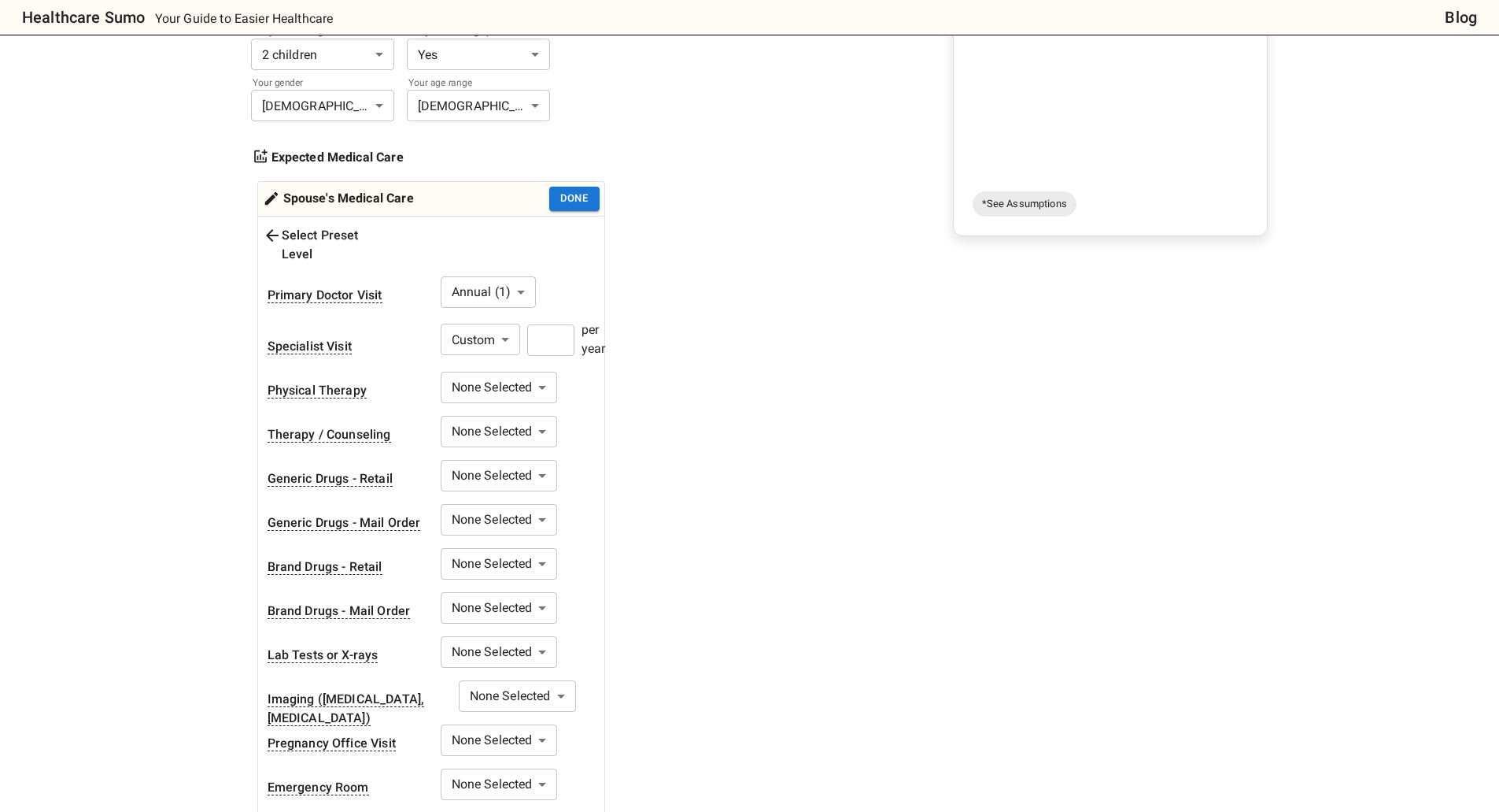
click at [563, 324] on input "number" at bounding box center [551, 340] width 47 height 31
drag, startPoint x: 547, startPoint y: 318, endPoint x: 530, endPoint y: 320, distance: 17.1
click at [530, 324] on input "*" at bounding box center [551, 340] width 47 height 31
click at [510, 355] on body "Healthcare Sumo Your Guide to Easier Healthcare Blog Health Insurance Calculato…" at bounding box center [755, 628] width 1511 height 1887
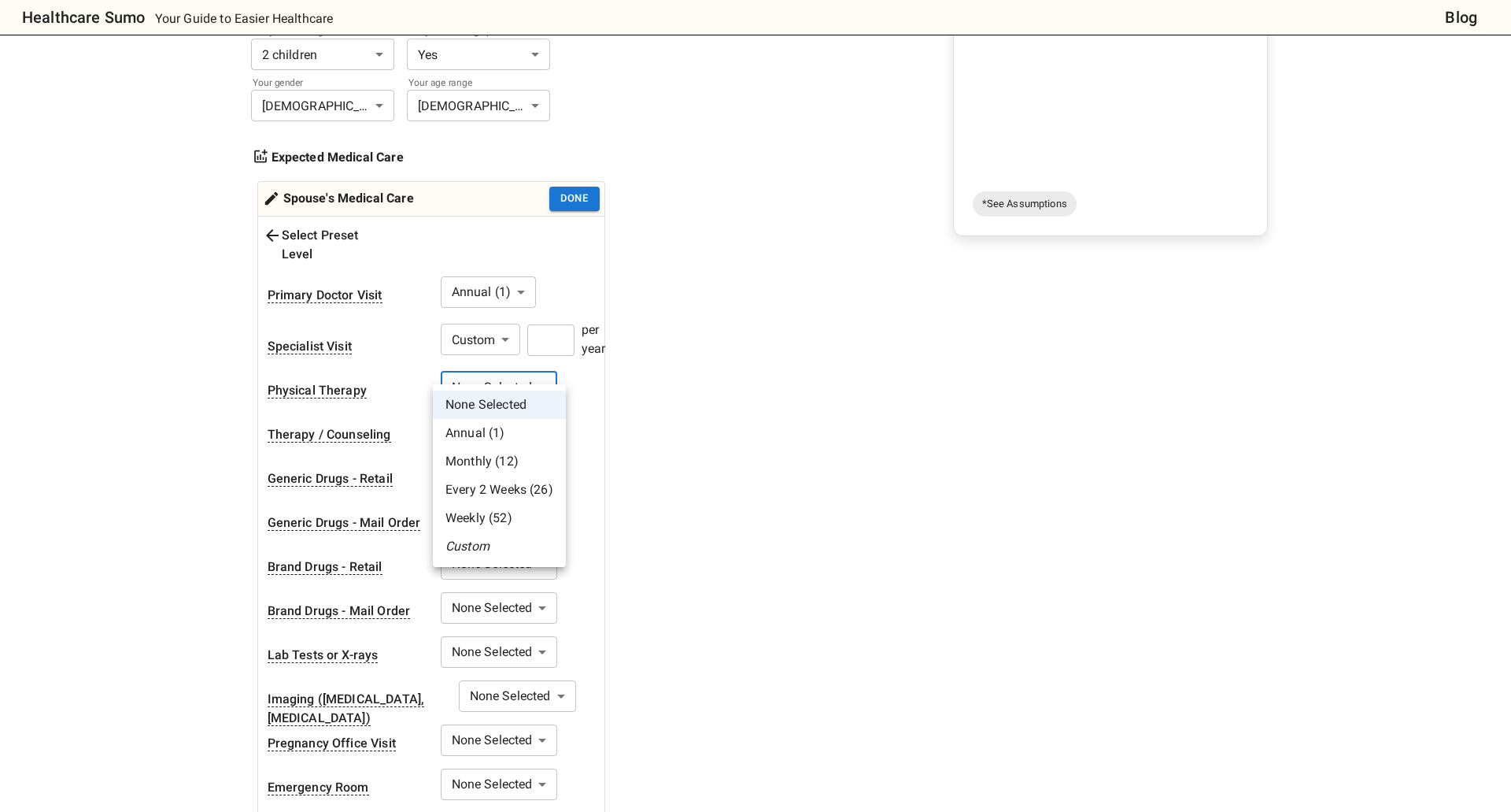
click at [496, 408] on li "None Selected" at bounding box center [499, 405] width 133 height 29
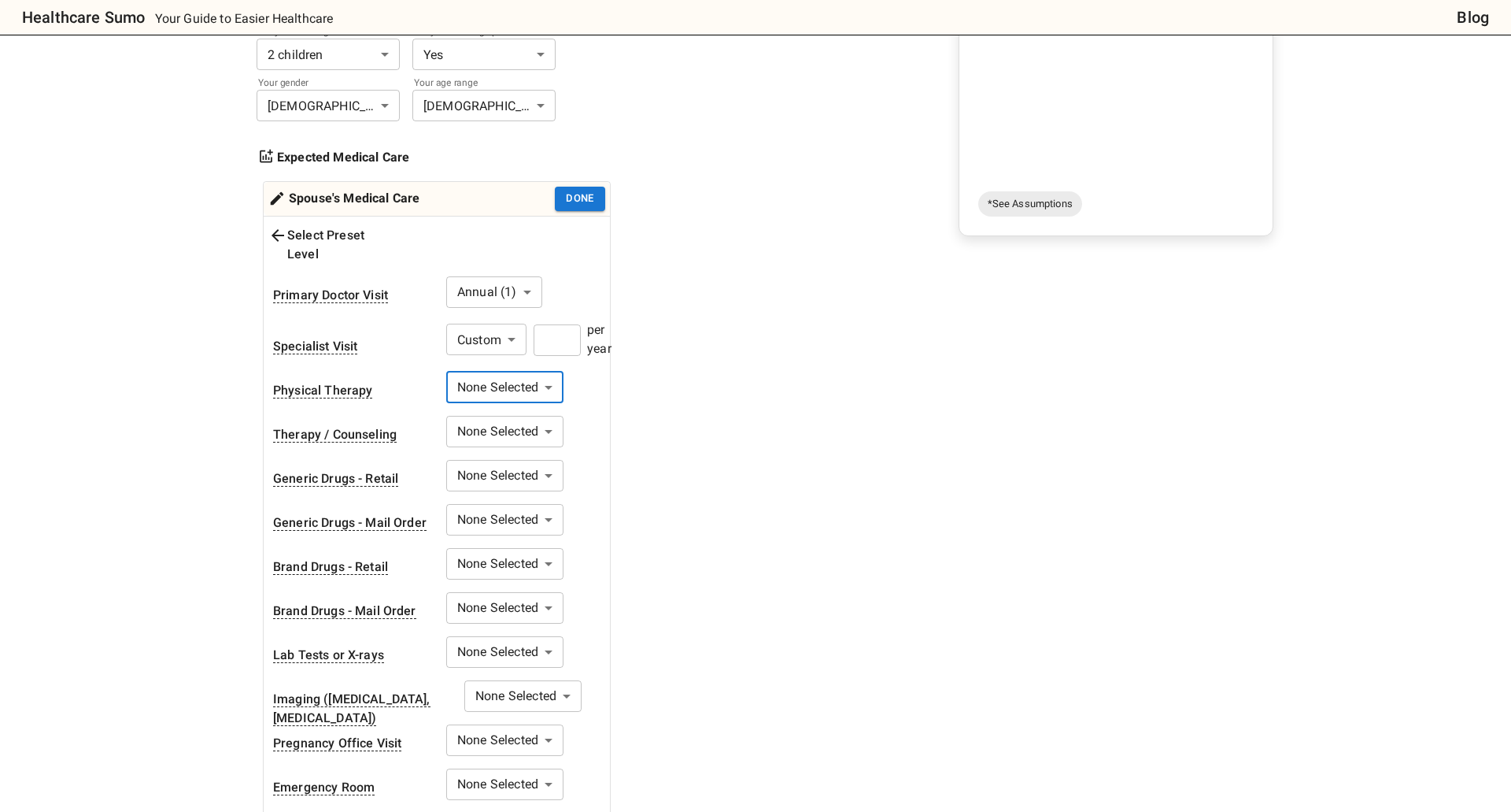
click at [496, 408] on body "Healthcare Sumo Your Guide to Easier Healthcare Blog Health Insurance Calculato…" at bounding box center [755, 628] width 1511 height 1887
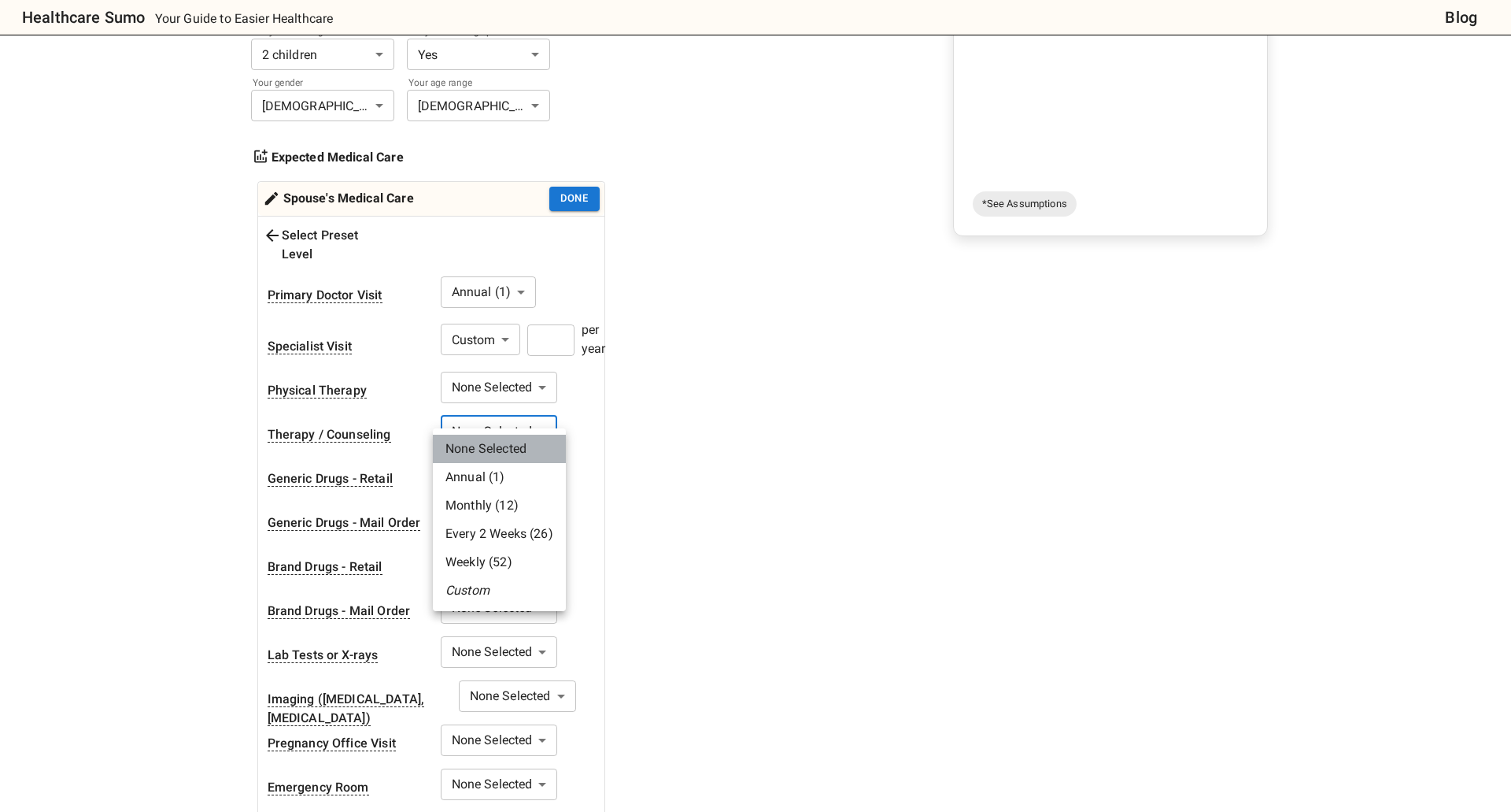
click at [492, 454] on li "None Selected" at bounding box center [499, 448] width 133 height 29
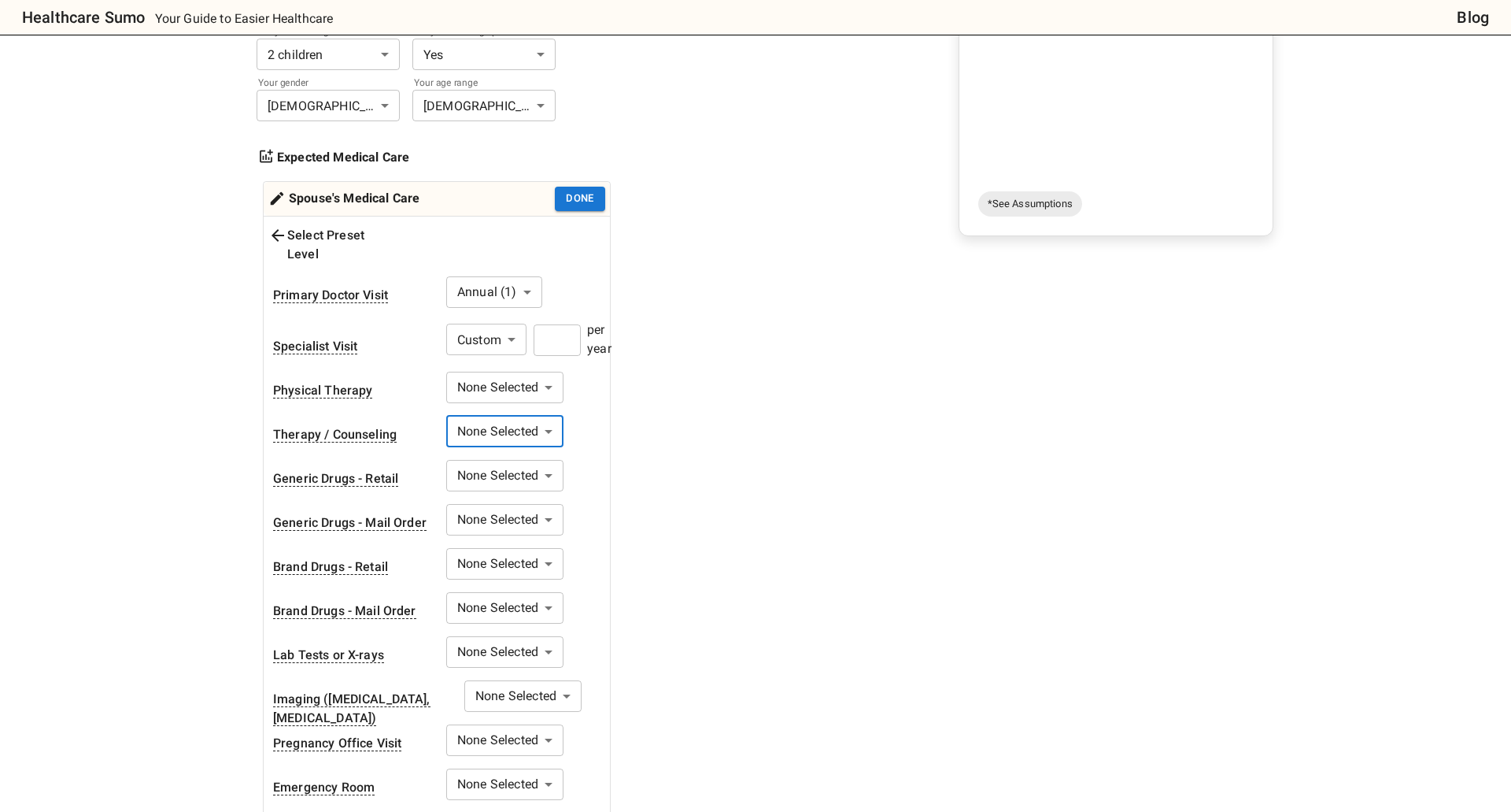
click at [502, 468] on body "Healthcare Sumo Your Guide to Easier Healthcare Blog Health Insurance Calculato…" at bounding box center [755, 628] width 1511 height 1887
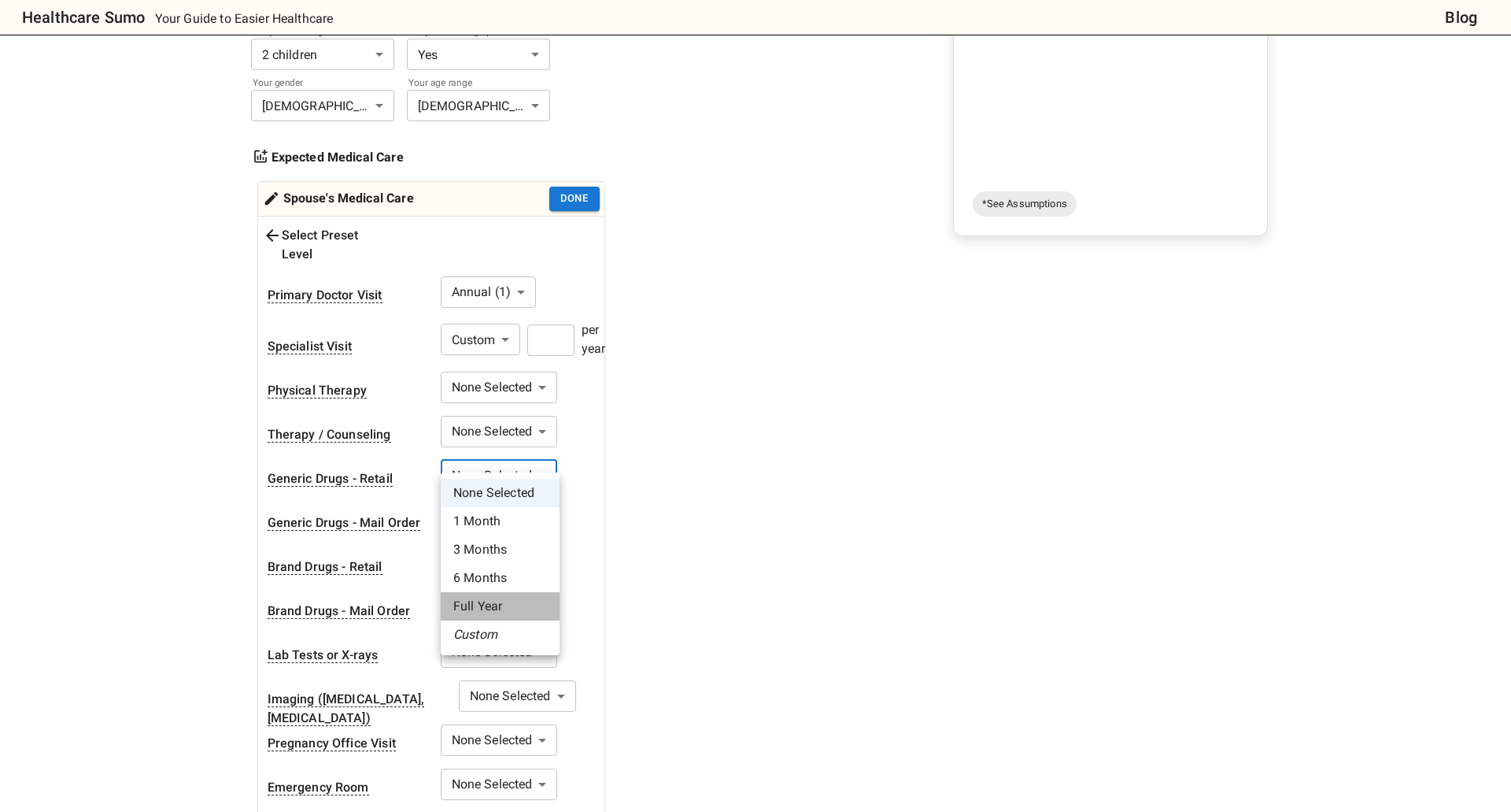
click at [500, 605] on li "Full Year" at bounding box center [500, 605] width 119 height 29
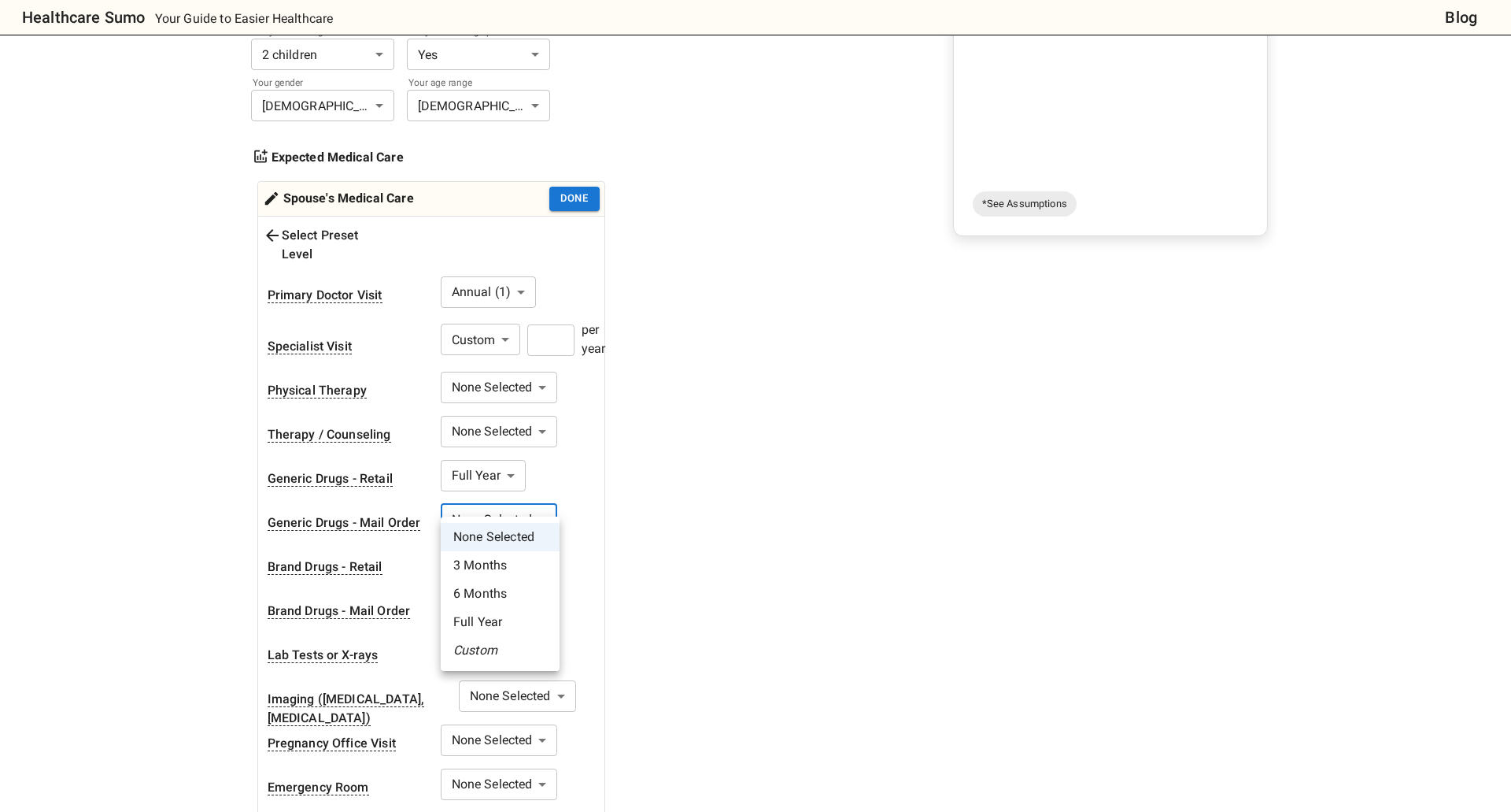
click at [516, 505] on body "Healthcare Sumo Your Guide to Easier Healthcare Blog Health Insurance Calculato…" at bounding box center [755, 628] width 1511 height 1887
click at [504, 622] on li "Full Year" at bounding box center [500, 621] width 119 height 29
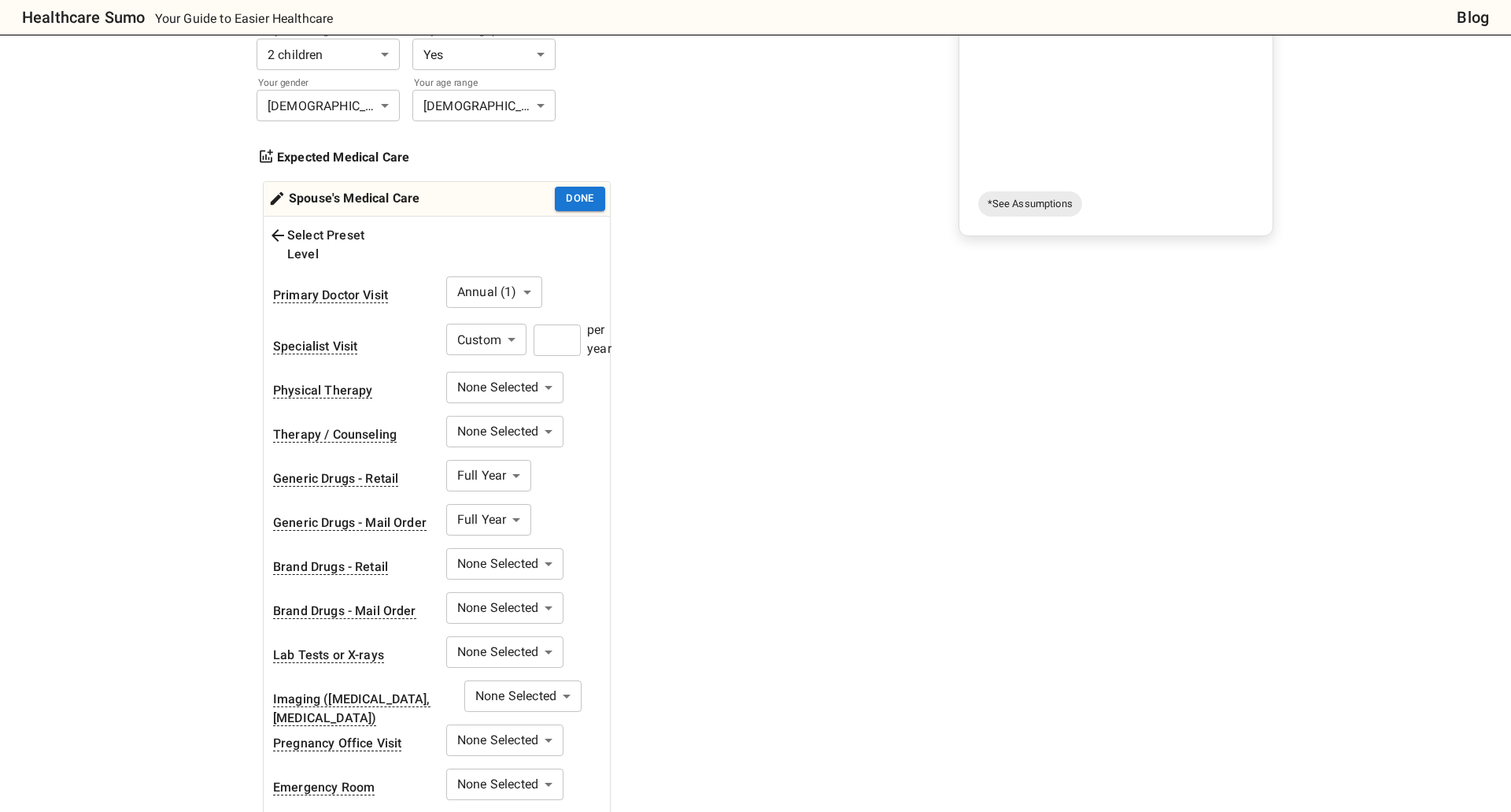
click at [509, 632] on body "Healthcare Sumo Your Guide to Easier Healthcare Blog Health Insurance Calculato…" at bounding box center [755, 628] width 1511 height 1887
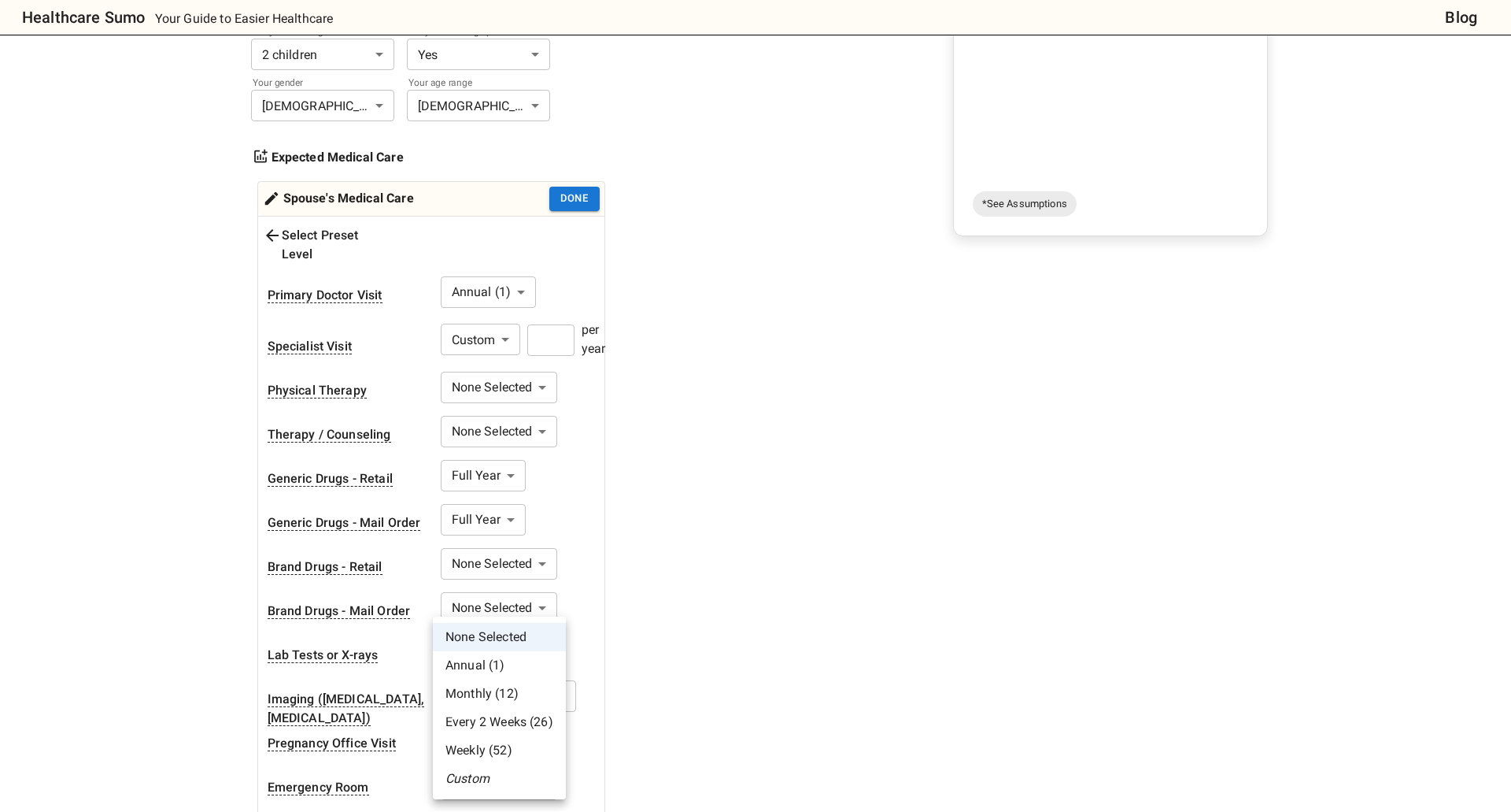
click at [499, 775] on li "Custom" at bounding box center [499, 779] width 133 height 29
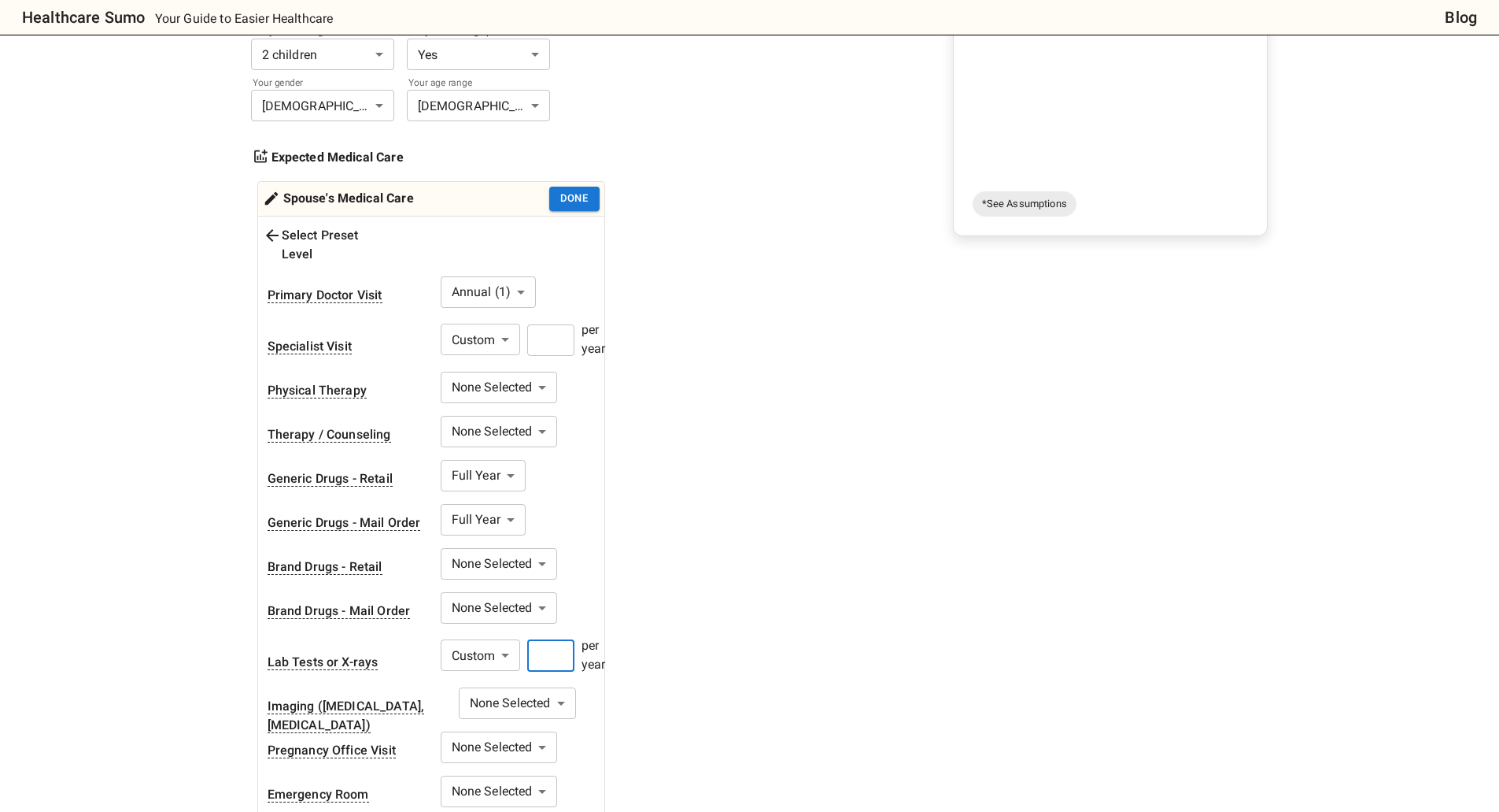
click at [540, 640] on input "number" at bounding box center [551, 656] width 47 height 31
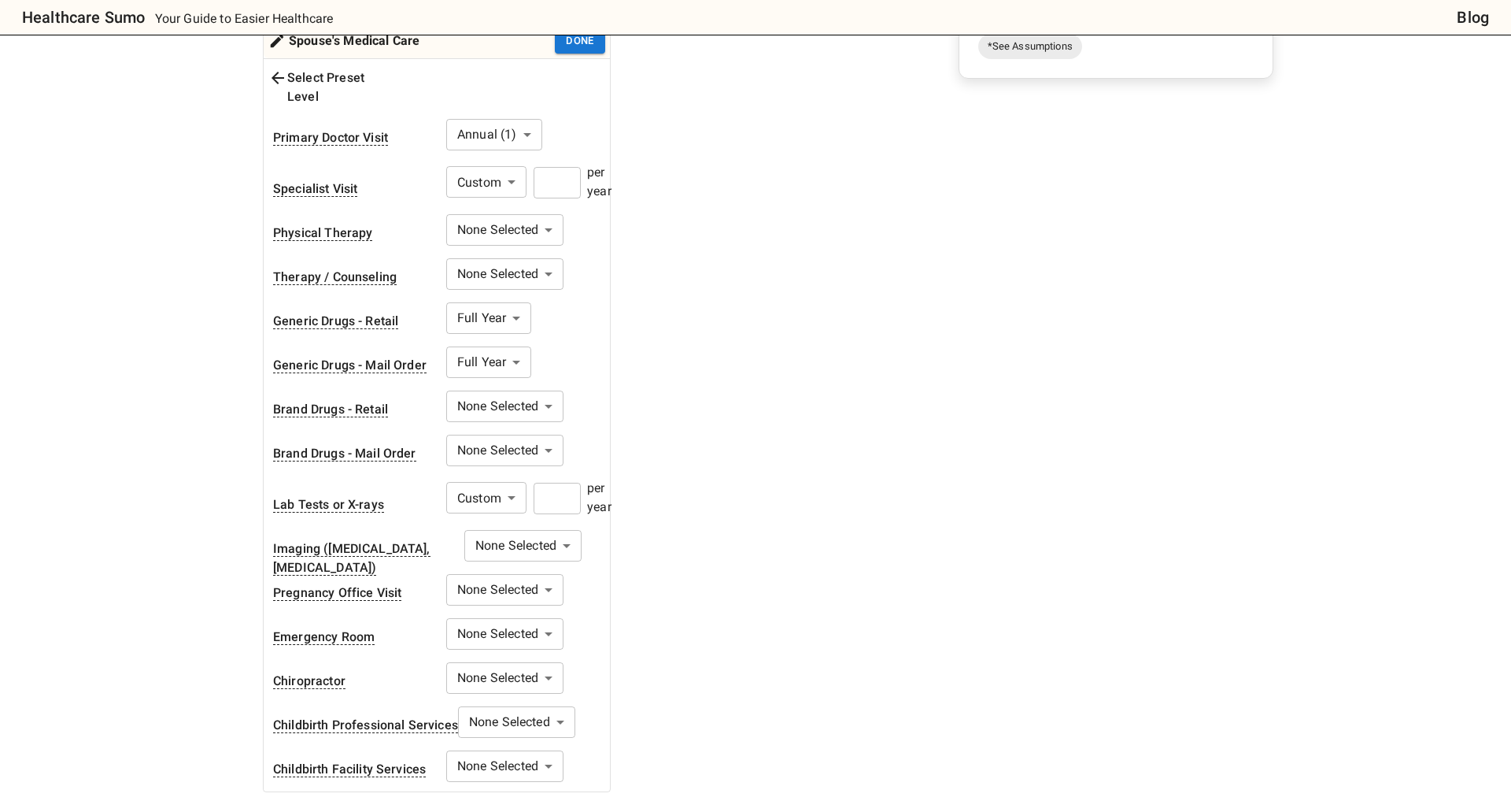
click at [483, 536] on body "Healthcare Sumo Your Guide to Easier Healthcare Blog Health Insurance Calculato…" at bounding box center [755, 474] width 1511 height 1894
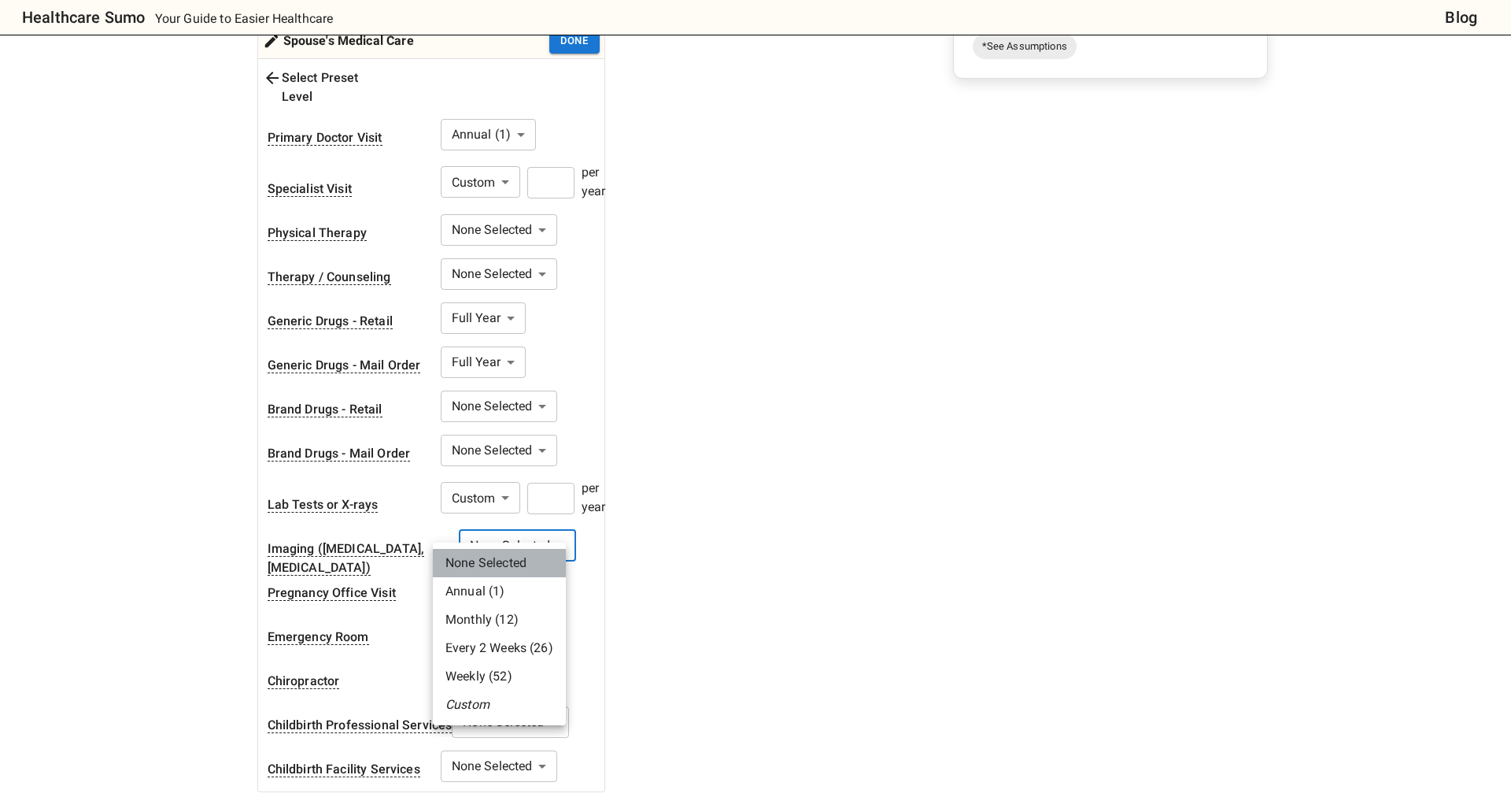
click at [491, 560] on li "None Selected" at bounding box center [499, 562] width 133 height 29
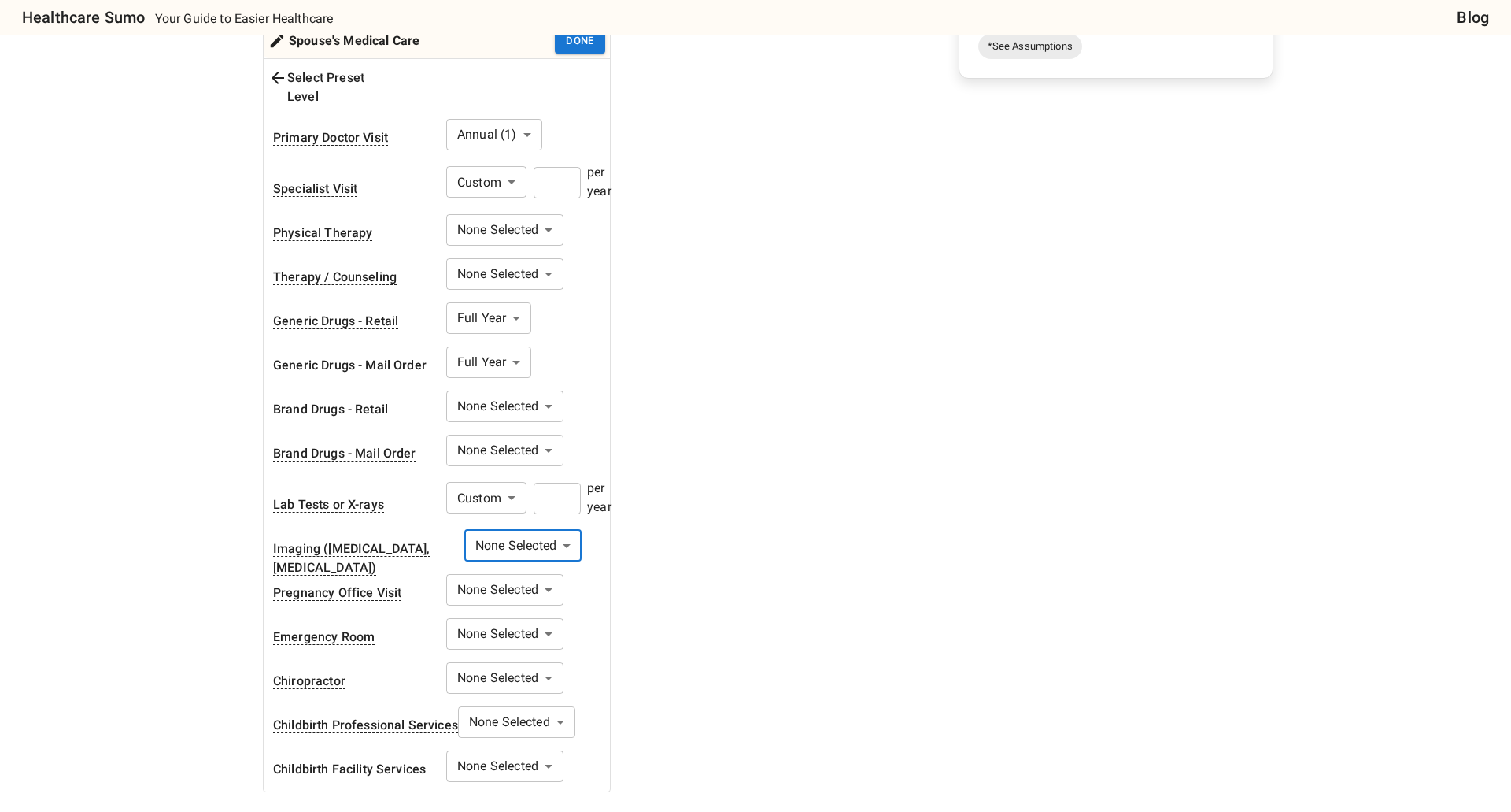
click at [489, 579] on body "Healthcare Sumo Your Guide to Easier Healthcare Blog Health Insurance Calculato…" at bounding box center [755, 474] width 1511 height 1894
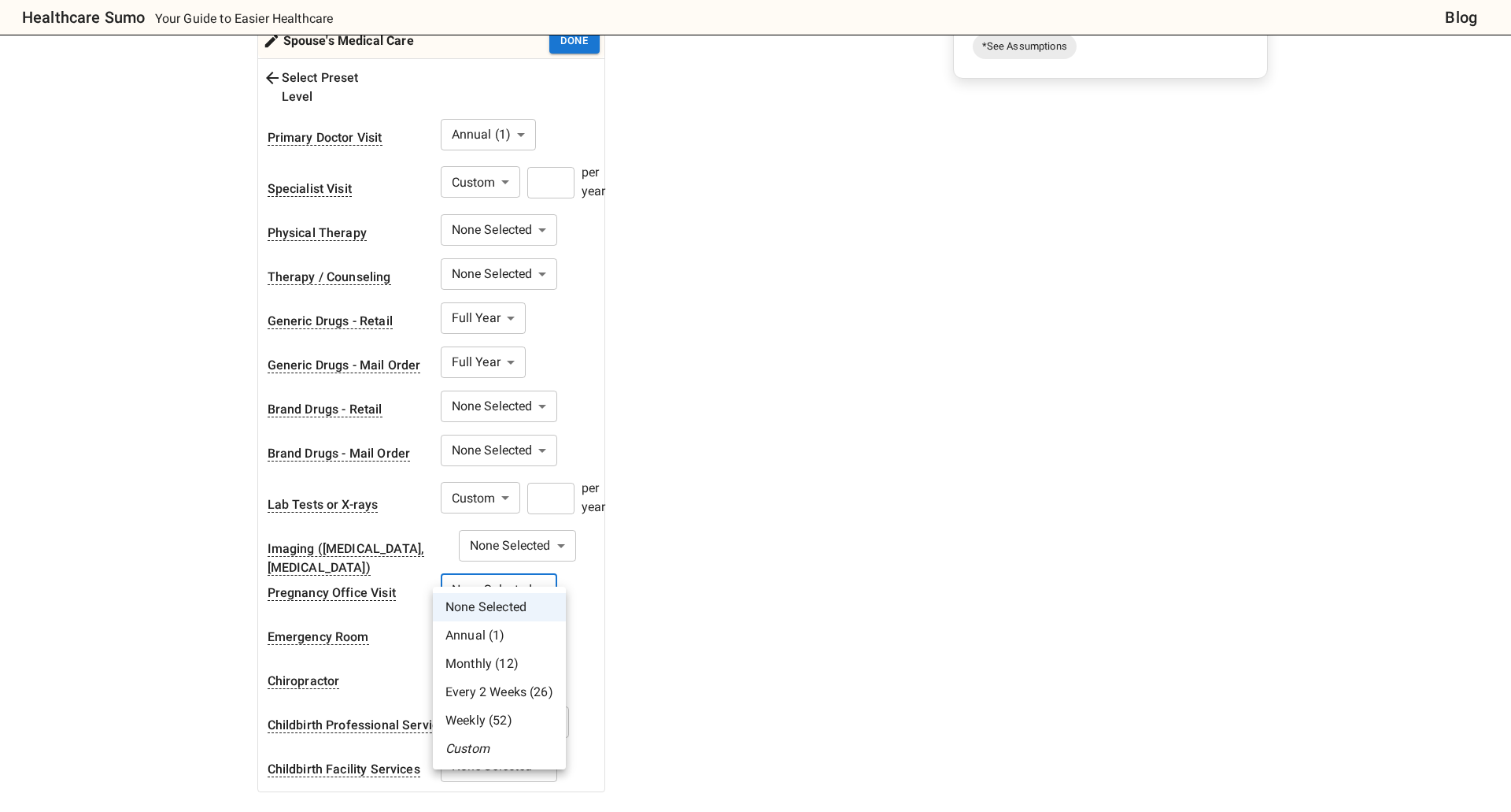
click at [489, 611] on li "None Selected" at bounding box center [499, 606] width 133 height 29
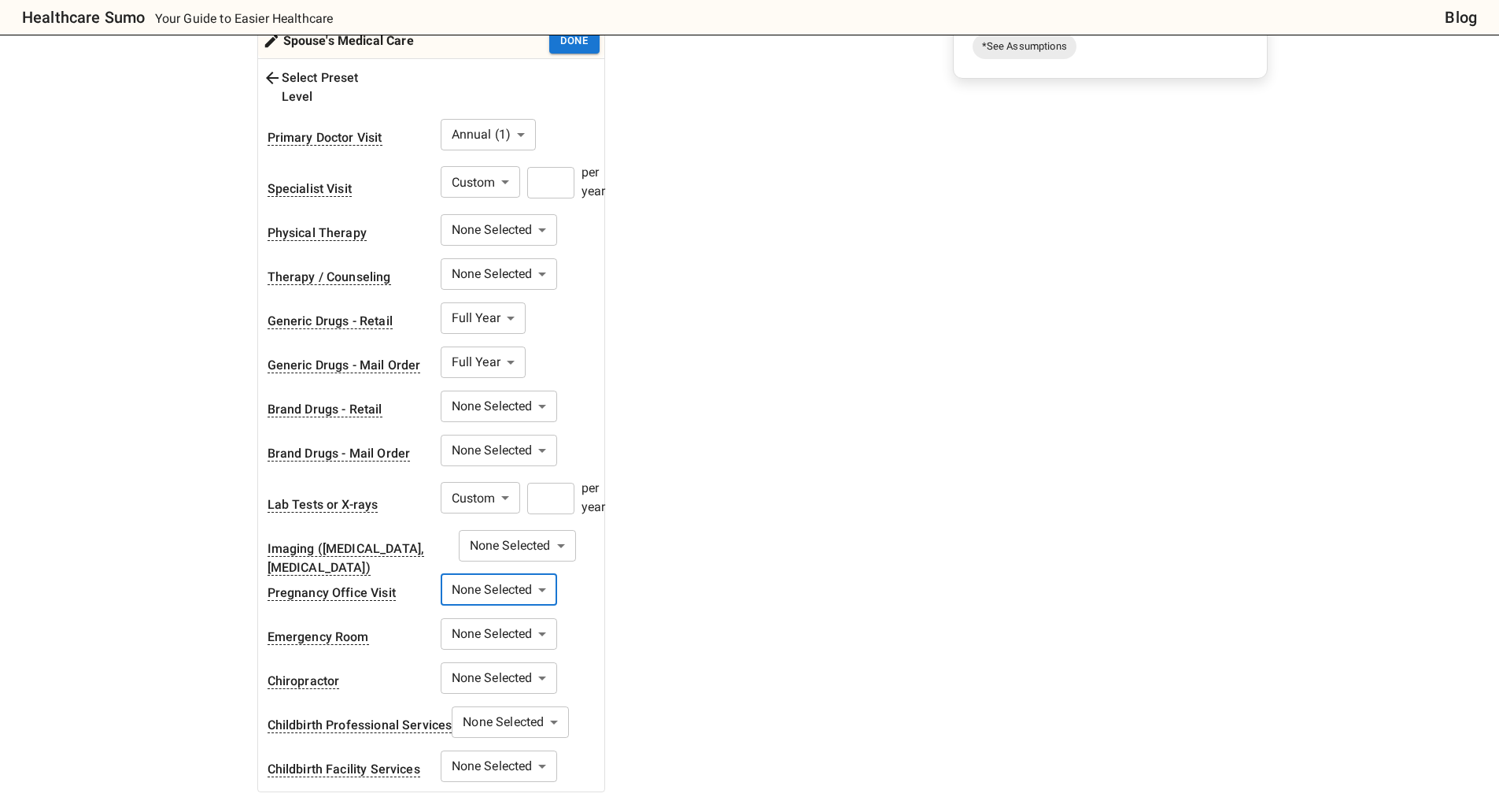
click at [488, 619] on body "Healthcare Sumo Your Guide to Easier Healthcare Blog Health Insurance Calculato…" at bounding box center [749, 474] width 1499 height 1894
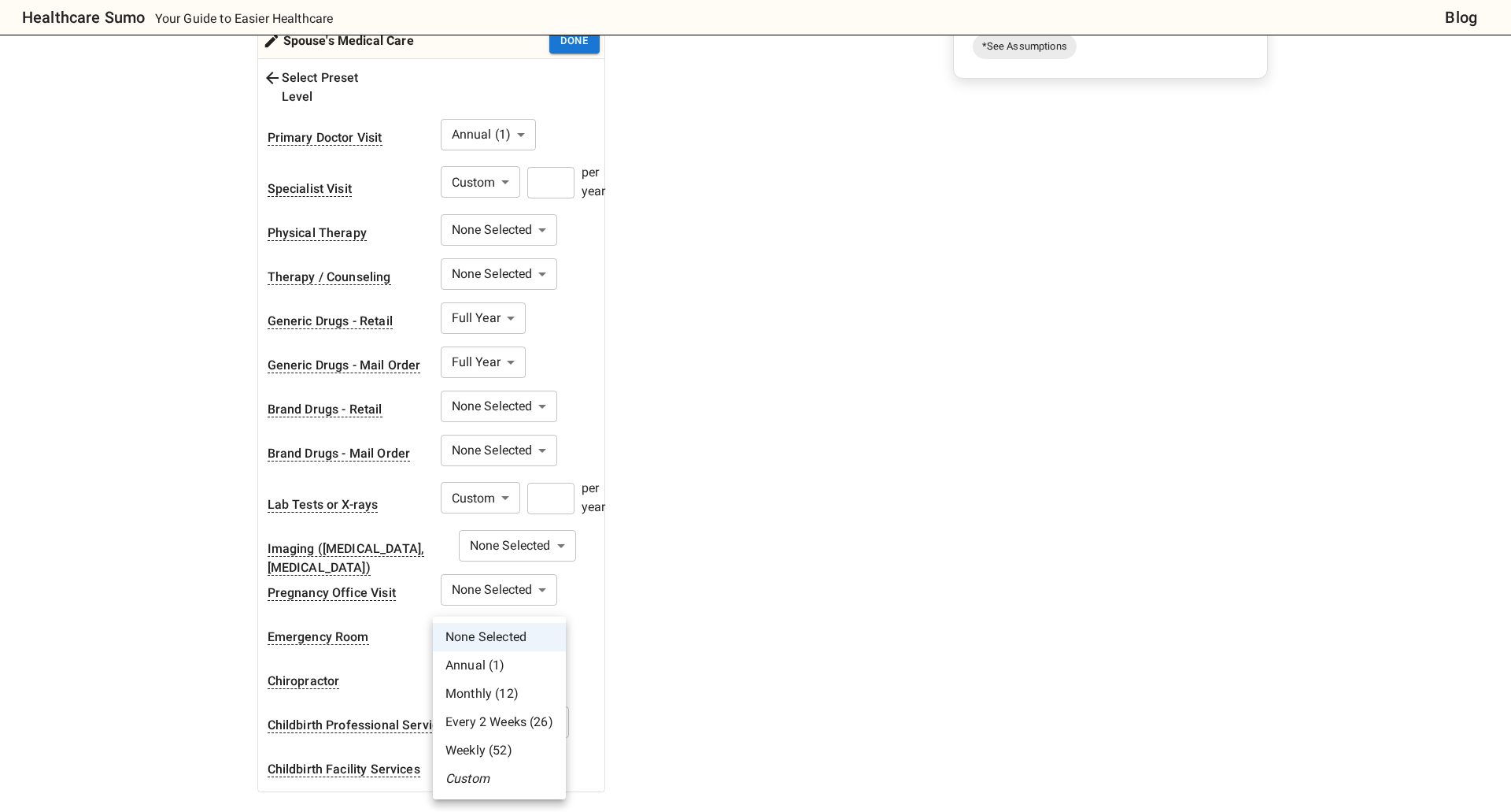
click at [487, 635] on li "None Selected" at bounding box center [499, 637] width 133 height 29
click at [486, 670] on body "Healthcare Sumo Your Guide to Easier Healthcare Blog Health Insurance Calculato…" at bounding box center [755, 474] width 1511 height 1894
click at [490, 639] on li "None Selected" at bounding box center [499, 637] width 133 height 29
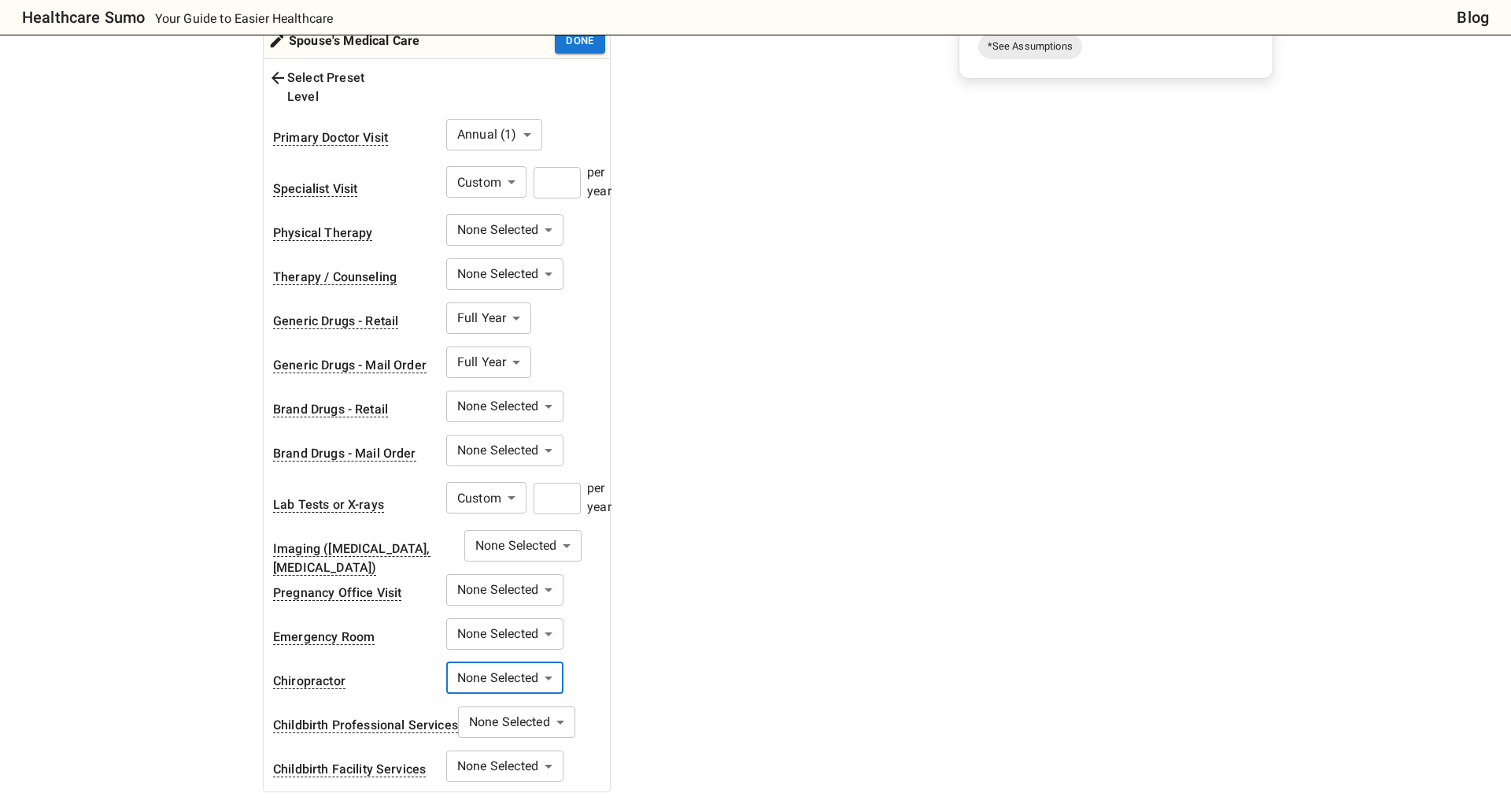
click at [506, 699] on body "Healthcare Sumo Your Guide to Easier Healthcare Blog Health Insurance Calculato…" at bounding box center [755, 474] width 1511 height 1894
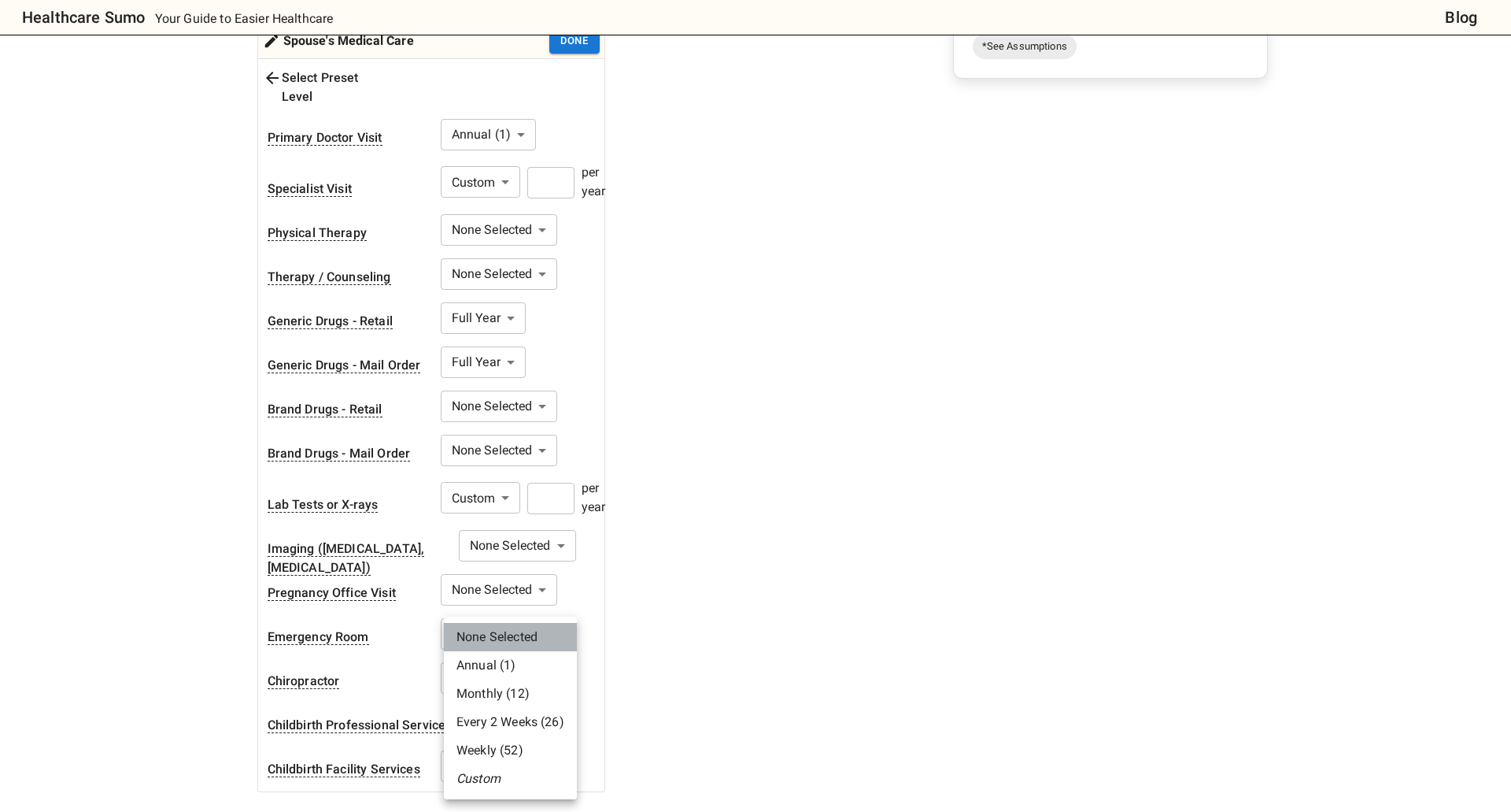
click at [503, 632] on li "None Selected" at bounding box center [510, 637] width 133 height 29
click at [510, 742] on body "Healthcare Sumo Your Guide to Easier Healthcare Blog Health Insurance Calculato…" at bounding box center [755, 474] width 1511 height 1894
click at [503, 639] on li "None Selected" at bounding box center [499, 637] width 133 height 29
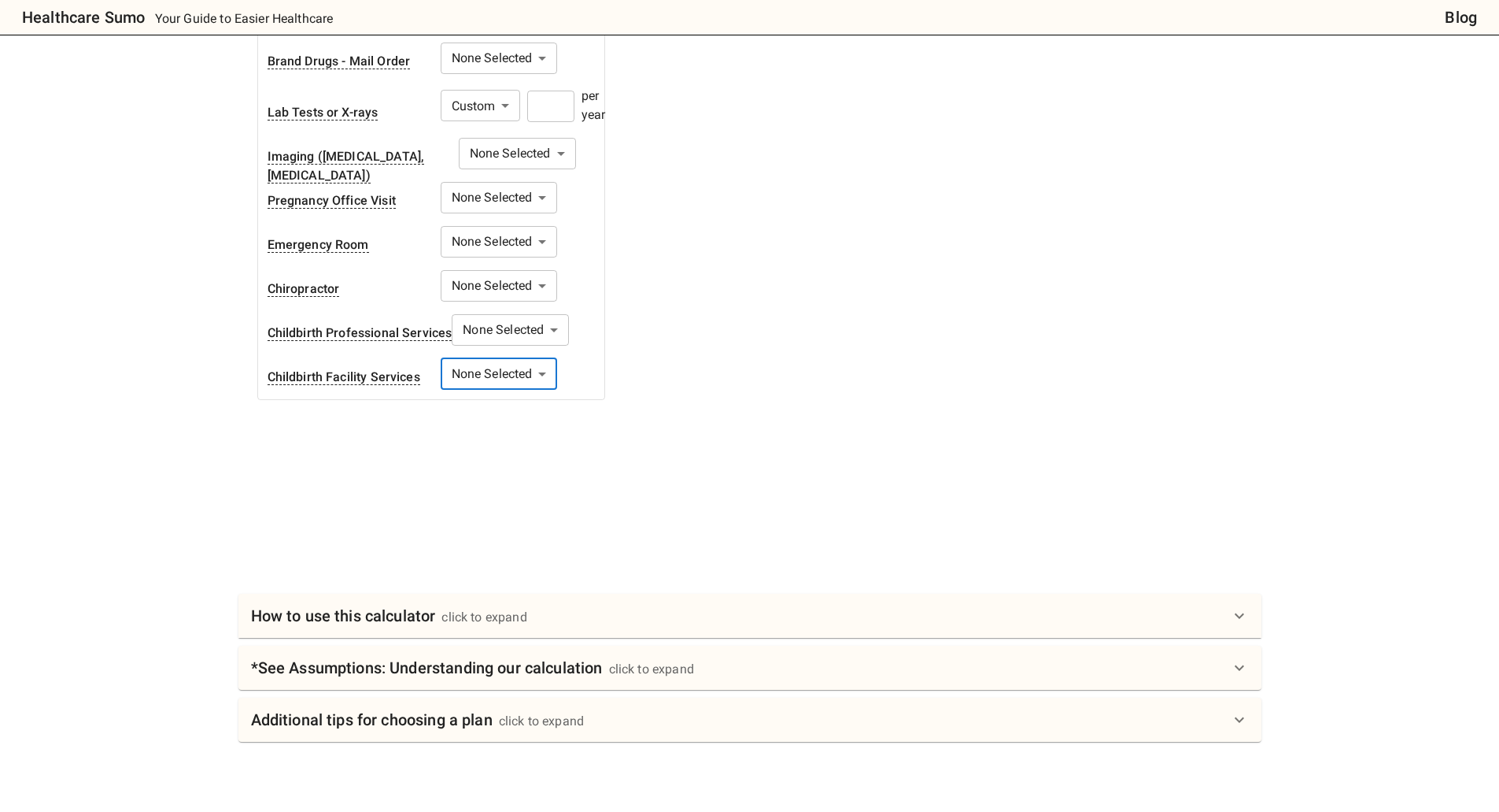
scroll to position [866, 0]
click at [531, 601] on div "How to use this calculator click to expand" at bounding box center [740, 614] width 979 height 26
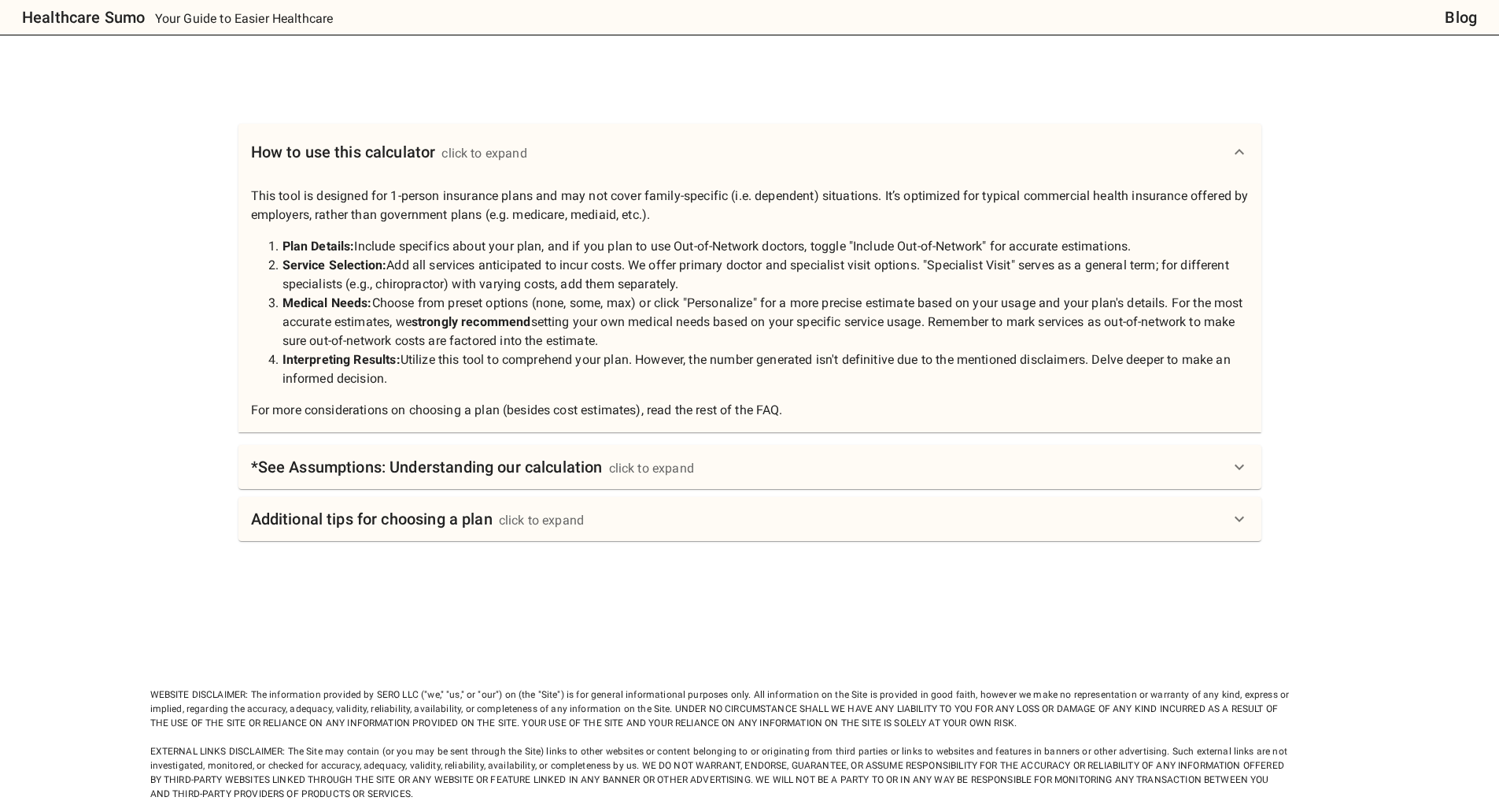
scroll to position [1339, 0]
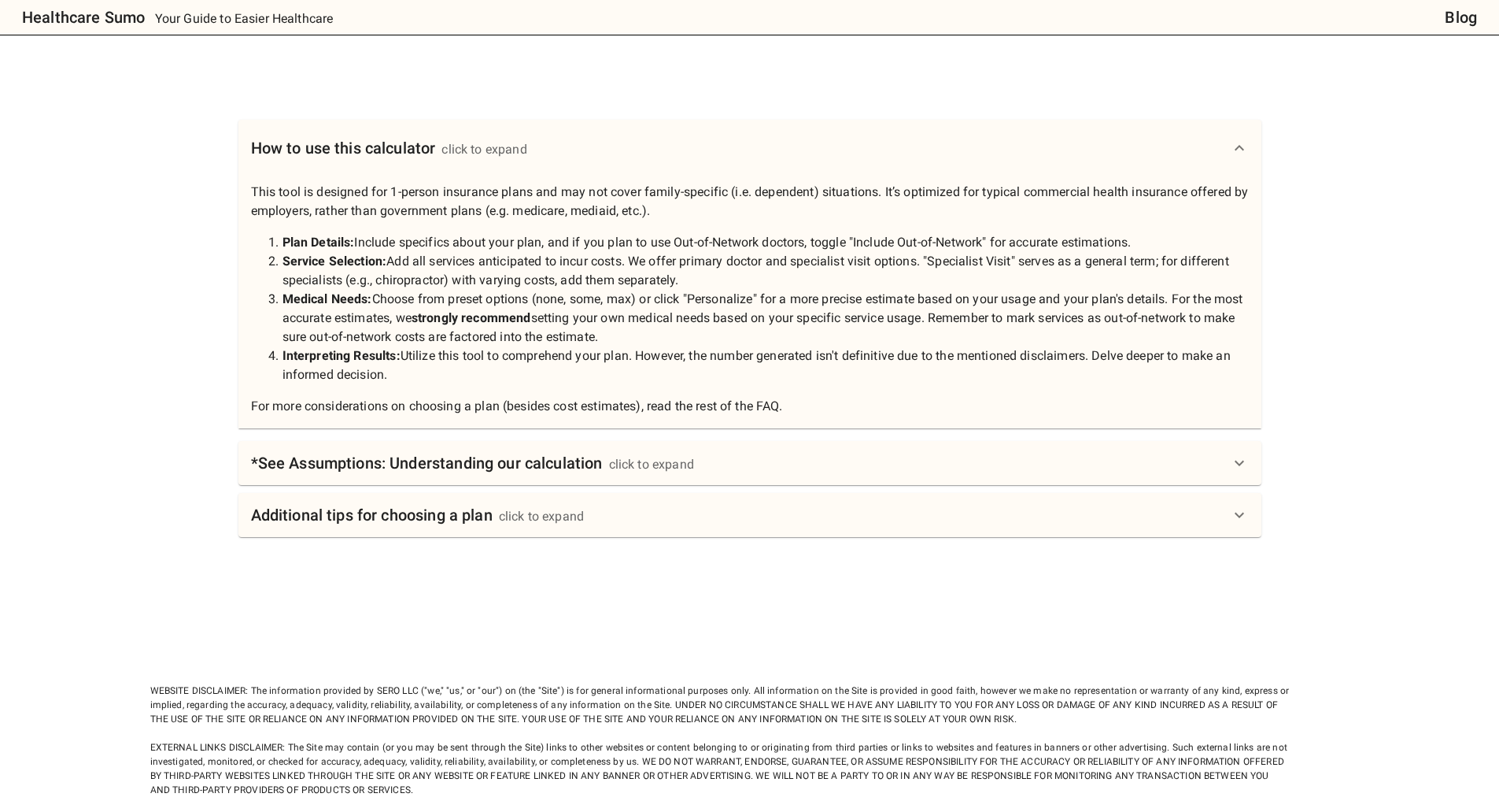
click at [496, 450] on h6 "*See Assumptions: Understanding our calculation" at bounding box center [426, 463] width 351 height 26
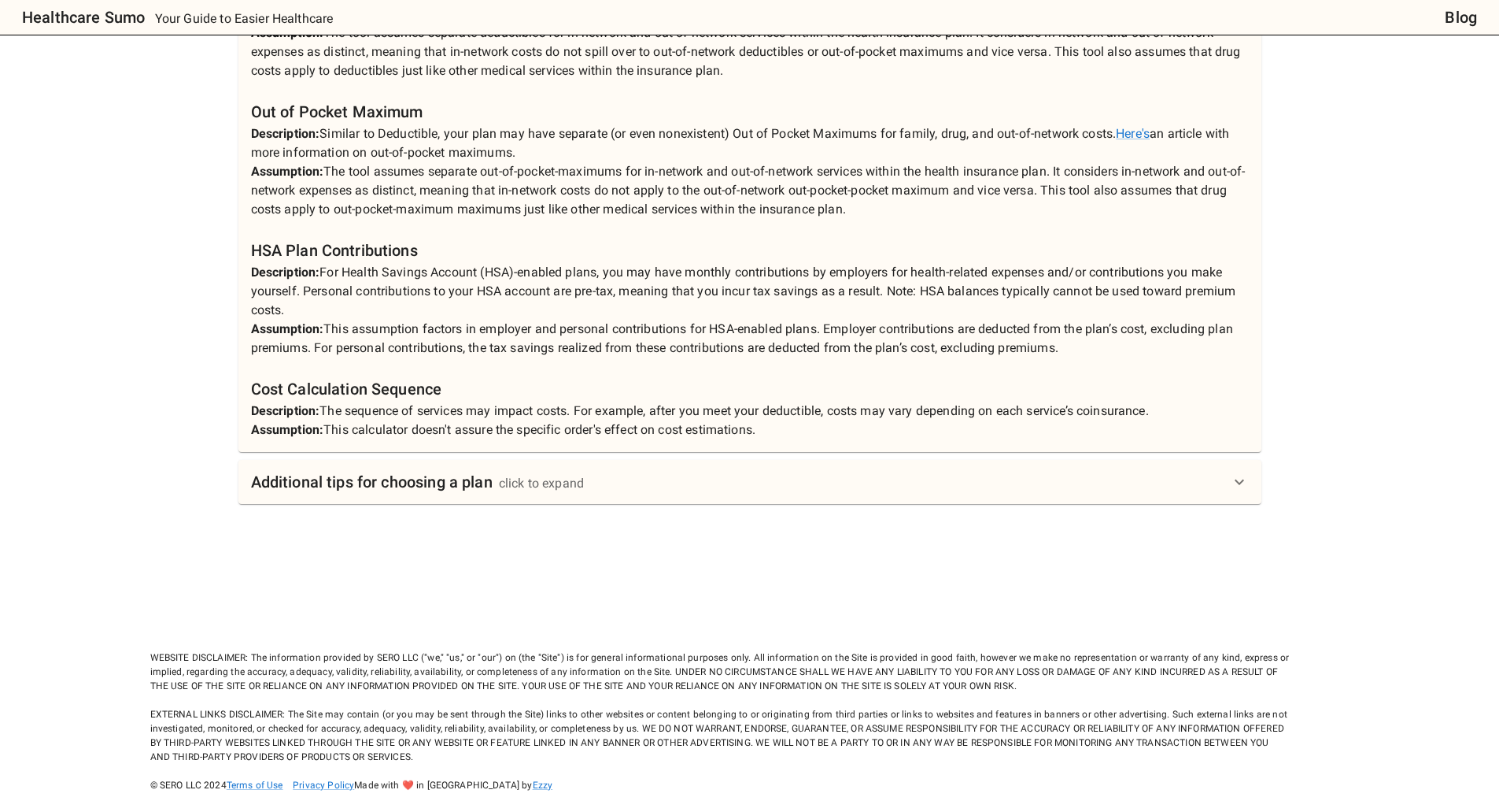
scroll to position [2058, 0]
click at [501, 468] on div "Additional tips for choosing a plan click to expand" at bounding box center [417, 481] width 334 height 26
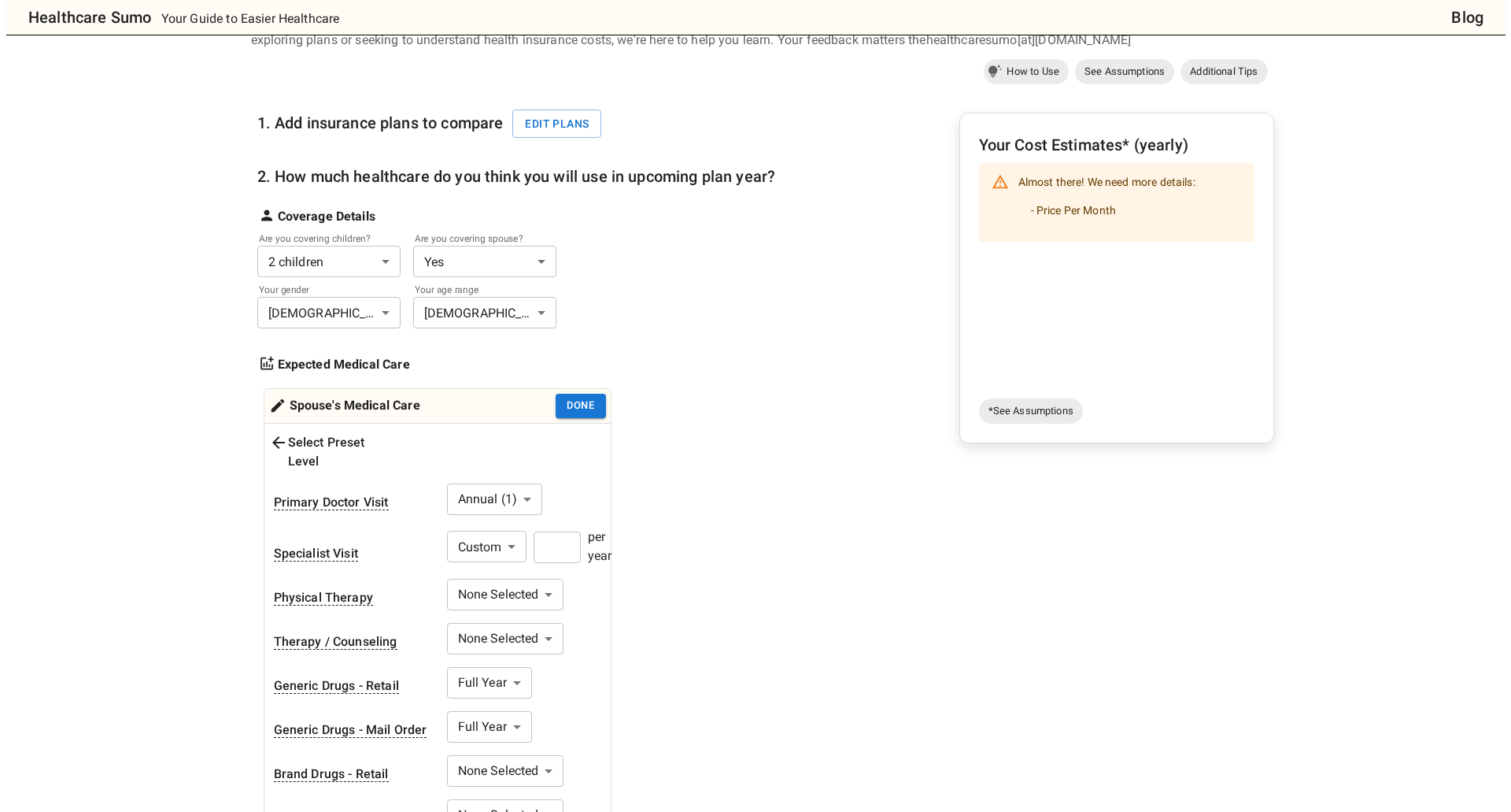
scroll to position [0, 0]
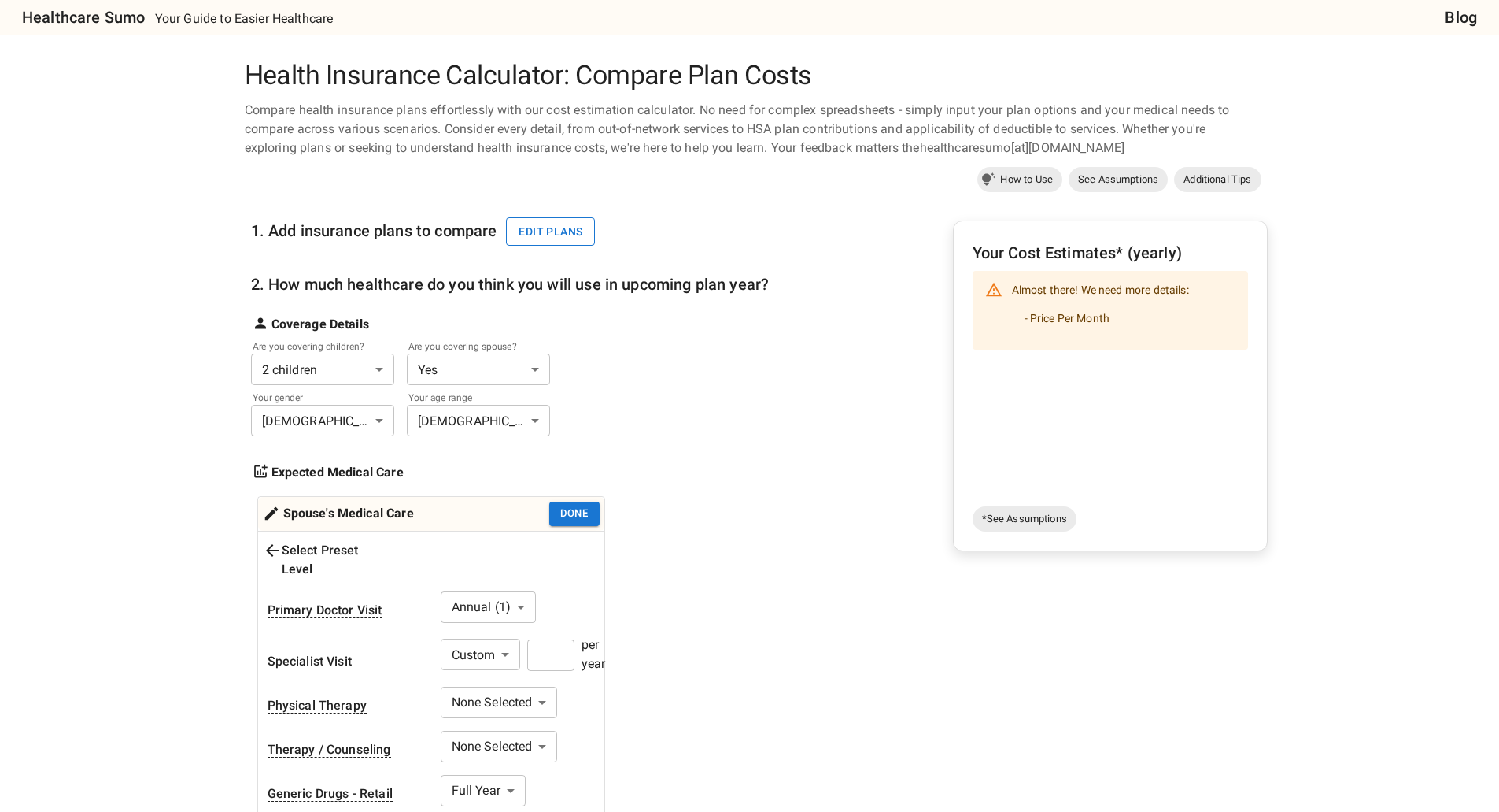
click at [536, 233] on button "Edit plans" at bounding box center [550, 232] width 89 height 30
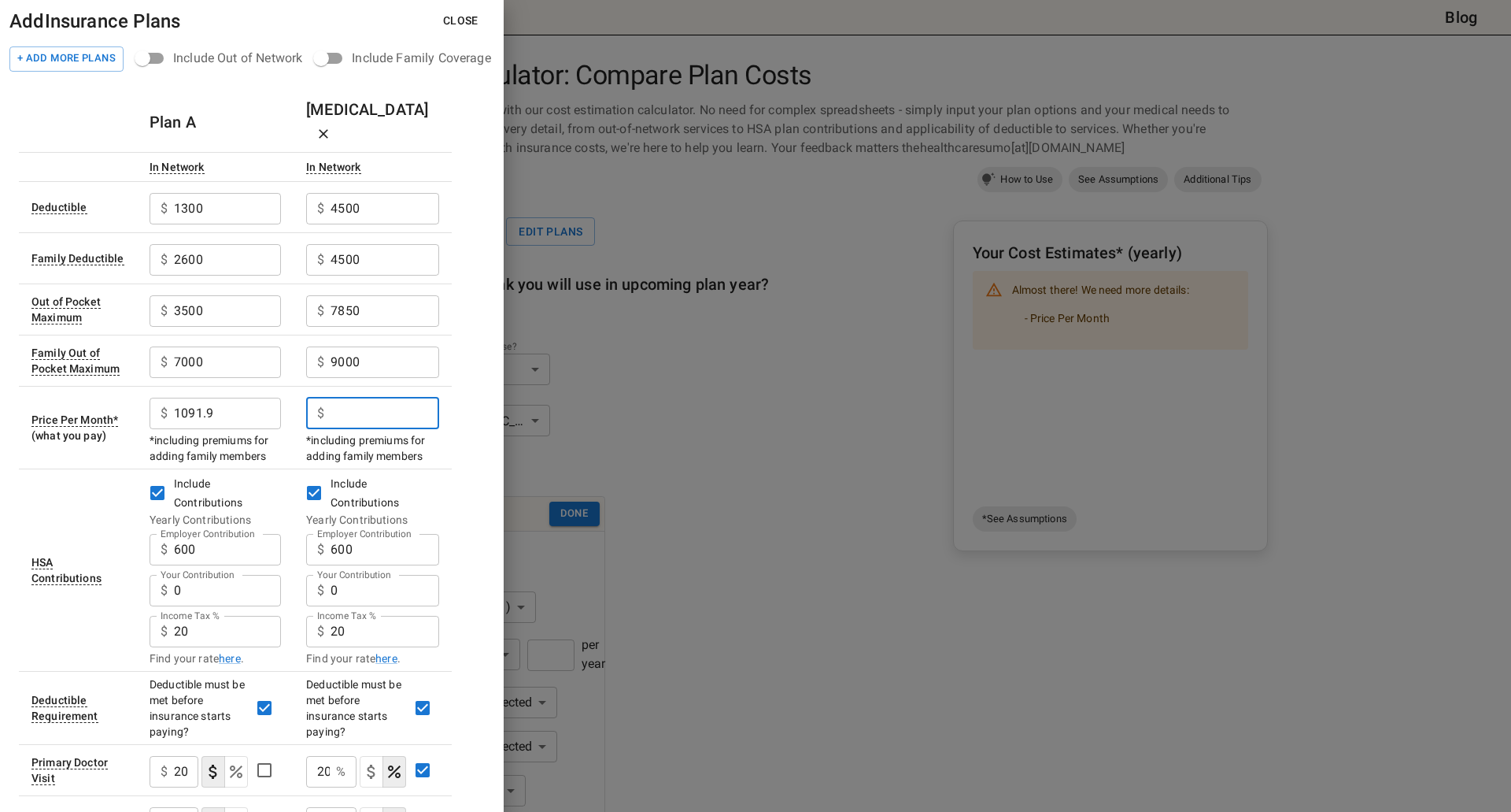
click at [399, 398] on input "Employer Contribution" at bounding box center [385, 413] width 108 height 31
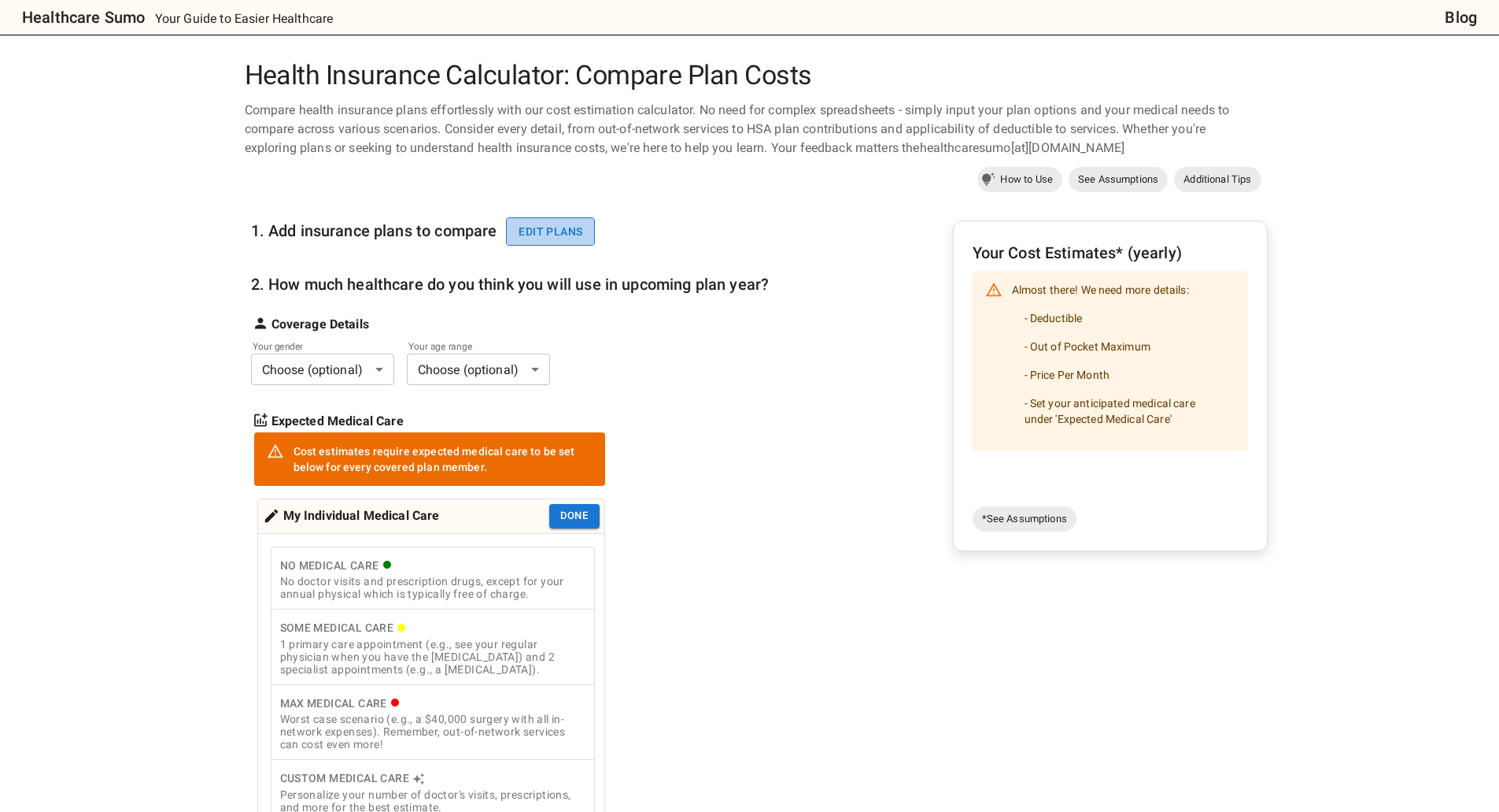
click at [560, 230] on button "Edit plans" at bounding box center [550, 232] width 89 height 30
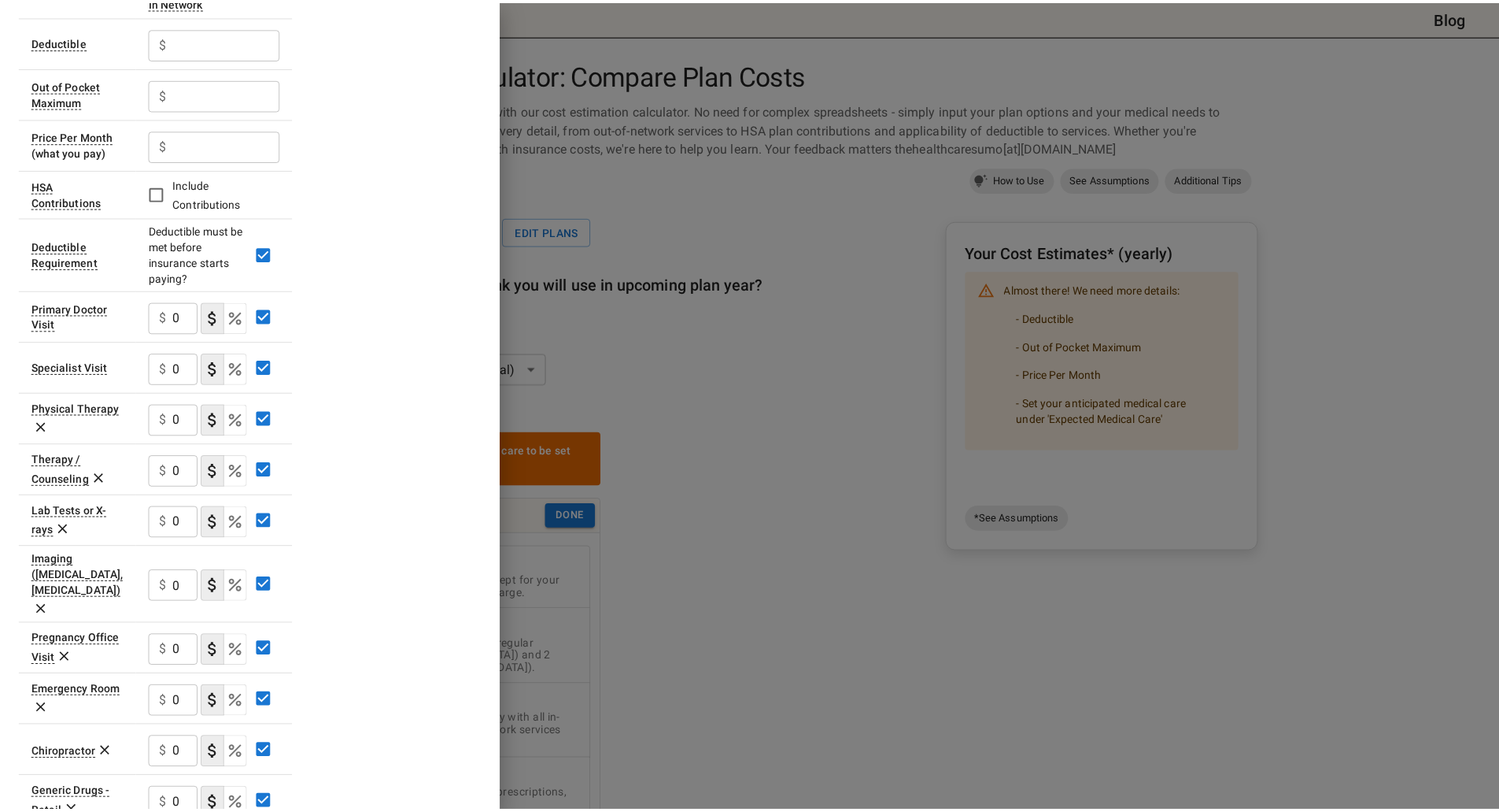
scroll to position [458, 0]
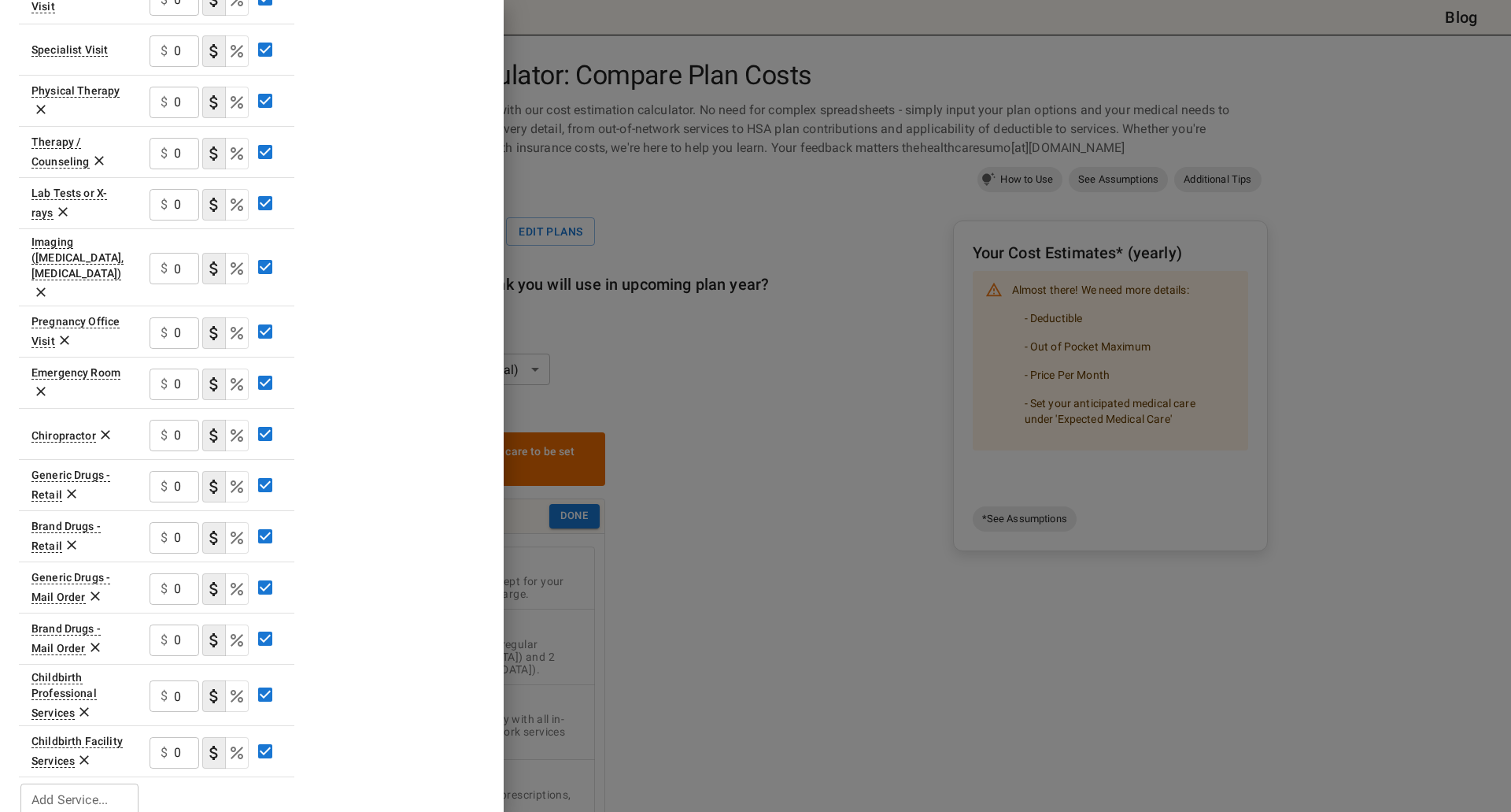
drag, startPoint x: 777, startPoint y: 164, endPoint x: 595, endPoint y: 21, distance: 231.5
click at [777, 164] on div at bounding box center [755, 406] width 1511 height 812
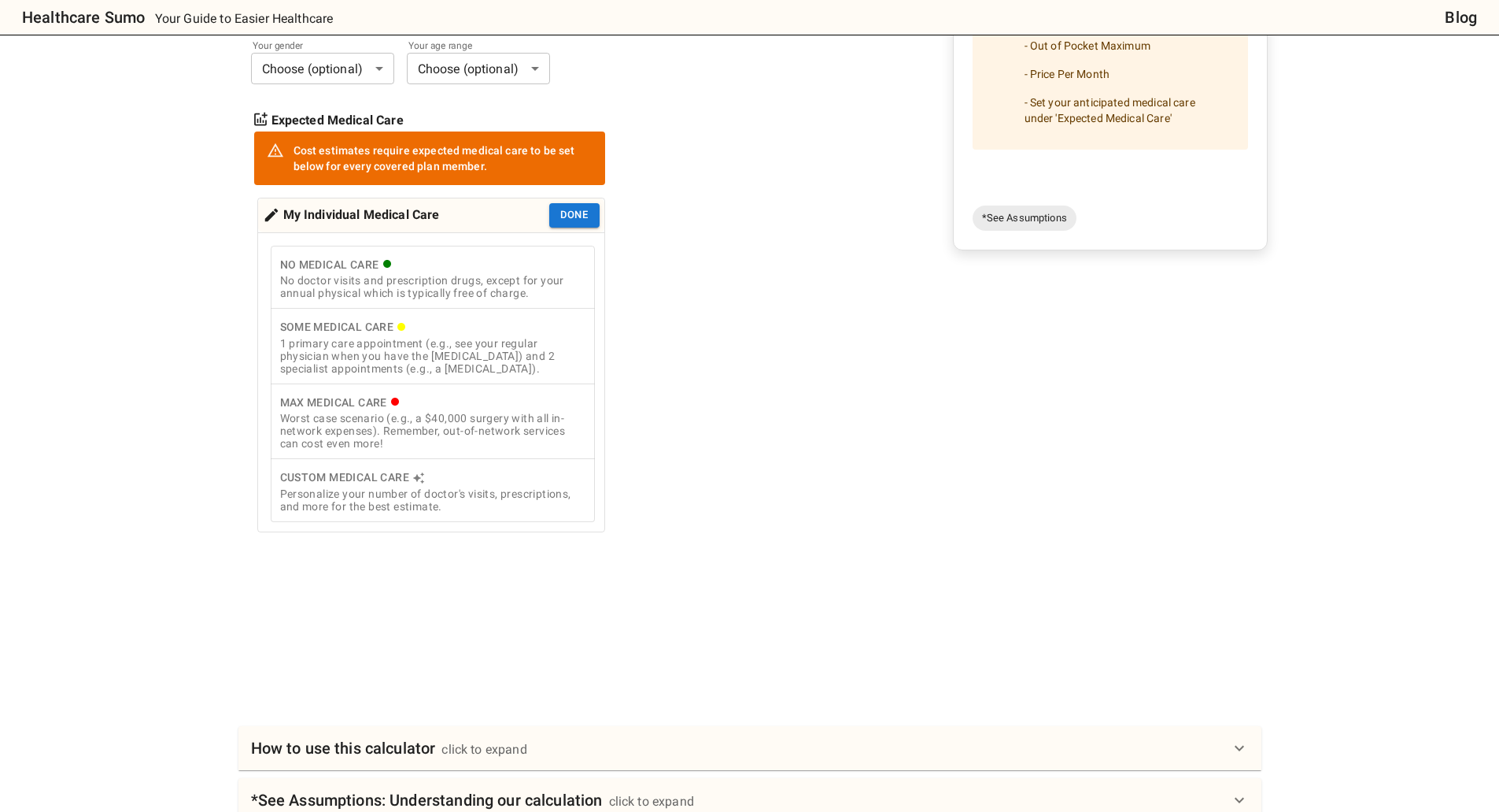
scroll to position [551, 0]
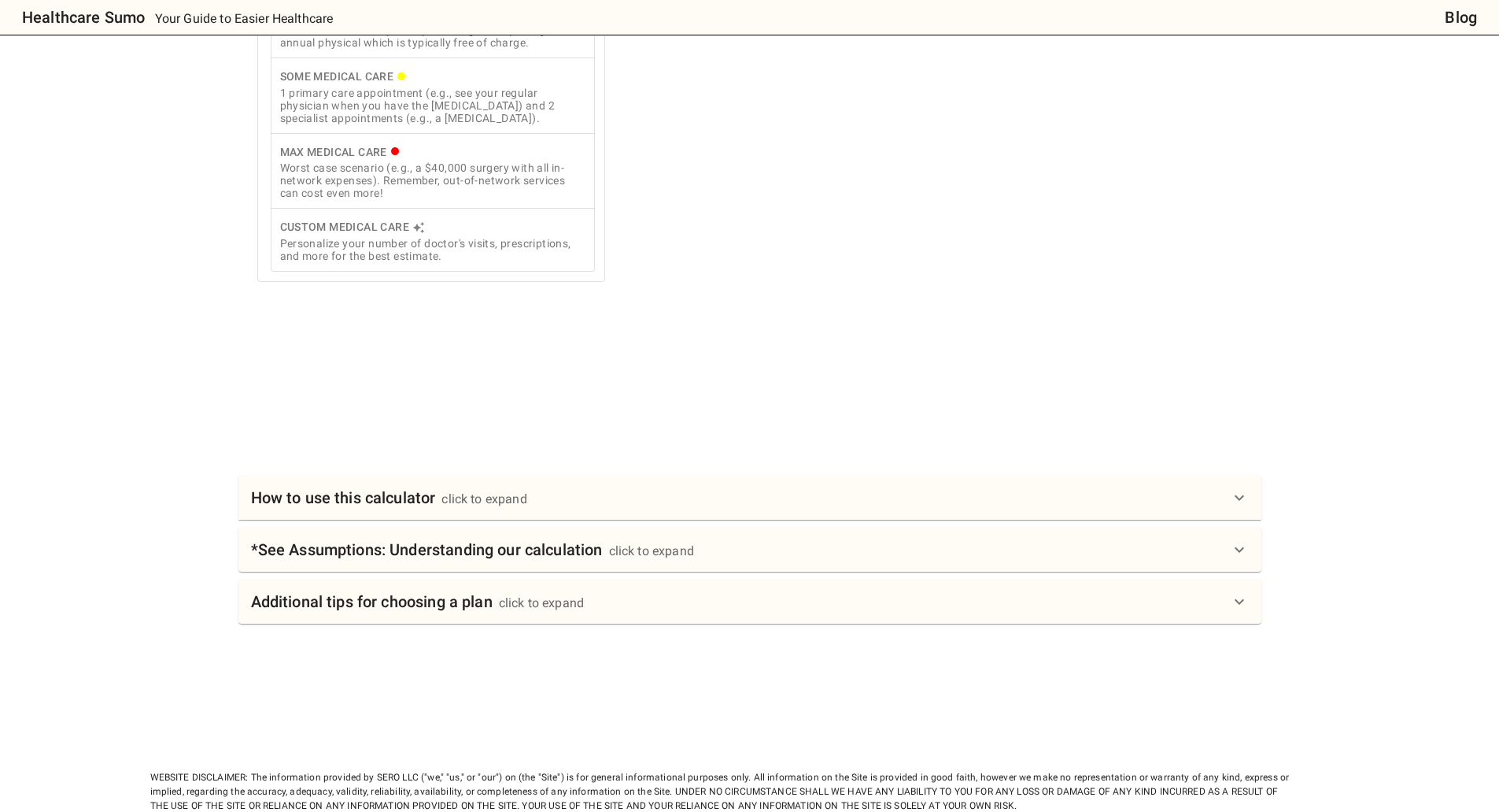
click at [847, 509] on div "How to use this calculator click to expand" at bounding box center [740, 498] width 979 height 26
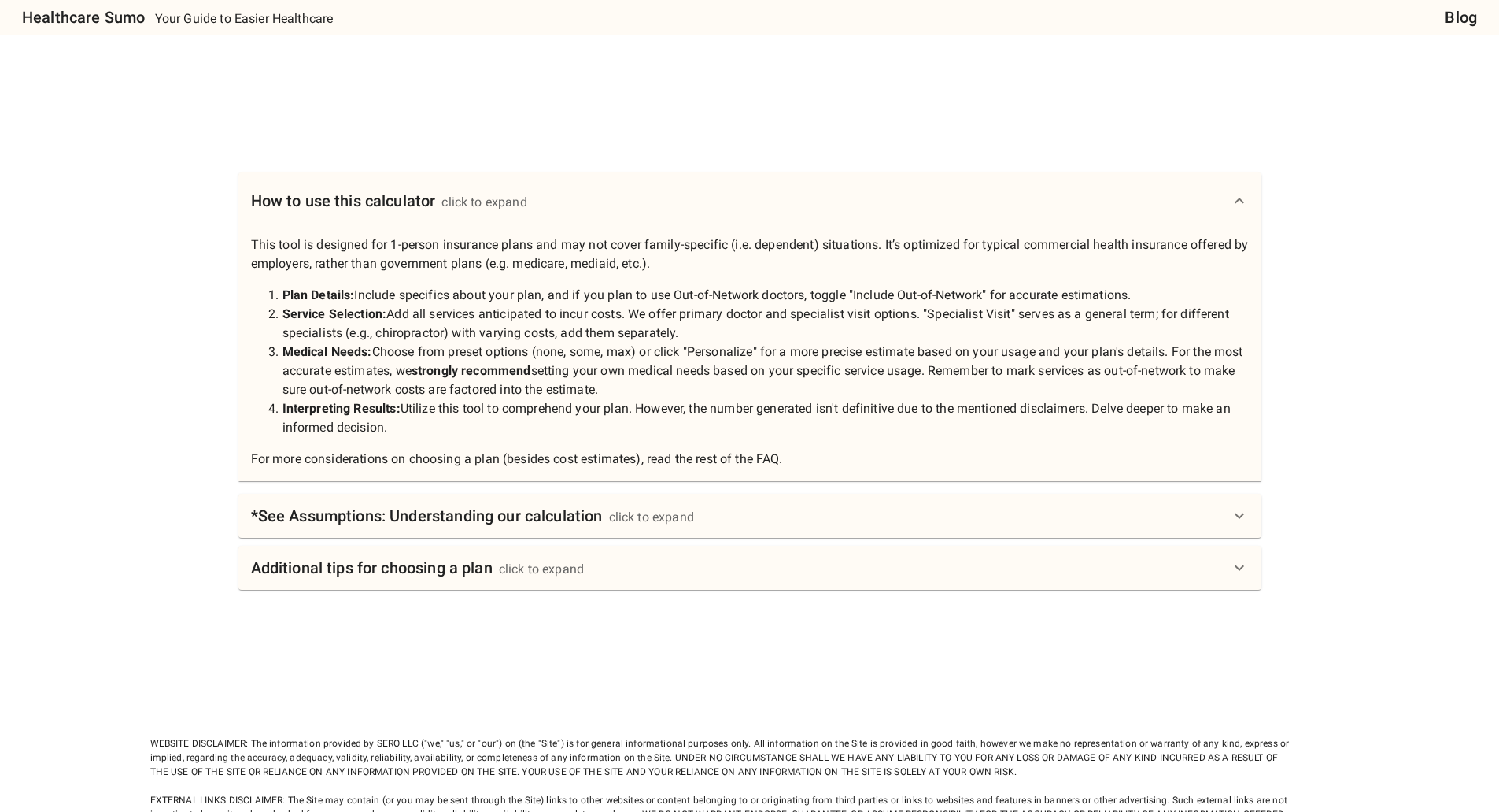
scroll to position [866, 0]
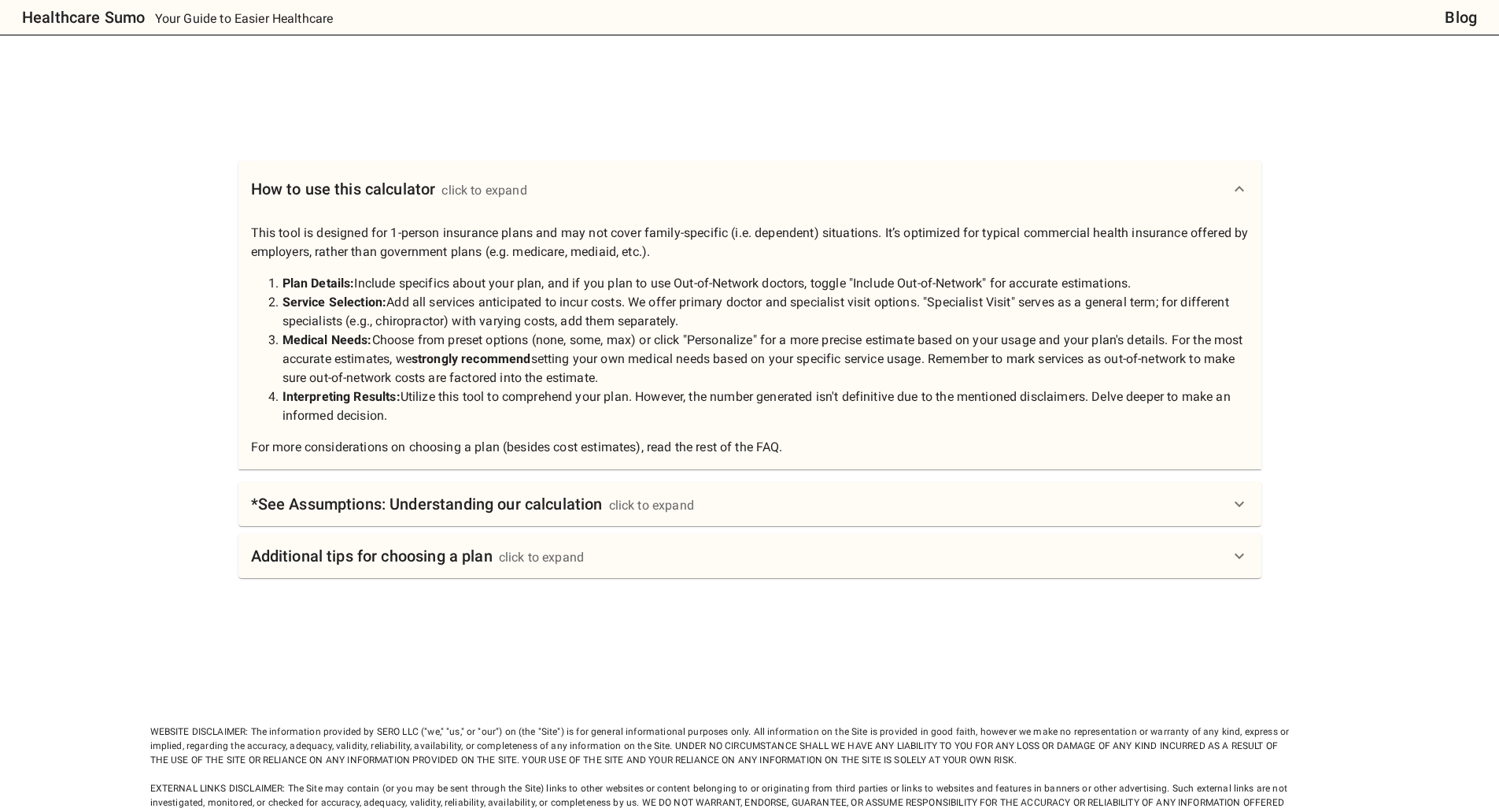
click at [799, 513] on div "*See Assumptions: Understanding our calculation click to expand" at bounding box center [740, 504] width 979 height 26
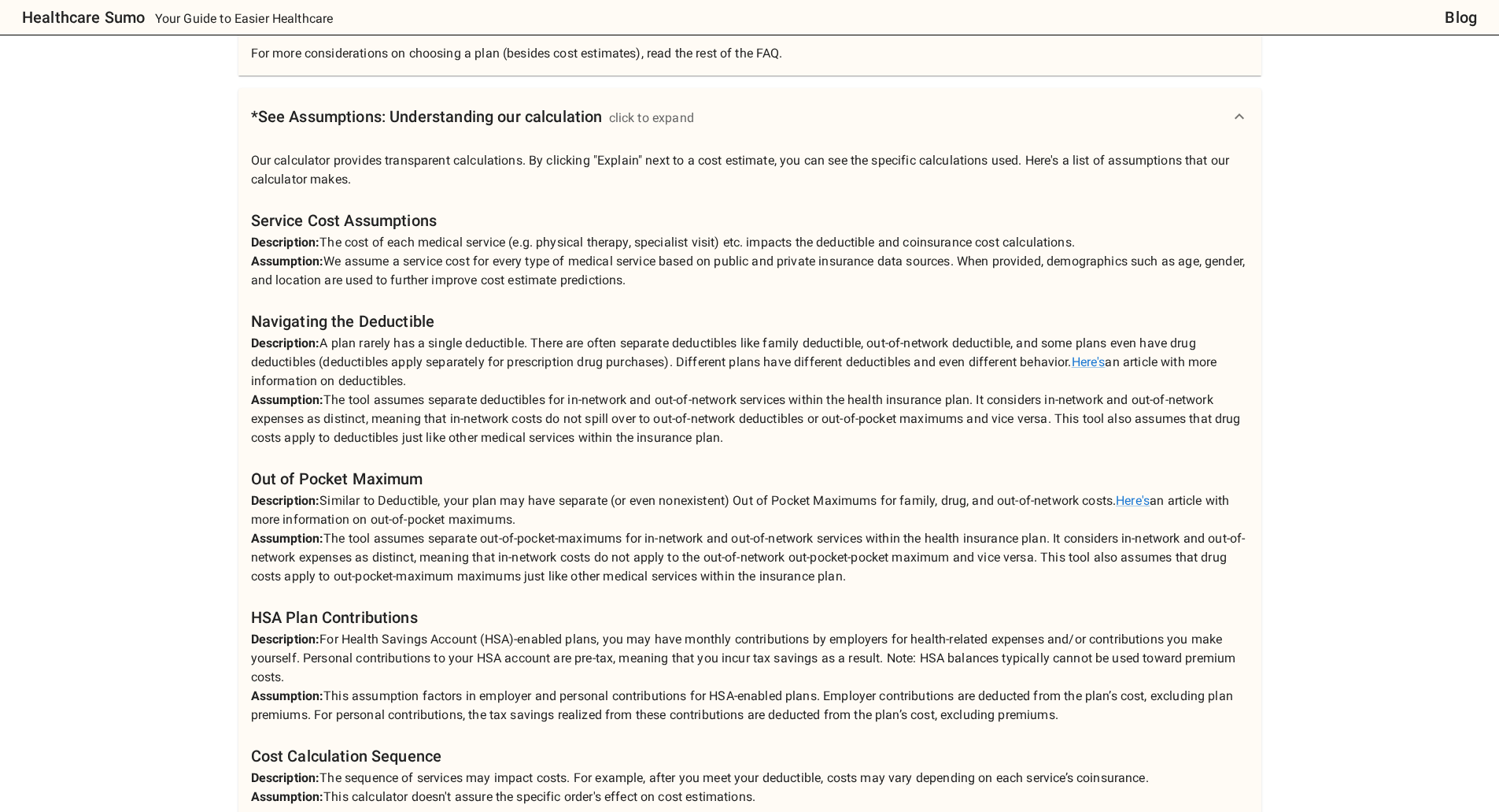
scroll to position [1654, 0]
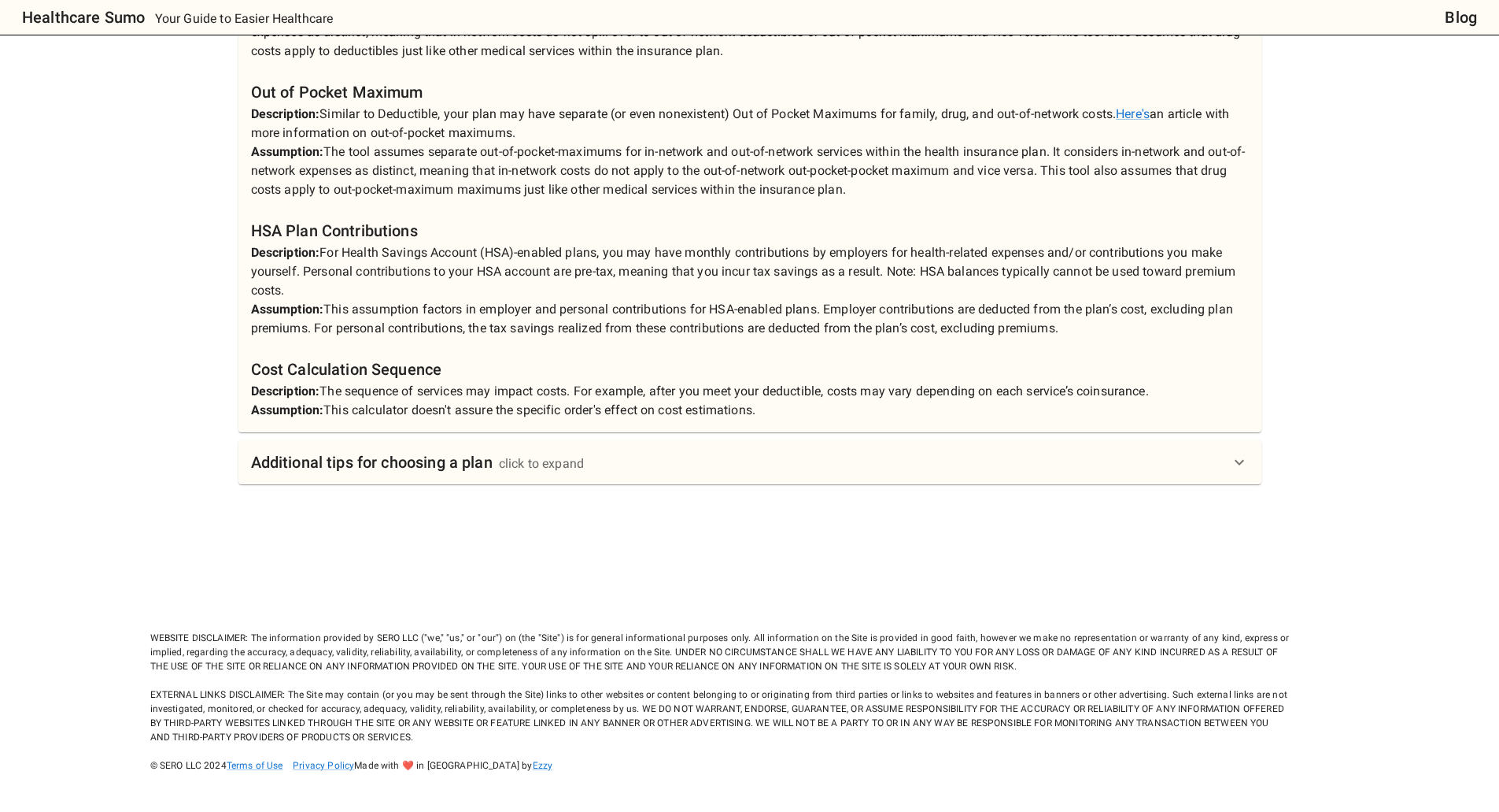
click at [517, 461] on div "click to expand" at bounding box center [541, 463] width 85 height 19
